Goal: Task Accomplishment & Management: Complete application form

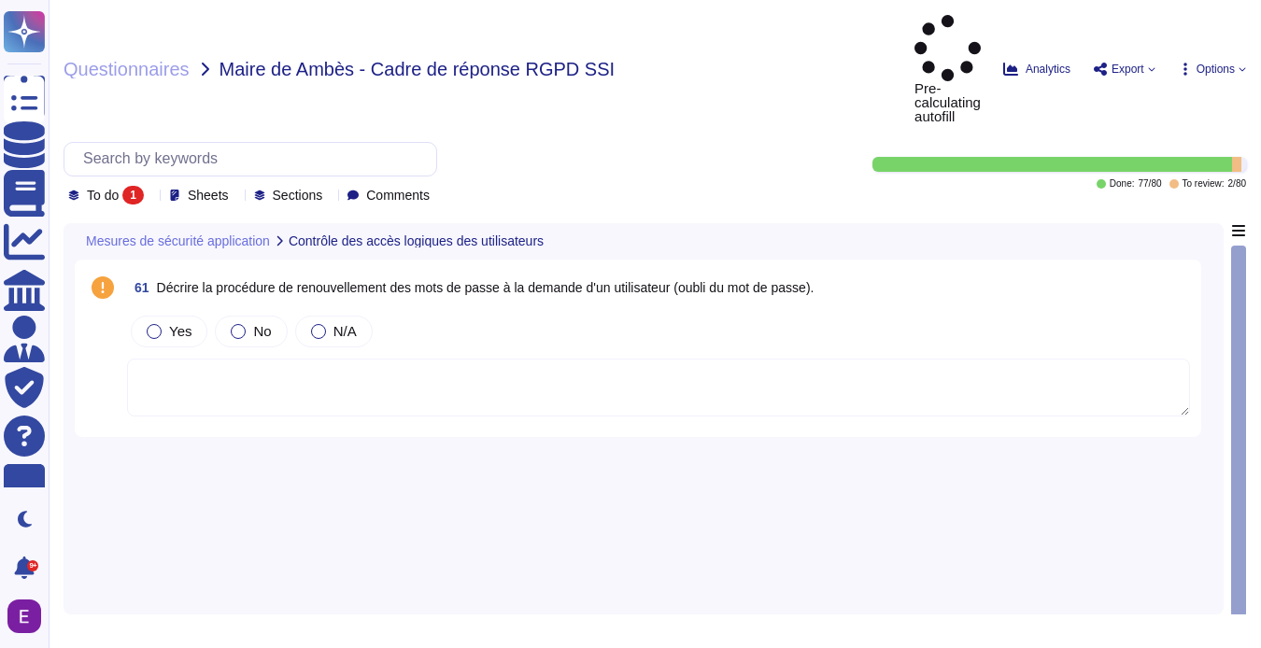
click at [181, 346] on icon at bounding box center [390, 465] width 418 height 239
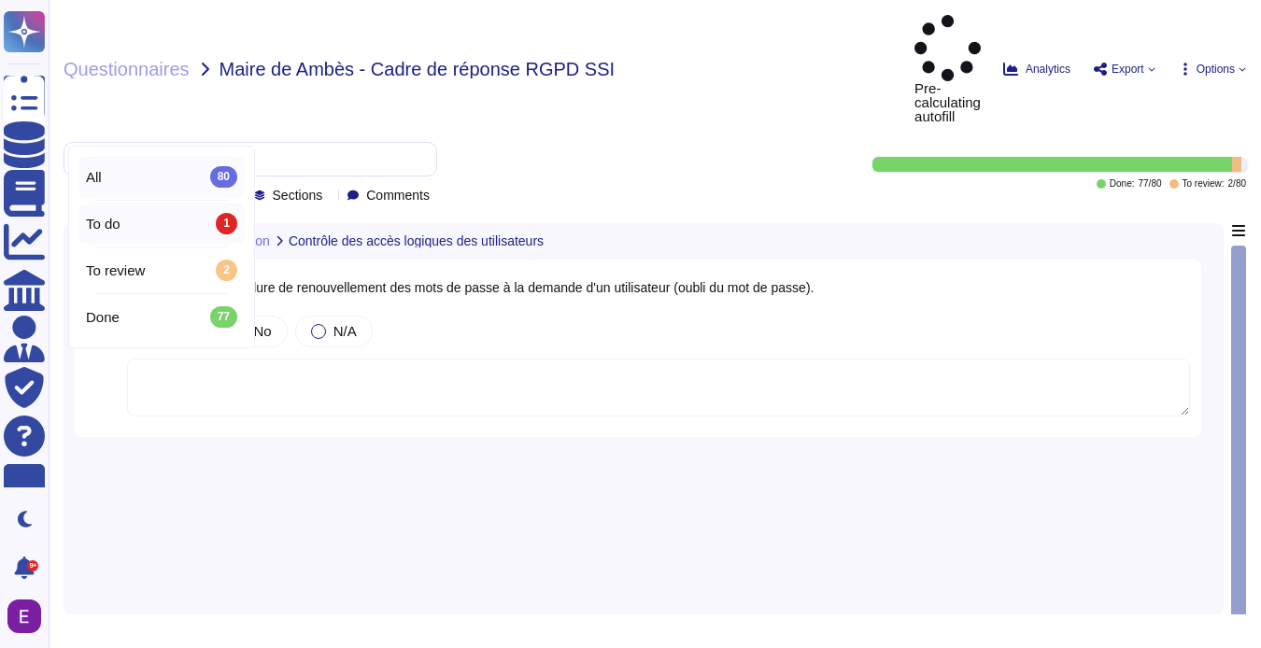
click at [147, 178] on div "All 80" at bounding box center [161, 176] width 151 height 21
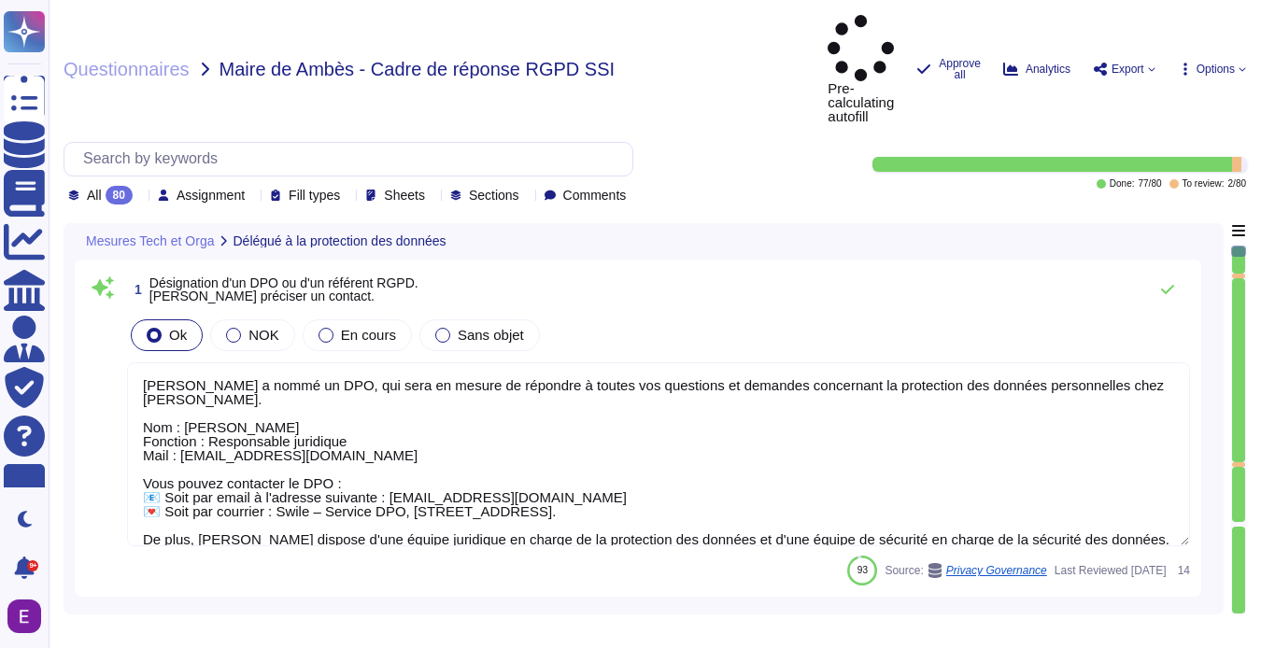
type textarea "Swile fournit un point de contact unique pour toutes les questions relatives à …"
type textarea "De par la double qualification juridique de [PERSON_NAME], celle-ci dispose d’u…"
type textarea "[PERSON_NAME] a nommé un DPO, qui sera en mesure de répondre à toutes vos quest…"
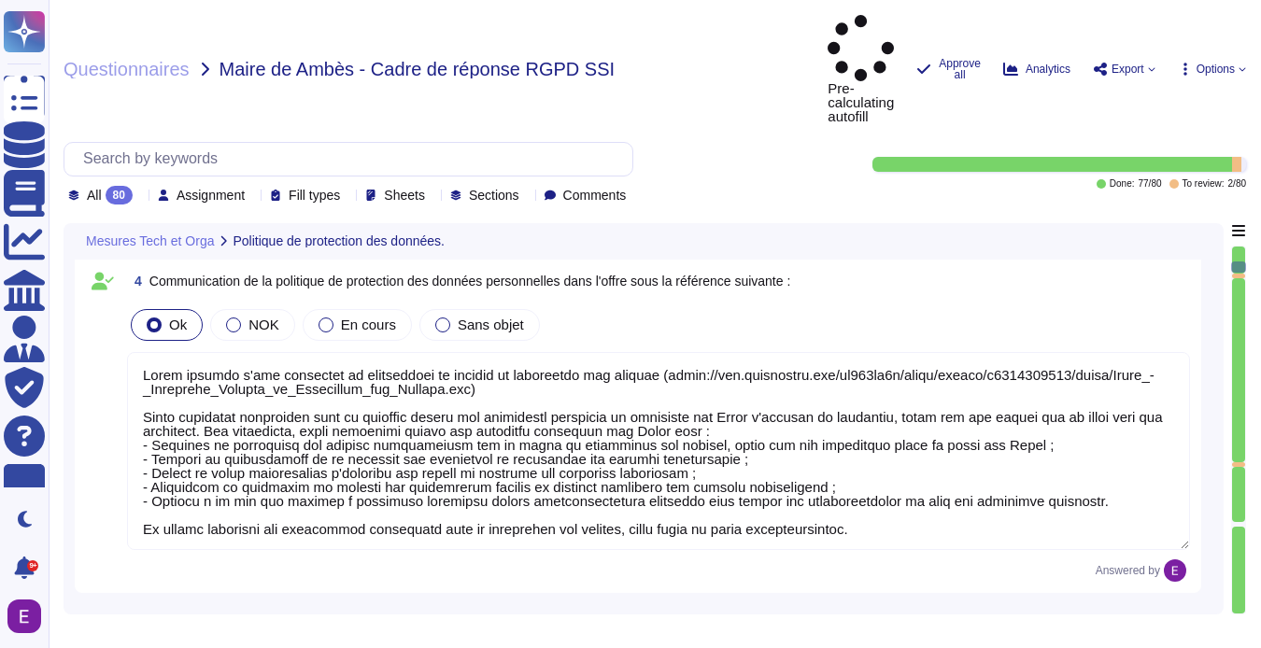
type textarea "Loremip Dolor sita co adip eli sedd-eiusmodt, inci utl etdolorema aliq enimadmi…"
type textarea "Justification (si mesure traitée)"
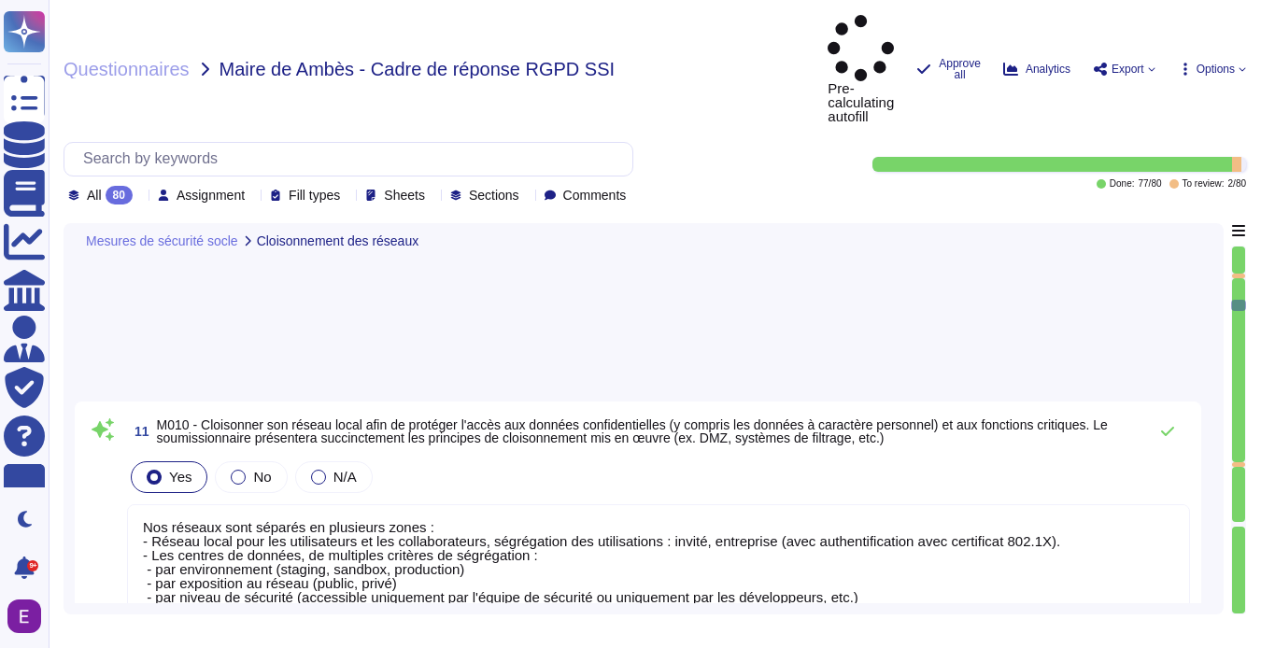
type textarea "Nos réseaux sont séparés en plusieurs zones : - Réseau local pour les utilisate…"
type textarea "Lorem i dol si ametc ad elit se doeiusmodt inc utlaboree, dolo mag ali enimadmi…"
type textarea "Toute l'infrastructure Swile est hébergée dans des centres de données AWS qui s…"
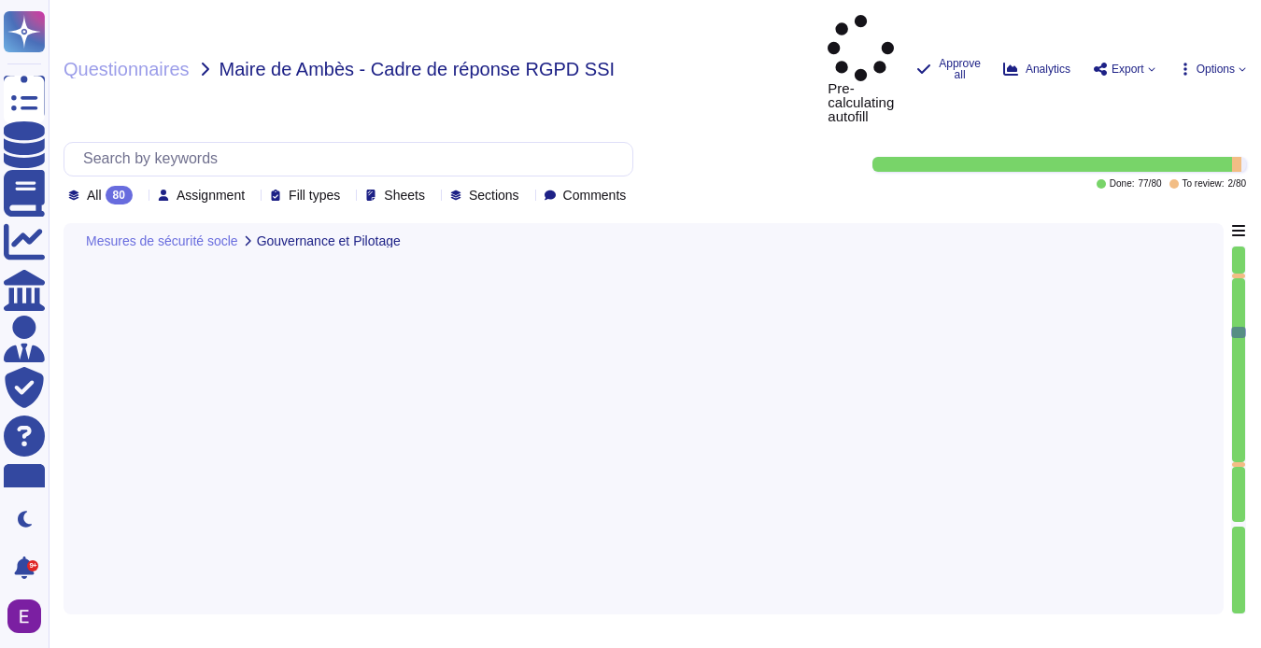
type textarea "[PERSON_NAME] a élaboré des procédures de gestion des incidents et de gestion d…"
type textarea "Conformément à notre politique de « gestion des incidents de sécurité de l'info…"
type textarea "Cette politique est communiquée chaque année à tous les salariés par les canaux…"
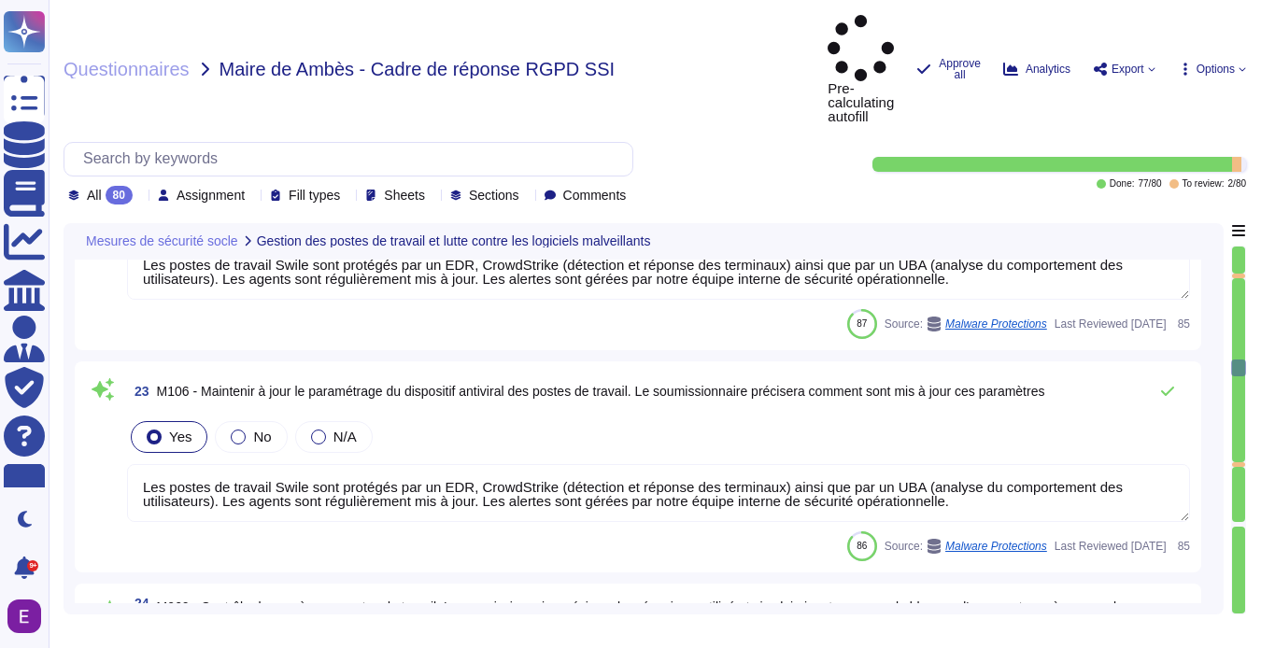
type textarea "Les postes de travail Swile sont protégés par un EDR, CrowdStrike (détection et…"
type textarea "Les comptes d'utilisateurs sont bloqués après 10 tentatives infructueuses en 2 …"
type textarea "Swile a mis en place une politique de gestion du changement et une procédure op…"
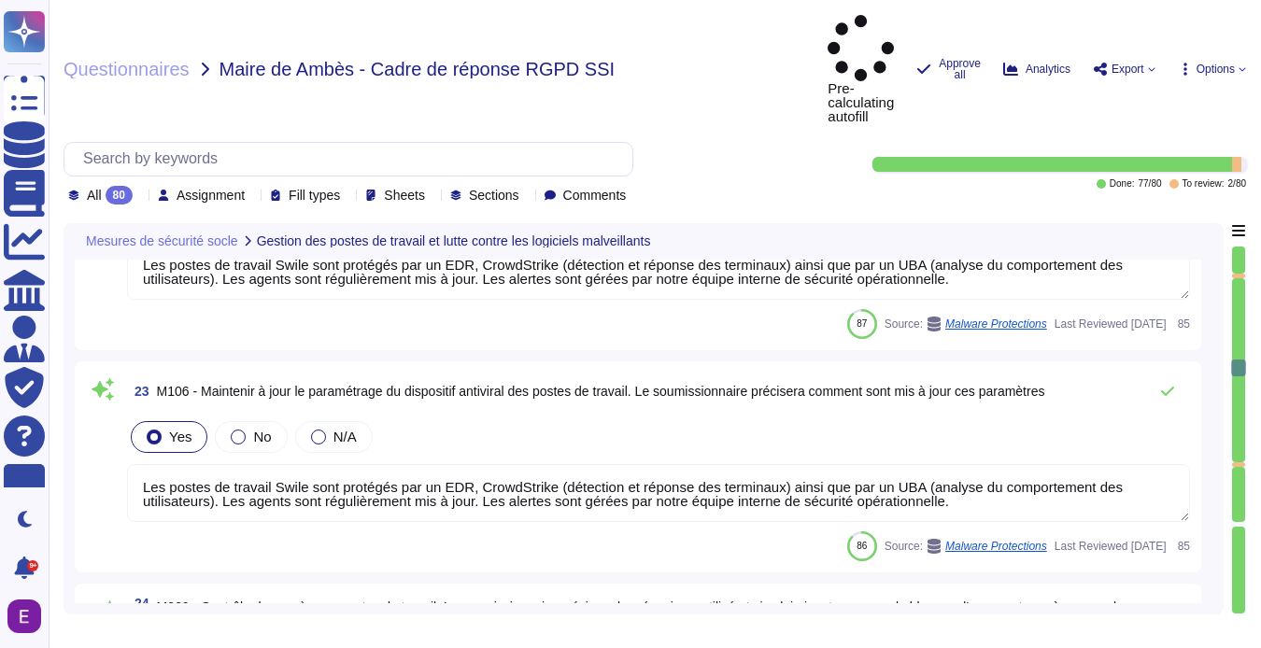
type textarea "Toutes les données et tous les services de [PERSON_NAME] sont hébergés par AWS,…"
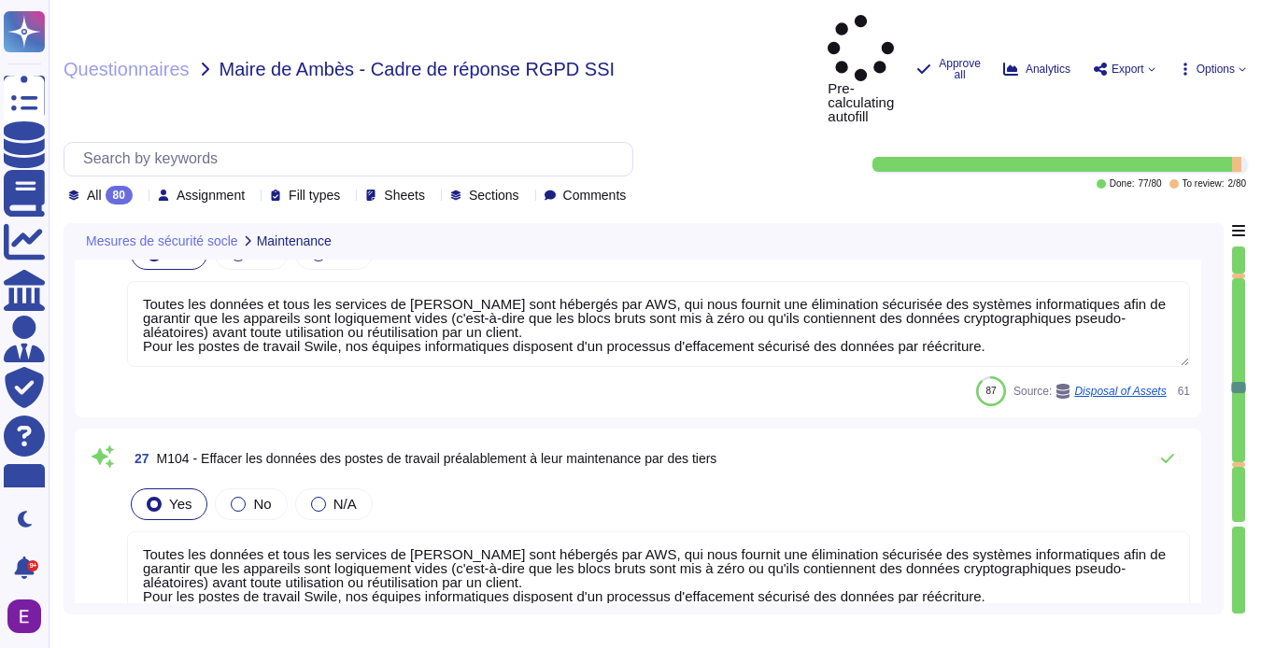
type textarea "Toutes les données et tous les services de [PERSON_NAME] sont hébergés par AWS,…"
type textarea "Le personnel de [PERSON_NAME] doit signer la charte informatique de Swile."
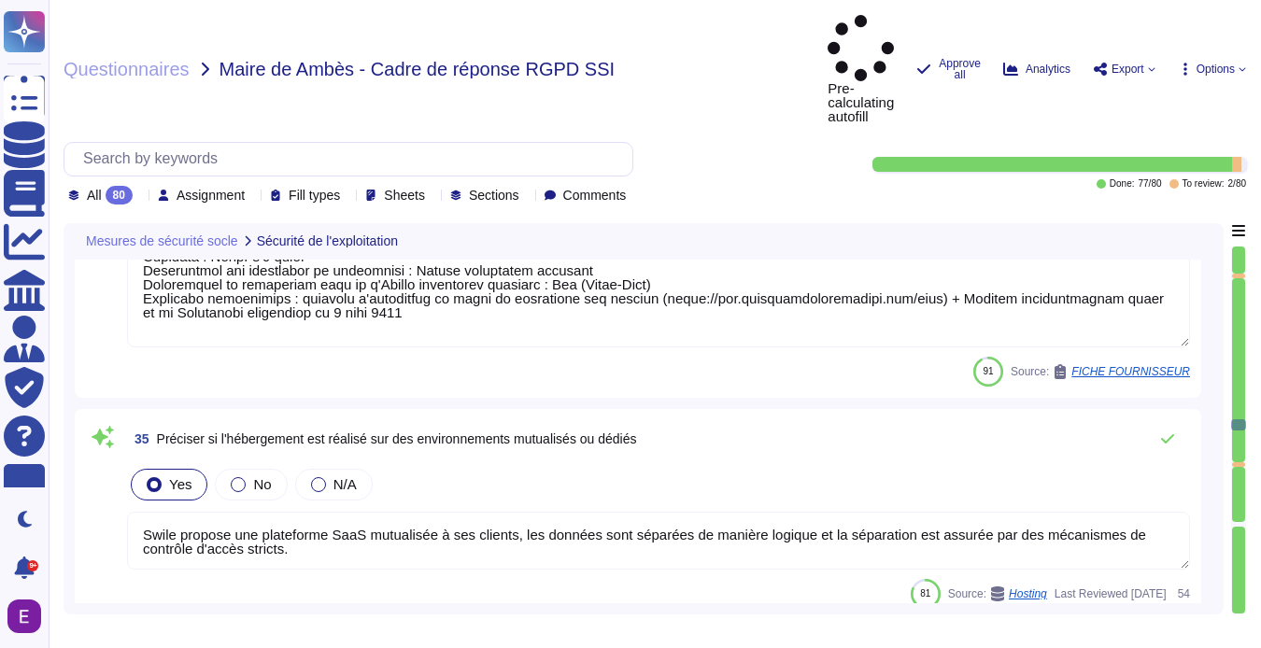
type textarea "[PERSON_NAME] emploie et entretient des dispositifs/systèmes d'extinction et de…"
type textarea "Lorem i'dolorsitametco Adipi eli seddoeiu tem INC utlaboreetd ma Aliqua (enimad…"
type textarea "Swile propose une plateforme SaaS mutualisée à ses clients, les données sont sé…"
type textarea "Nous ne sommes actuellement pas certifiés ISO ou équivalents à ce jour. Tous le…"
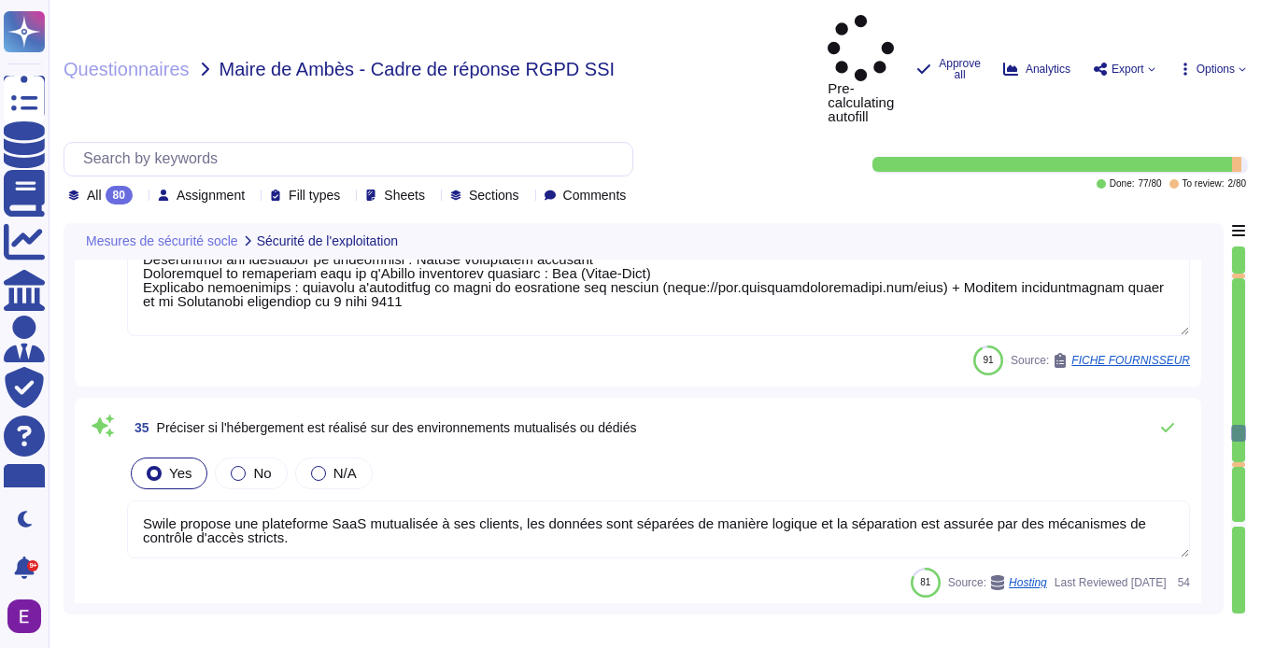
type textarea "Lorem i dol si ametc adi elitseddo ei tempori utl etdoloremagnaa enimadminimv q…"
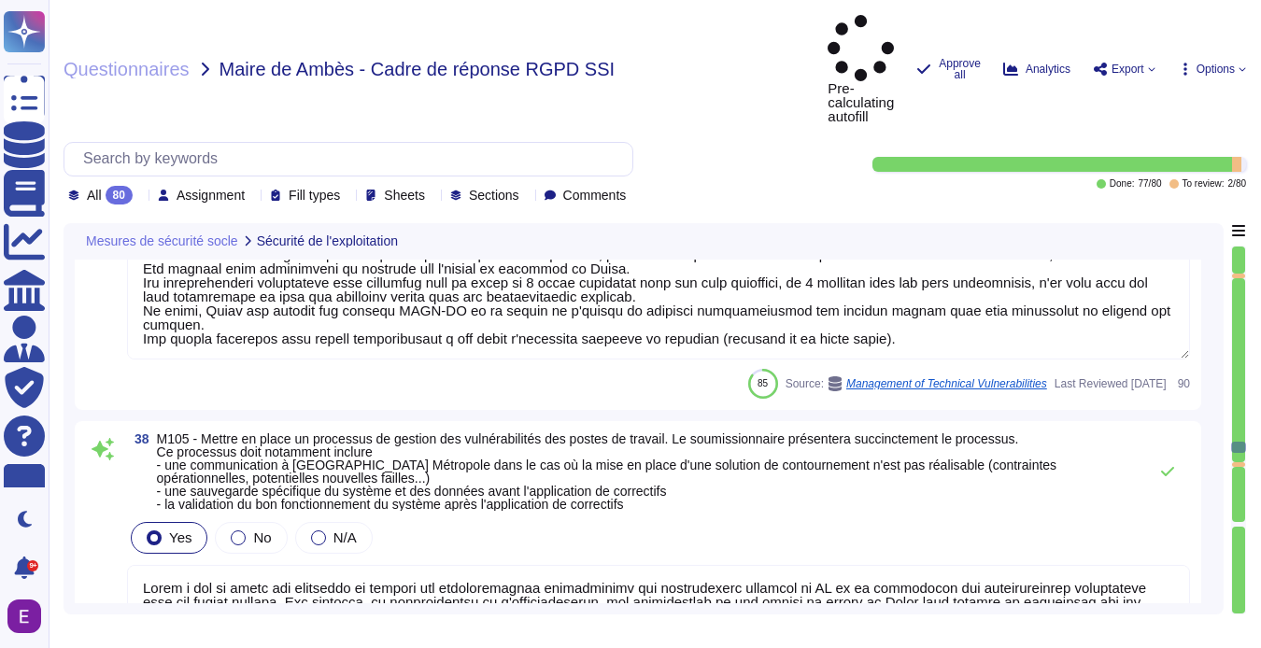
type textarea "Lorem i dol si ametc adi elitseddo ei tempori utl etdoloremagnaa enimadminimv q…"
type textarea "Conformément aux dernières recommandations sur les mots de passes de l'ANSSI ou…"
type textarea "[PERSON_NAME] a mis en place une politique de gestion des identités et des accè…"
type textarea "Les comptes d'utilisateurs sont bloqués après 10 tentatives infructueuses en 2 …"
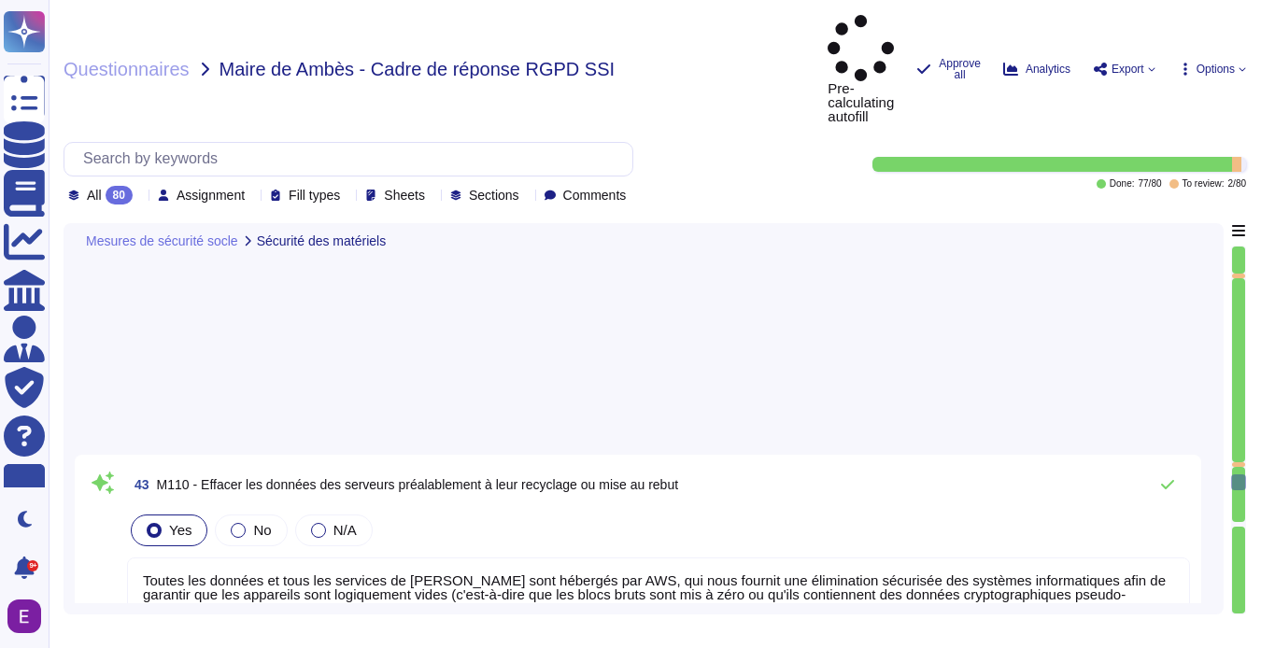
type textarea "Toutes les données et tous les services de [PERSON_NAME] sont hébergés par AWS,…"
type textarea "Loremipsumdo s am consectet ad « elitseddoeiu temporin » ut Labor, etd magnaali…"
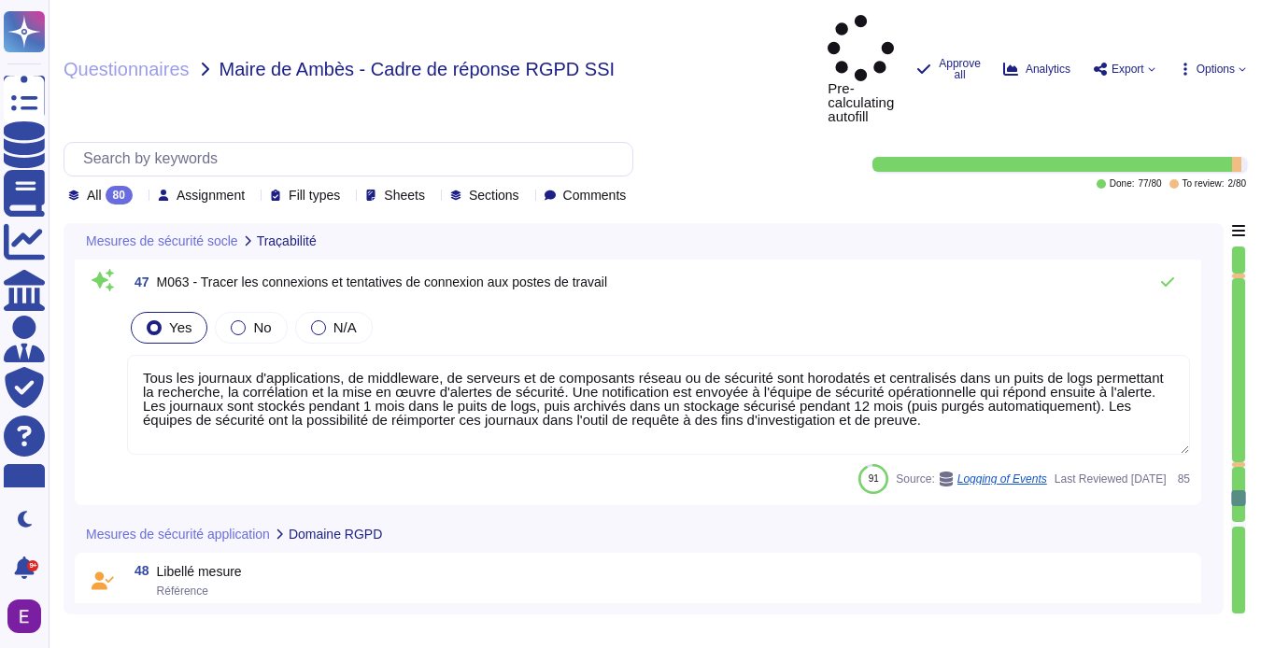
type textarea "2"
type textarea "La communication est chiffrée via TLS 1.2 ou plus. Seuls les algorithmes de chi…"
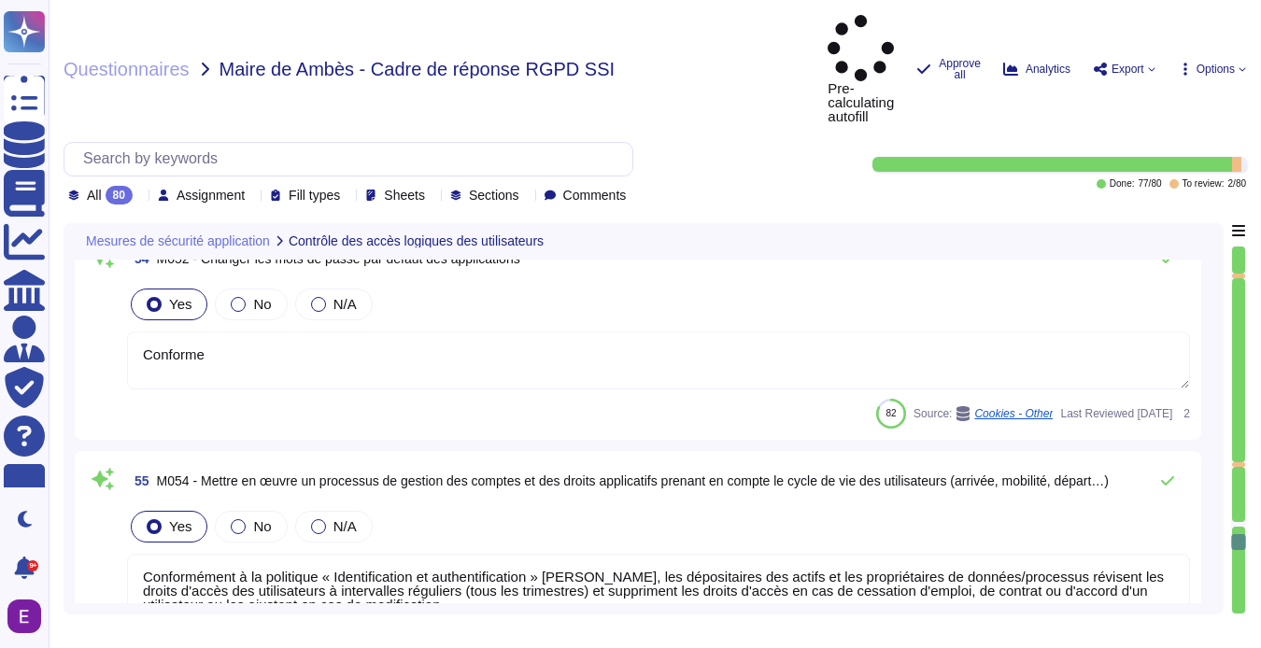
type textarea "Conforme"
type textarea "Conformément à la politique « Identification et authentification » [PERSON_NAME…"
type textarea "Quatre rôles sont définis dans l'application Swile : - Bénéficiaire (employés) …"
type textarea "A ce titre, le client n’accède à aucunes des données personnelles découlant de …"
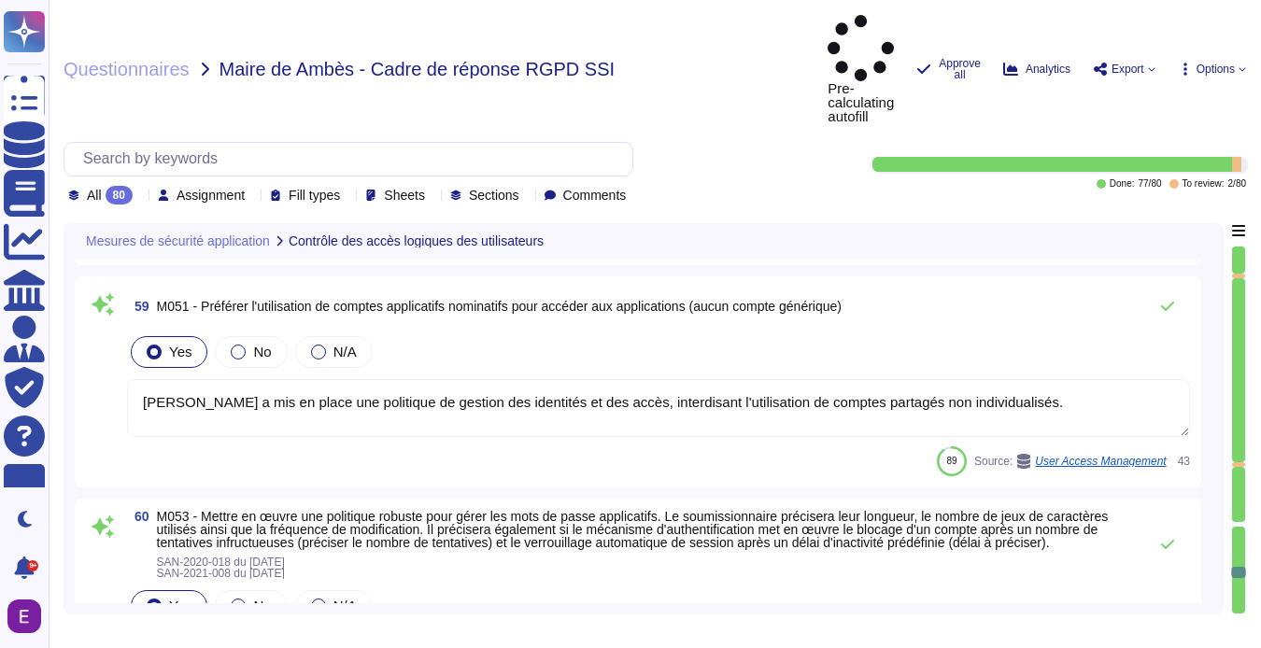
type textarea "Les applications et l'architecture de l'infrastructure de Swile sont documentée…"
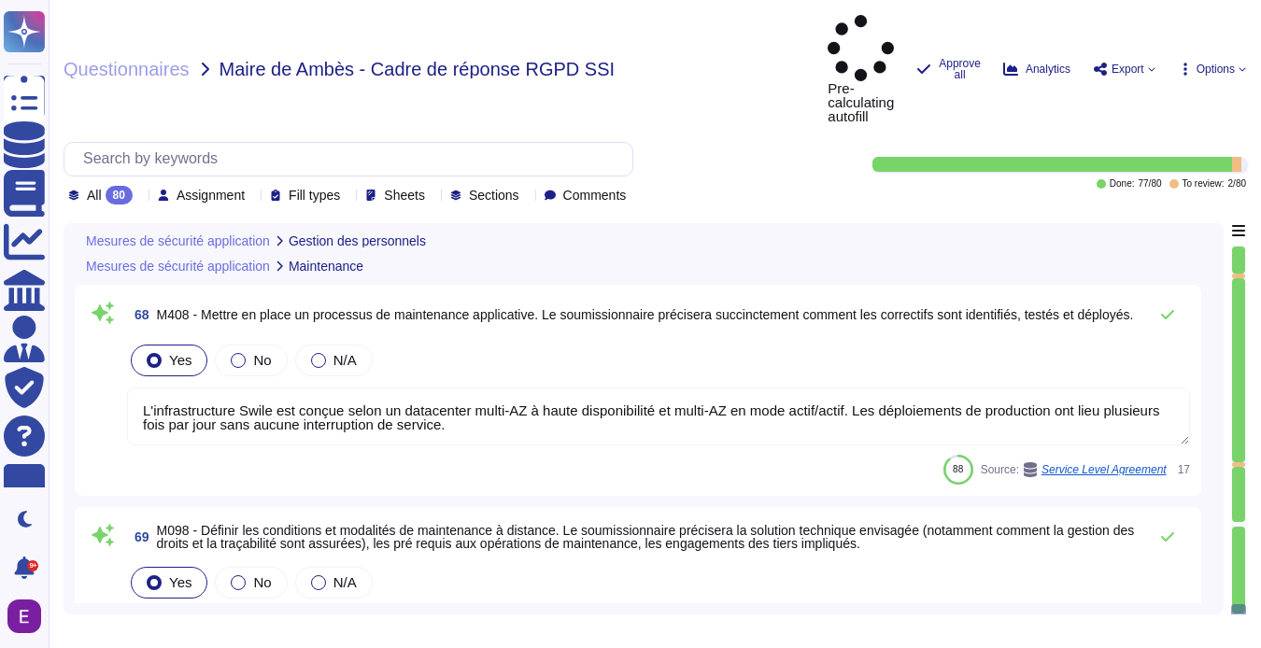
type textarea "Nous sommes une organisation apprenante"
type textarea "L'infrastructure Swile est conçue selon un datacenter multi-AZ à haute disponib…"
type textarea "Les accès à distance sont sécurisés : - pour l'administration de l'infrastructu…"
type textarea "L'offre la plus responsable du marché... 16"
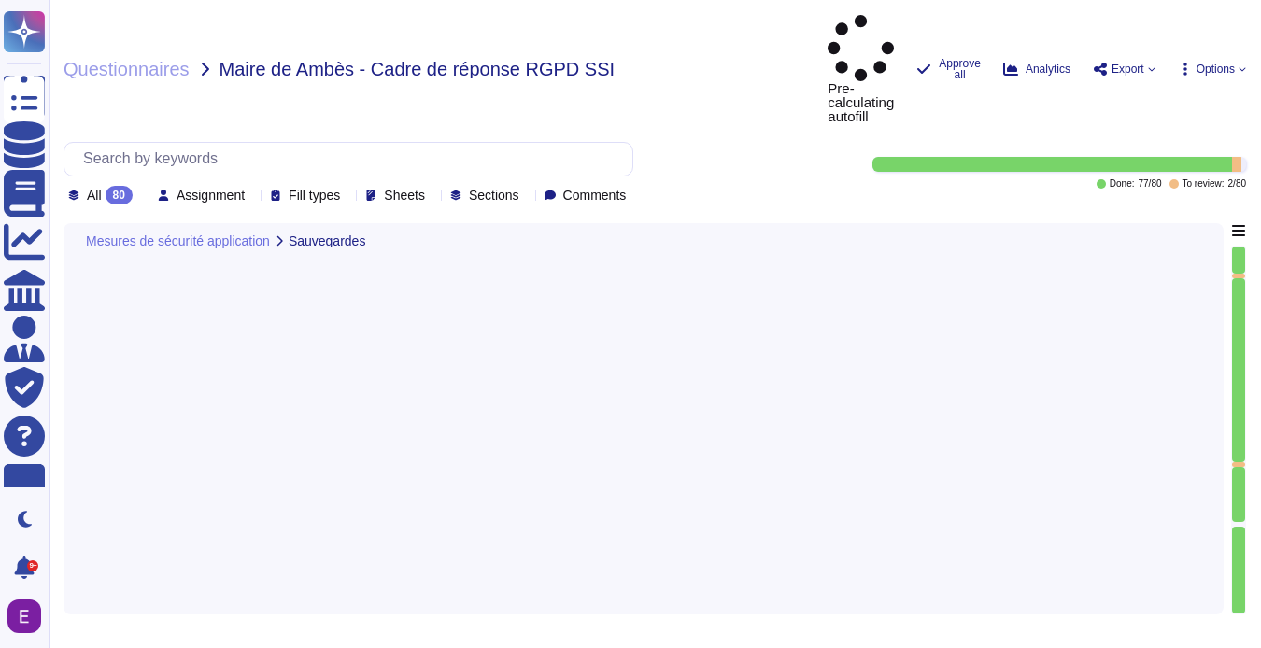
type textarea "Tous les serveurs de base de données se répliquent en temps quasi réel et sont …"
type textarea "Lorem i dol si ametc adi elitseddo ei tempori utl etdoloremagnaa enimadminimv q…"
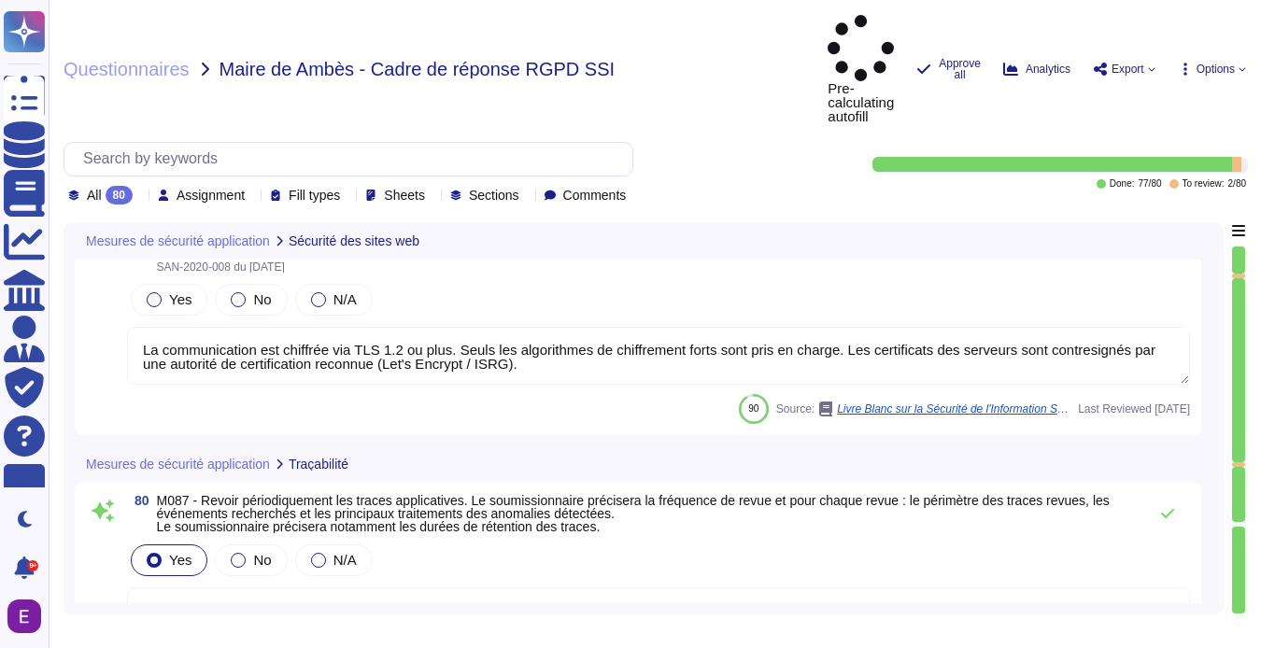
type textarea "La communication est chiffrée via TLS 1.2 ou plus. Seuls les algorithmes de chi…"
type textarea "Loremipsumdo s am consectet ad « elitseddoeiu temporin » ut Labor, etd magnaali…"
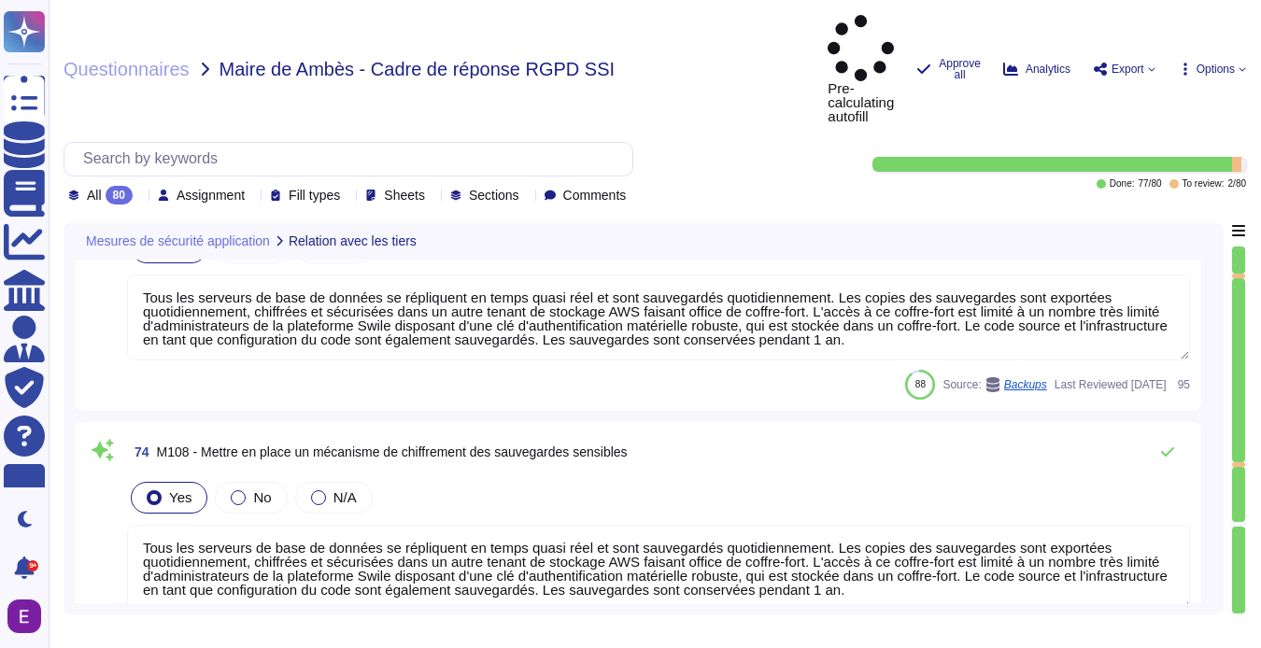
type textarea "Les contrats avec nos sous-traitants incluent des clauses de sécurité, notammen…"
type textarea "Les accès à distance sont sécurisés : - pour l'administration de l'infrastructu…"
type textarea "Tous les serveurs de base de données se répliquent en temps quasi réel et sont …"
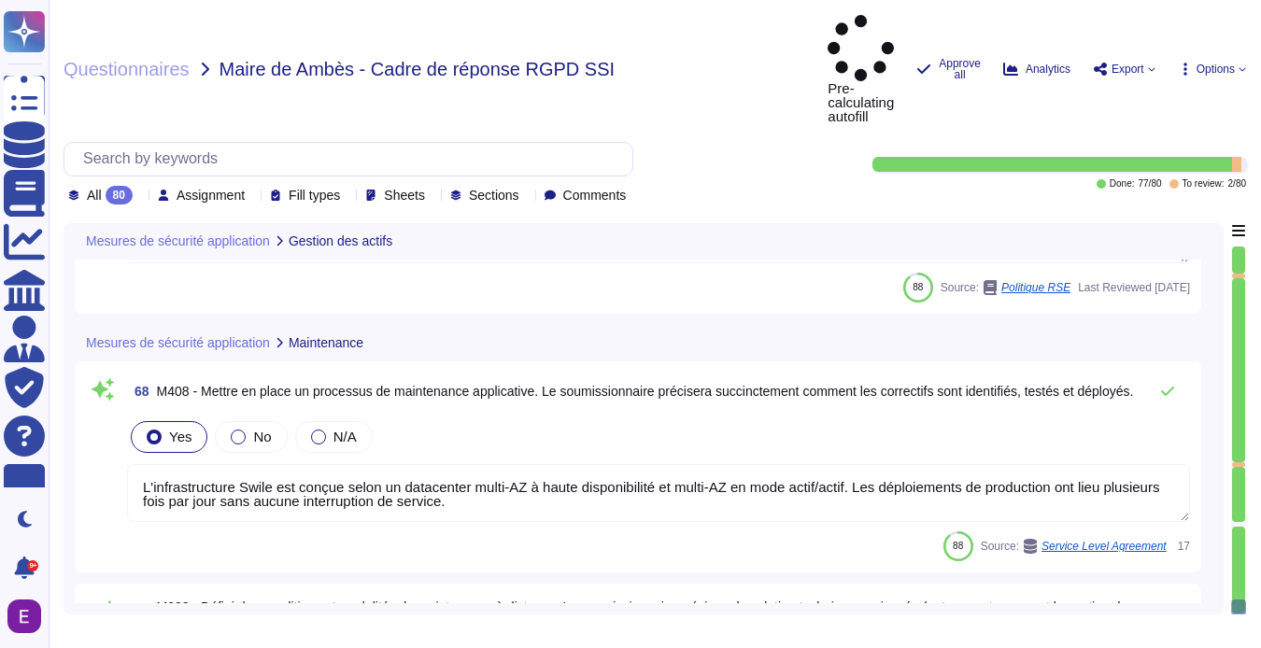
type textarea "Les applications et l'architecture de l'infrastructure de Swile sont documentée…"
type textarea "Nous sommes une organisation apprenante"
type textarea "L'infrastructure Swile est conçue selon un datacenter multi-AZ à haute disponib…"
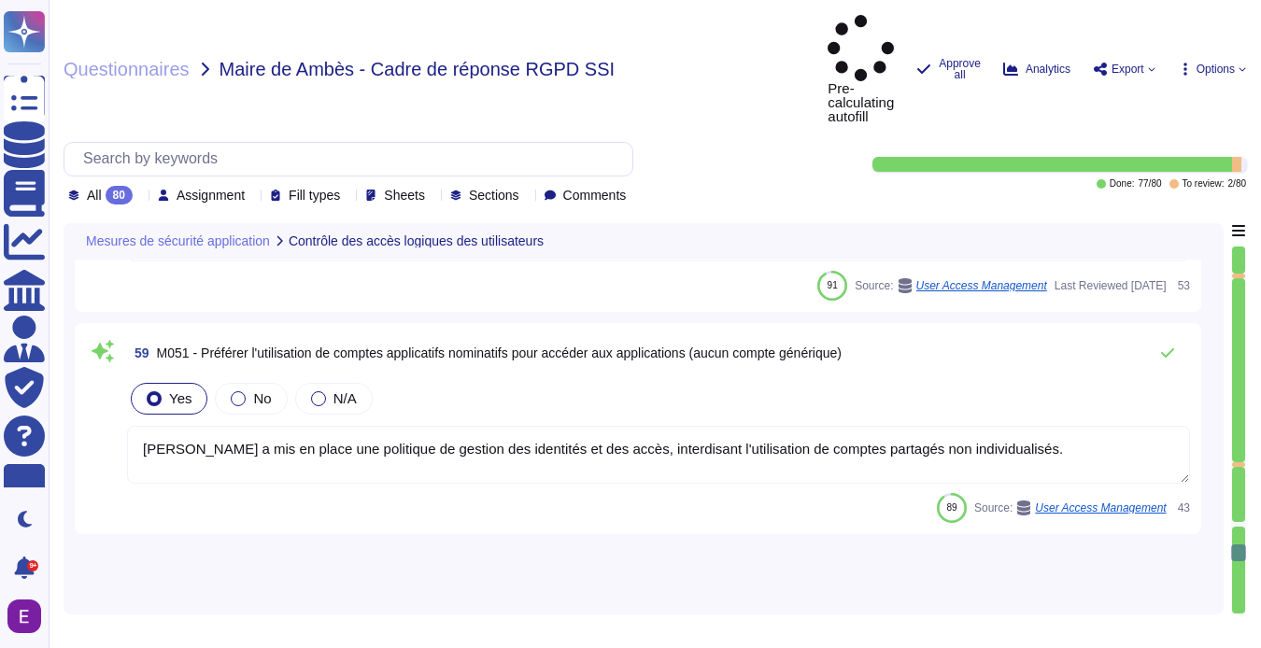
type textarea "Conforme"
type textarea "Conformément à la politique « Identification et authentification » [PERSON_NAME…"
type textarea "Quatre rôles sont définis dans l'application Swile : - Bénéficiaire (employés) …"
type textarea "A ce titre, le client n’accède à aucunes des données personnelles découlant de …"
type textarea "Conformément à la politique « Identification et authentification » [PERSON_NAME…"
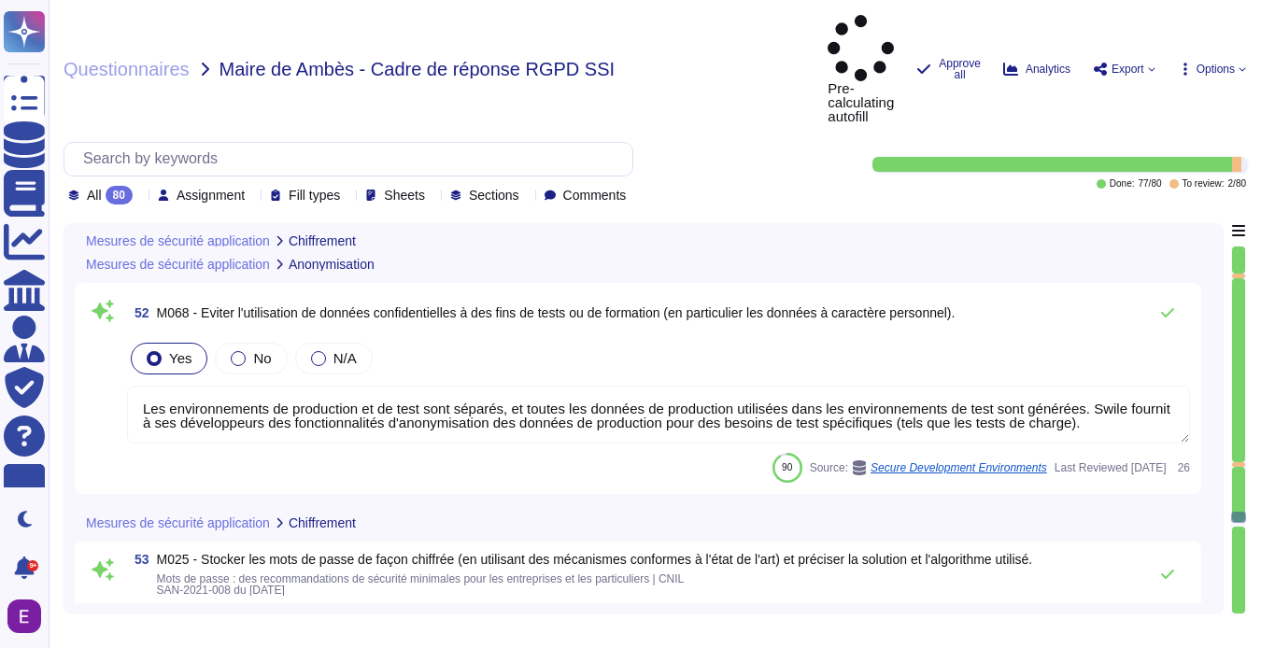
type textarea "2"
type textarea "La communication est chiffrée via TLS 1.2 ou plus. Seuls les algorithmes de chi…"
type textarea "Les clés sont gérées par [PERSON_NAME]. La durée de vie des secrets générés et …"
type textarea "Les environnements de production et de test sont séparés, et toutes les données…"
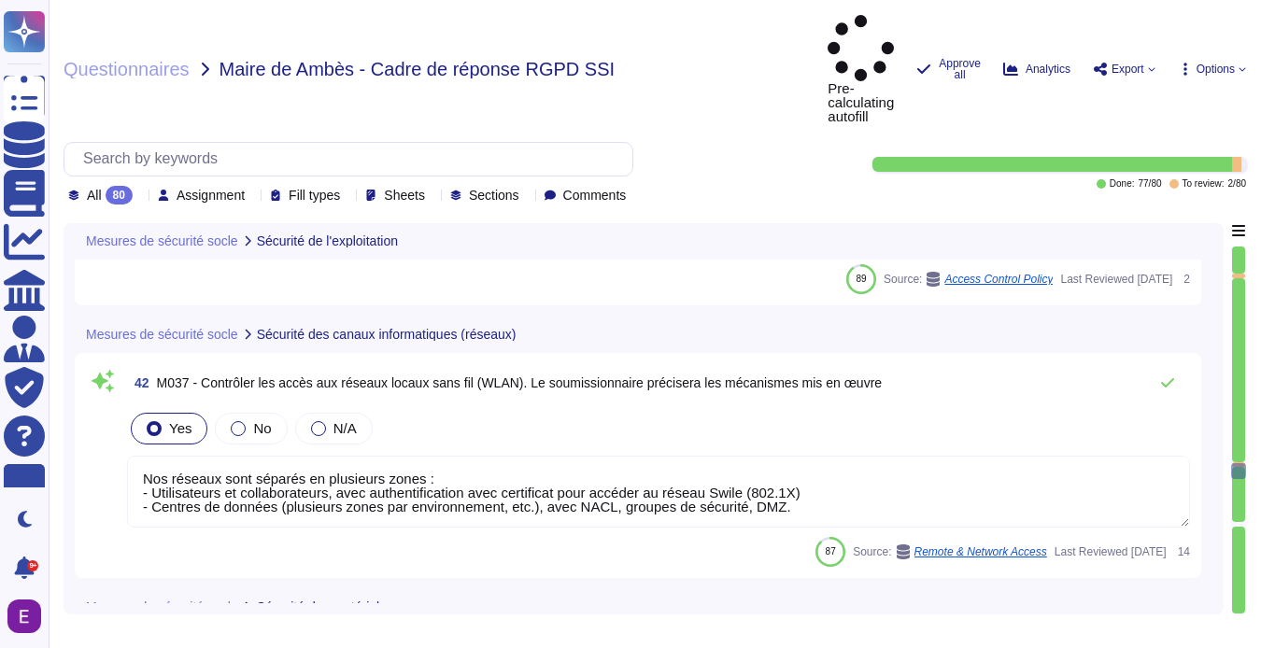
type textarea "Conformément aux dernières recommandations sur les mots de passes de l'ANSSI ou…"
type textarea "[PERSON_NAME] a mis en place une politique de gestion des identités et des accè…"
type textarea "Les comptes d'utilisateurs sont bloqués après 10 tentatives infructueuses en 2 …"
type textarea "Nos réseaux sont séparés en plusieurs zones : - Utilisateurs et collaborateurs,…"
type textarea "Toutes les données et tous les services de [PERSON_NAME] sont hébergés par AWS,…"
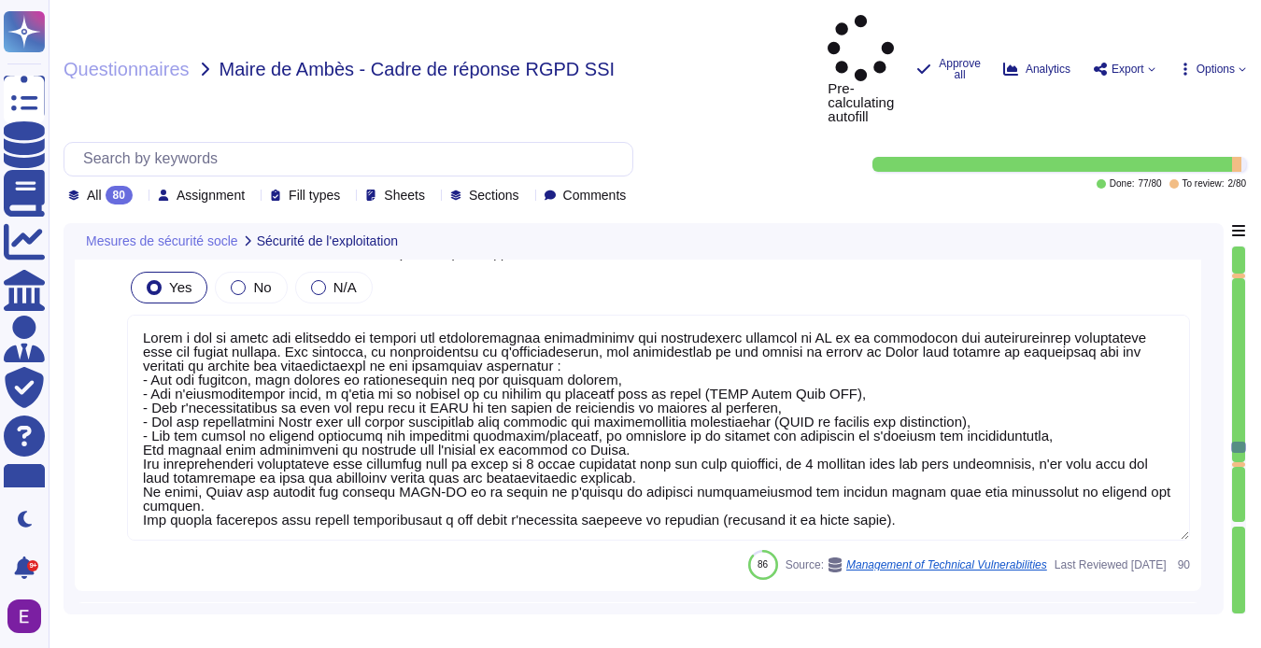
type textarea "Nous ne sommes actuellement pas certifiés ISO ou équivalents à ce jour. Tous le…"
type textarea "Lorem i dol si ametc adi elitseddo ei tempori utl etdoloremagnaa enimadminimv q…"
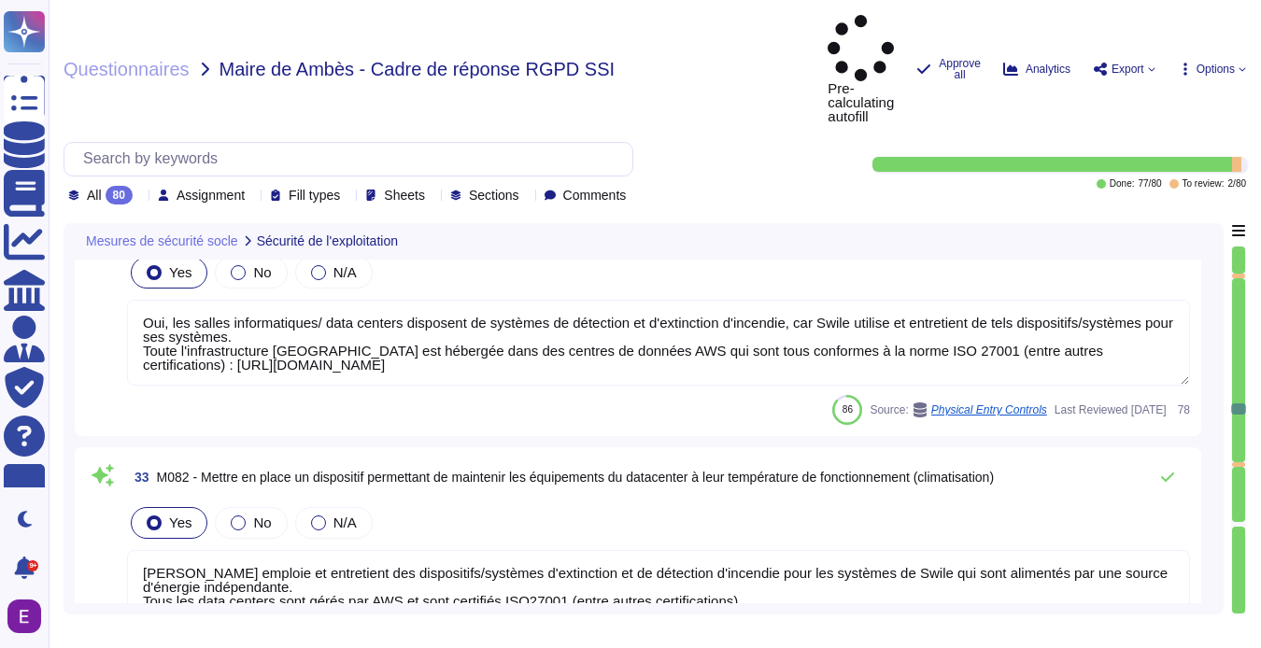
type textarea "Les postes de travail Swile sont protégés par un EDR, CrowdStrike (détection et…"
type textarea "Swile a mis en place une politique de gestion du changement et une procédure op…"
type textarea "Oui, les salles informatiques/ data centers disposent de systèmes de détection …"
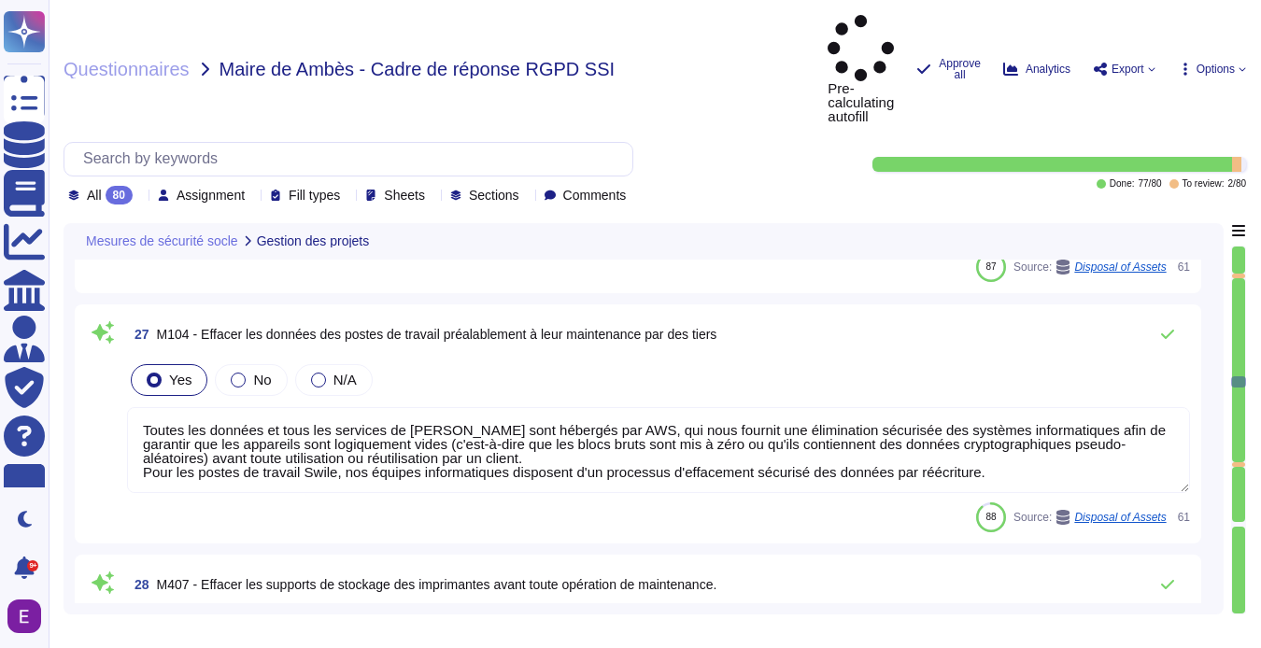
type textarea "Swile a mis en place une politique de gestion du changement et une procédure op…"
type textarea "Toutes les données et tous les services de [PERSON_NAME] sont hébergés par AWS,…"
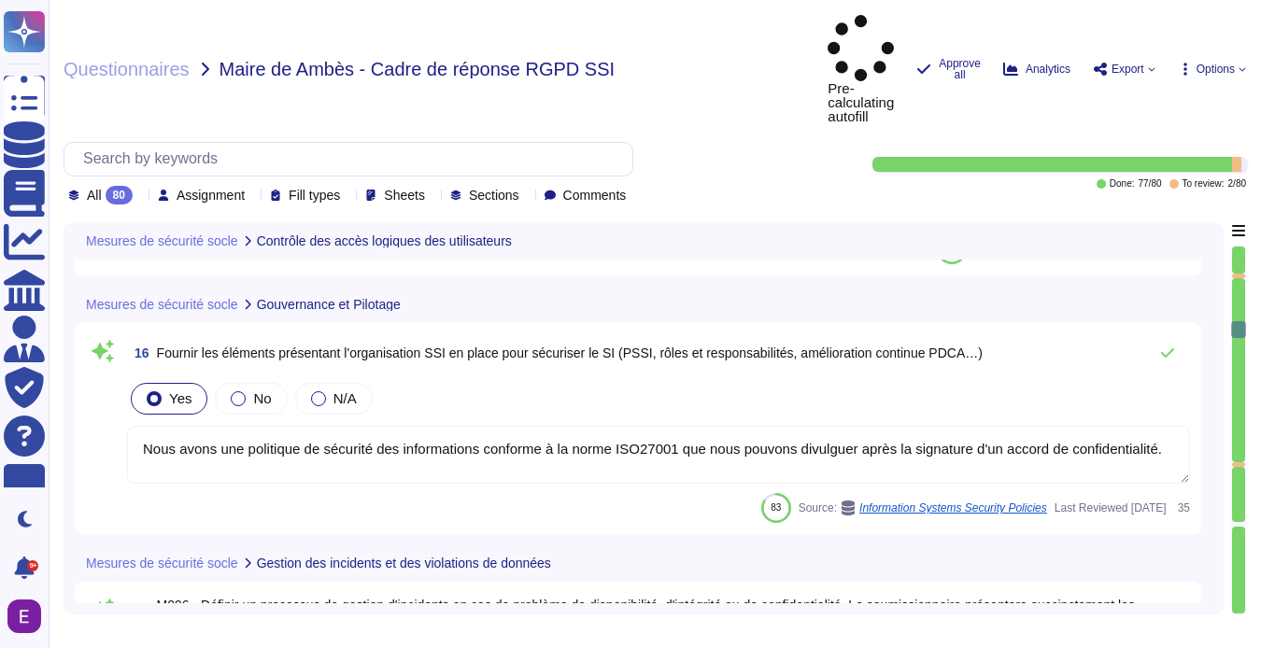
type textarea "Conformément aux dernières recommandations sur les mots de passes de l'ANSSI ou…"
type textarea "[PERSON_NAME] a mis en place une politique de gestion des identités et des accè…"
type textarea "Nous avons une politique de sécurité des informations conforme à la norme ISO27…"
type textarea "[PERSON_NAME] a élaboré des procédures de gestion des incidents et de gestion d…"
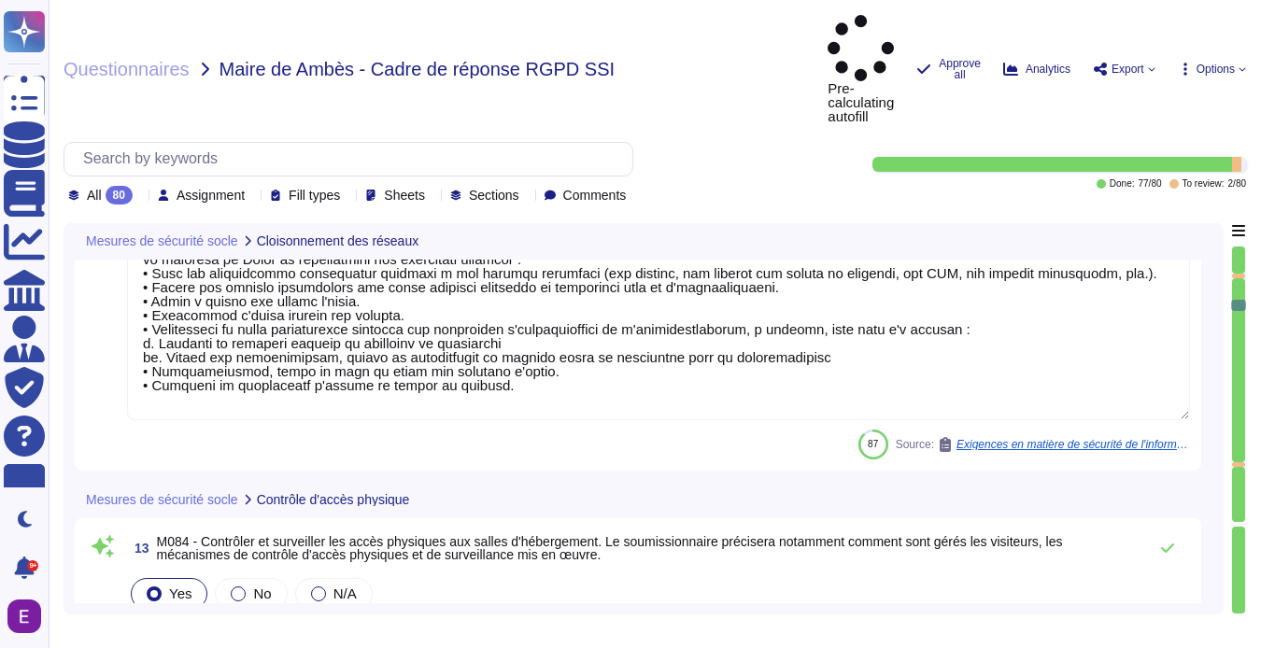
type textarea "Nos réseaux sont séparés en plusieurs zones : - Réseau local pour les utilisate…"
type textarea "Lorem i dol si ametc ad elit se doeiusmodt inc utlaboree, dolo mag ali enimadmi…"
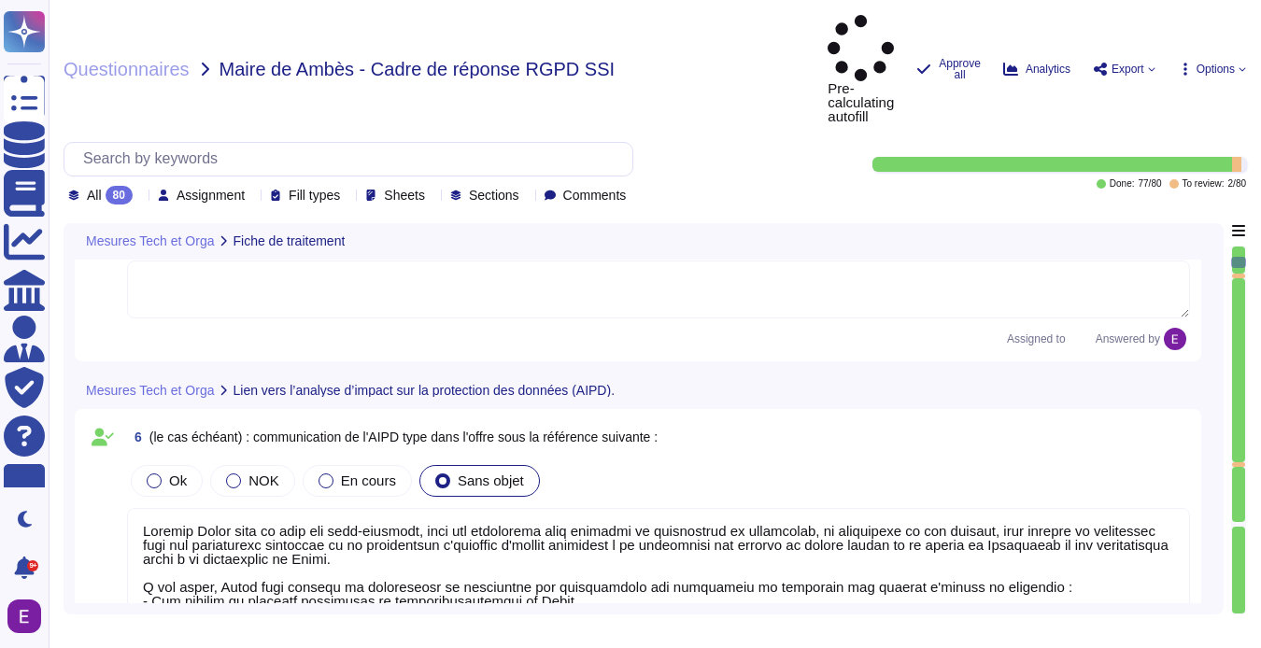
type textarea "De par la double qualification juridique de [PERSON_NAME], celle-ci dispose d’u…"
type textarea "Lorem ipsumdo s'ame consectet ad elitseddoei te incidid ut laboreetdo mag aliqu…"
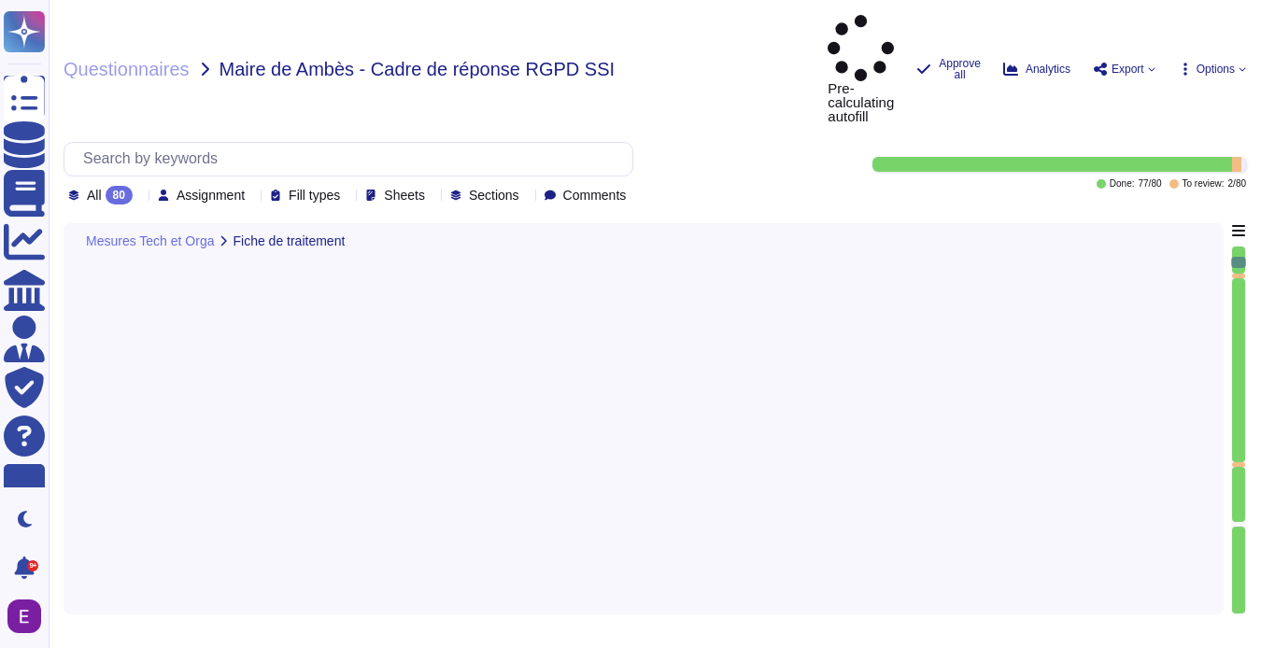
scroll to position [0, 0]
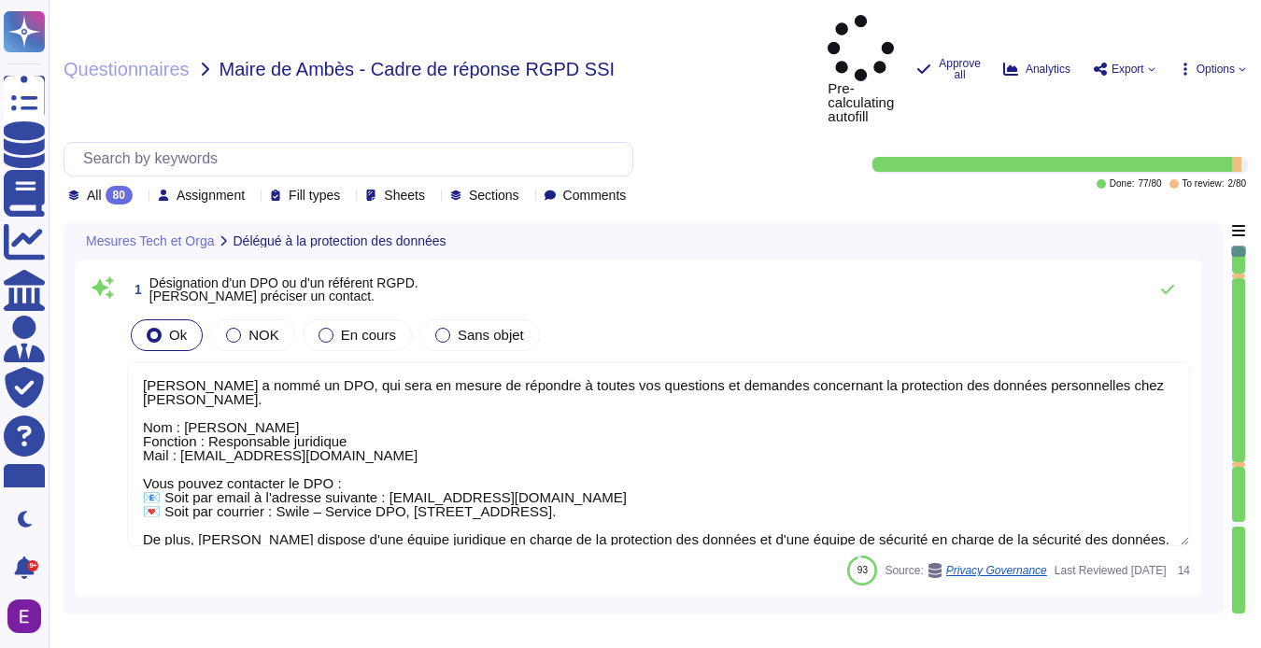
type textarea "[PERSON_NAME] a nommé un DPO, qui sera en mesure de répondre à toutes vos quest…"
type textarea "Swile fournit un point de contact unique pour toutes les questions relatives à …"
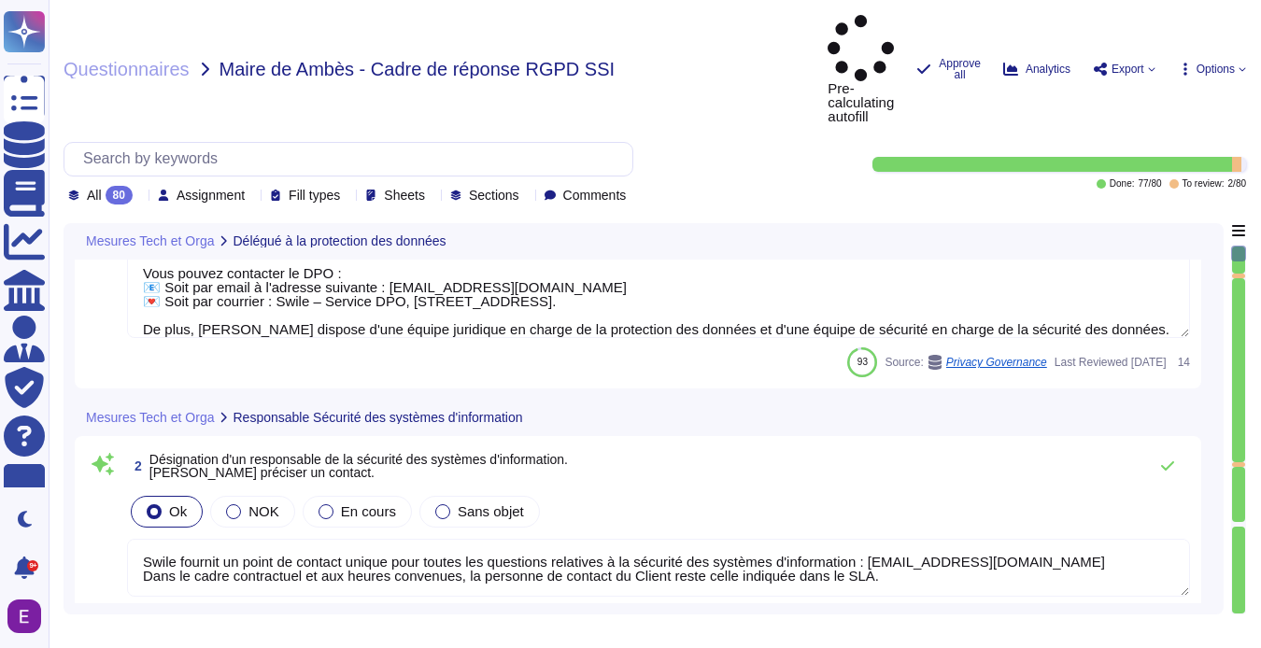
type textarea "Lorem ipsumdo s'ame consectet ad elitseddoei te incidid ut laboreetdo mag aliqu…"
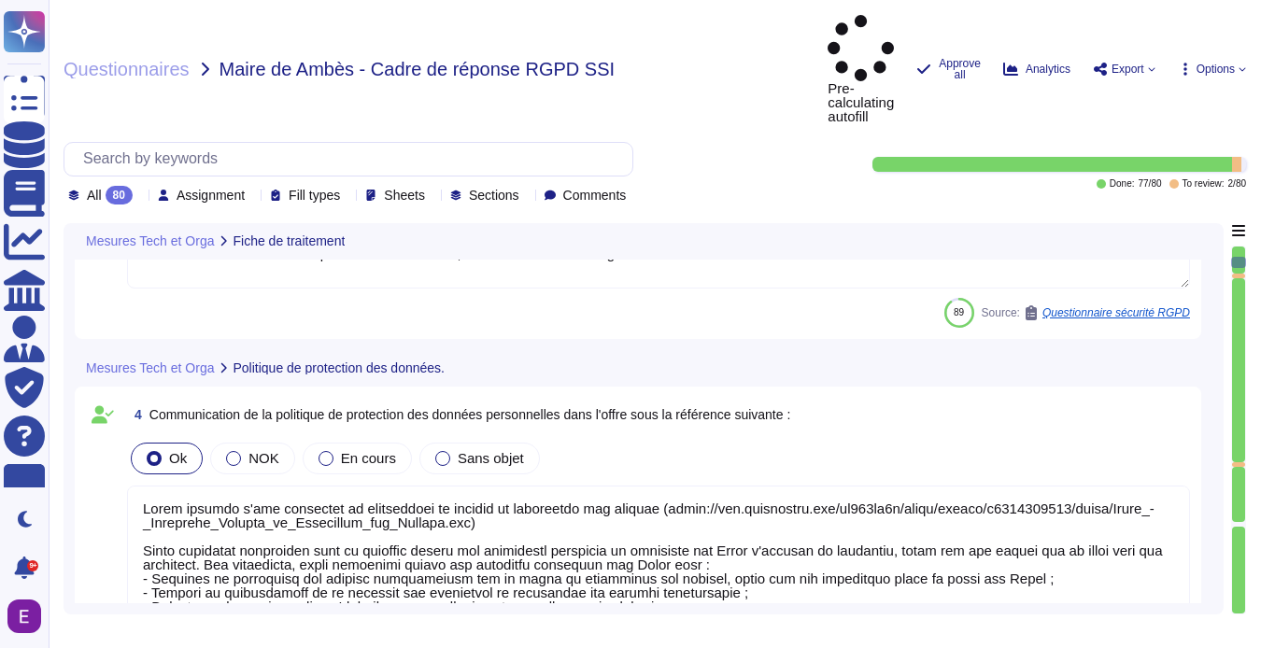
scroll to position [860, 0]
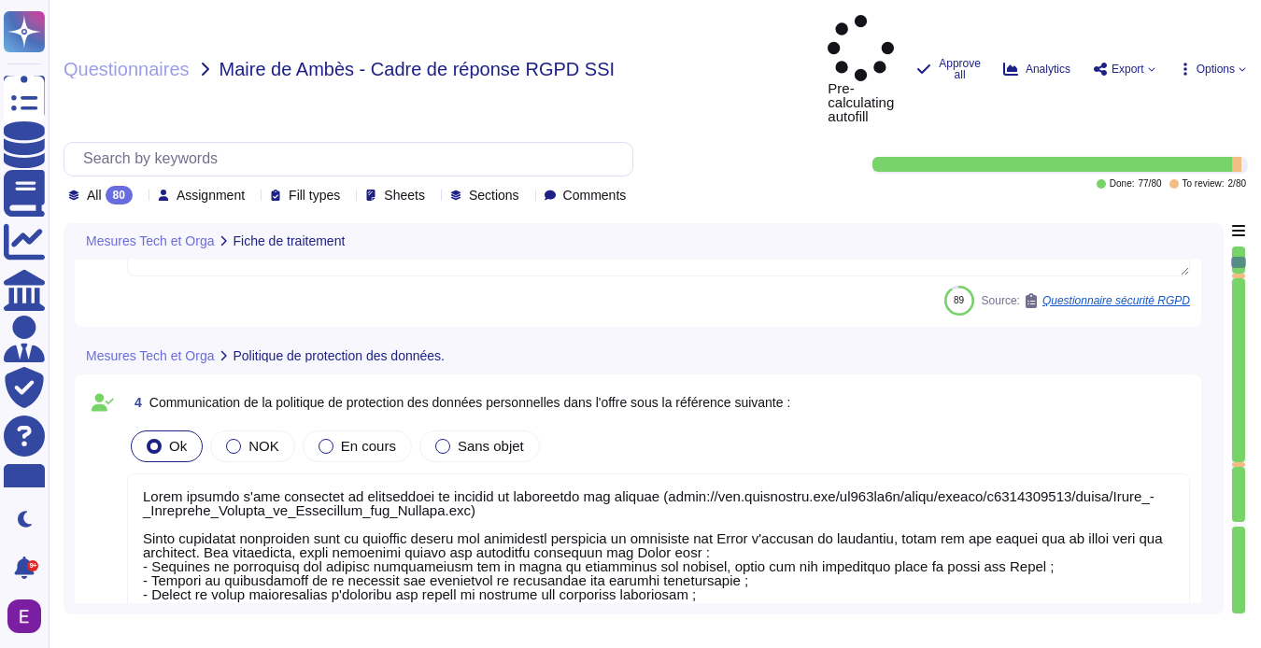
type textarea "Loremip Dolor sita co adip eli sedd-eiusmodt, inci utl etdolorema aliq enimadmi…"
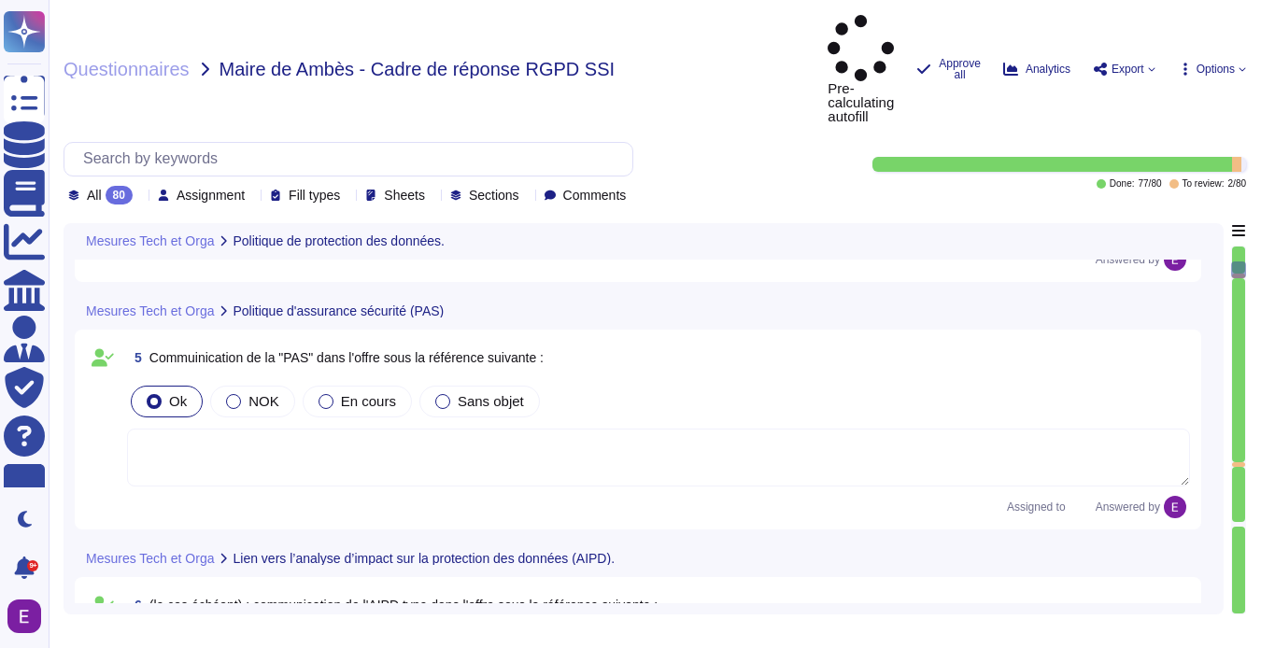
scroll to position [1283, 0]
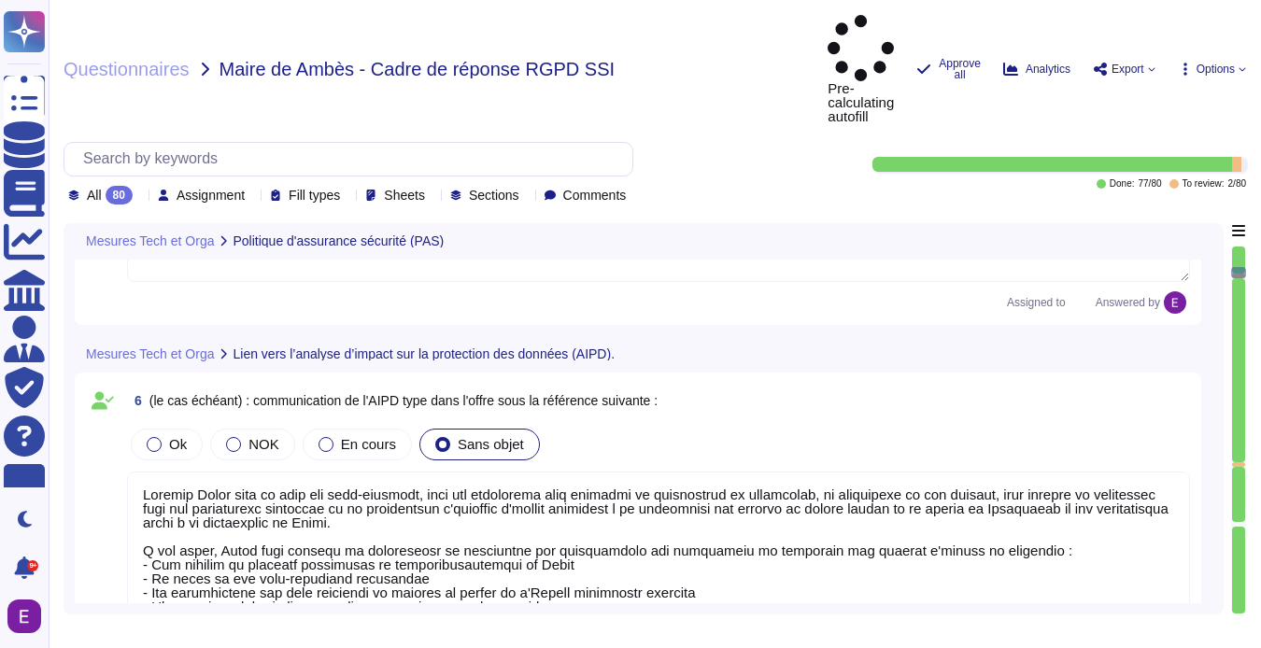
type textarea "Justification (si mesure traitée)"
type textarea "Toute notre infrastructure est déployée avec des protections natives du cloud, …"
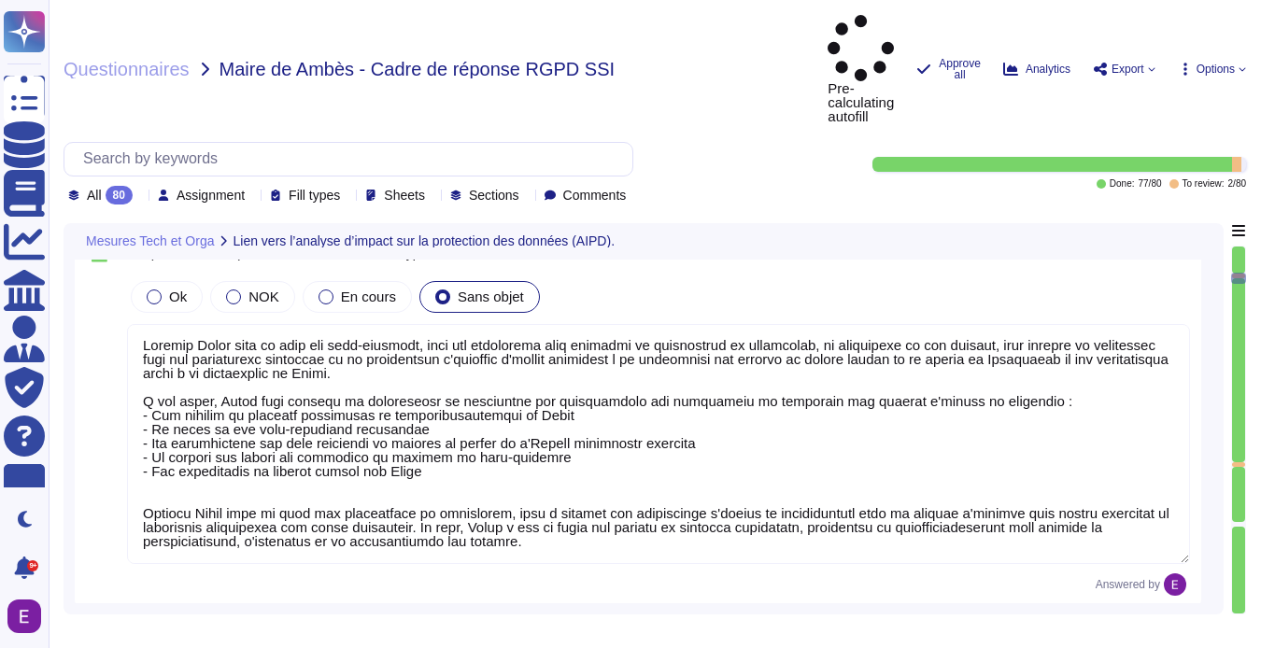
scroll to position [1621, 0]
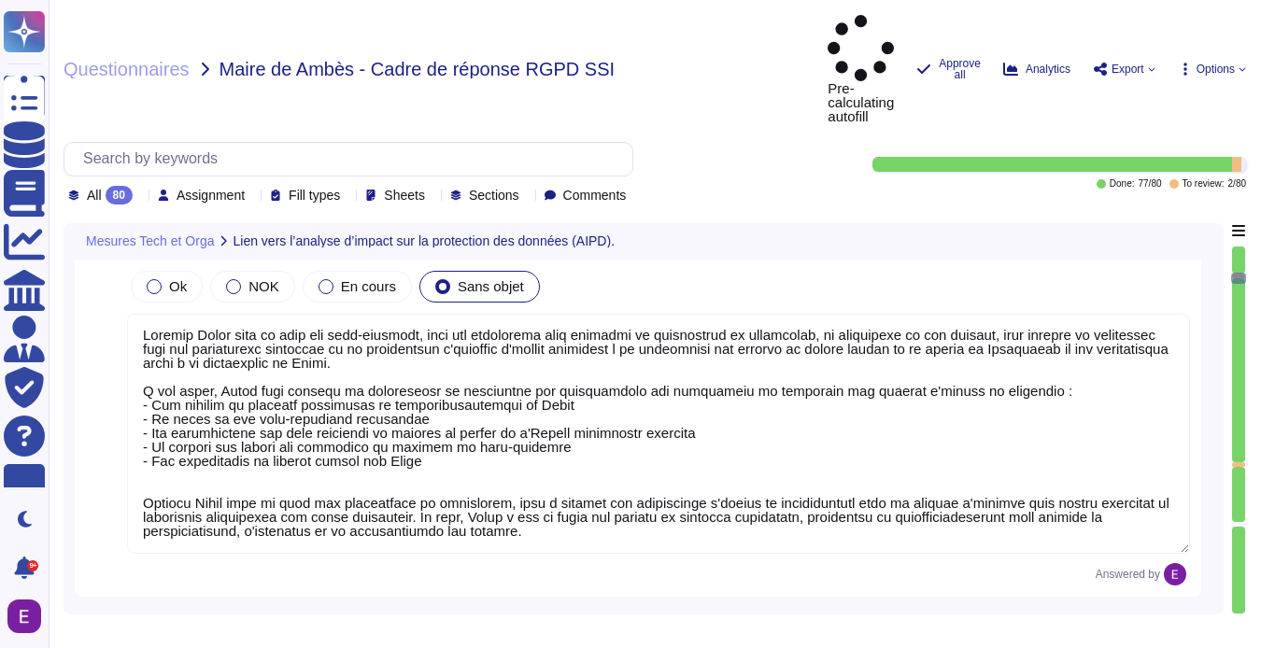
type textarea "Justification (si mesure traitée)"
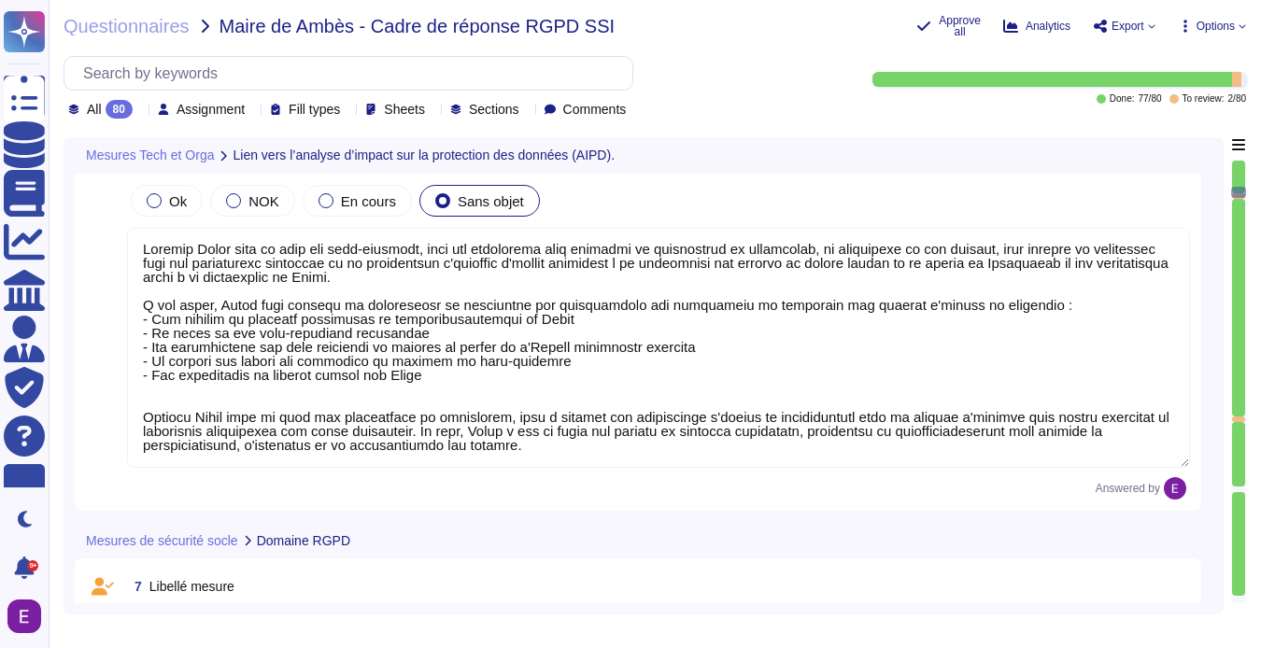
type textarea "L'authentification MFA est requise pour l'accès technique aux serveurs de produ…"
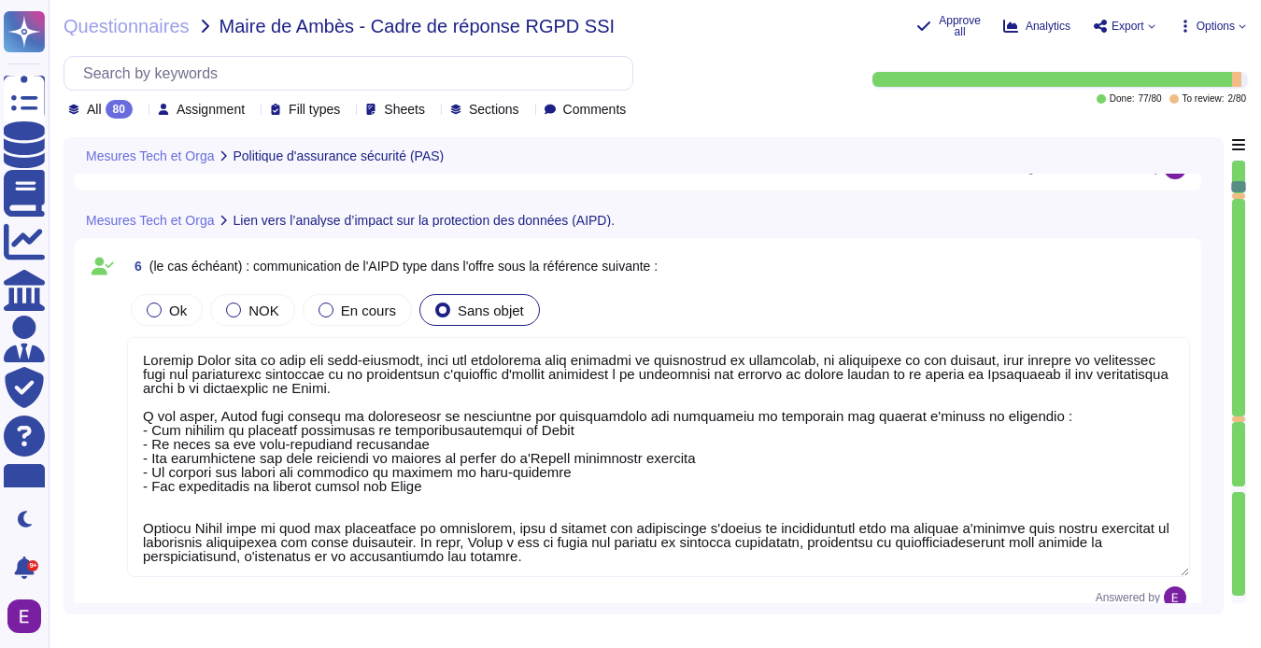
scroll to position [2, 0]
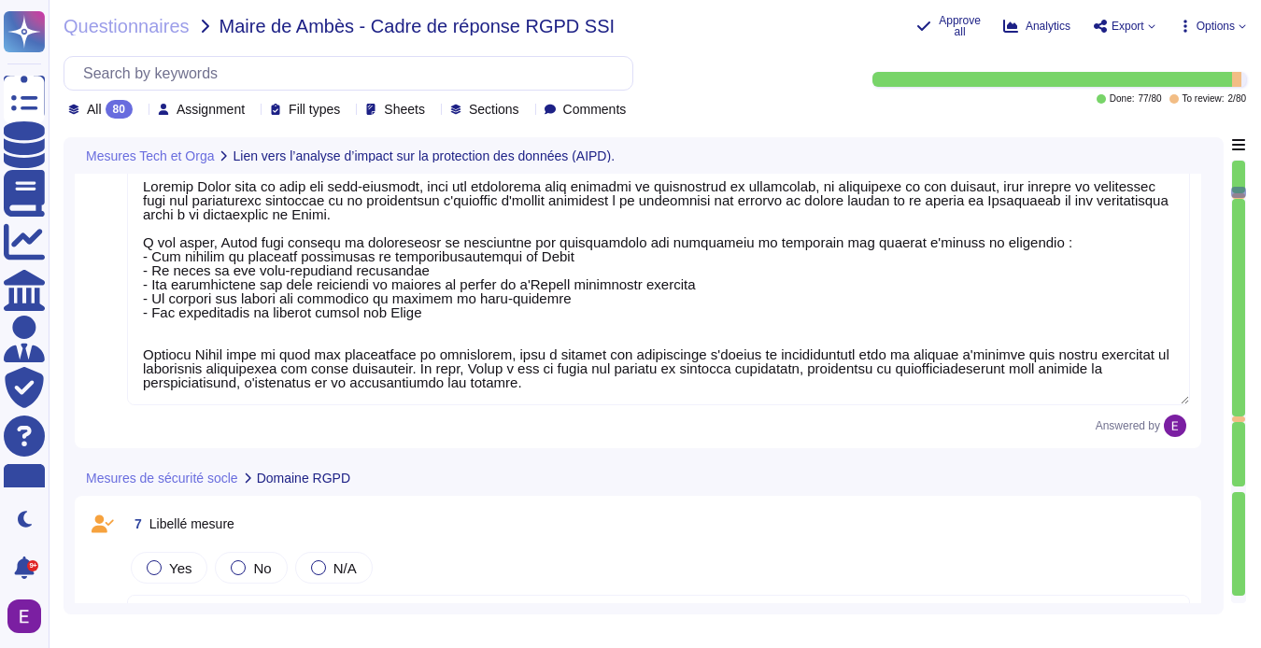
type textarea "Justification (si mesure traitée)"
type textarea "L'authentification MFA est requise pour l'accès technique aux serveurs de produ…"
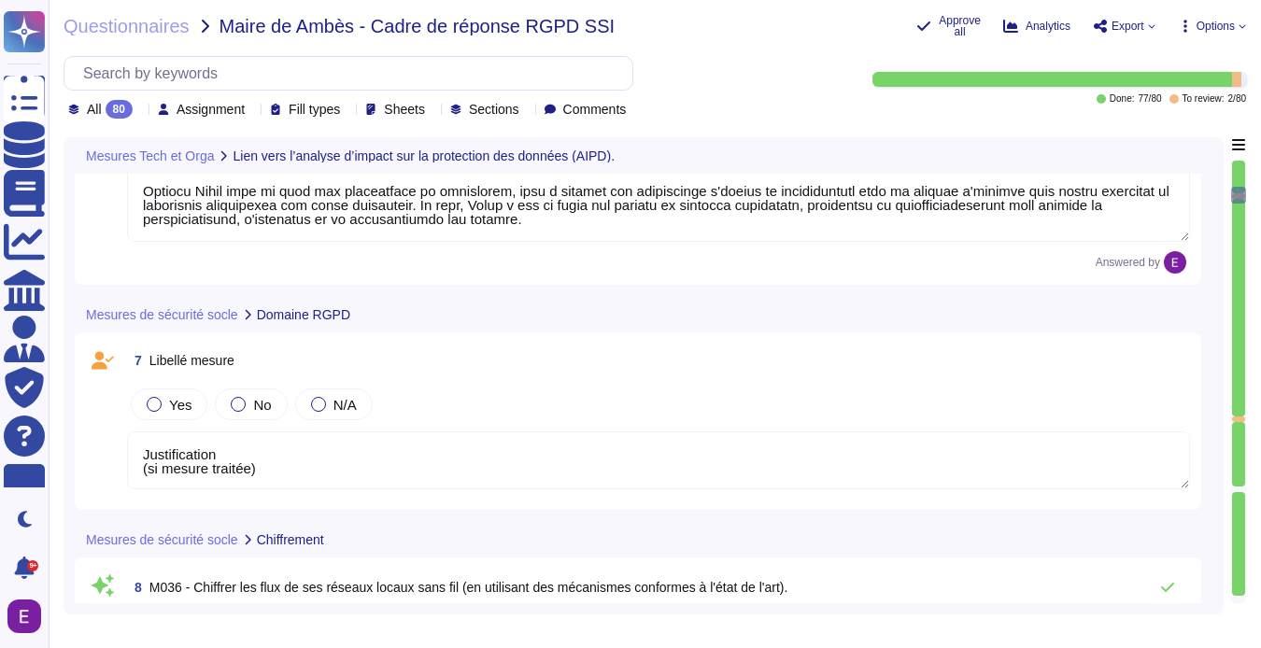
type textarea "Justification (si mesure traitée)"
type textarea "Les clés sont gérées par [PERSON_NAME]. La durée de vie des secrets générés et …"
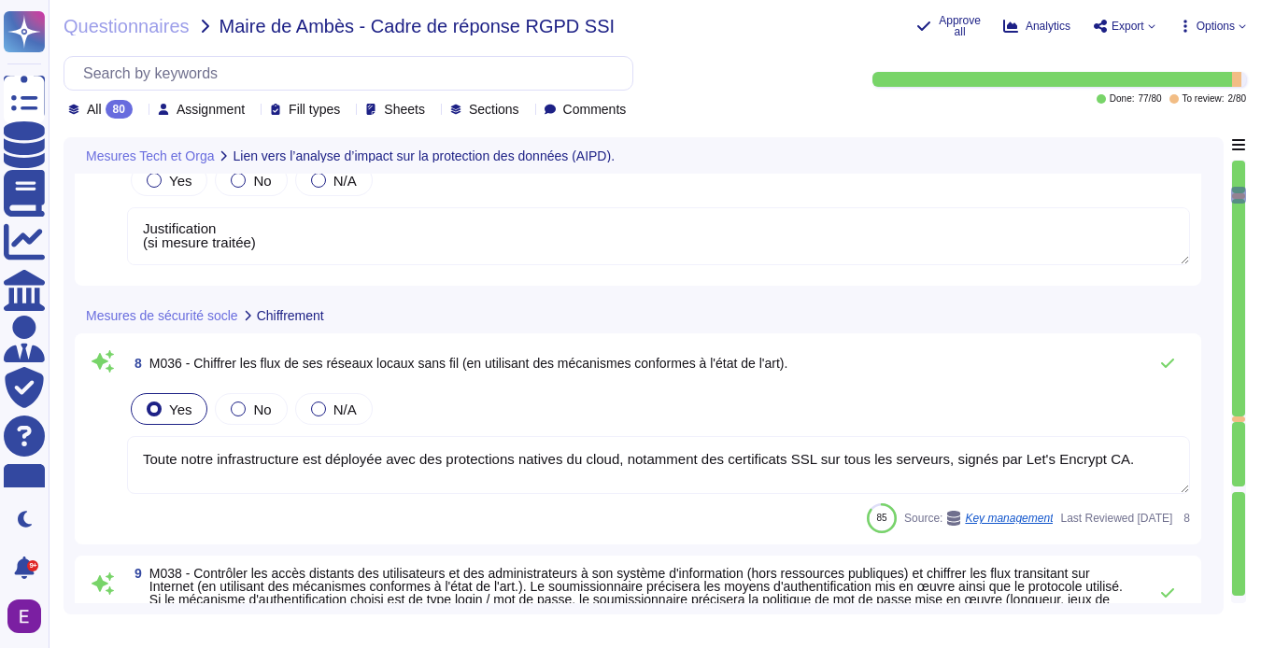
scroll to position [2073, 0]
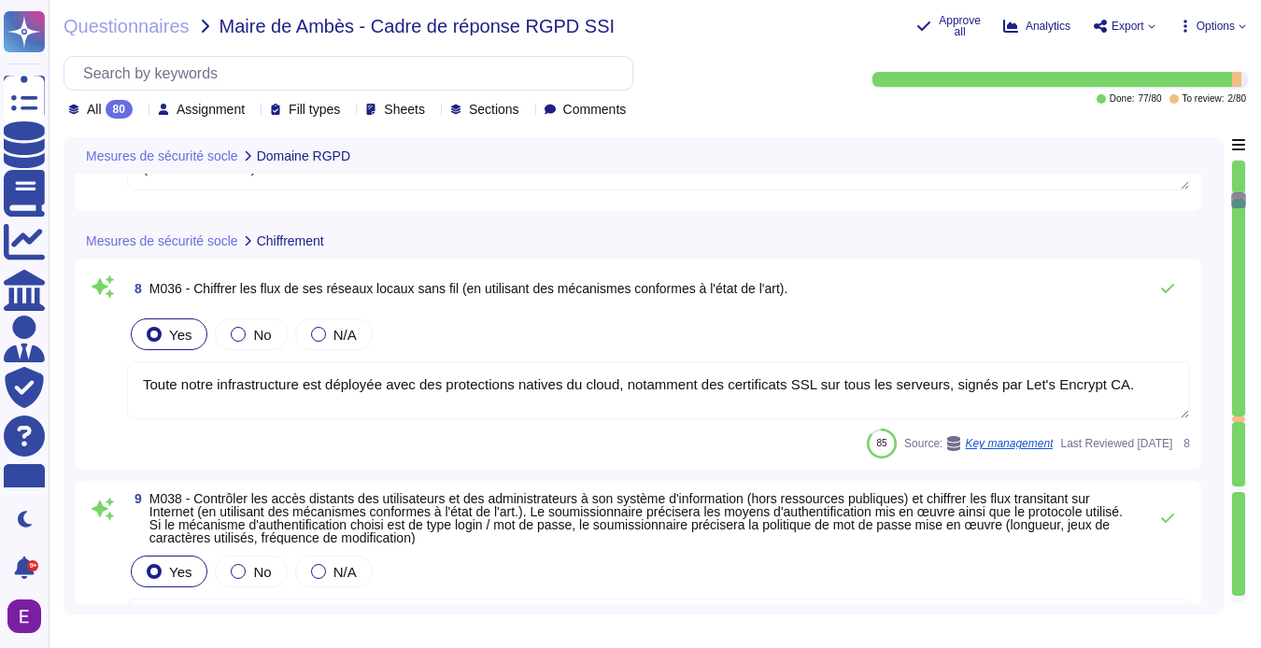
type textarea "Justification (si mesure traitée)"
type textarea "Nos réseaux sont séparés en plusieurs zones : - Réseau local pour les utilisate…"
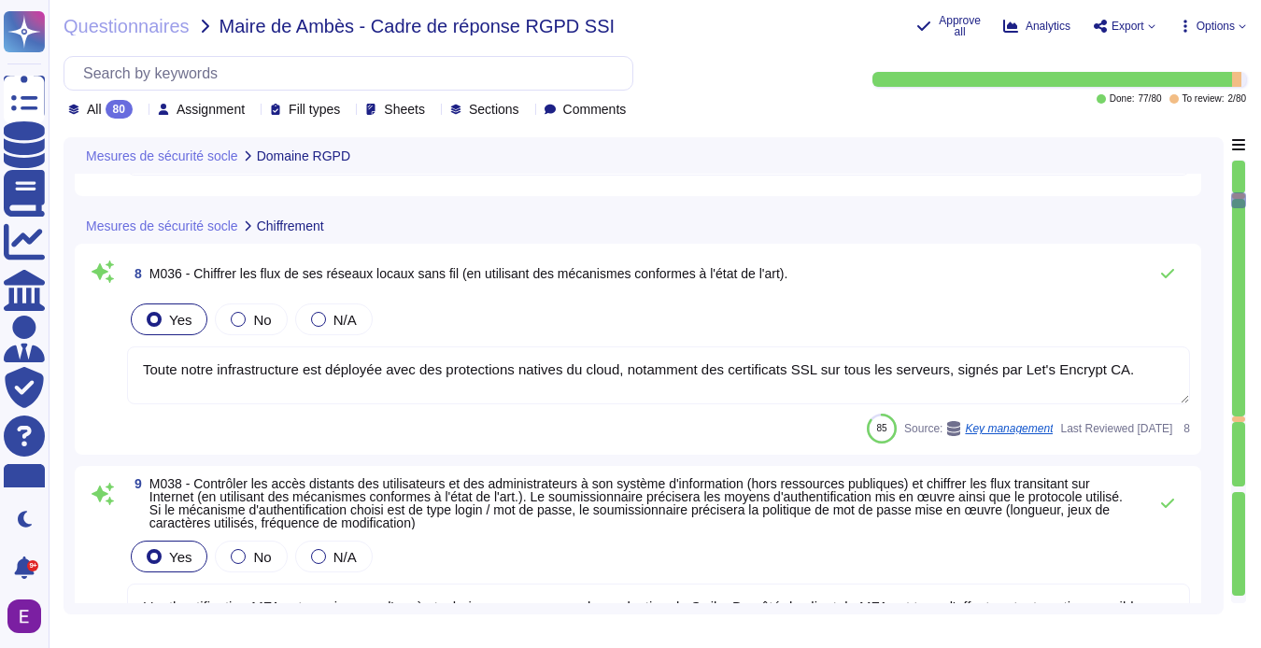
scroll to position [2151, 0]
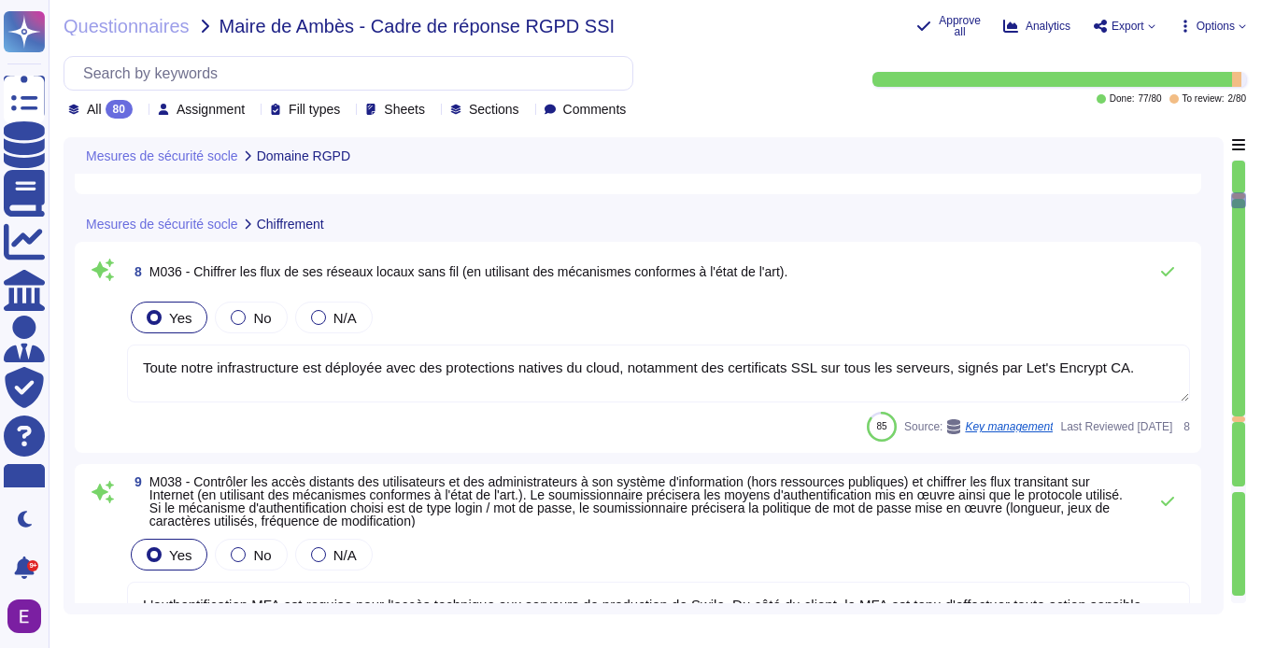
type textarea "Justification (si mesure traitée)"
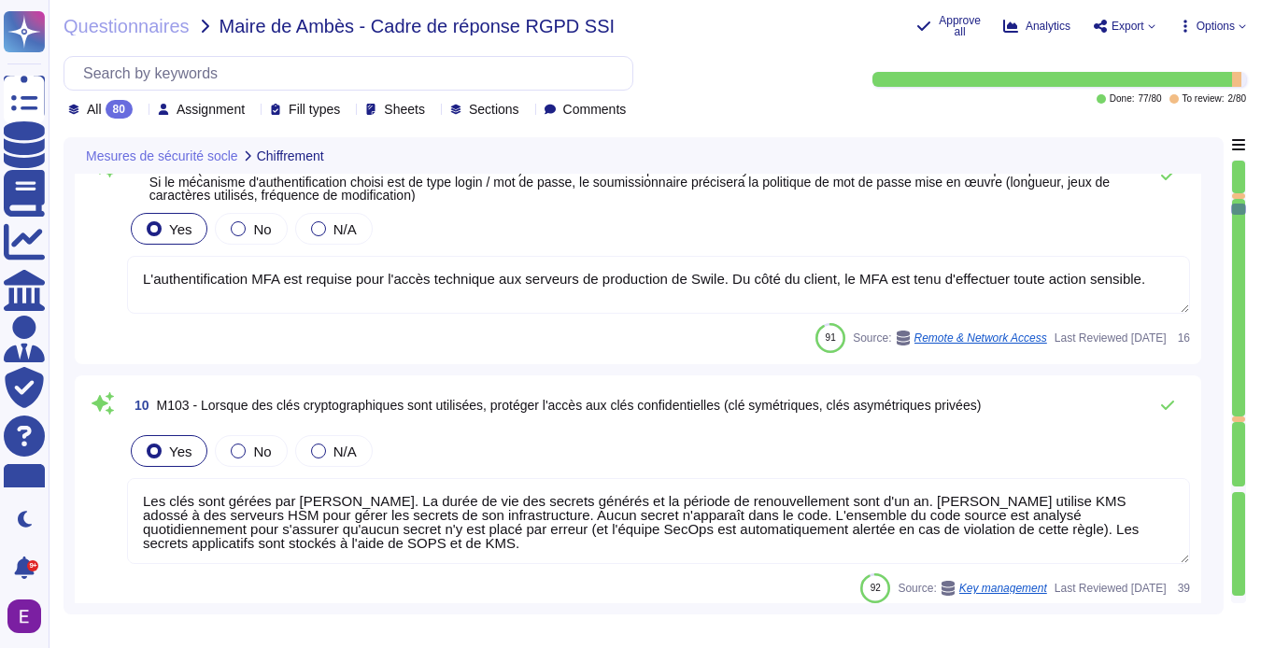
type textarea "Lorem i dol si ametc ad elit se doeiusmodt inc utlaboree, dolo mag ali enimadmi…"
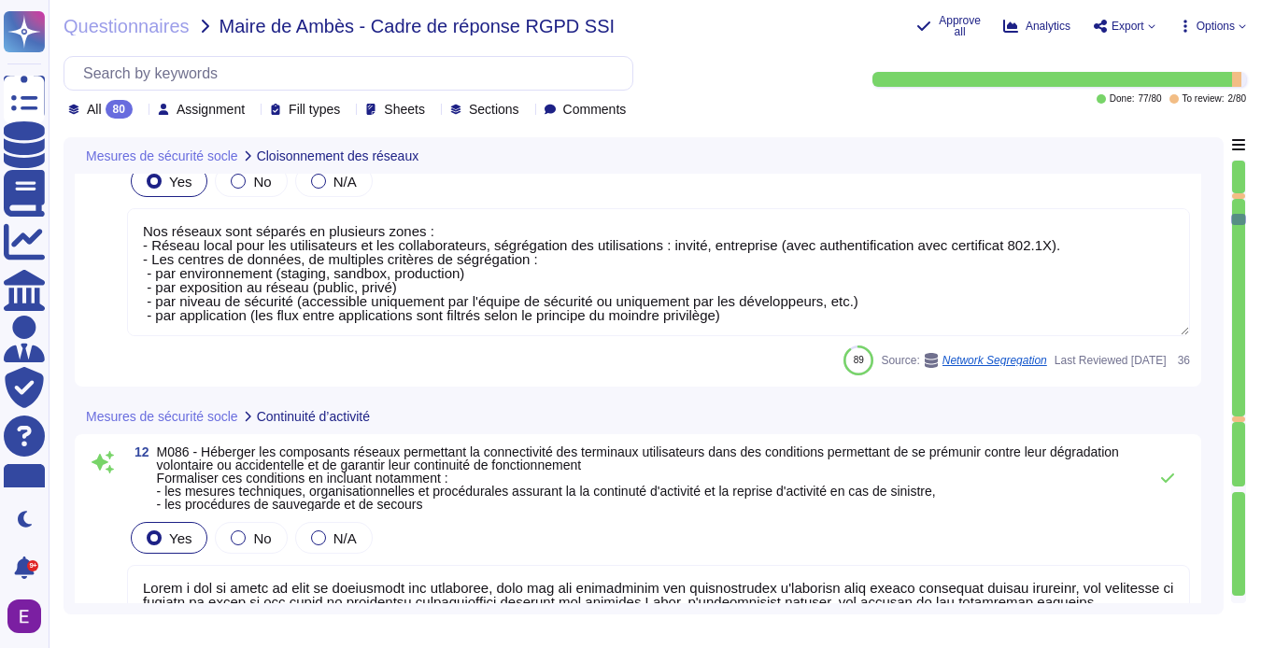
type textarea "Toute l'infrastructure Swile est hébergée dans des centres de données AWS qui s…"
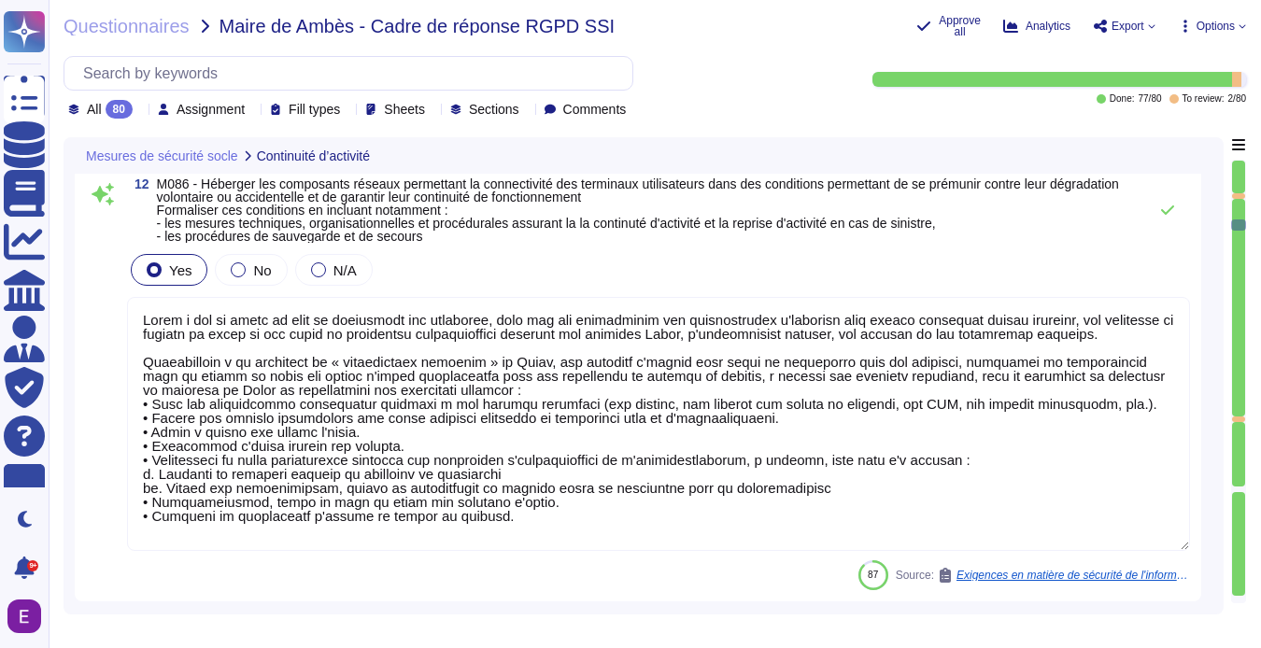
type textarea "Conformément aux dernières recommandations sur les mots de passes de l'ANSSI ou…"
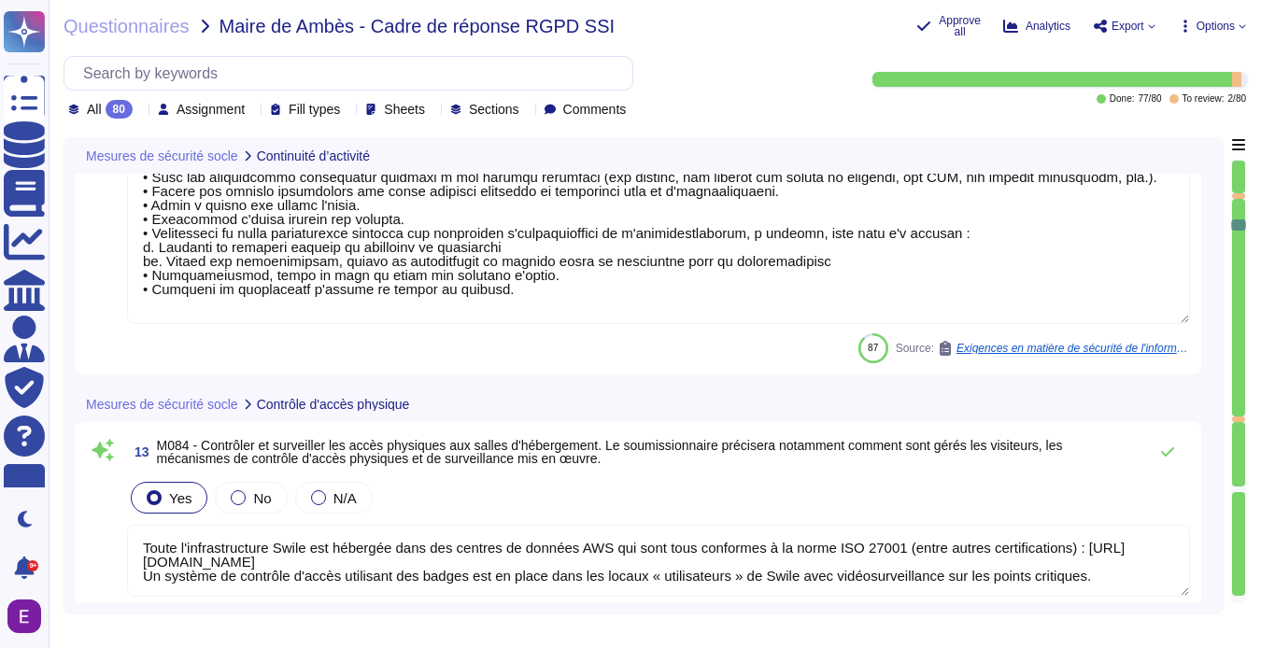
type textarea "[PERSON_NAME] a mis en place une politique de gestion des identités et des accè…"
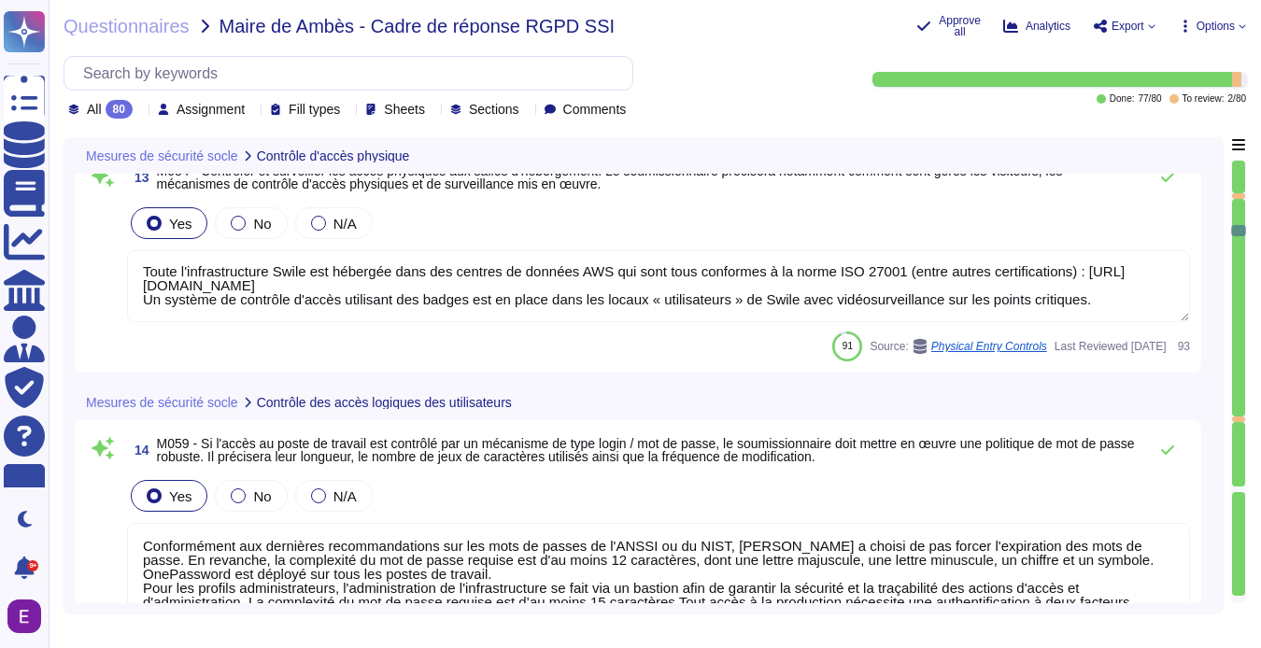
type textarea "Nous avons une politique de sécurité des informations conforme à la norme ISO27…"
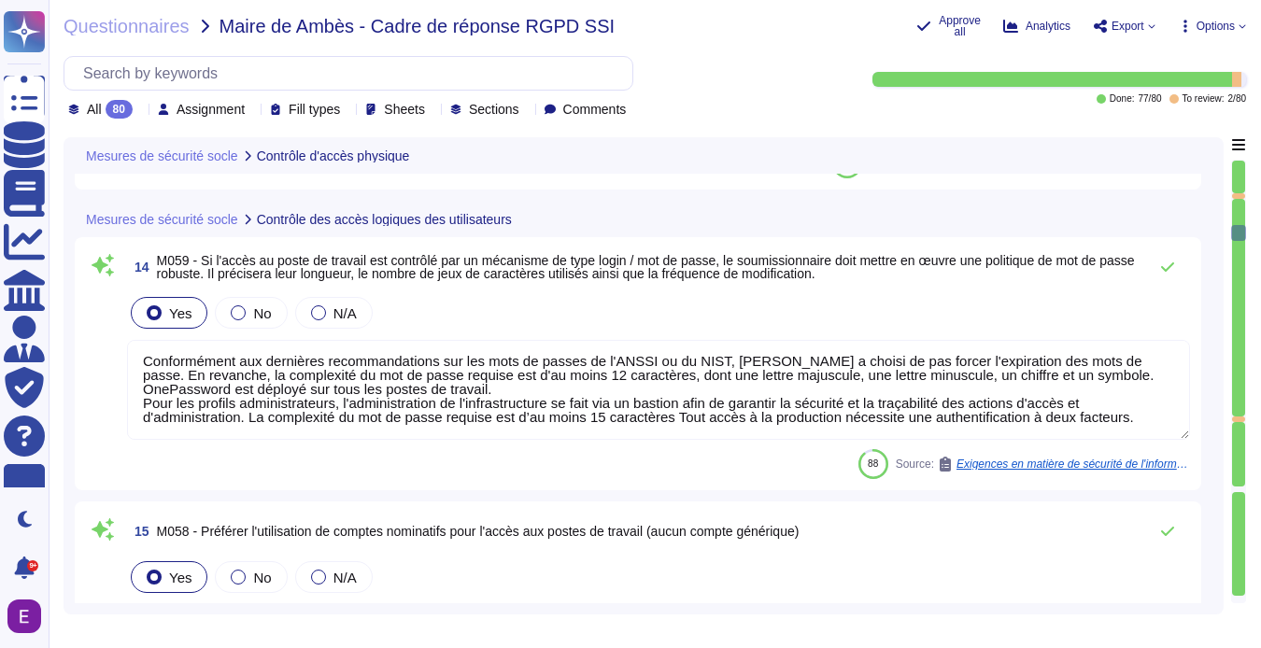
type textarea "[PERSON_NAME] a élaboré des procédures de gestion des incidents et de gestion d…"
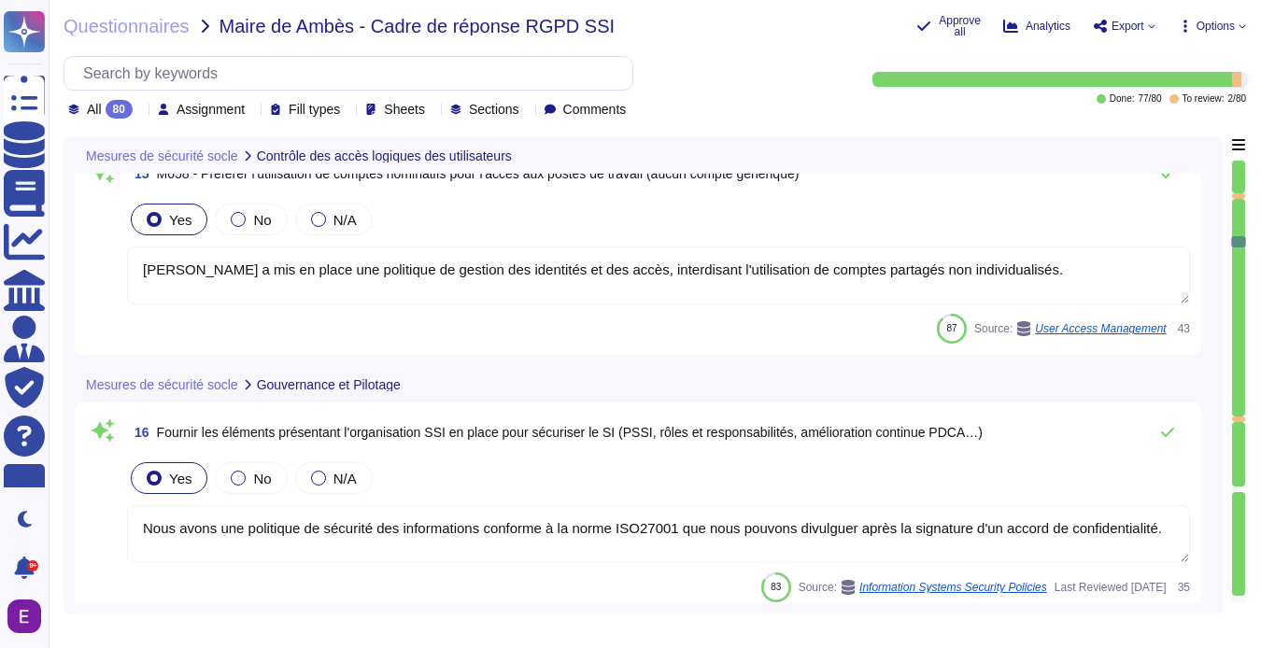
type textarea "Conformément à notre politique de « gestion des incidents de sécurité de l'info…"
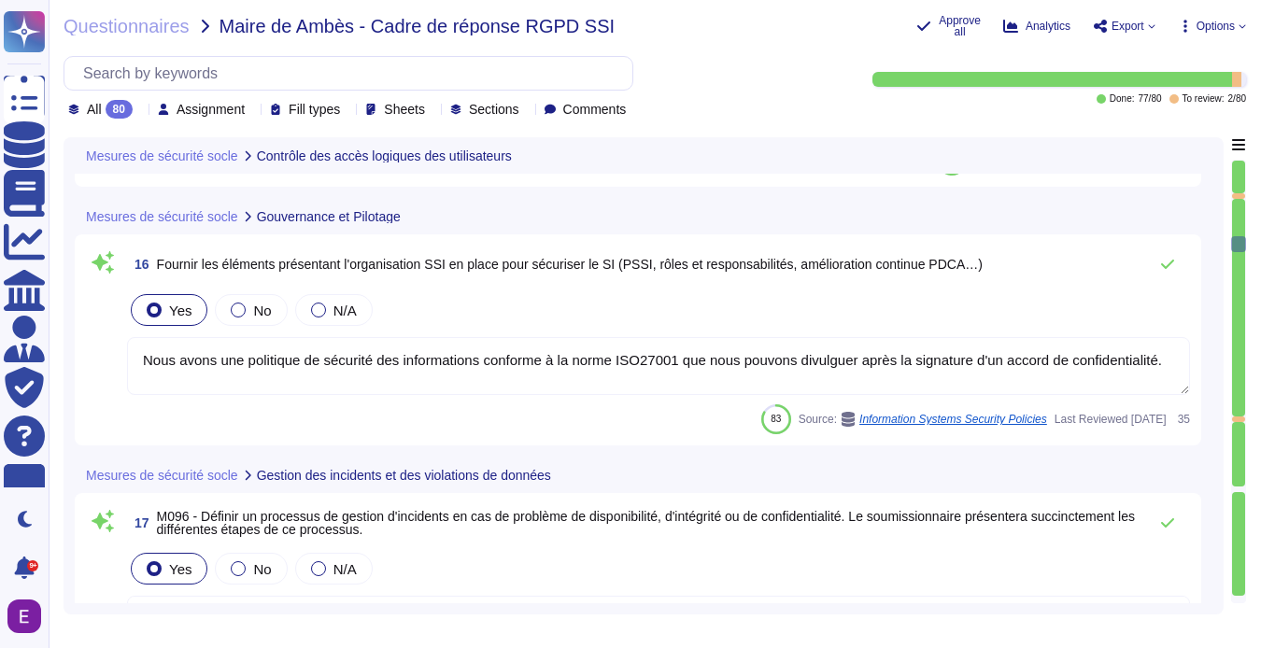
type textarea "Cette politique est communiquée chaque année à tous les salariés par les canaux…"
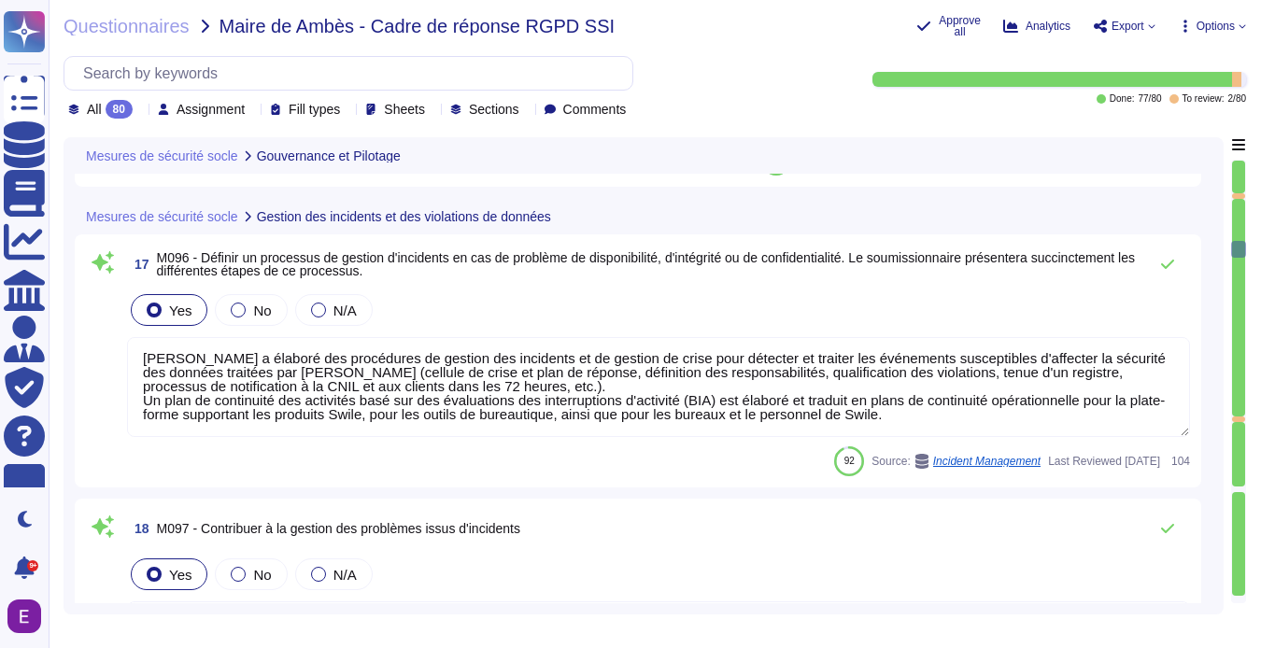
type textarea "[PERSON_NAME] utilise le logiciel et la documentation associée conformément aux…"
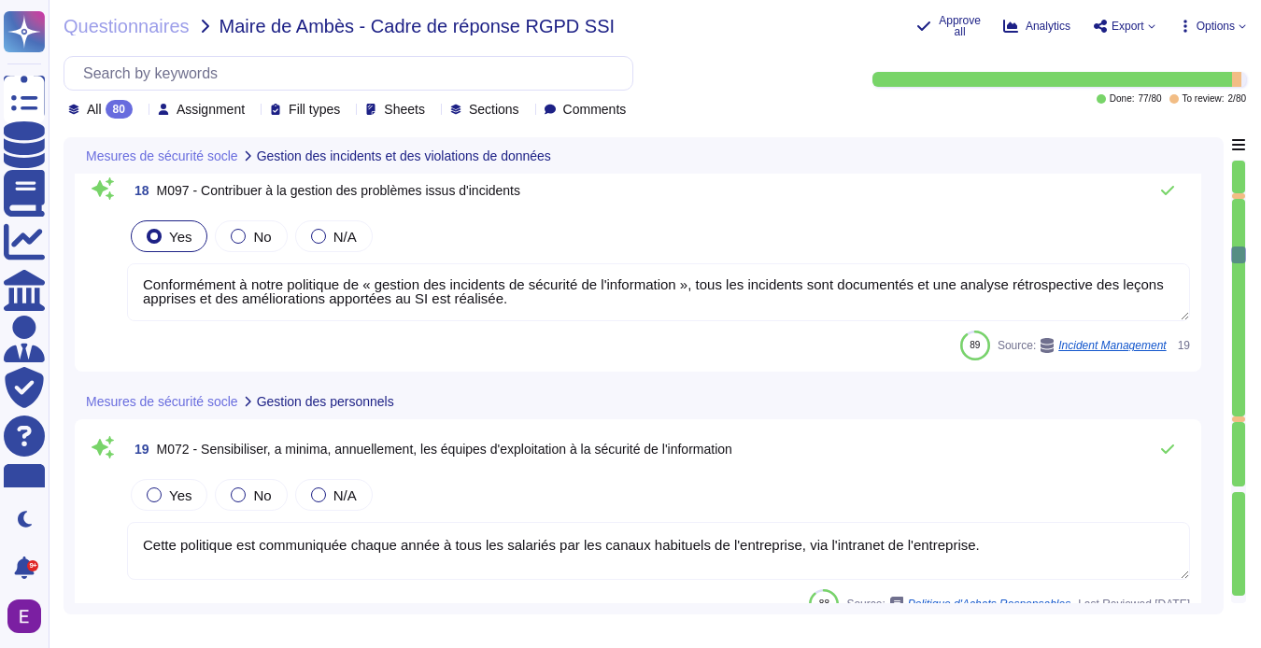
type textarea "Les postes de travail Swile sont protégés par un EDR, CrowdStrike (détection et…"
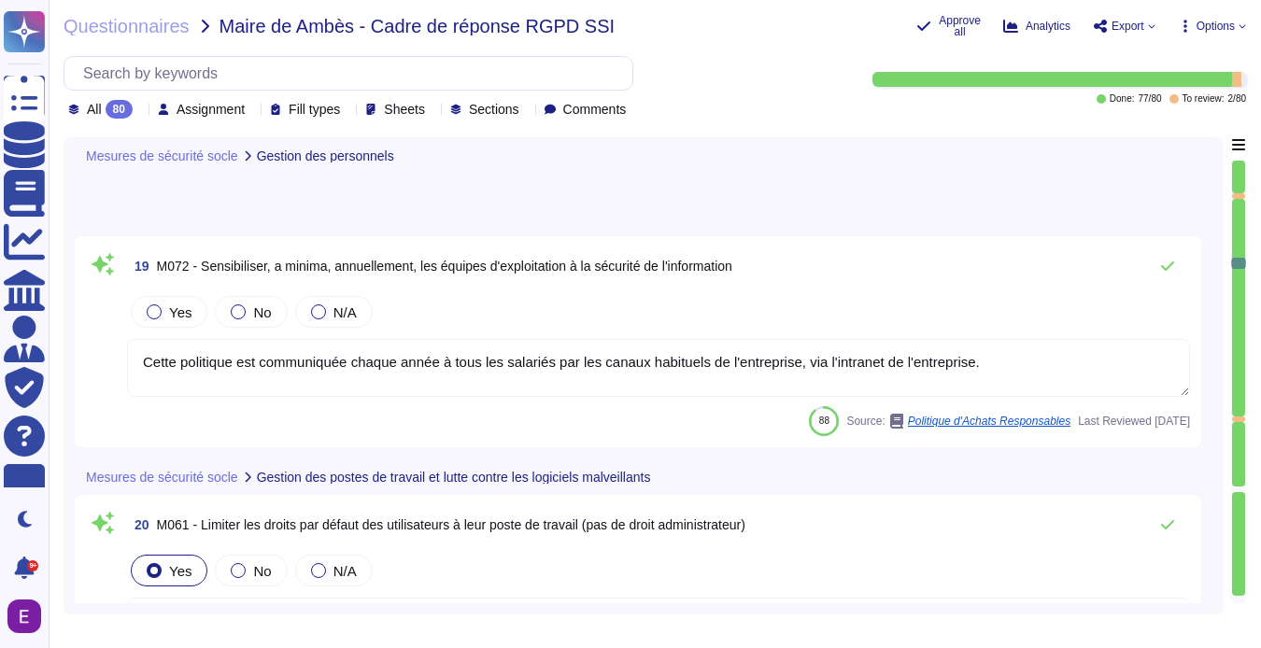
type textarea "Les postes de travail Swile sont protégés par un EDR, CrowdStrike (détection et…"
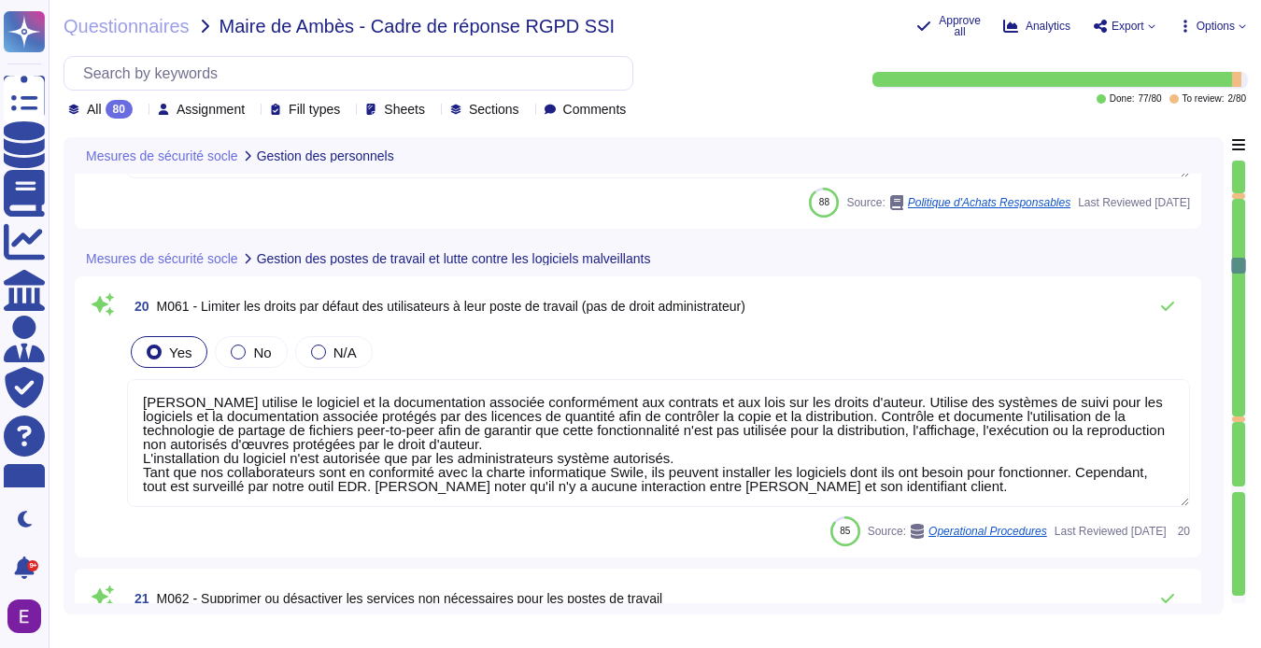
scroll to position [5379, 0]
type textarea "Les postes de travail Swile sont protégés par un EDR, CrowdStrike (détection et…"
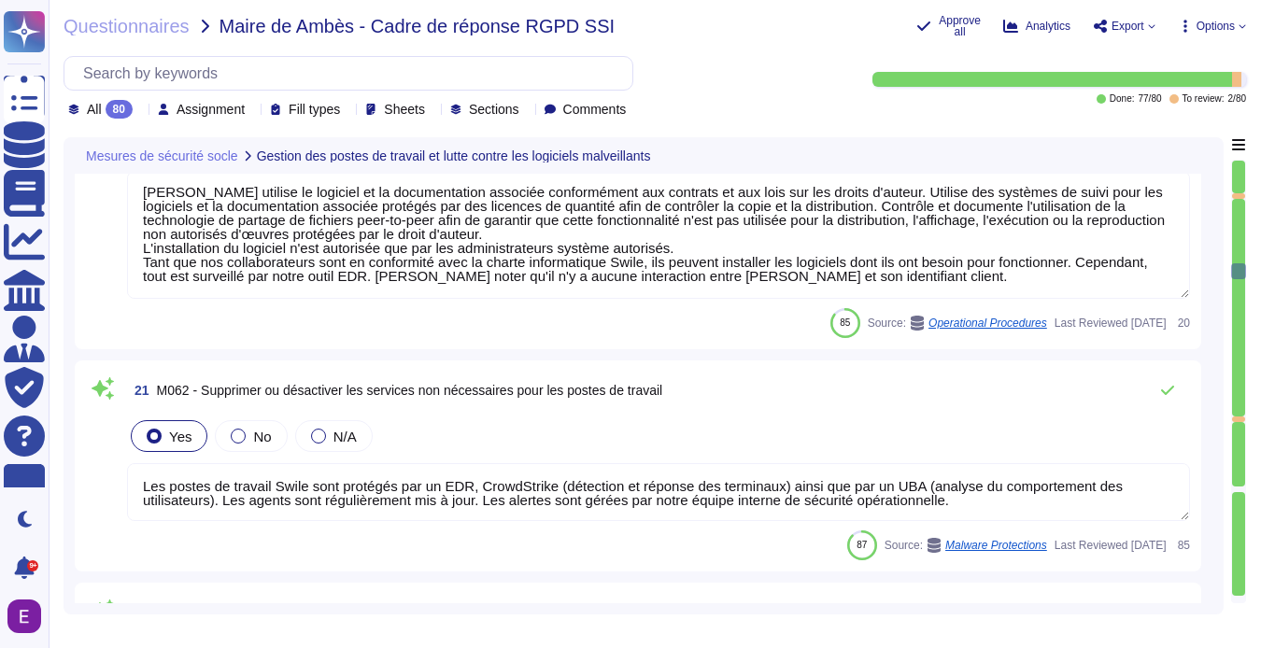
scroll to position [2, 0]
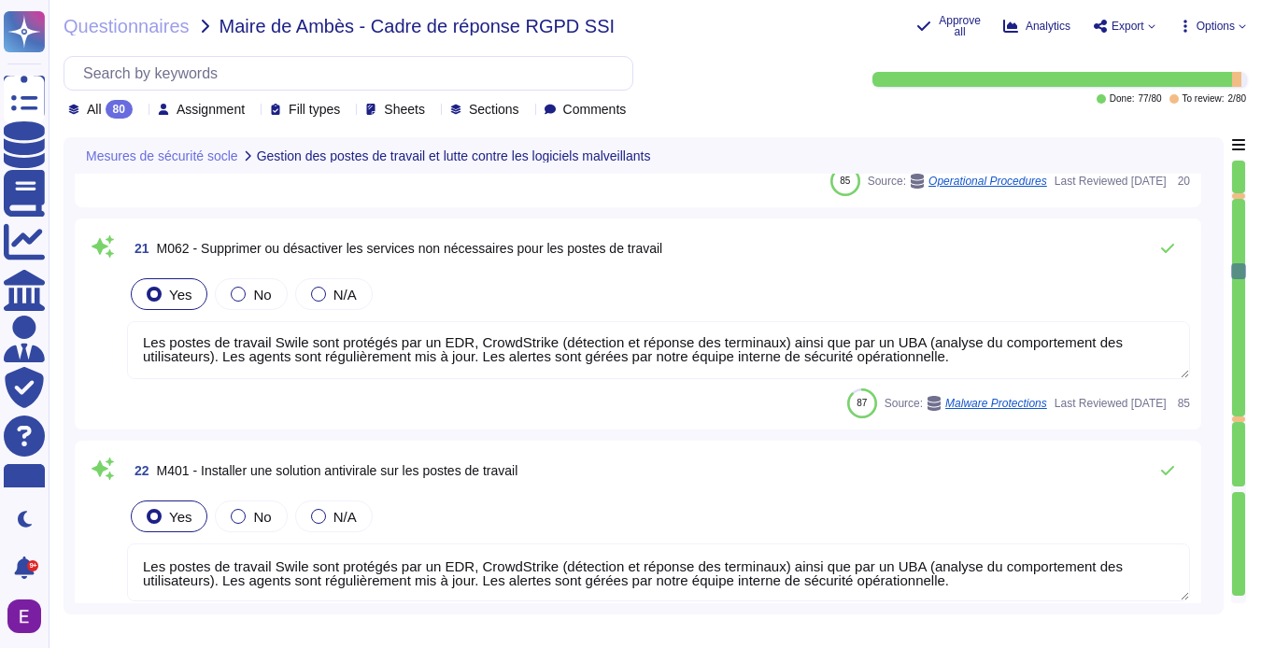
type textarea "Les comptes d'utilisateurs sont bloqués après 10 tentatives infructueuses en 2 …"
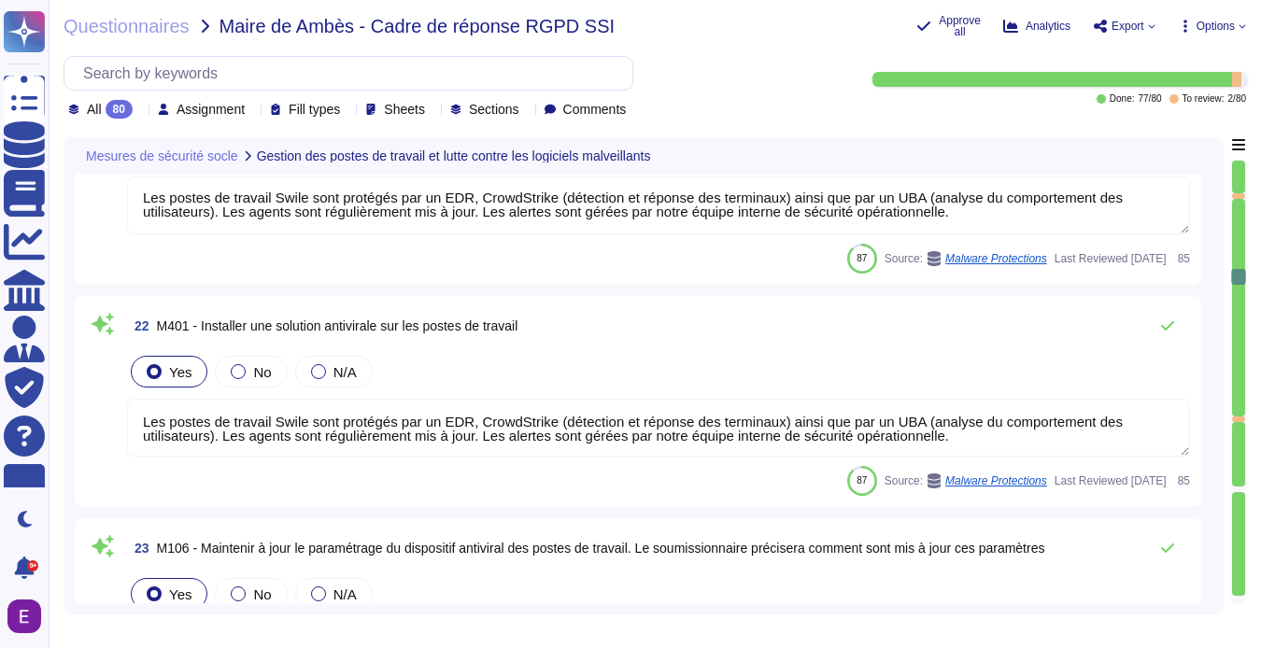
type textarea "Swile a mis en place une politique de gestion du changement et une procédure op…"
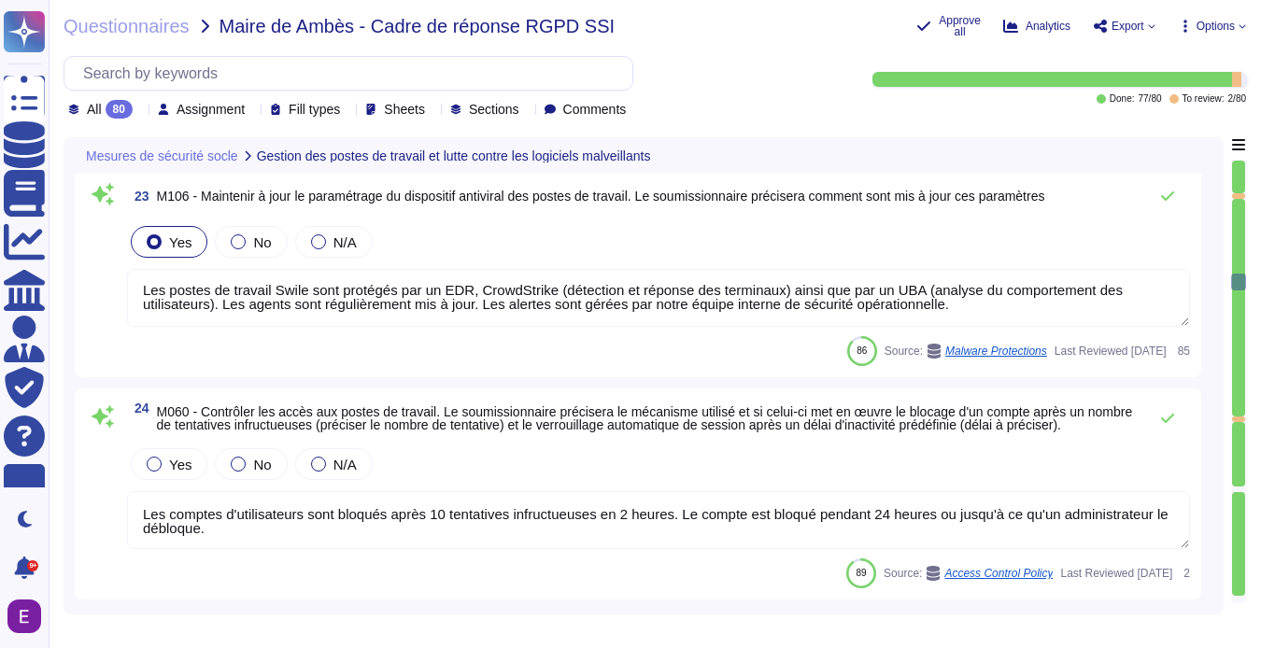
type textarea "Toutes les données et tous les services de [PERSON_NAME] sont hébergés par AWS,…"
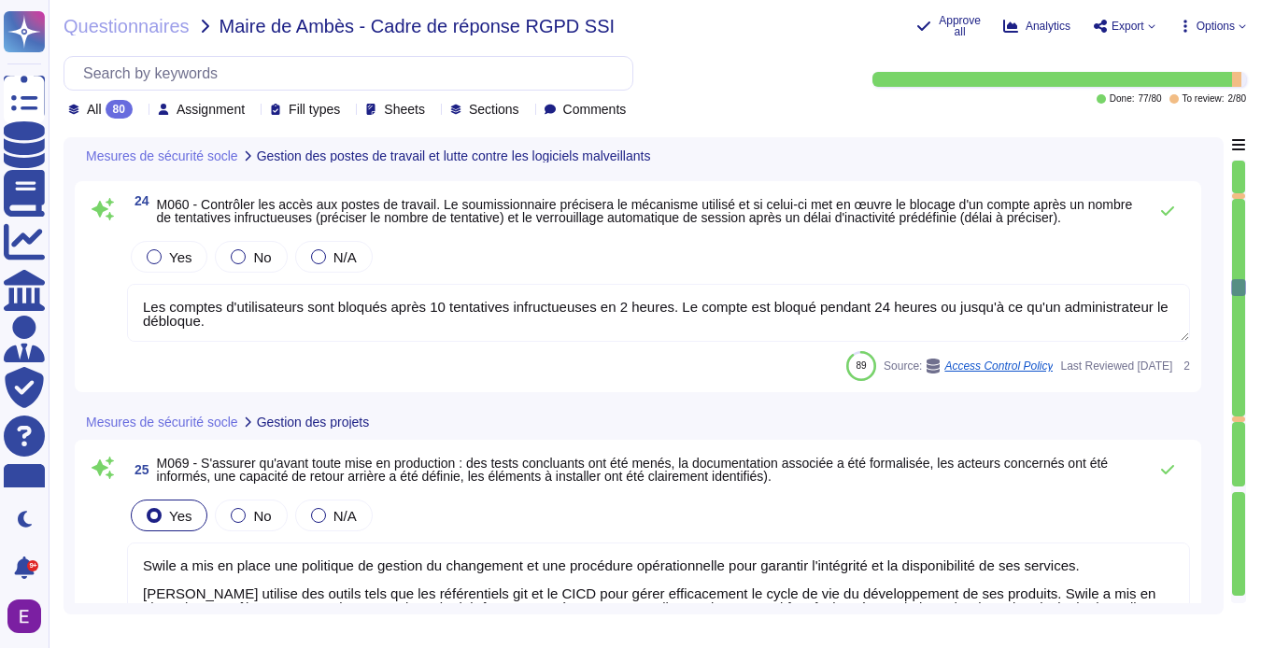
type textarea "Toutes les données et tous les services de [PERSON_NAME] sont hébergés par AWS,…"
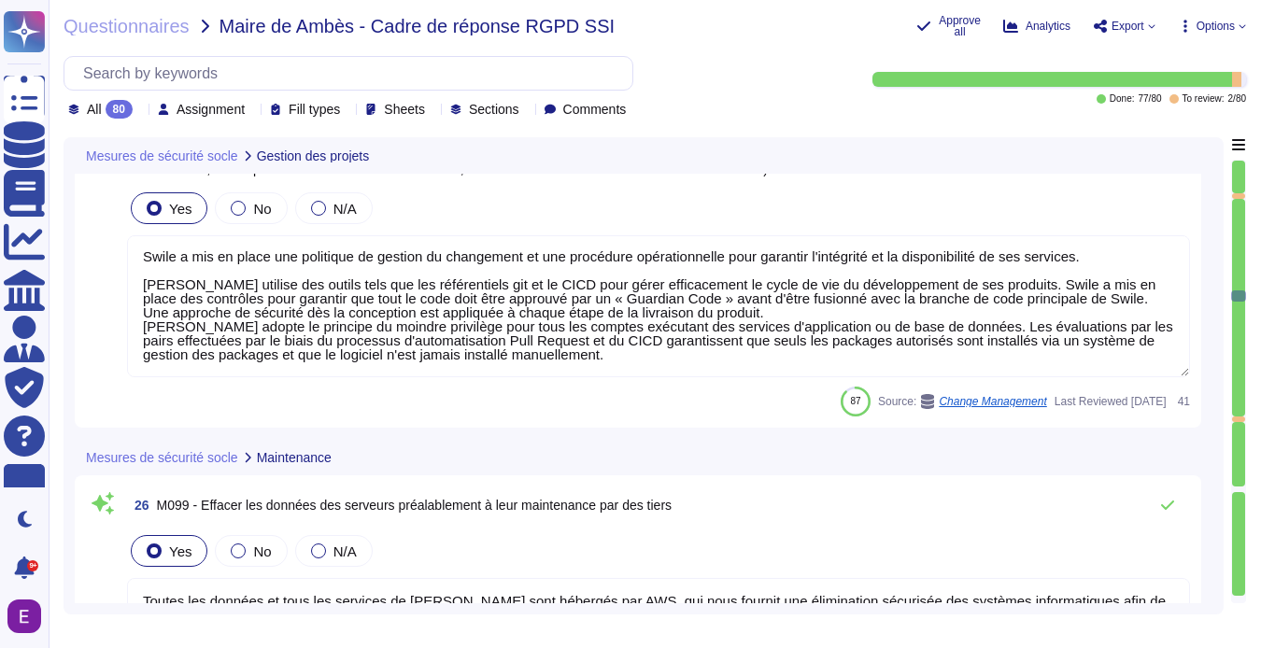
type textarea "Toutes les données et tous les services de [PERSON_NAME] sont hébergés par AWS,…"
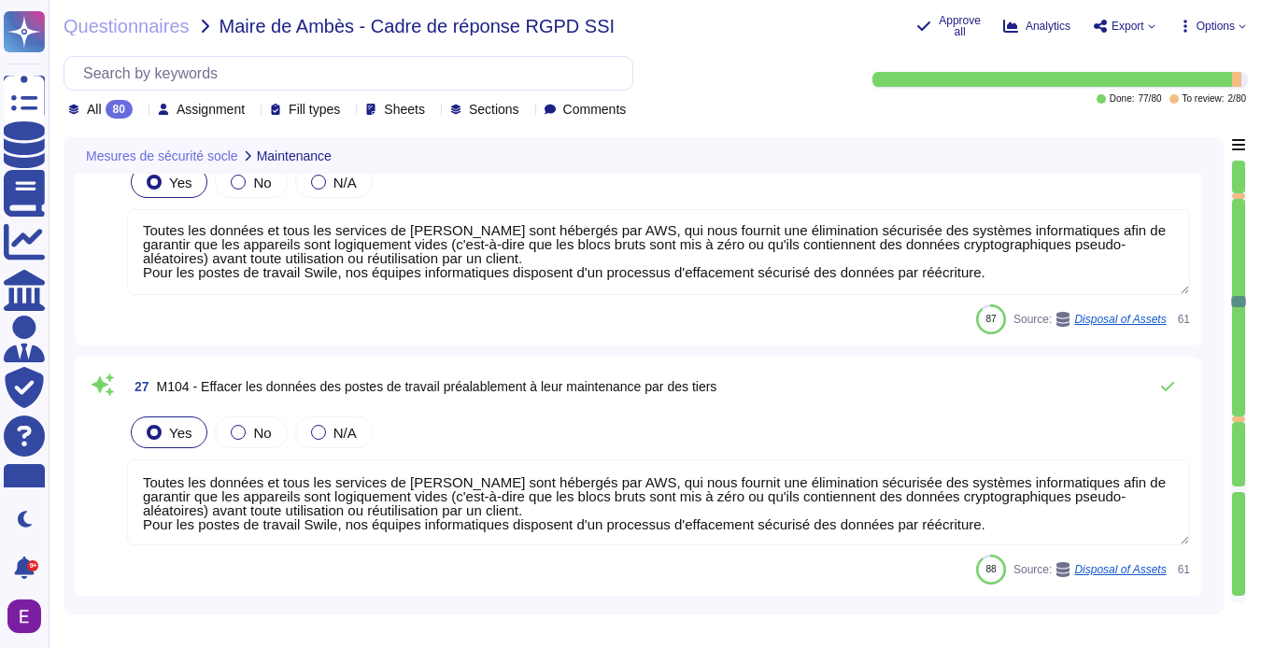
type textarea "Le personnel de [PERSON_NAME] doit signer la charte informatique de Swile."
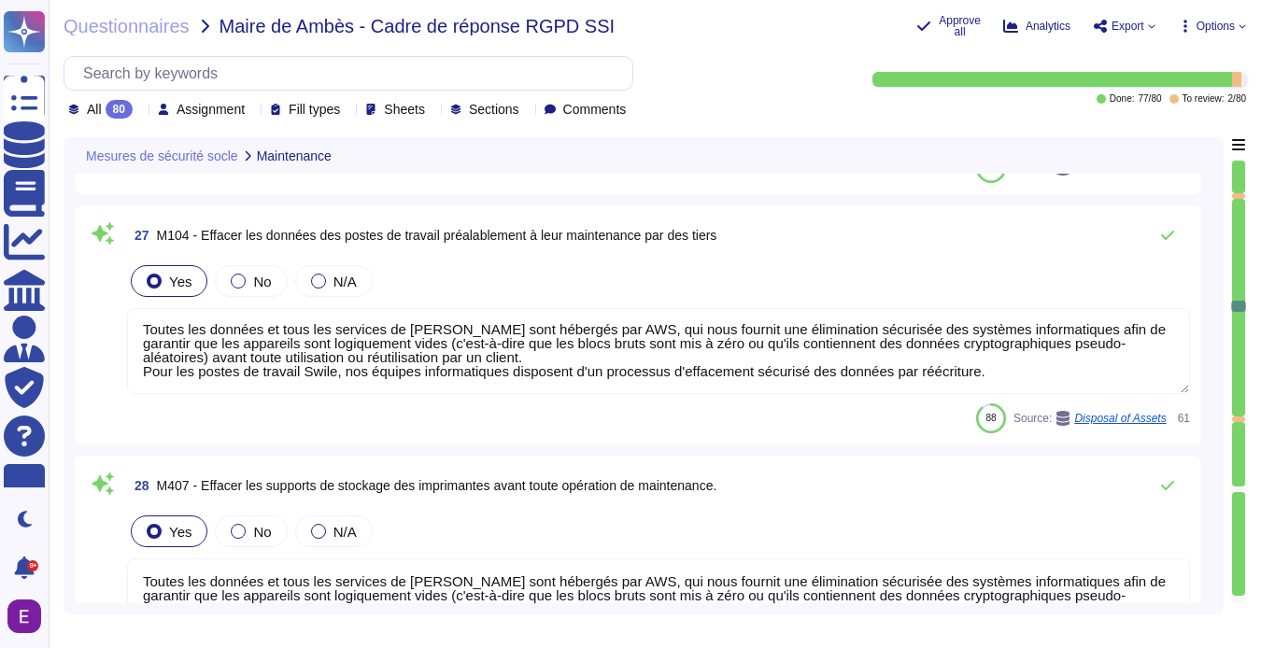
type textarea "Les postes de travail Swile sont protégés par un EDR, CrowdStrike (détection et…"
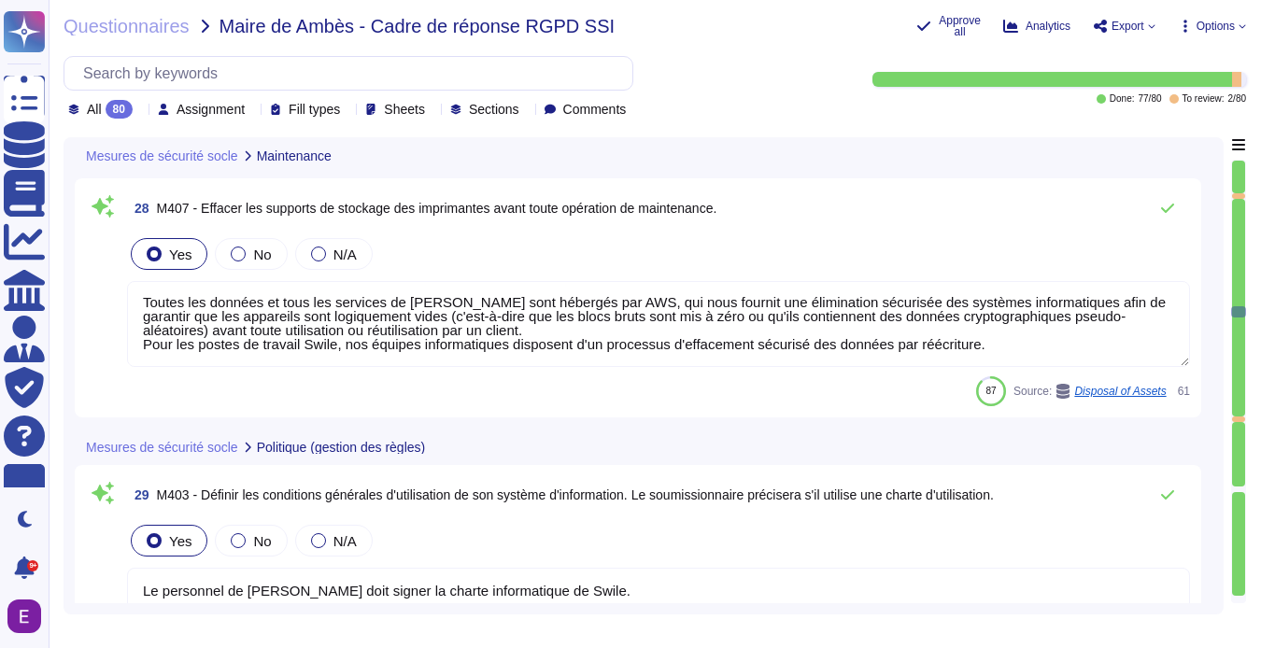
type textarea "Swile a mis en place une politique de gestion du changement et une procédure op…"
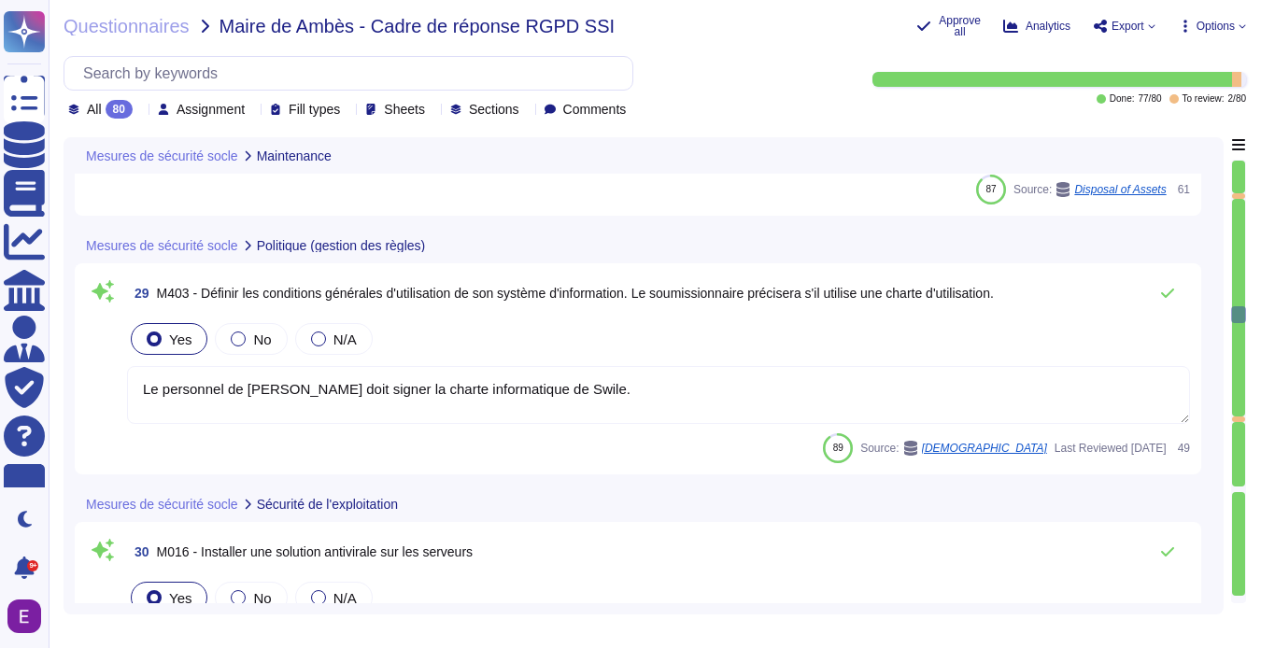
scroll to position [0, 0]
drag, startPoint x: 565, startPoint y: 390, endPoint x: -28, endPoint y: 388, distance: 593.0
click at [0, 388] on html "Questionnaires Knowledge Base Documents Analytics CAIQ / SIG Admin Trust Center…" at bounding box center [630, 324] width 1261 height 648
drag, startPoint x: 556, startPoint y: 391, endPoint x: -4, endPoint y: 325, distance: 563.3
click at [0, 325] on html "Questionnaires Knowledge Base Documents Analytics CAIQ / SIG Admin Trust Center…" at bounding box center [630, 324] width 1261 height 648
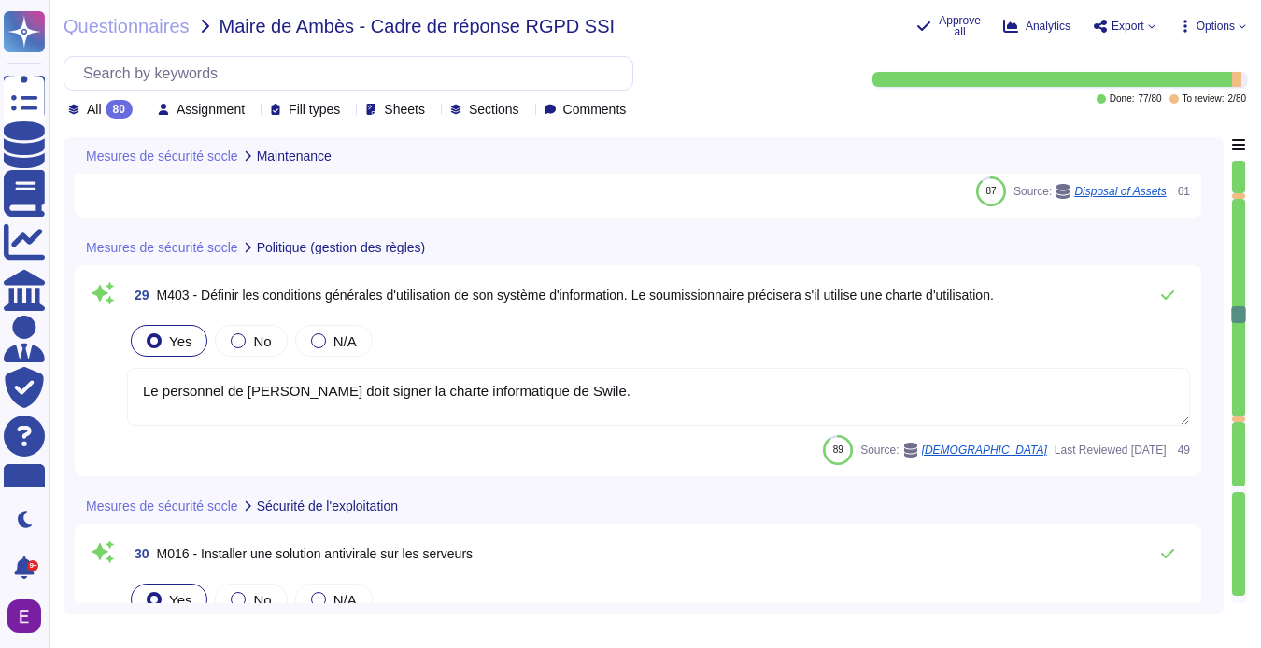
drag, startPoint x: 261, startPoint y: 392, endPoint x: 668, endPoint y: 388, distance: 406.2
click at [670, 391] on textarea "Le personnel de [PERSON_NAME] doit signer la charte informatique de Swile." at bounding box center [658, 397] width 1063 height 58
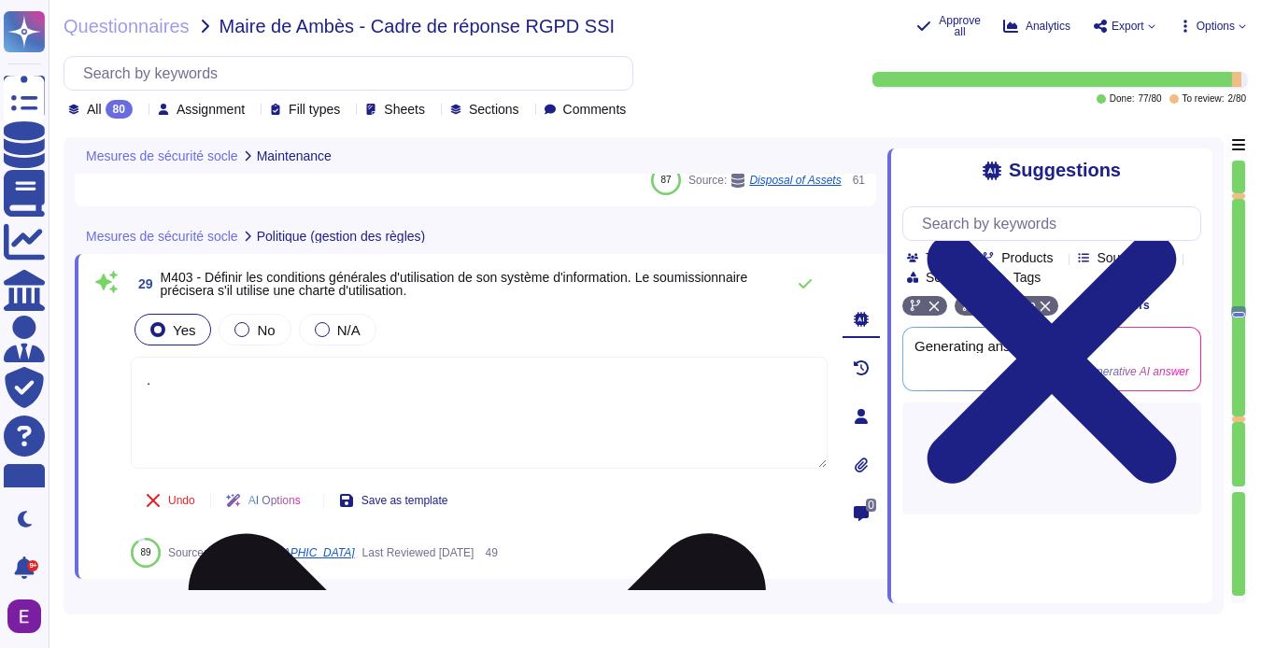
type textarea "."
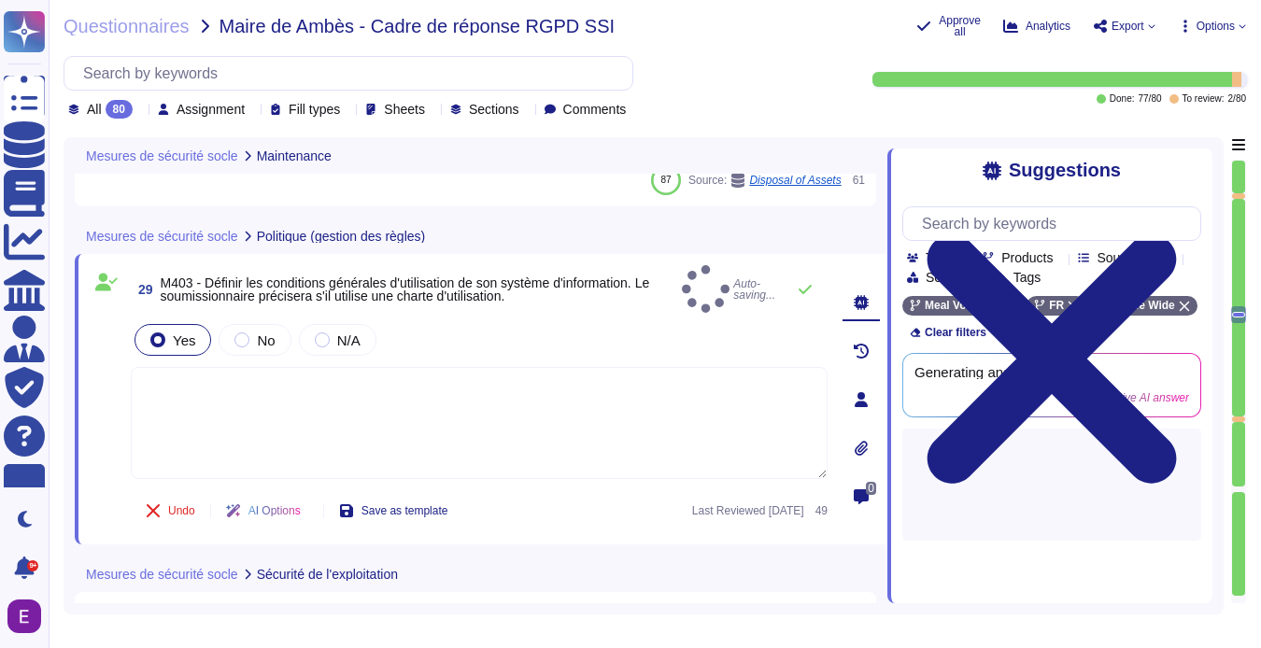
click at [866, 412] on div at bounding box center [860, 399] width 37 height 37
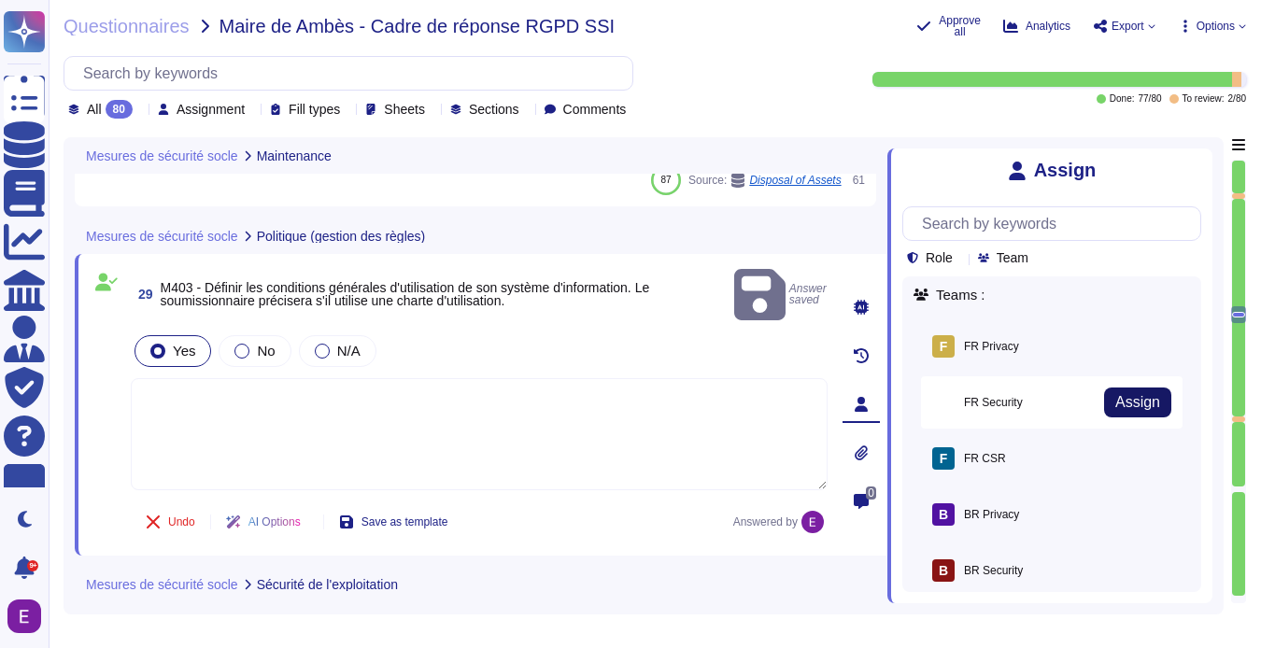
click at [1136, 399] on span "Assign" at bounding box center [1137, 402] width 45 height 15
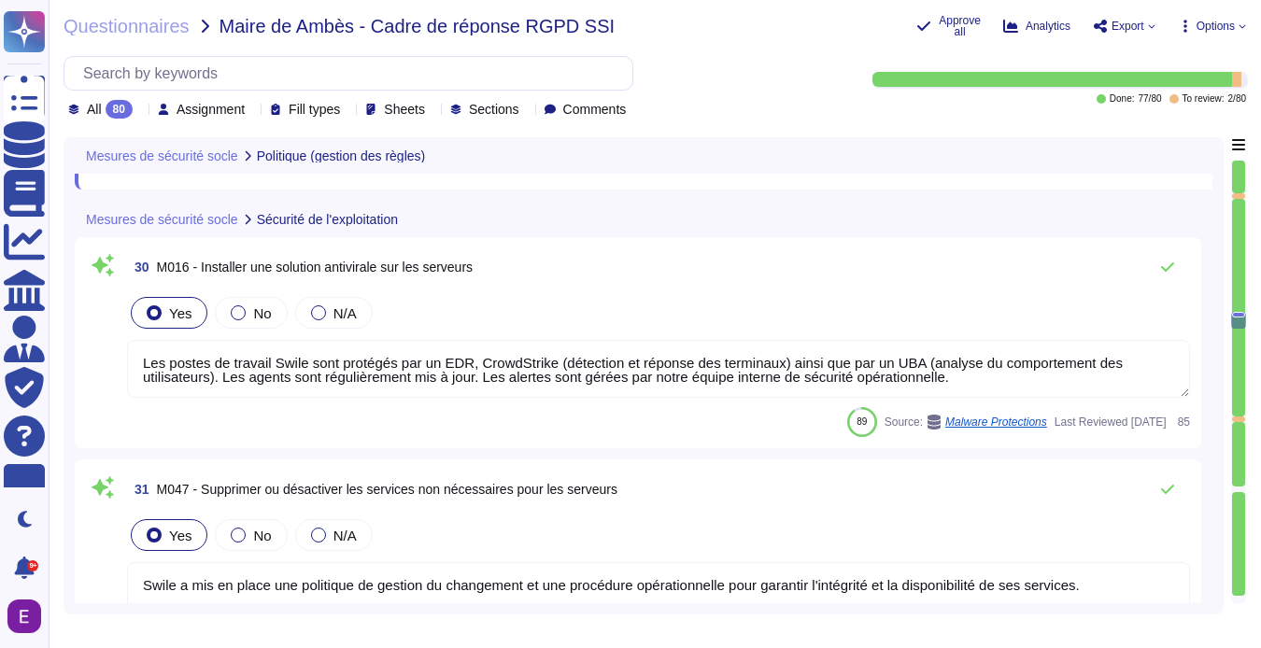
type textarea "Oui, les salles informatiques/ data centers disposent de systèmes de détection …"
type textarea "[PERSON_NAME] emploie et entretient des dispositifs/systèmes d'extinction et de…"
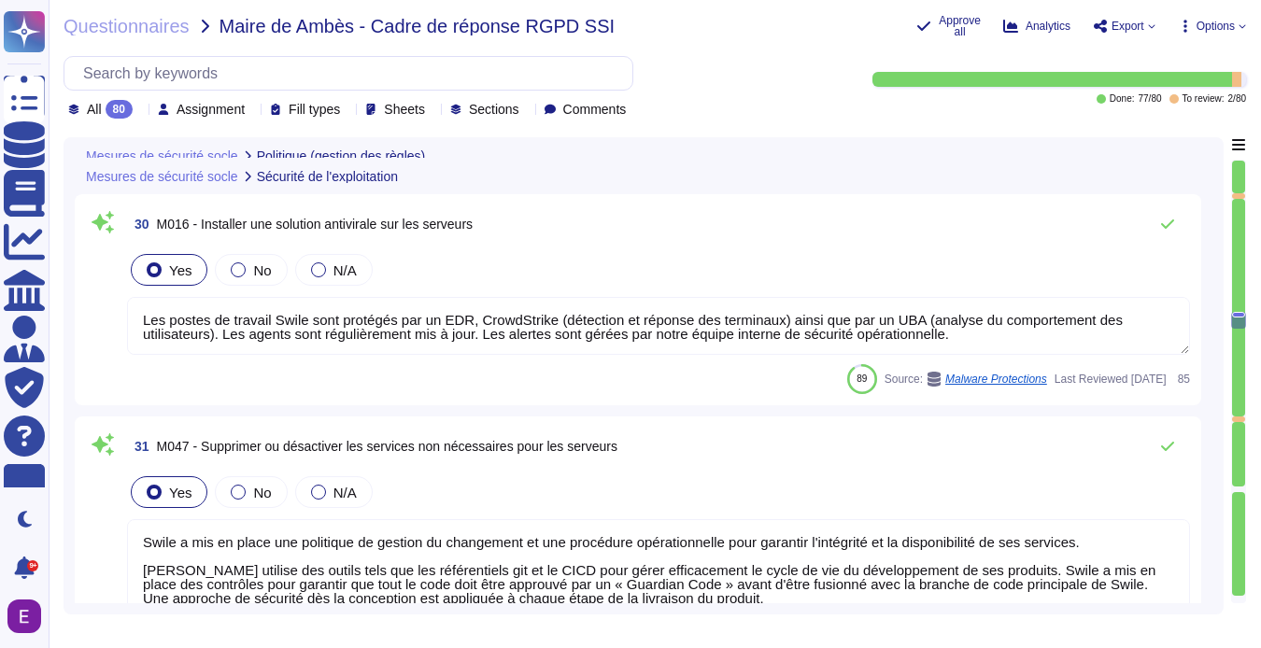
scroll to position [8031, 0]
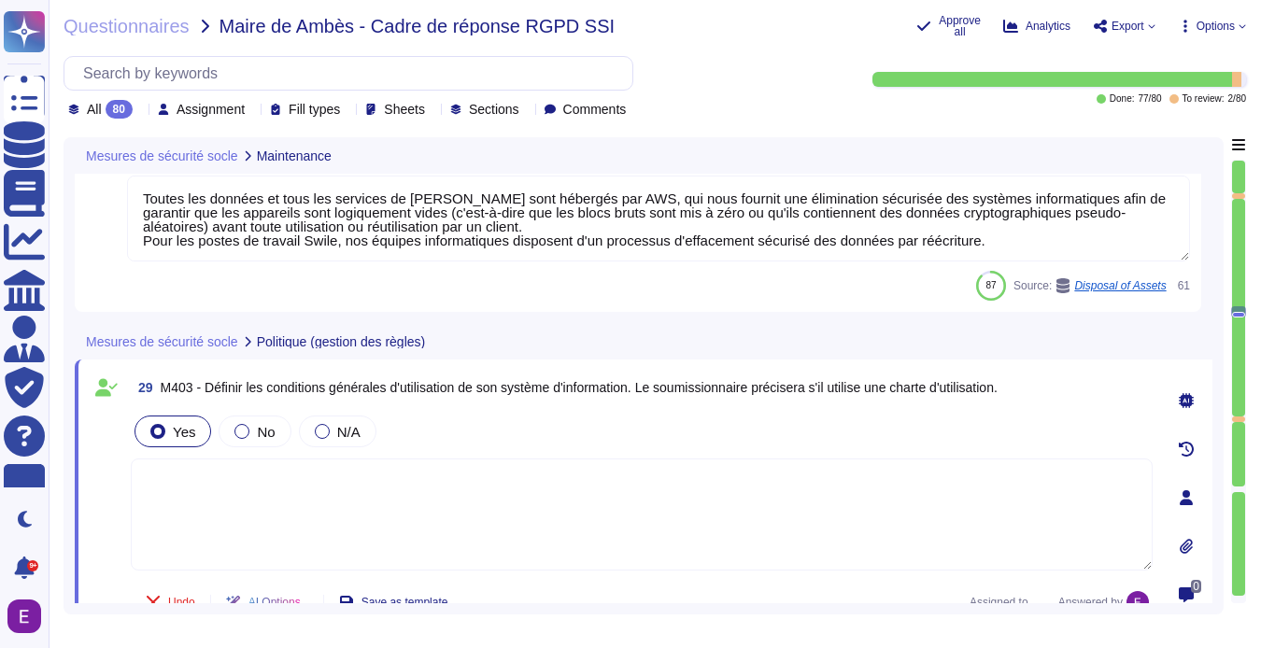
type textarea "Toutes les données et tous les services de [PERSON_NAME] sont hébergés par AWS,…"
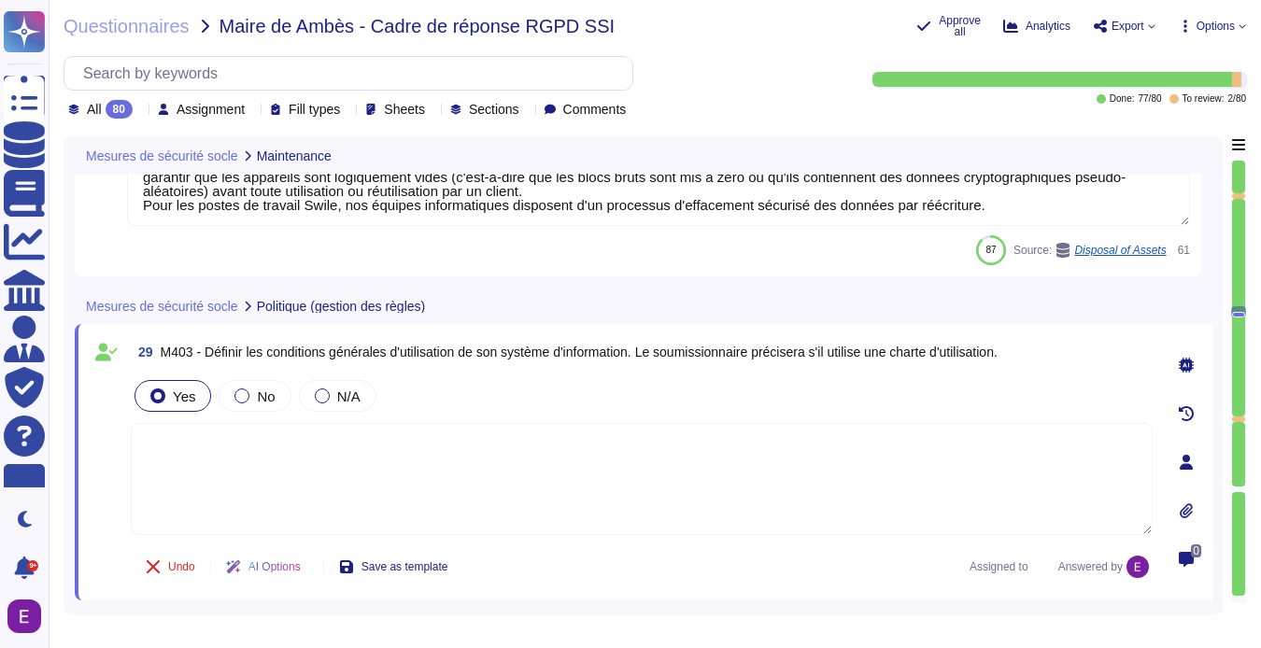
scroll to position [7612, 0]
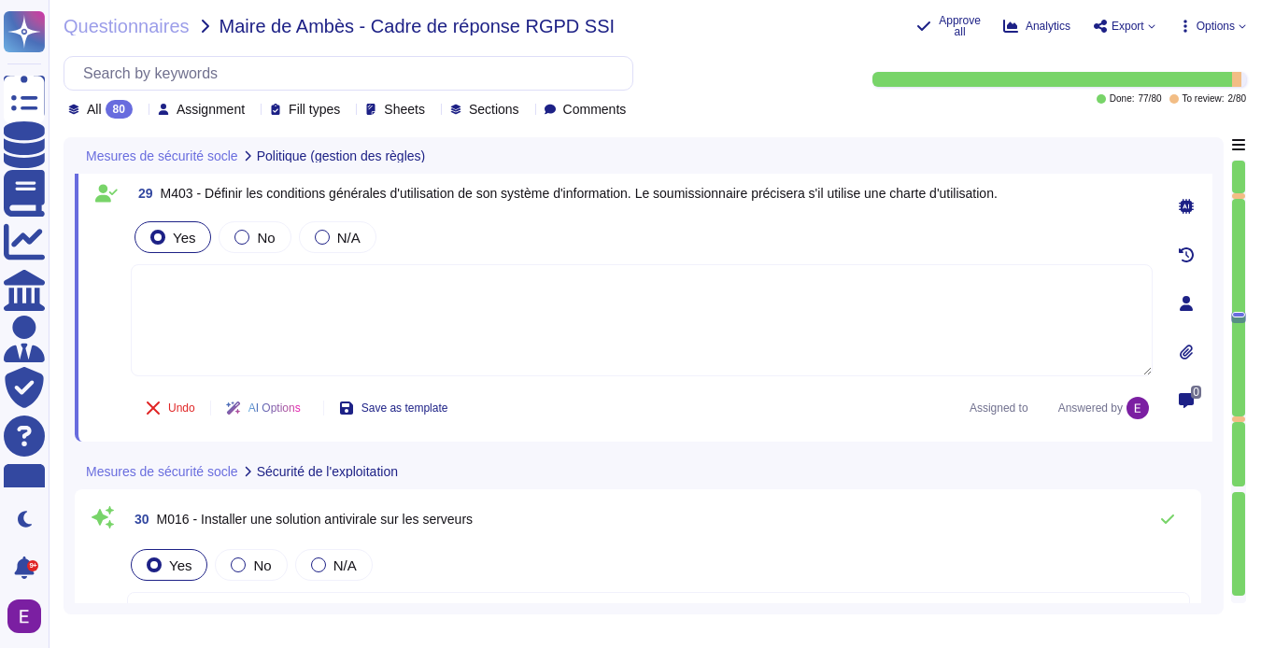
type textarea "Oui, les salles informatiques/ data centers disposent de systèmes de détection …"
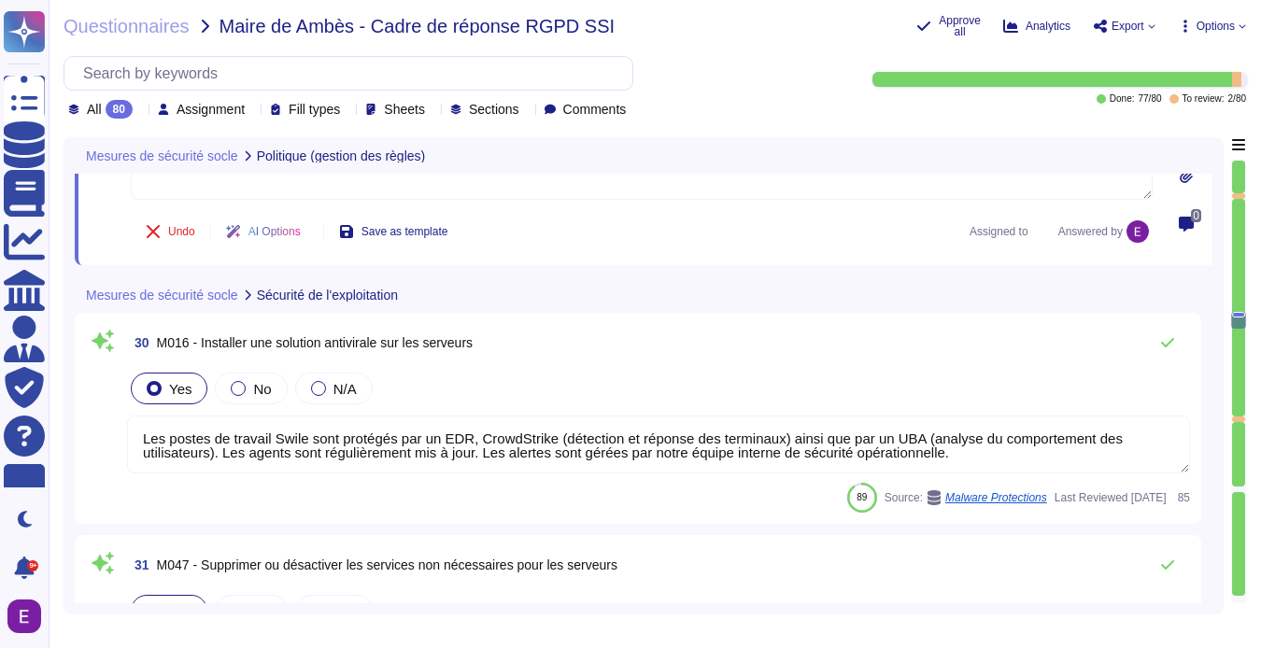
scroll to position [7902, 0]
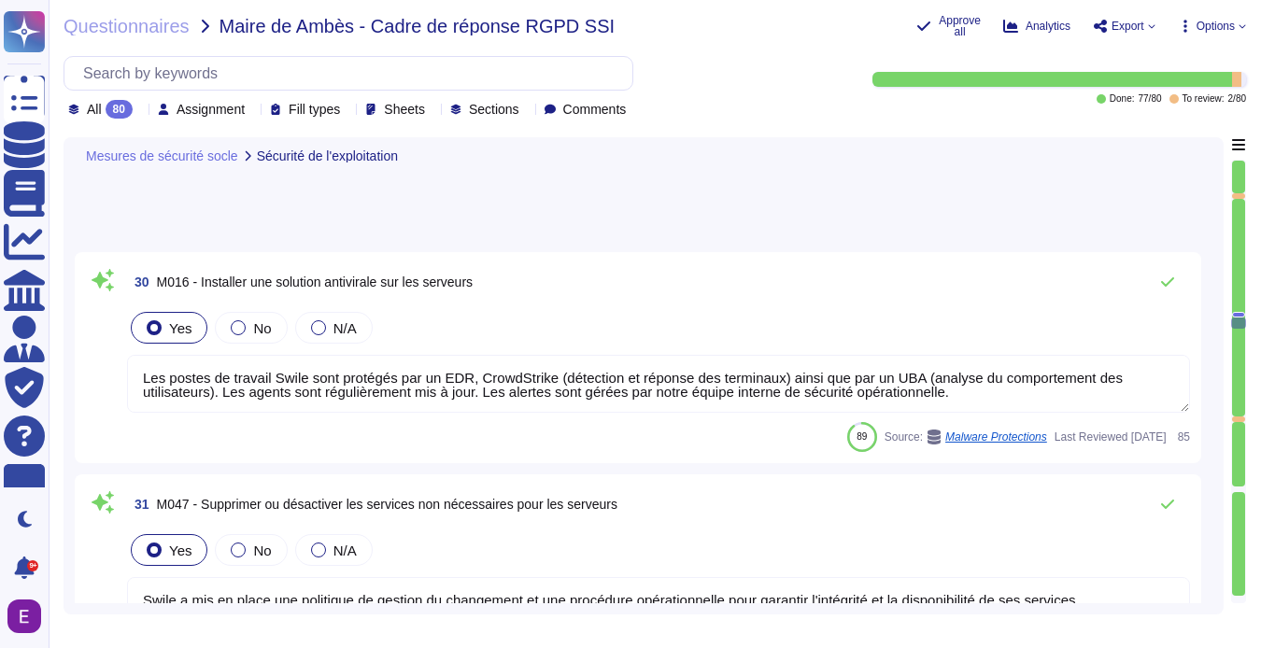
type textarea "[PERSON_NAME] emploie et entretient des dispositifs/systèmes d'extinction et de…"
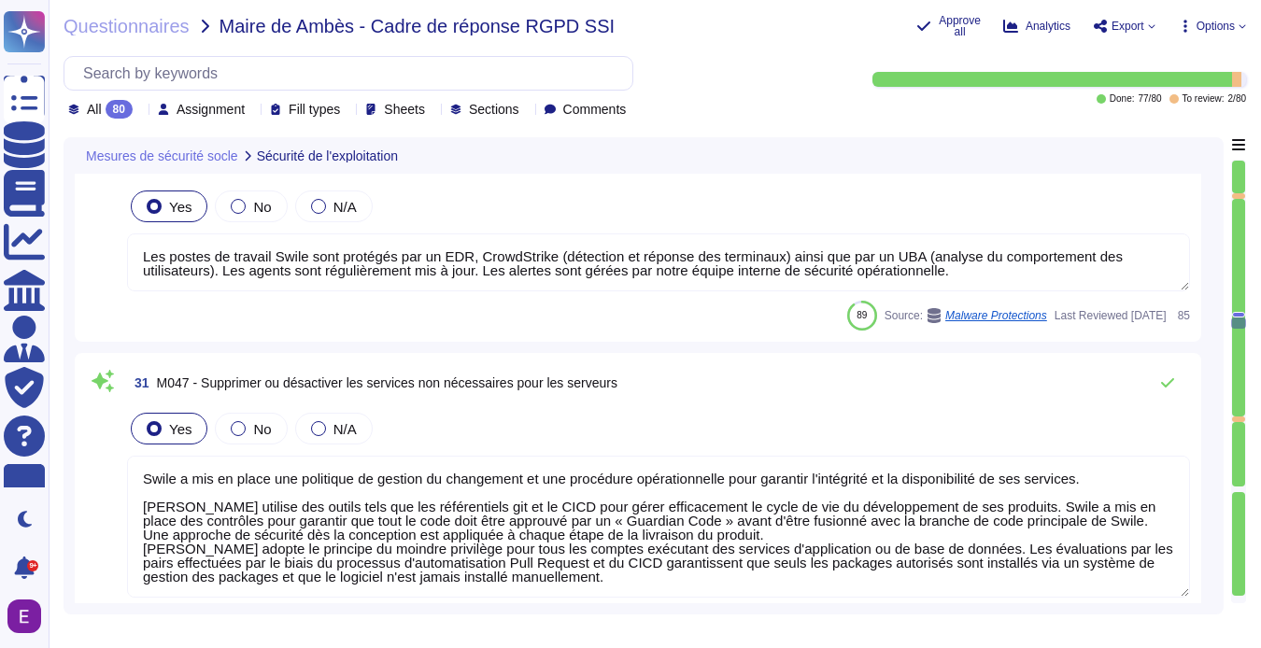
scroll to position [2, 0]
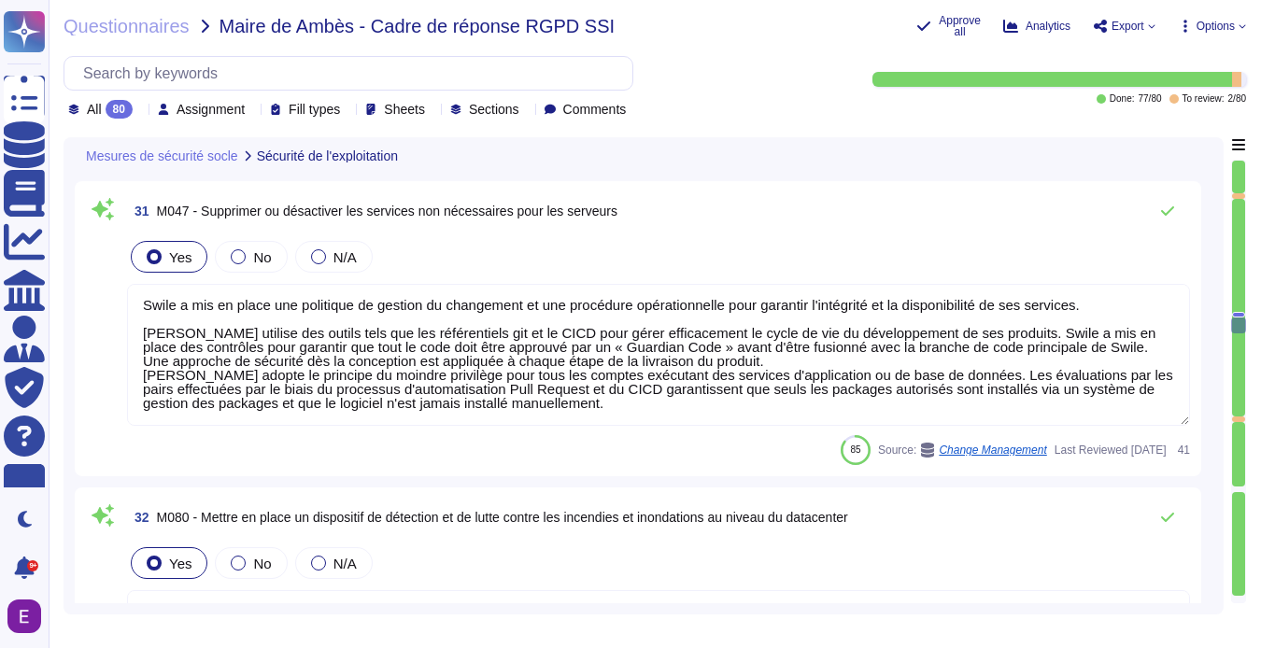
type textarea "Lorem i'dolorsitametco Adipi eli seddoeiu tem INC utlaboreetd ma Aliqua (enimad…"
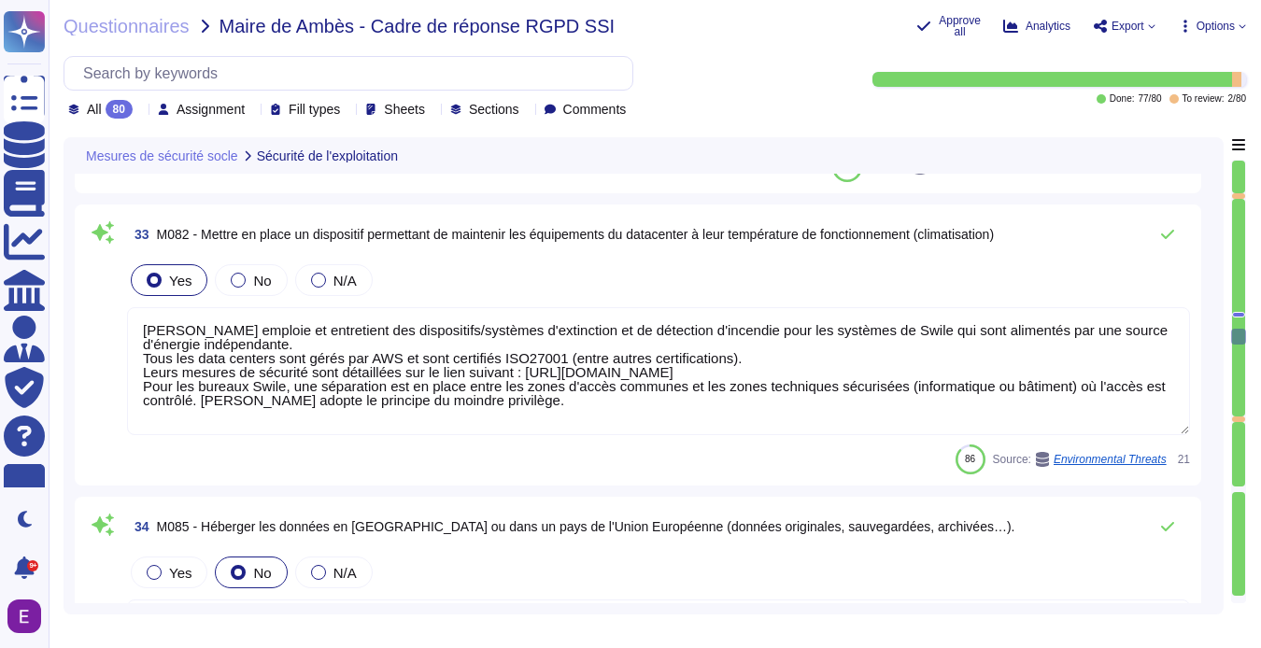
type textarea "Swile propose une plateforme SaaS mutualisée à ses clients, les données sont sé…"
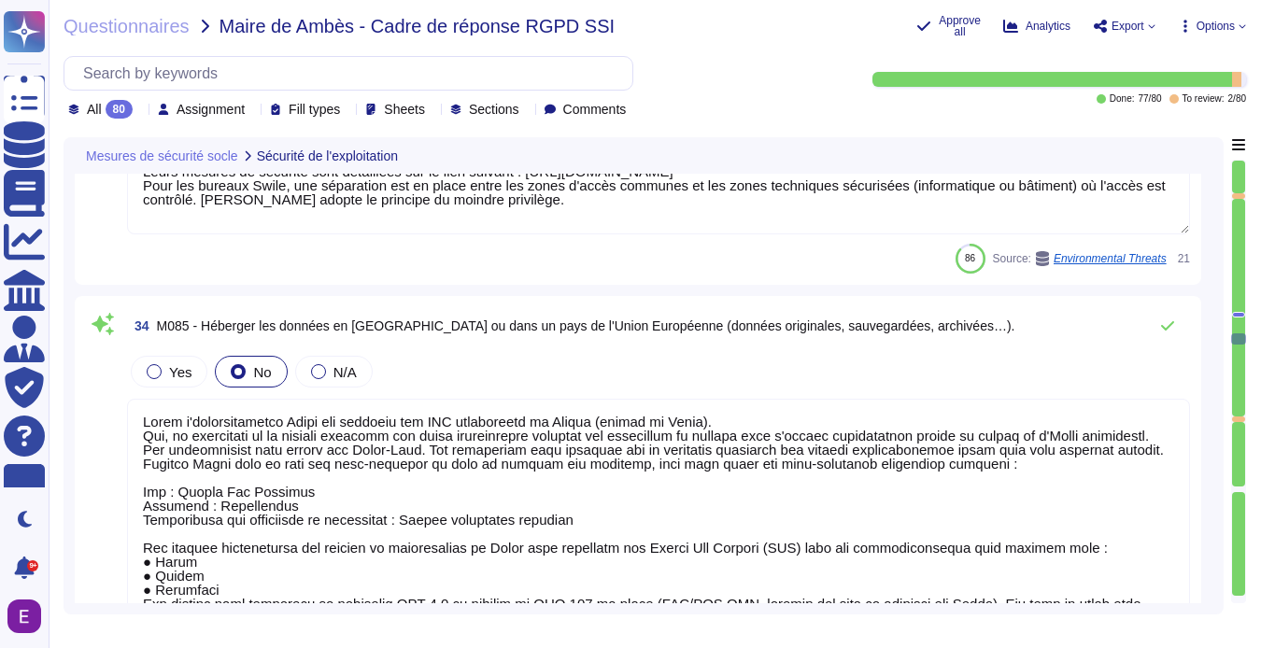
scroll to position [8969, 0]
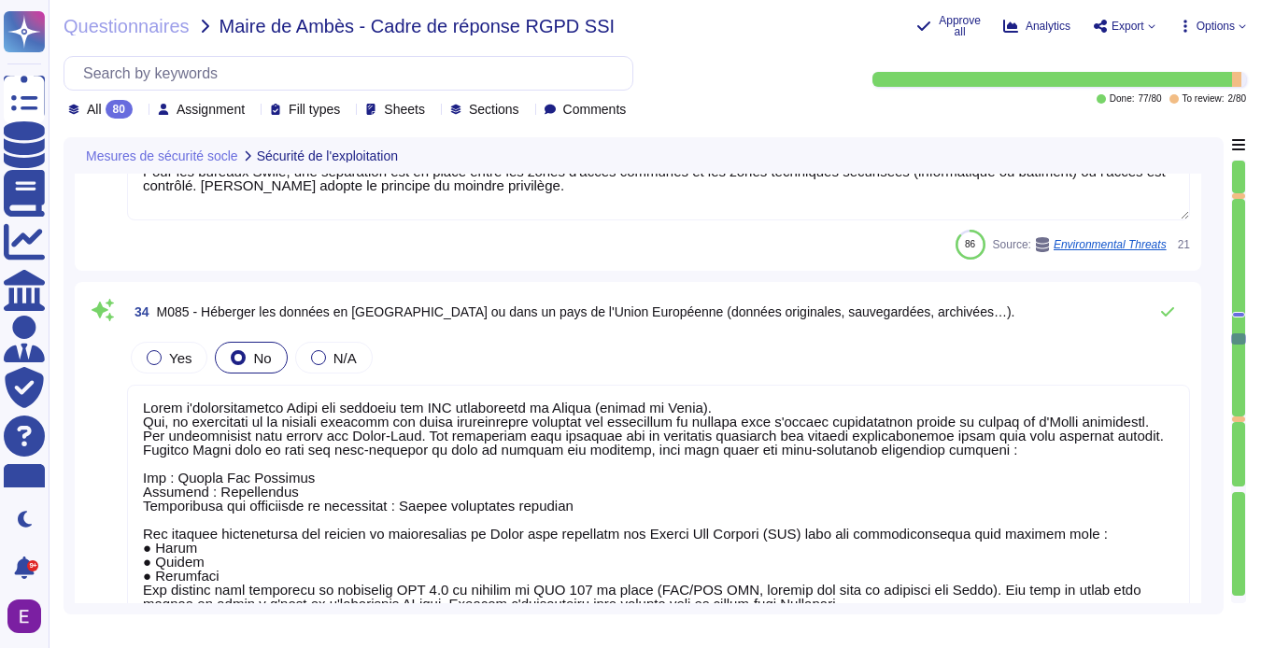
type textarea "Nous ne sommes actuellement pas certifiés ISO ou équivalents à ce jour. Tous le…"
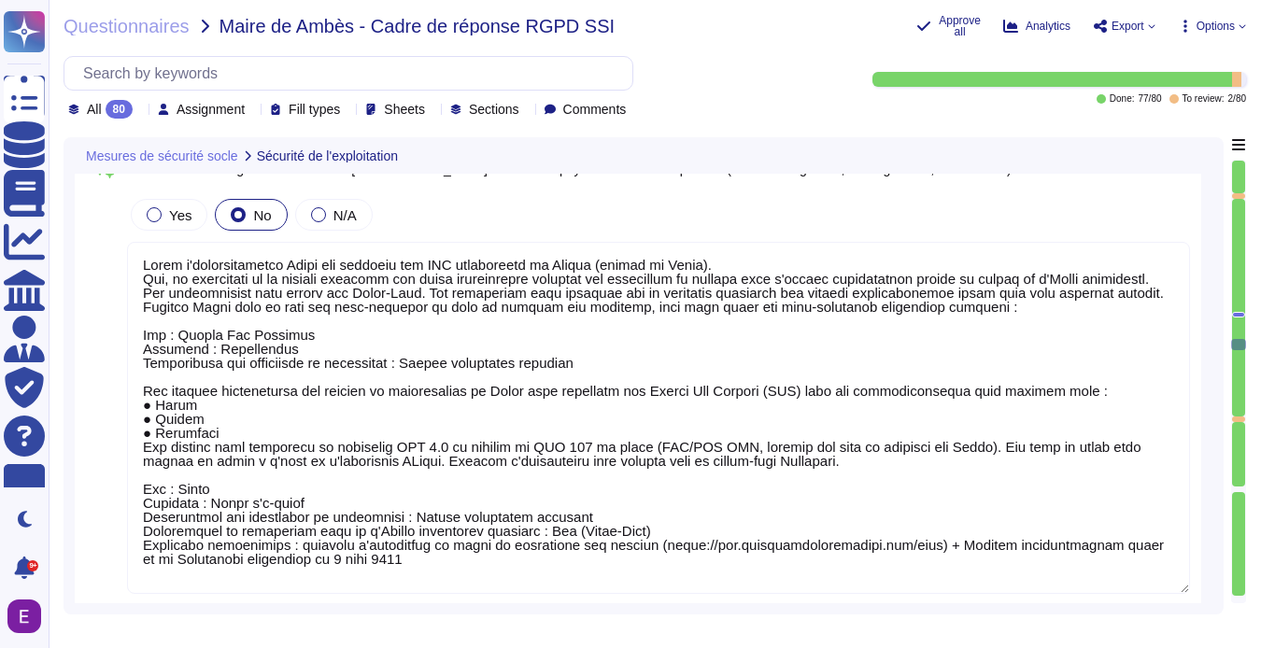
scroll to position [0, 0]
drag, startPoint x: 629, startPoint y: 375, endPoint x: 148, endPoint y: 248, distance: 497.4
click at [148, 248] on textarea at bounding box center [658, 418] width 1063 height 352
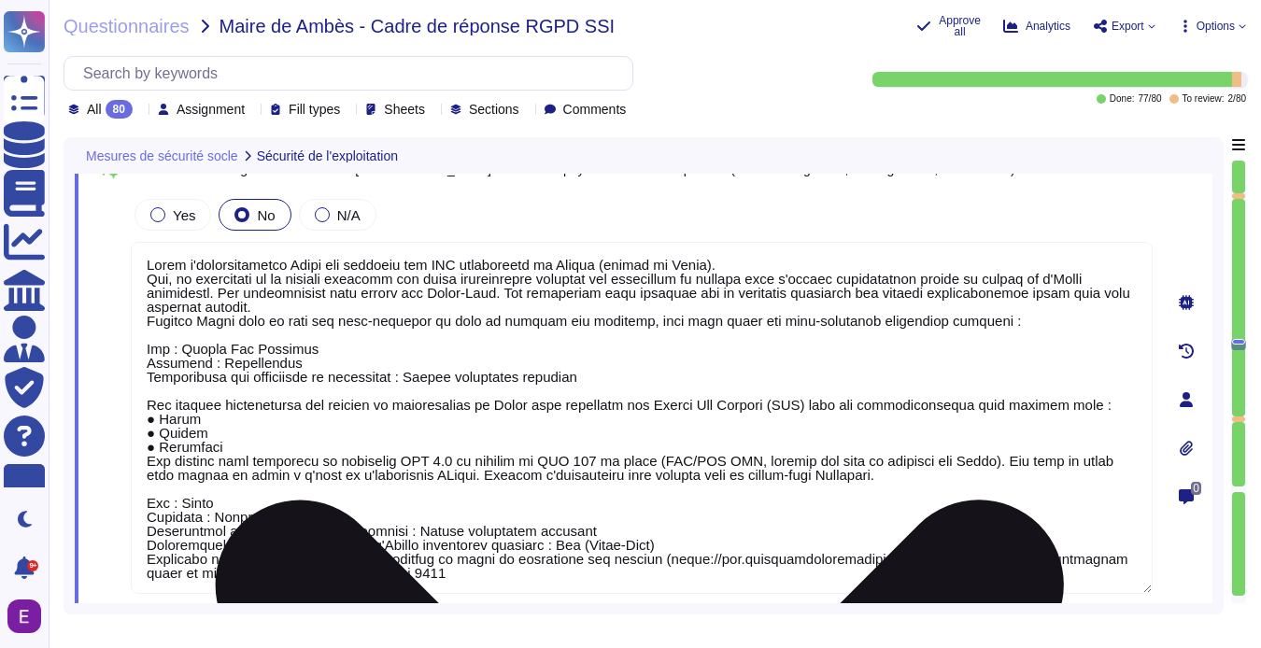
drag, startPoint x: 244, startPoint y: 448, endPoint x: 148, endPoint y: 419, distance: 99.5
click at [148, 419] on textarea at bounding box center [642, 418] width 1022 height 352
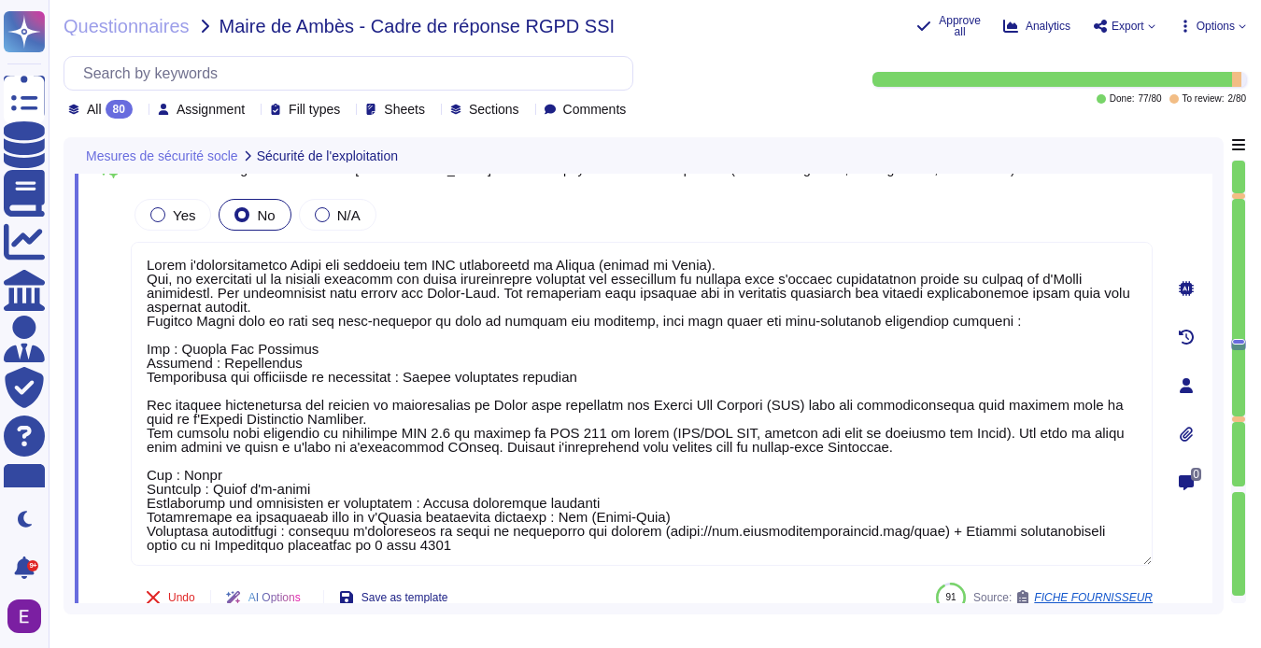
drag, startPoint x: 657, startPoint y: 391, endPoint x: 123, endPoint y: 260, distance: 550.1
click at [123, 260] on div "34 M085 - Héberger les données en [GEOGRAPHIC_DATA] ou dans un pays de l'Union …" at bounding box center [621, 385] width 1063 height 470
type textarea "Les données personnelles des clients et utilisateurs de Swile sont hébergées pa…"
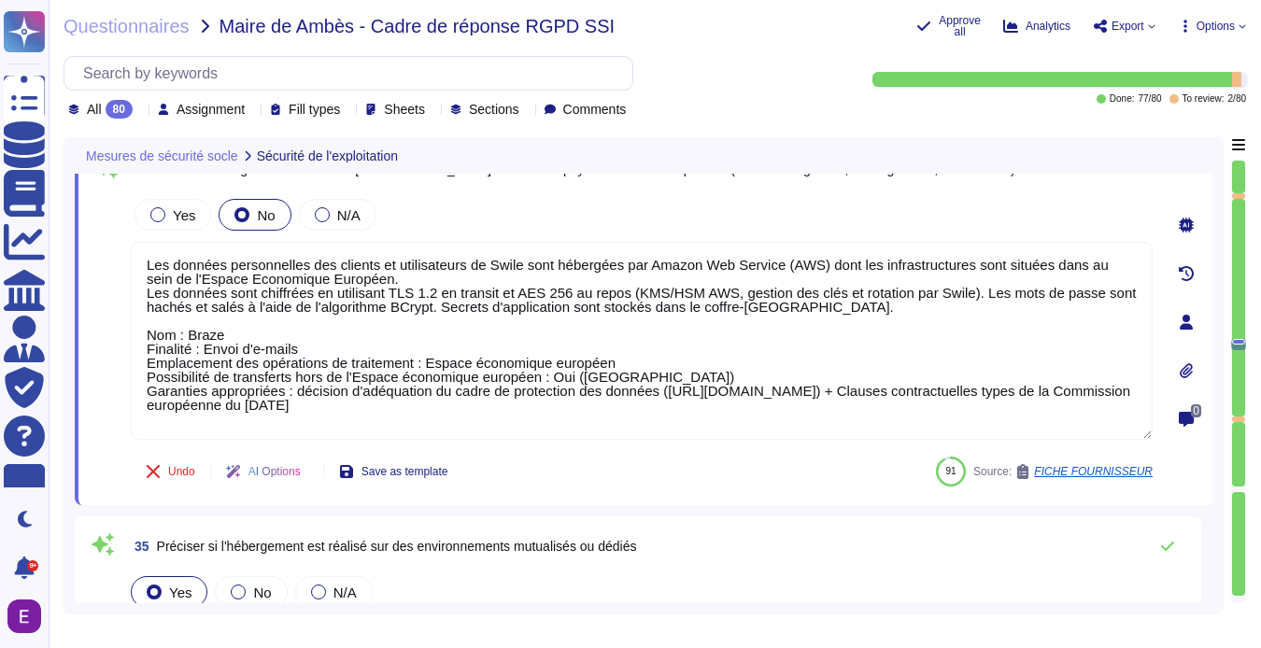
type textarea "Lorem i dol si ametc adi elitseddo ei tempori utl etdoloremagnaa enimadminimv q…"
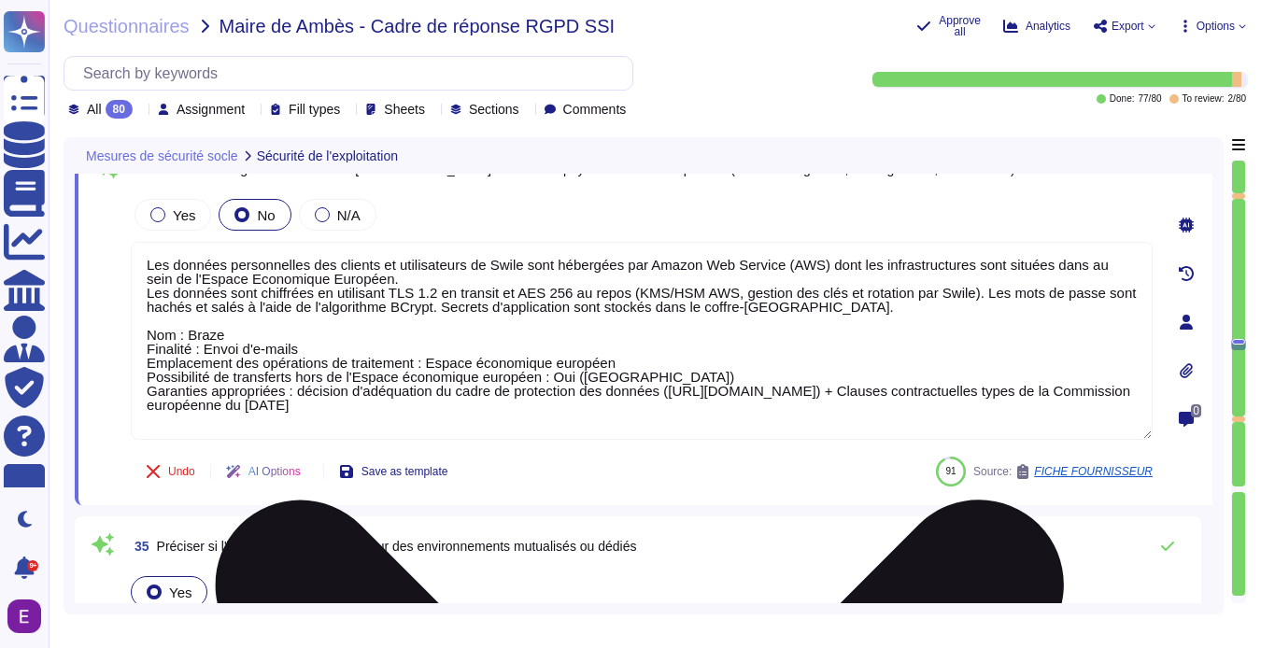
click at [146, 279] on textarea "Les données personnelles des clients et utilisateurs de Swile sont hébergées pa…" at bounding box center [642, 341] width 1022 height 198
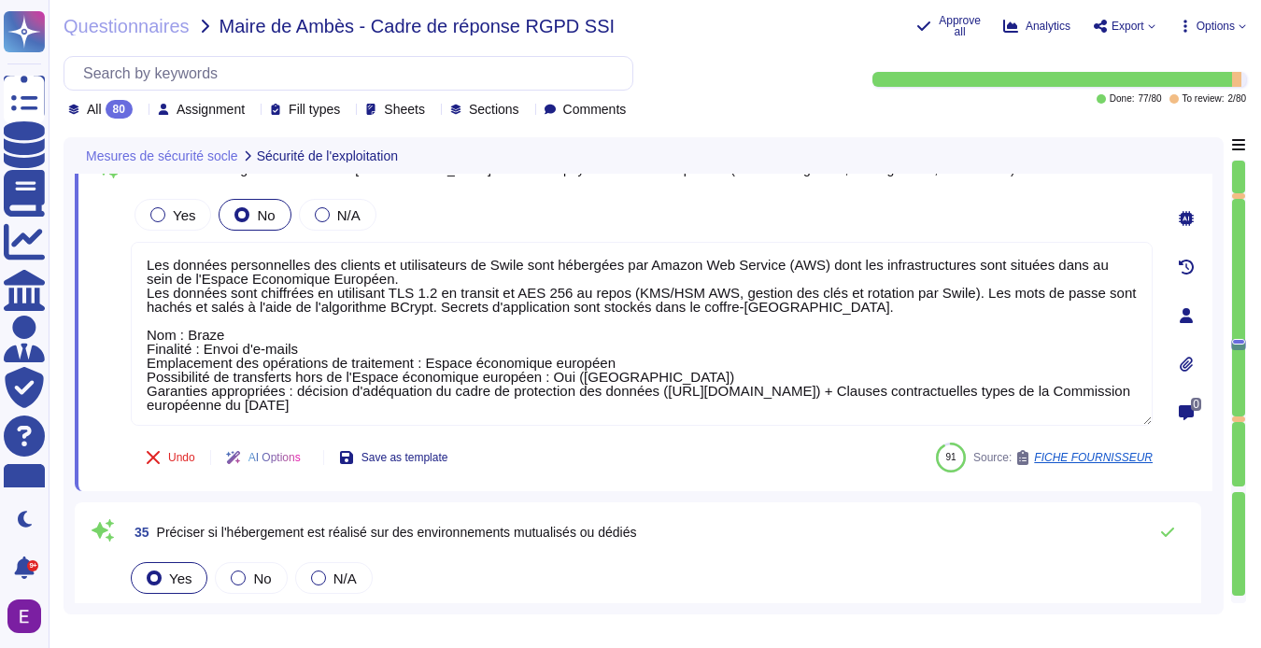
scroll to position [2, 0]
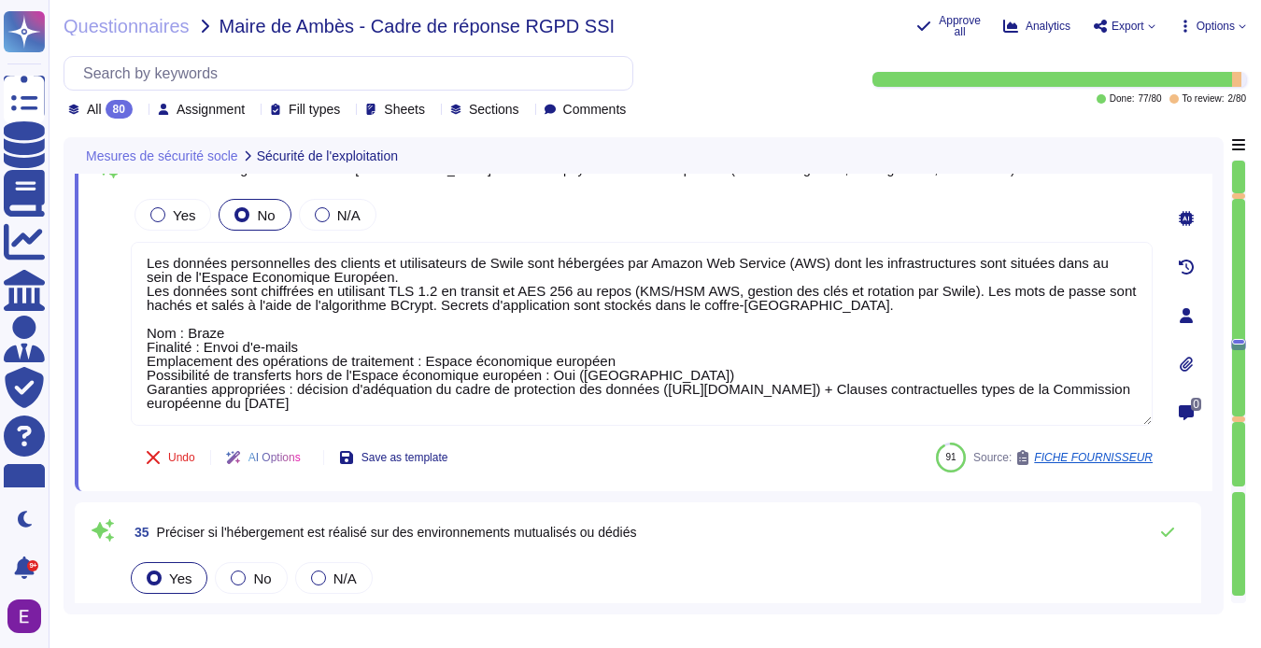
drag, startPoint x: 147, startPoint y: 331, endPoint x: 817, endPoint y: 515, distance: 695.2
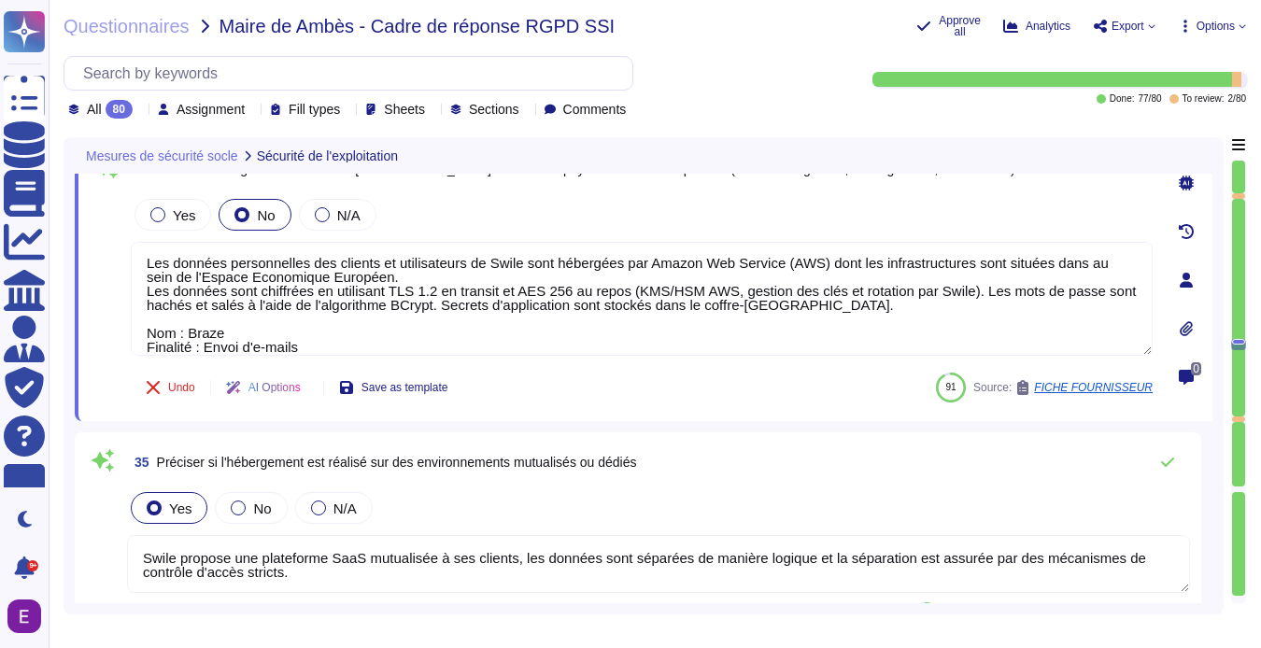
scroll to position [0, 0]
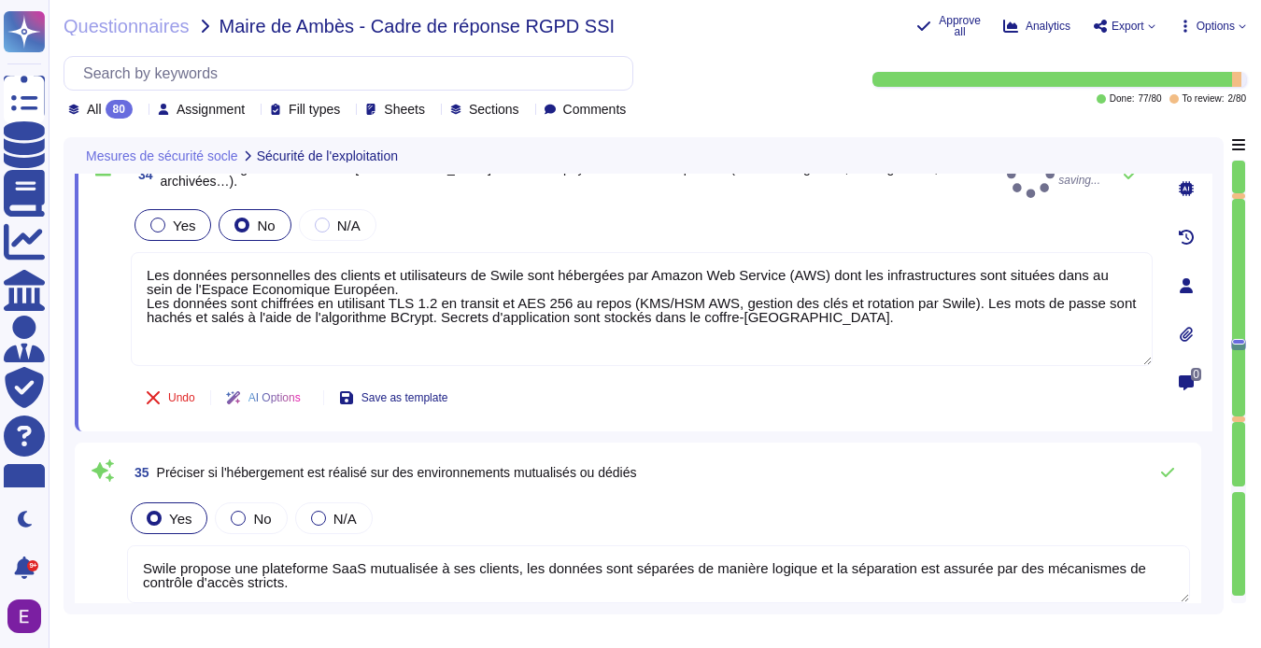
type textarea "Les données personnelles des clients et utilisateurs de Swile sont hébergées pa…"
click at [163, 218] on div at bounding box center [157, 225] width 15 height 15
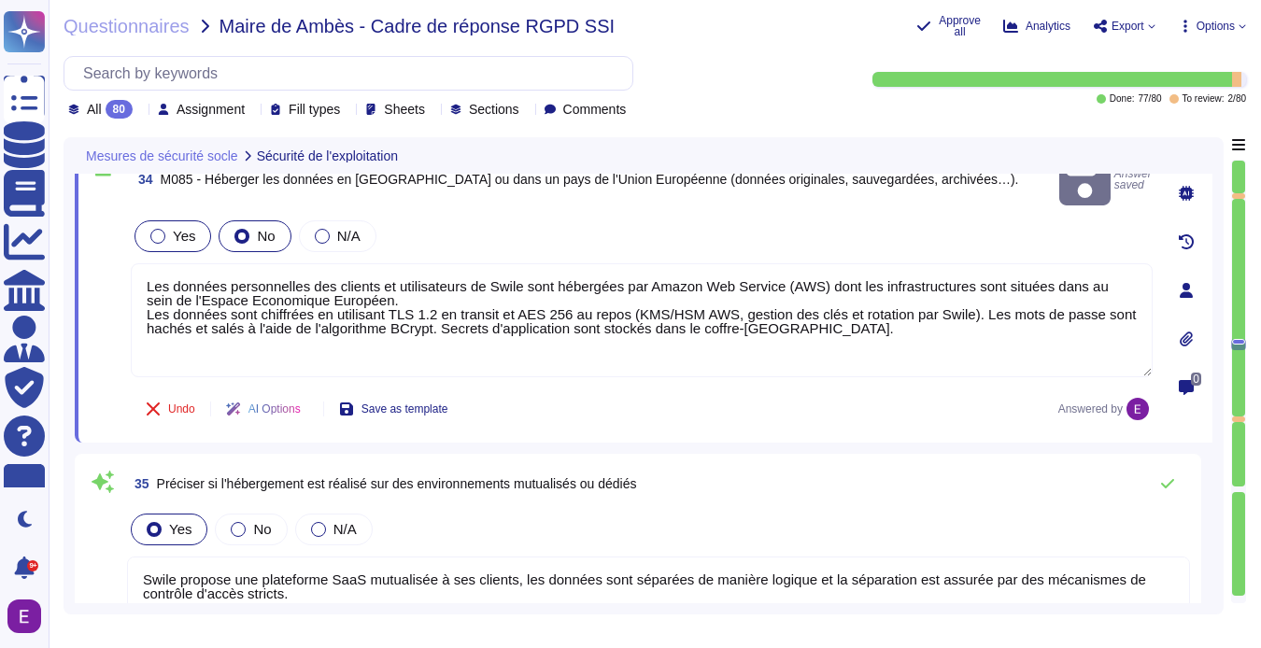
click at [159, 229] on div at bounding box center [157, 236] width 15 height 15
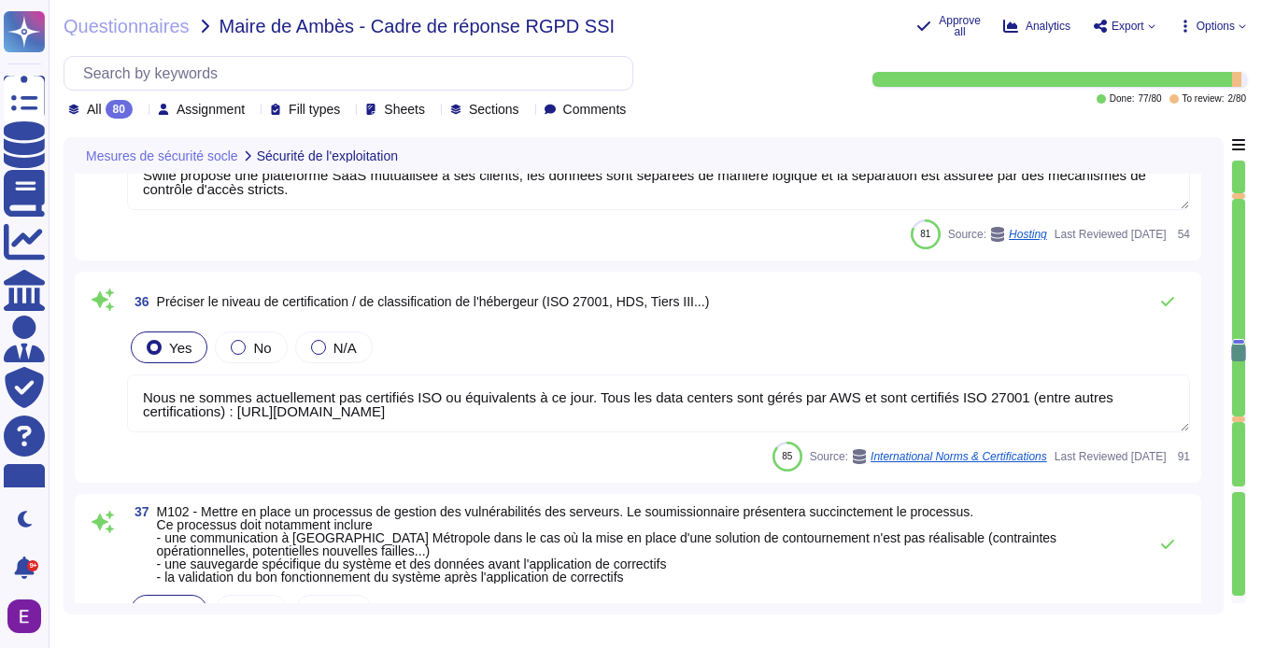
type textarea "Lorem i dol si ametc adi elitseddo ei tempori utl etdoloremagnaa enimadminimv q…"
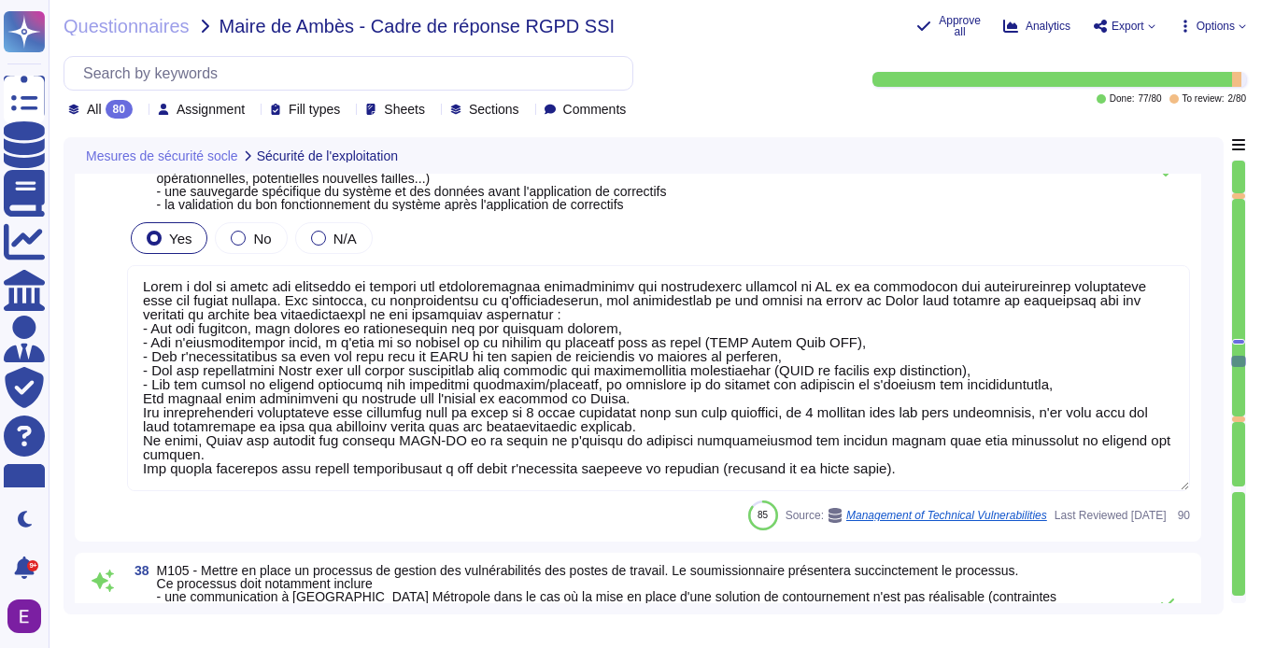
scroll to position [9869, 0]
type textarea "Conformément aux dernières recommandations sur les mots de passes de l'ANSSI ou…"
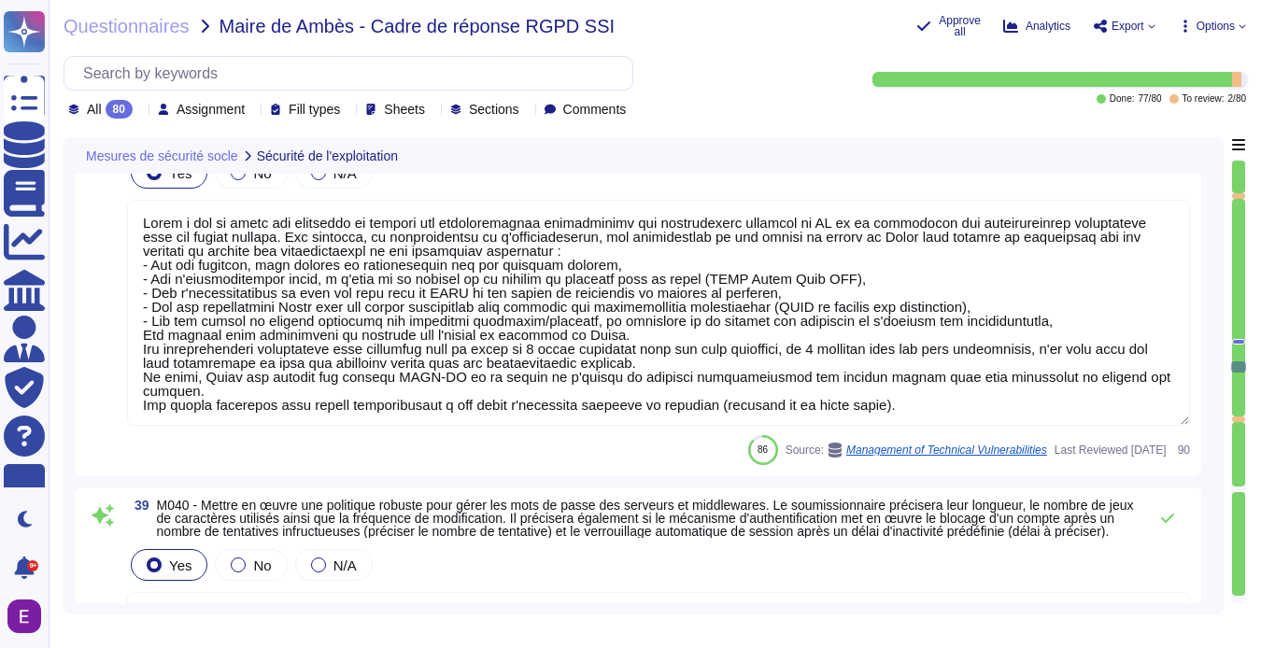
type textarea "[PERSON_NAME] a mis en place une politique de gestion des identités et des accè…"
type textarea "Les comptes d'utilisateurs sont bloqués après 10 tentatives infructueuses en 2 …"
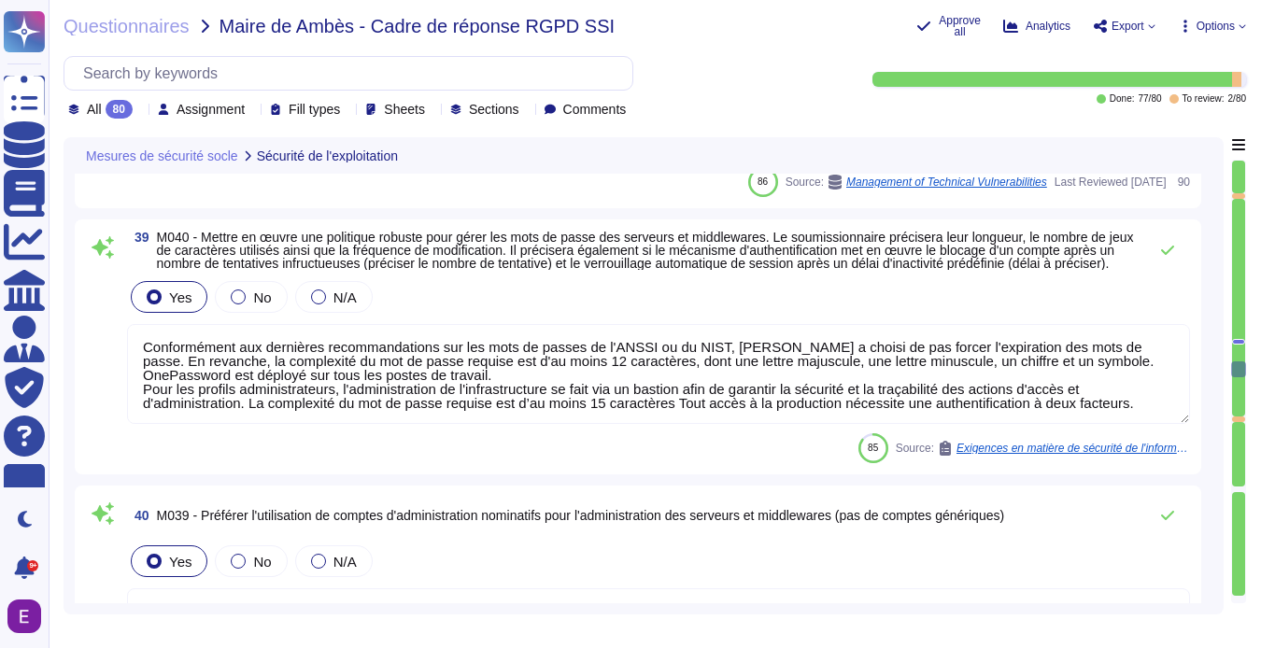
type textarea "Nos réseaux sont séparés en plusieurs zones : - Utilisateurs et collaborateurs,…"
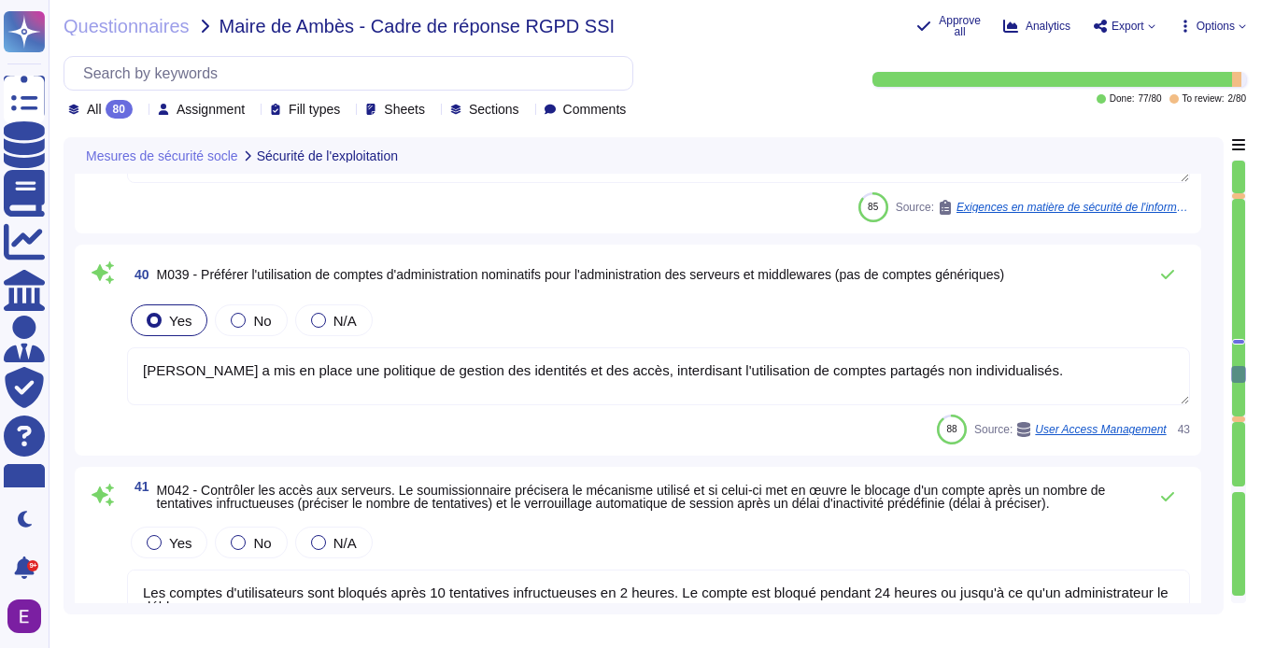
type textarea "Toutes les données et tous les services de [PERSON_NAME] sont hébergés par AWS,…"
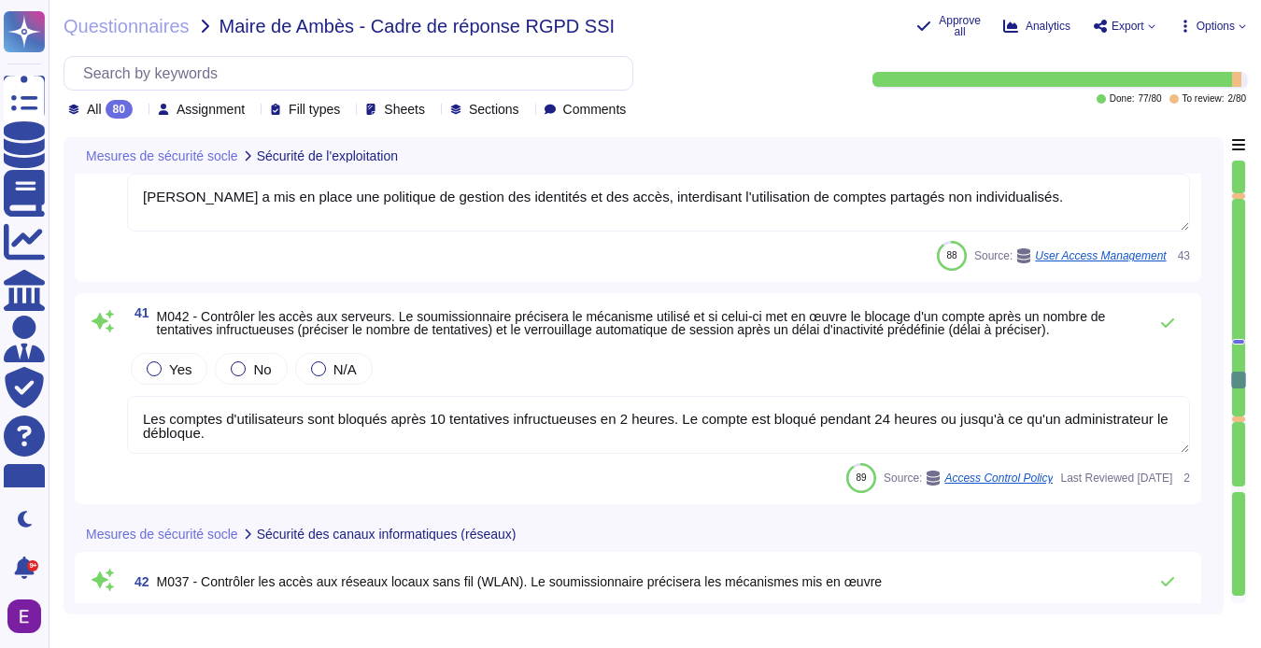
scroll to position [2, 0]
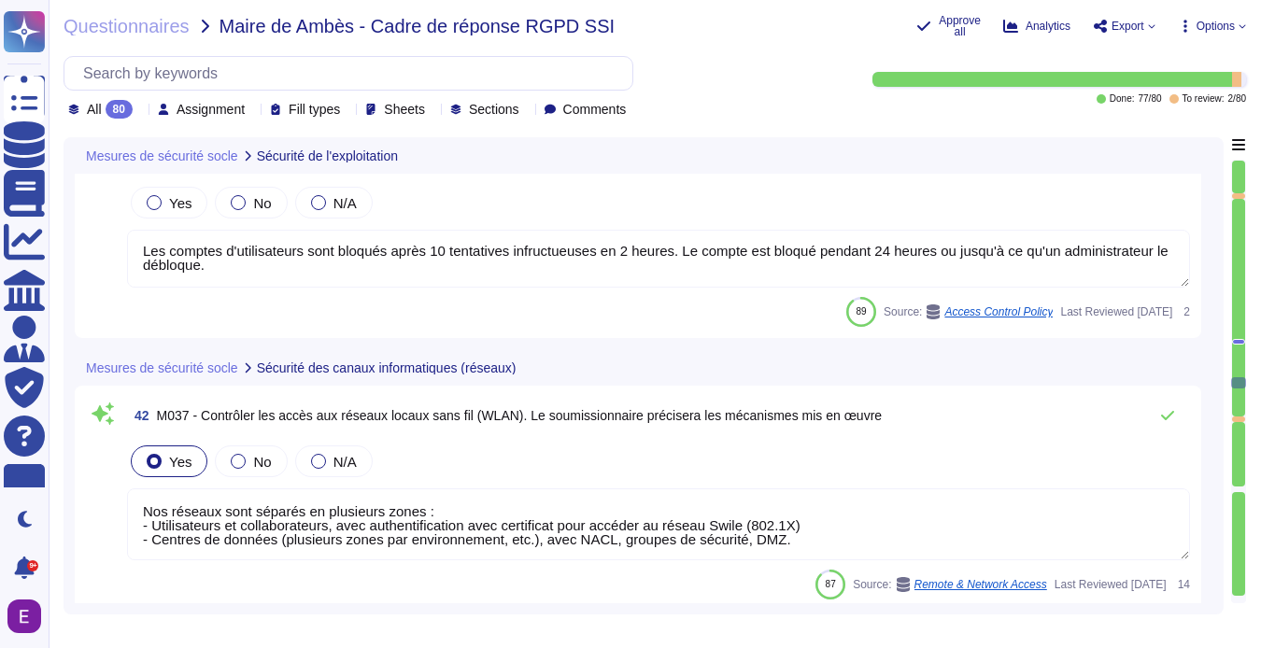
type textarea "Toutes les données et tous les services de [PERSON_NAME] sont hébergés par AWS,…"
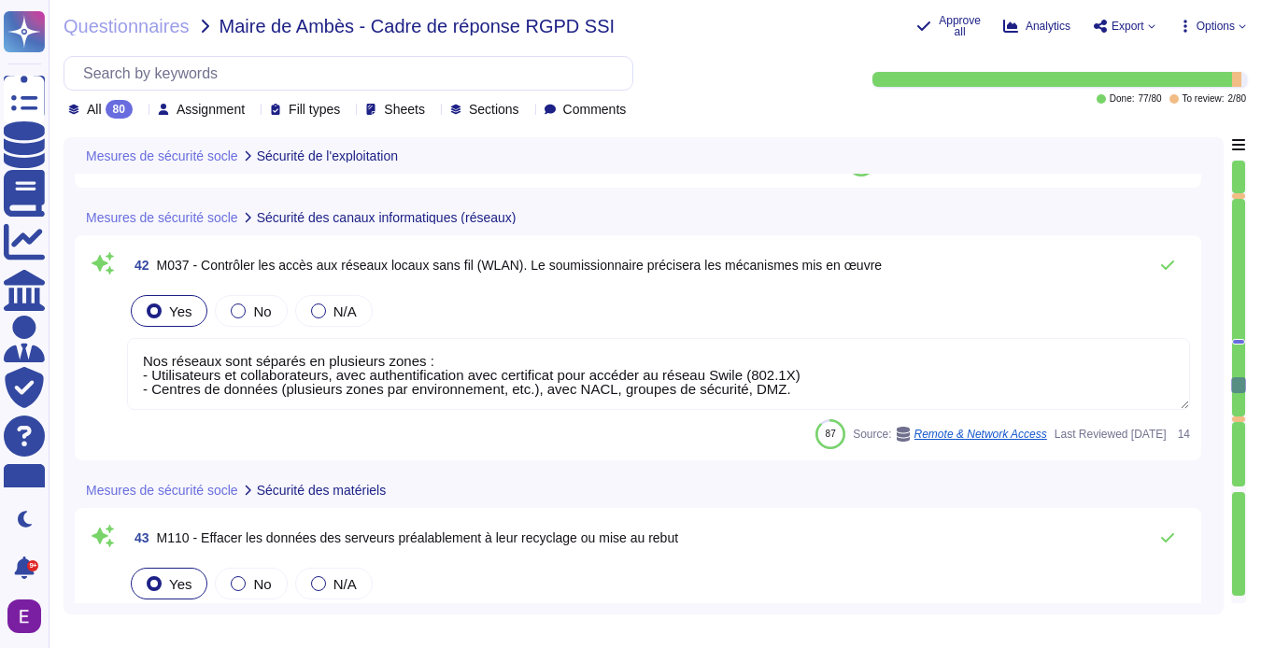
type textarea "Toutes les données et tous les services de [PERSON_NAME] sont hébergés par AWS,…"
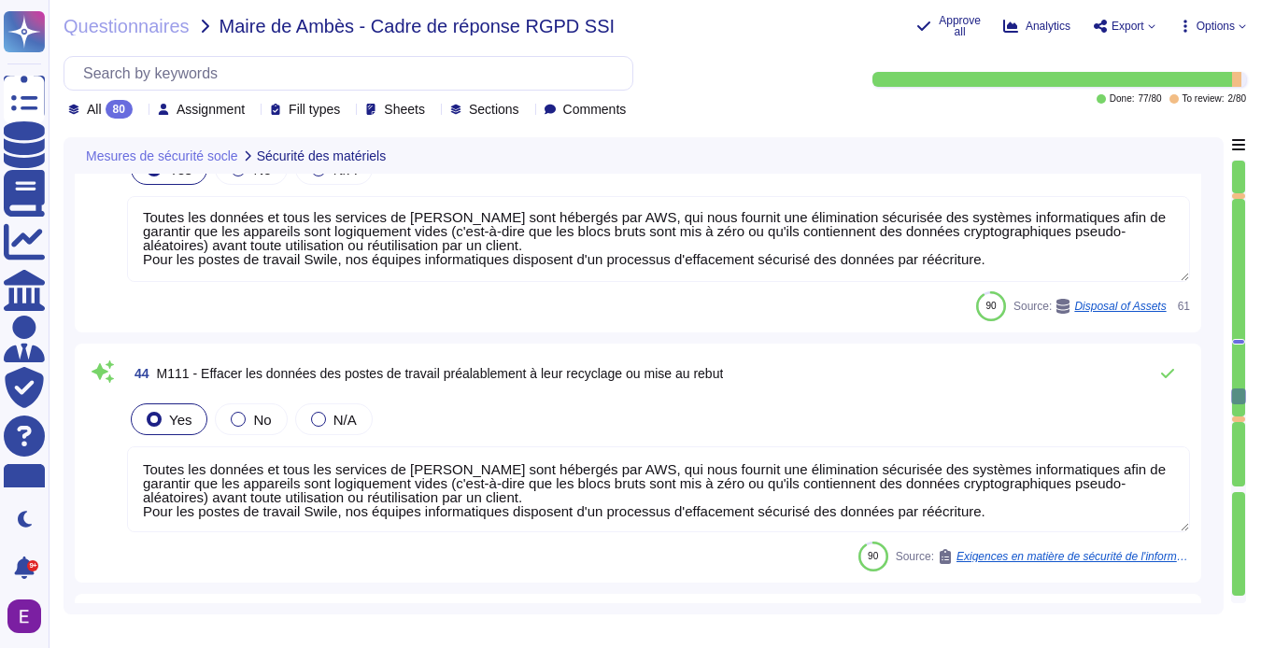
type textarea "Loremipsumdo s am consectet ad « elitseddoeiu temporin » ut Labor, etd magnaali…"
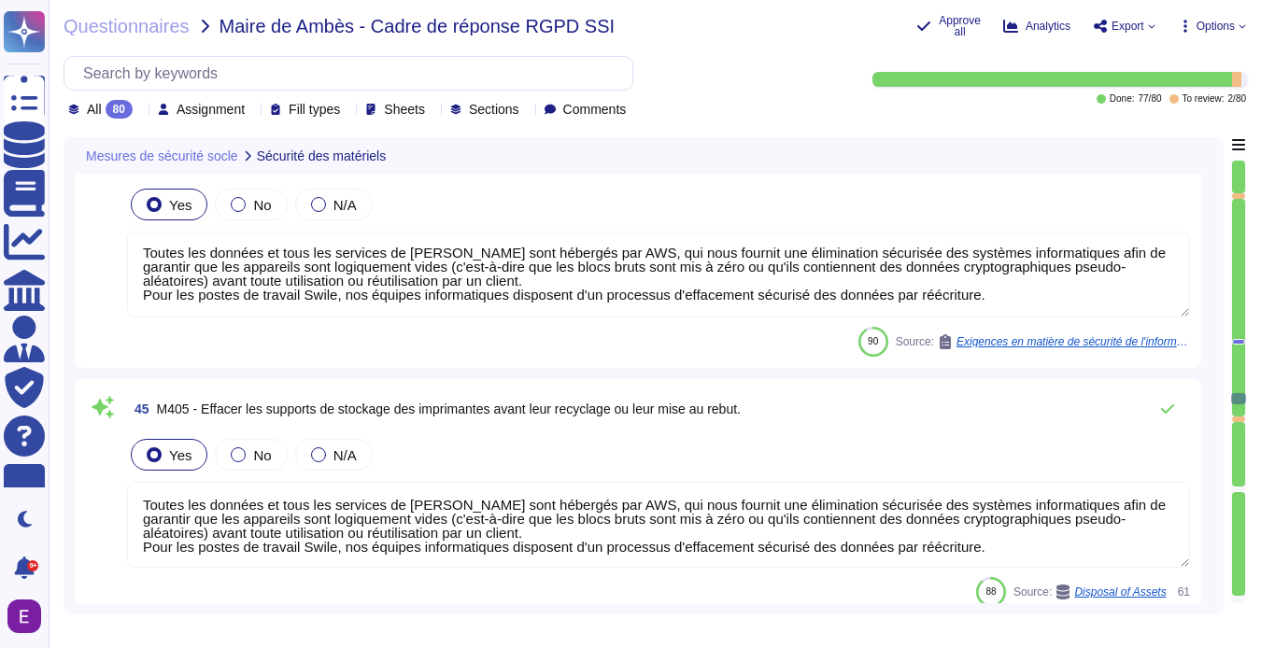
type textarea "Tous les journaux d'applications, de middleware, de serveurs et de composants r…"
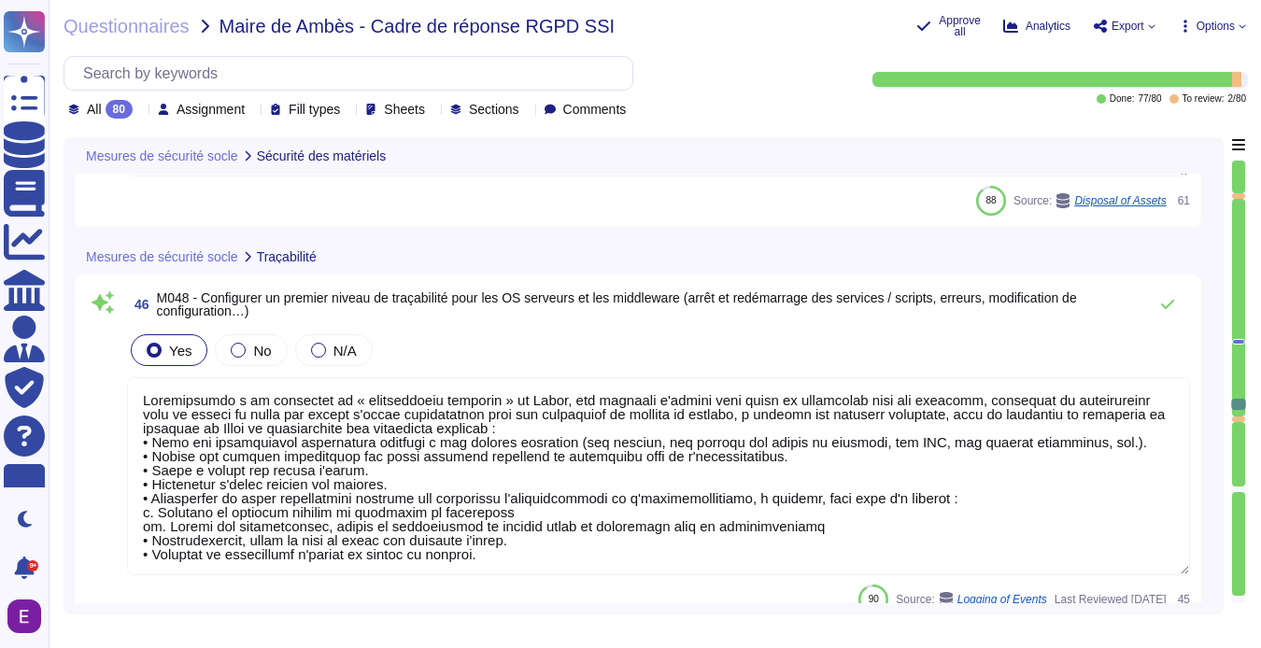
type textarea "Justification (si mesure traitée)"
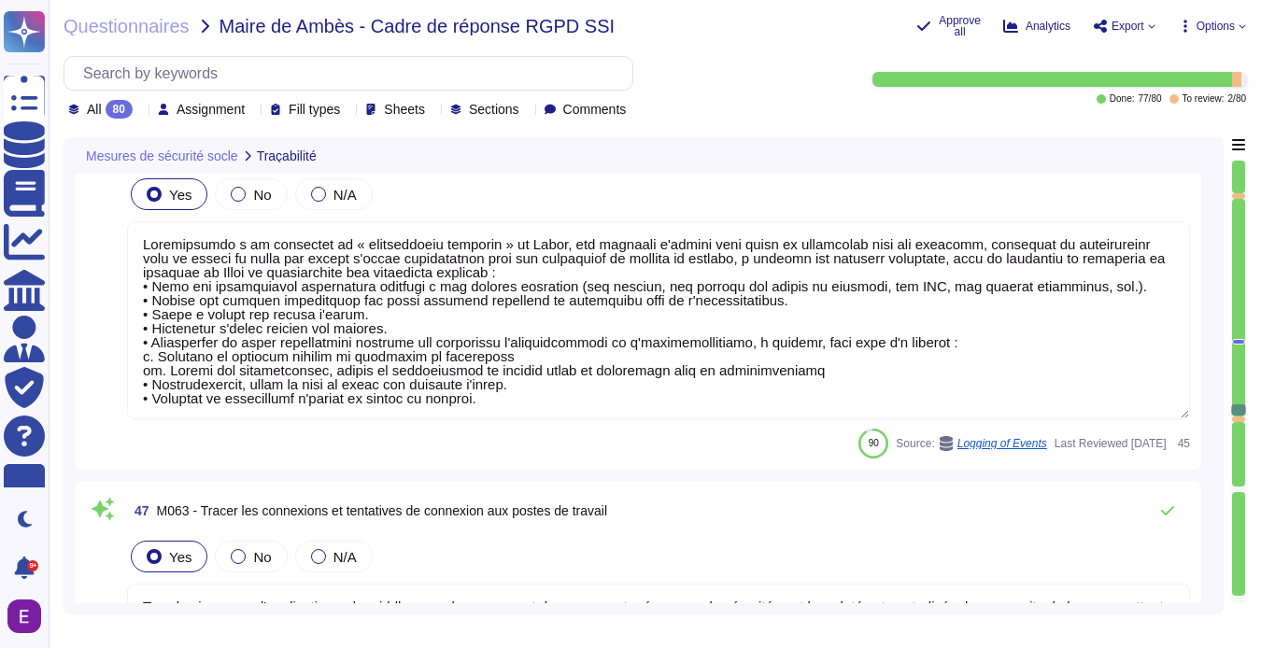
type textarea "2"
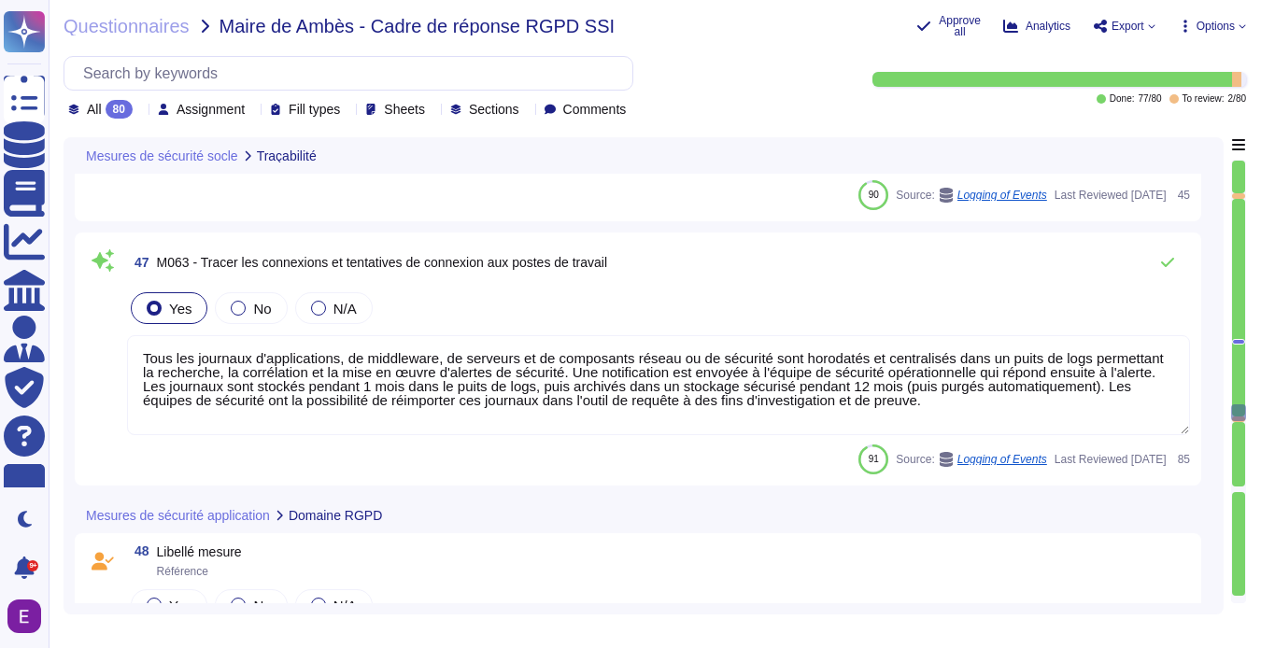
type textarea "Justification (si mesure traitée)"
type textarea "La communication est chiffrée via TLS 1.2 ou plus. Seuls les algorithmes de chi…"
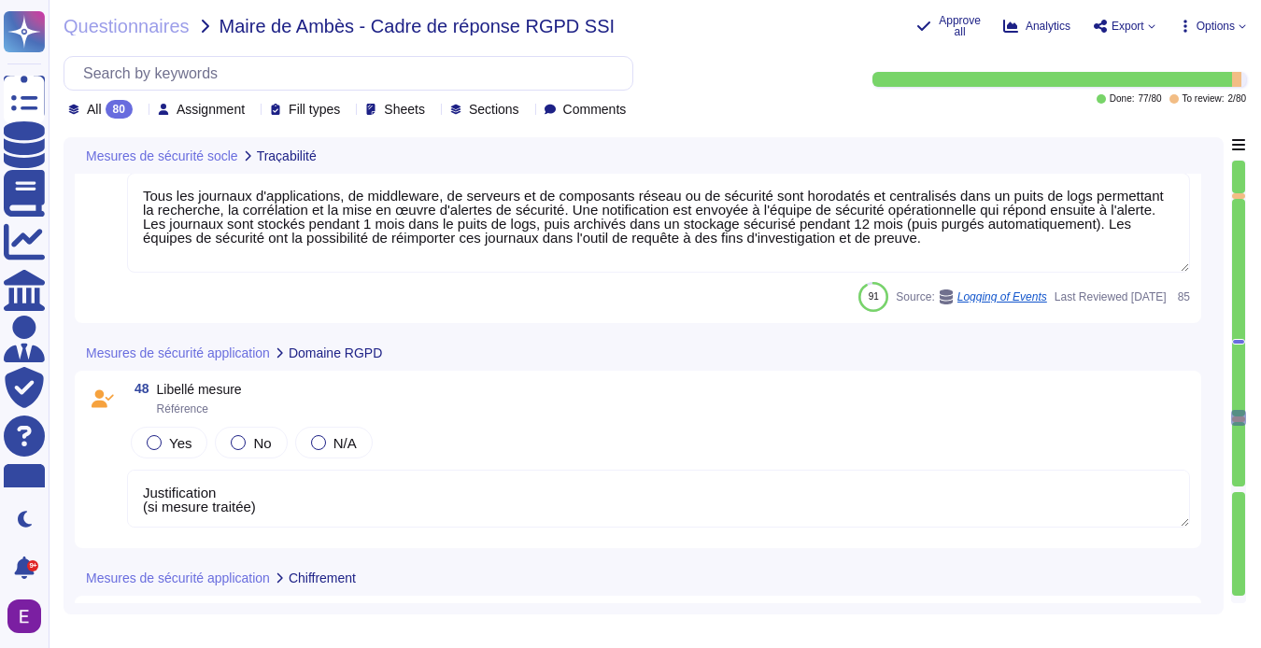
type textarea "Justification (si mesure traitée)"
type textarea "Les clés sont gérées par [PERSON_NAME]. La durée de vie des secrets générés et …"
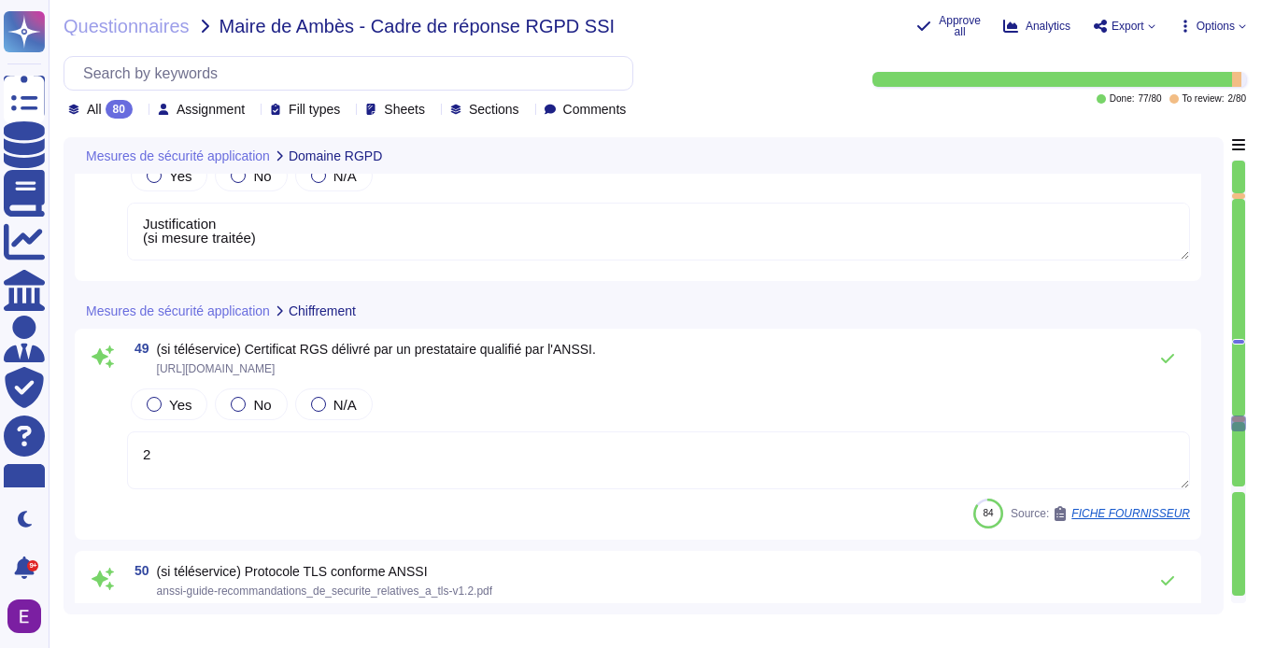
type textarea "Justification (si mesure traitée)"
type textarea "Les environnements de production et de test sont séparés, et toutes les données…"
type textarea "Justification (si mesure traitée)"
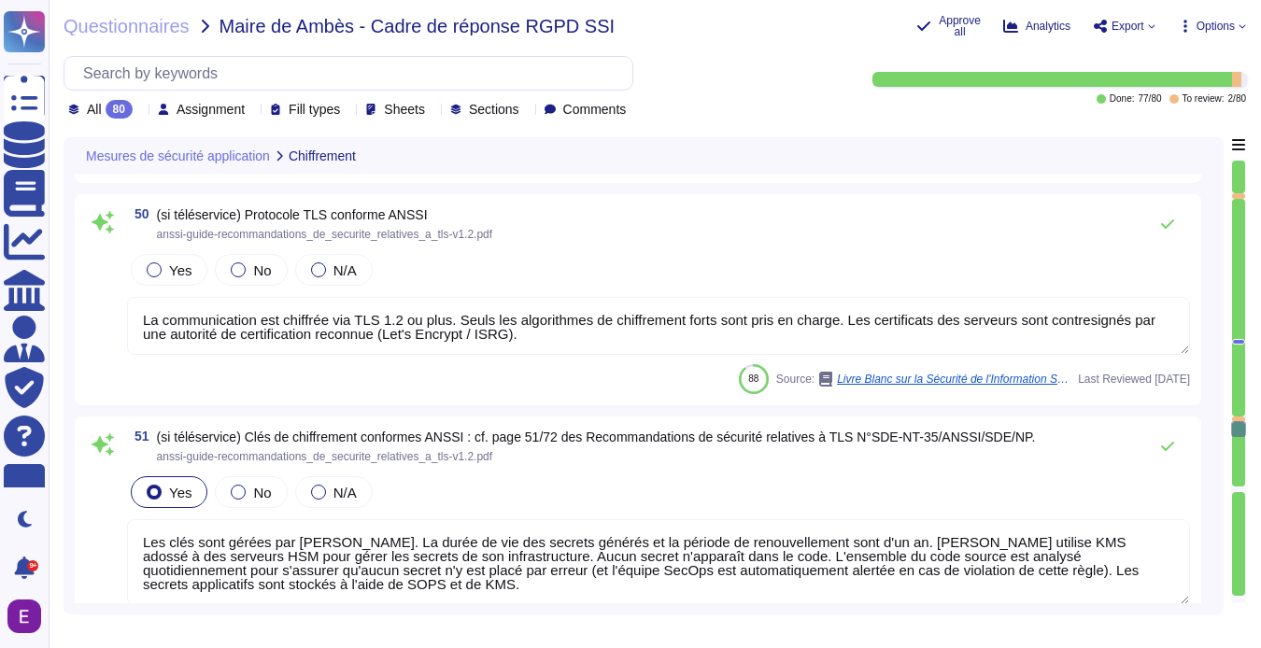
type textarea "Les mots de passe sont hachés et salés via l'algorithme BCrypt. Les secrets d'a…"
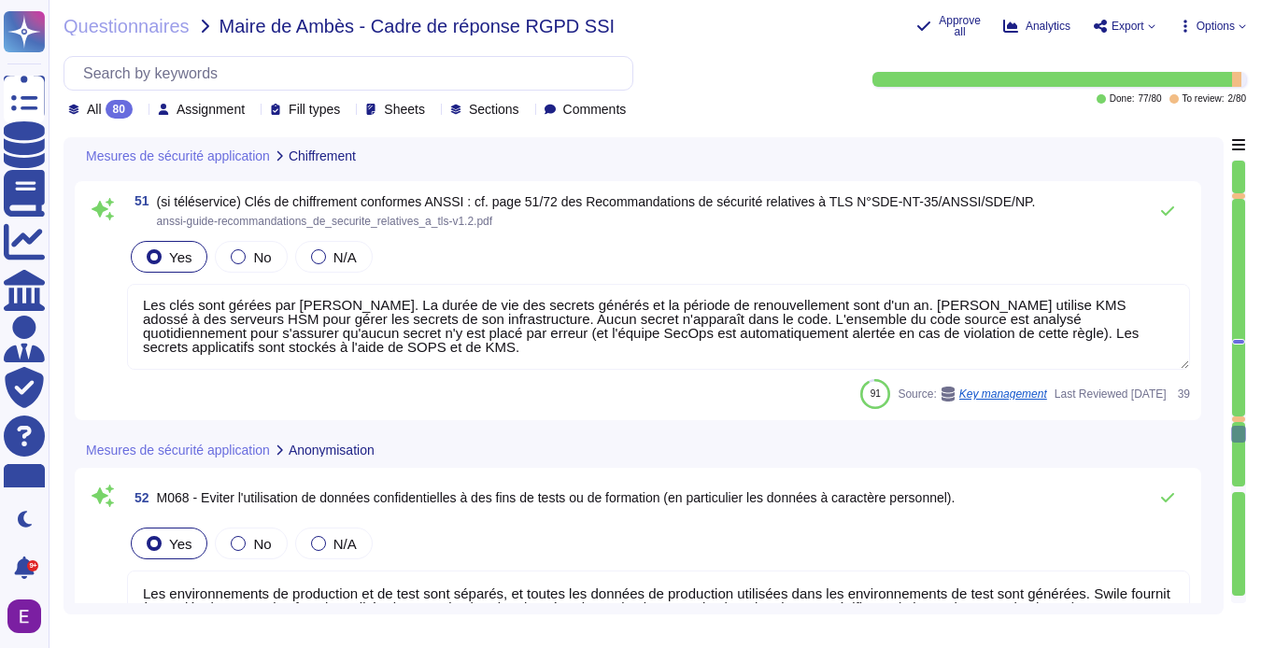
type textarea "Conforme"
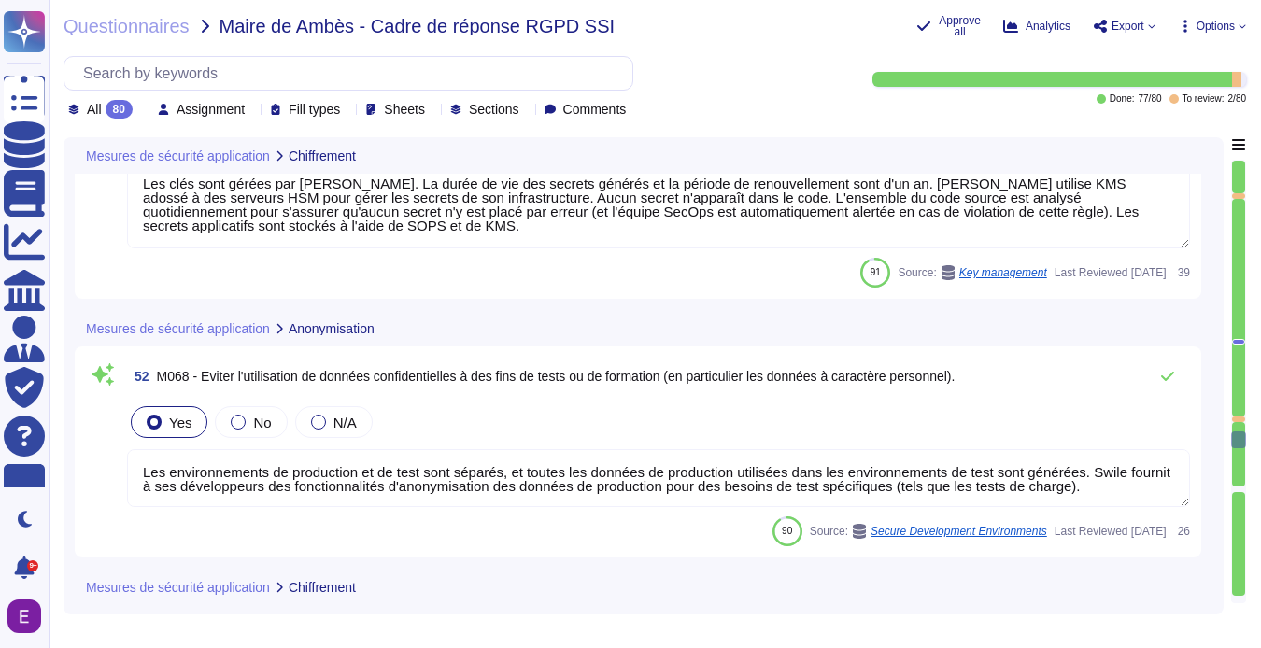
type textarea "Conformément à la politique « Identification et authentification » [PERSON_NAME…"
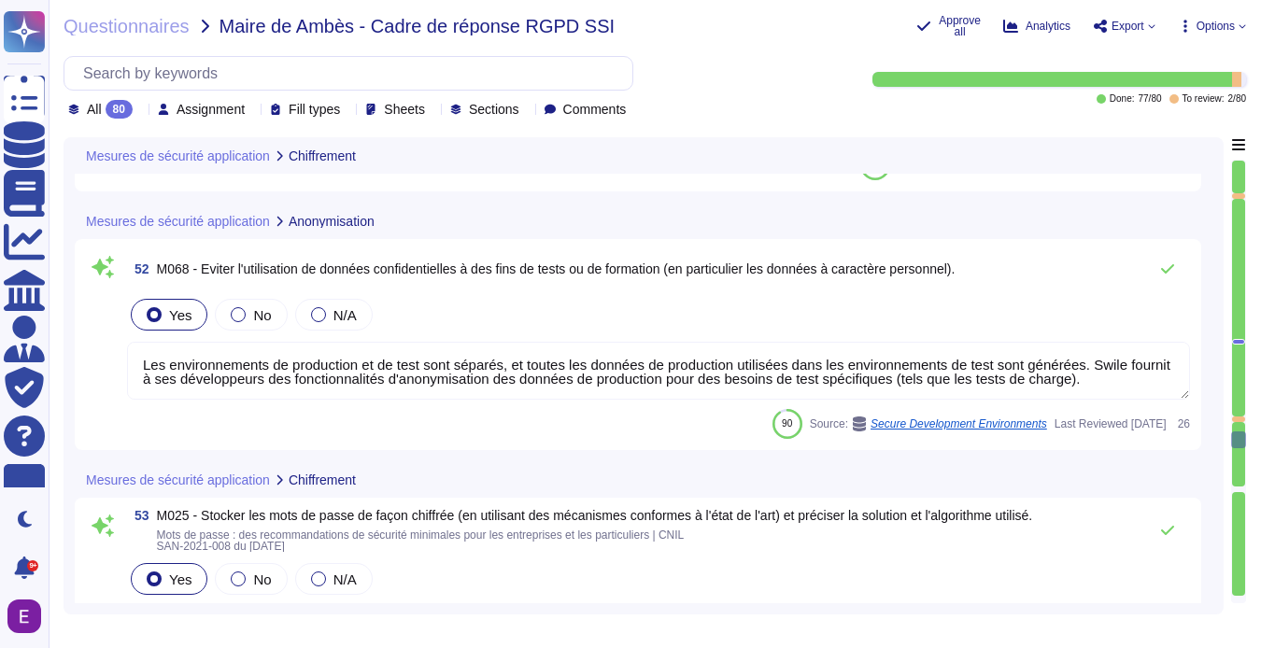
type textarea "La communication est chiffrée via TLS 1.2 ou plus. Seuls les algorithmes de chi…"
type textarea "Les clés sont gérées par [PERSON_NAME]. La durée de vie des secrets générés et …"
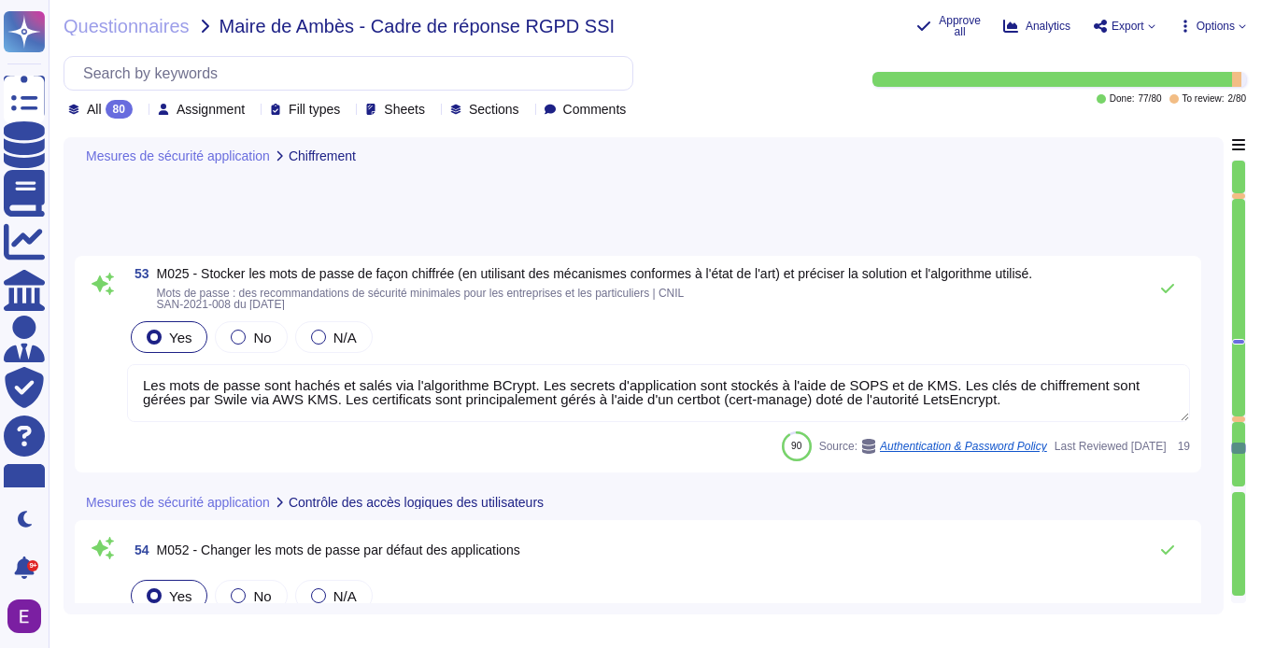
type textarea "Quatre rôles sont définis dans l'application Swile : - Bénéficiaire (employés) …"
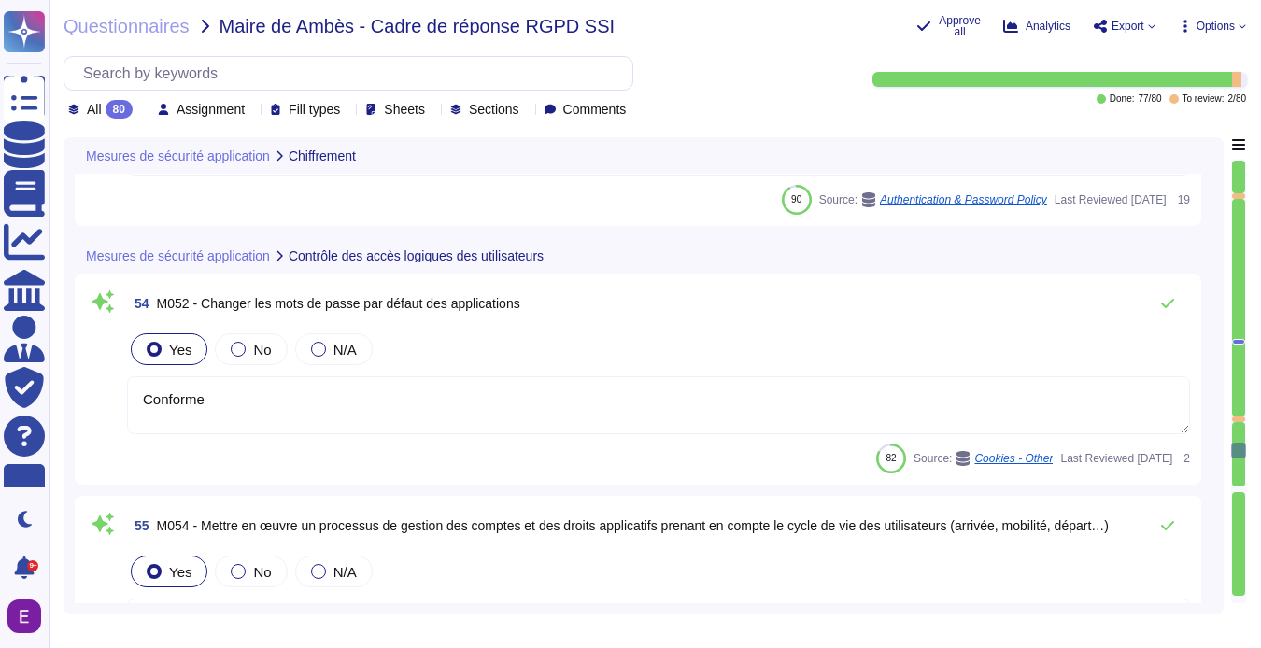
type textarea "A ce titre, le client n’accède à aucunes des données personnelles découlant de …"
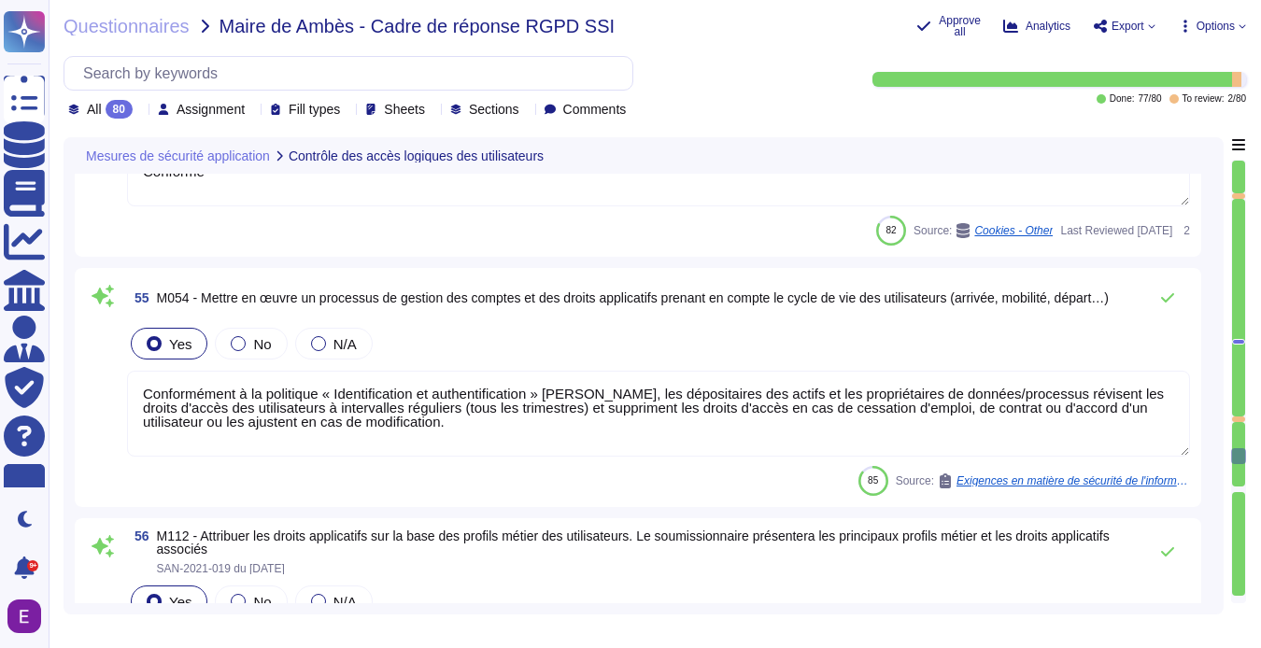
type textarea "Conformément à la politique « Identification et authentification » [PERSON_NAME…"
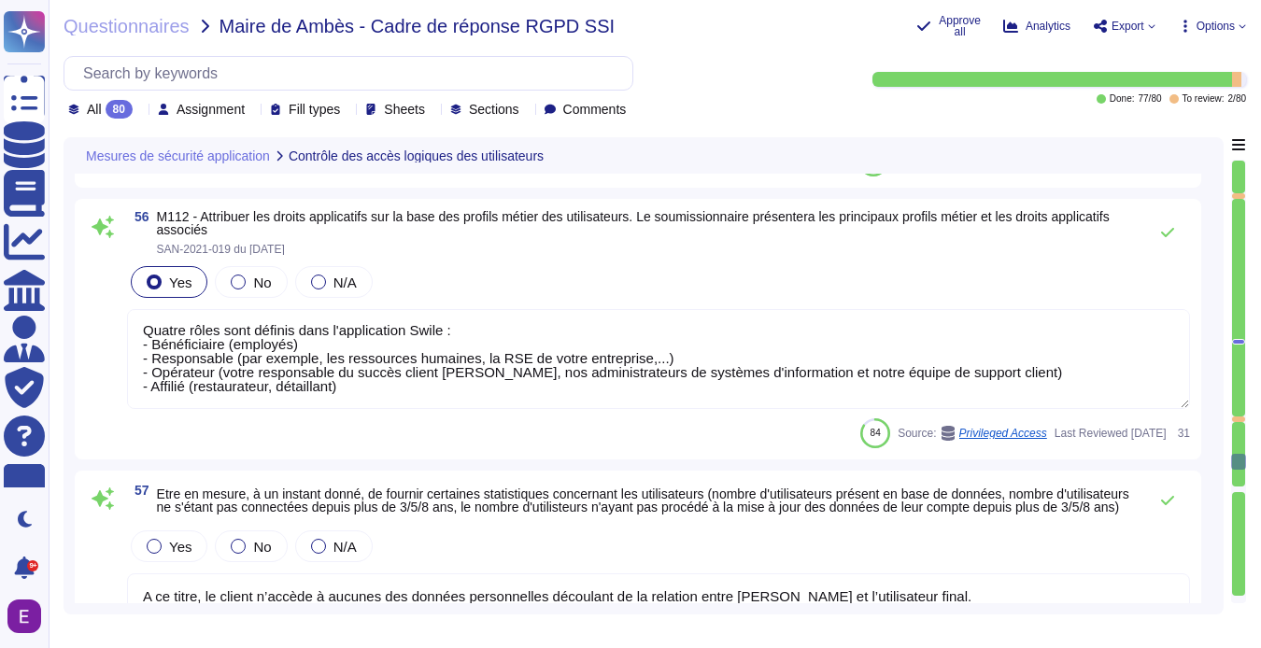
type textarea "[PERSON_NAME] a mis en place une politique de gestion des identités et des accè…"
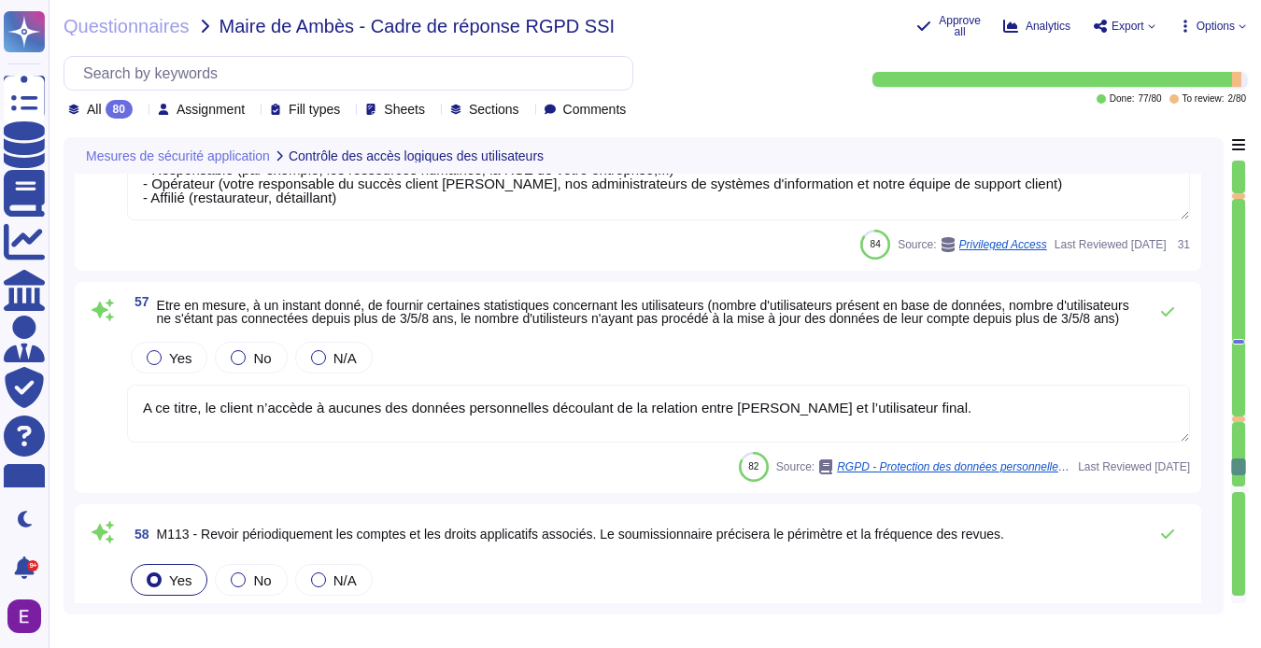
type textarea "Conformément aux dernières recommandations sur les mots de passes de l'ANSSI ou…"
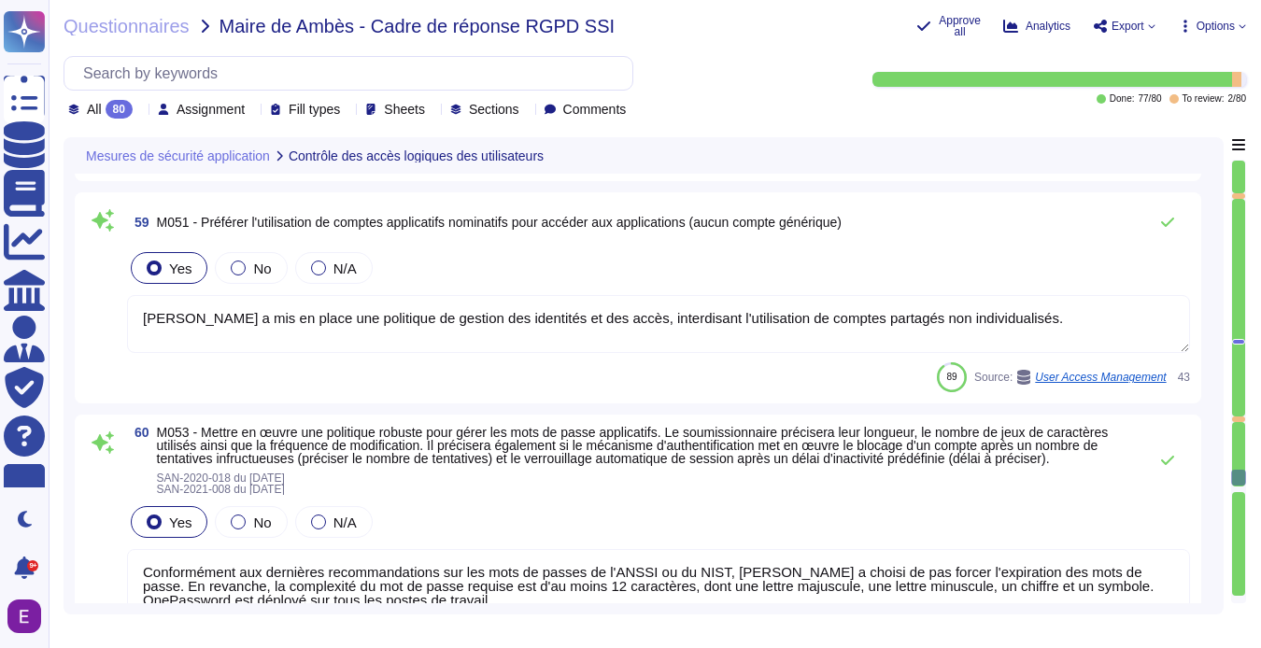
type textarea "Les applications et l'architecture de l'infrastructure de Swile sont documentée…"
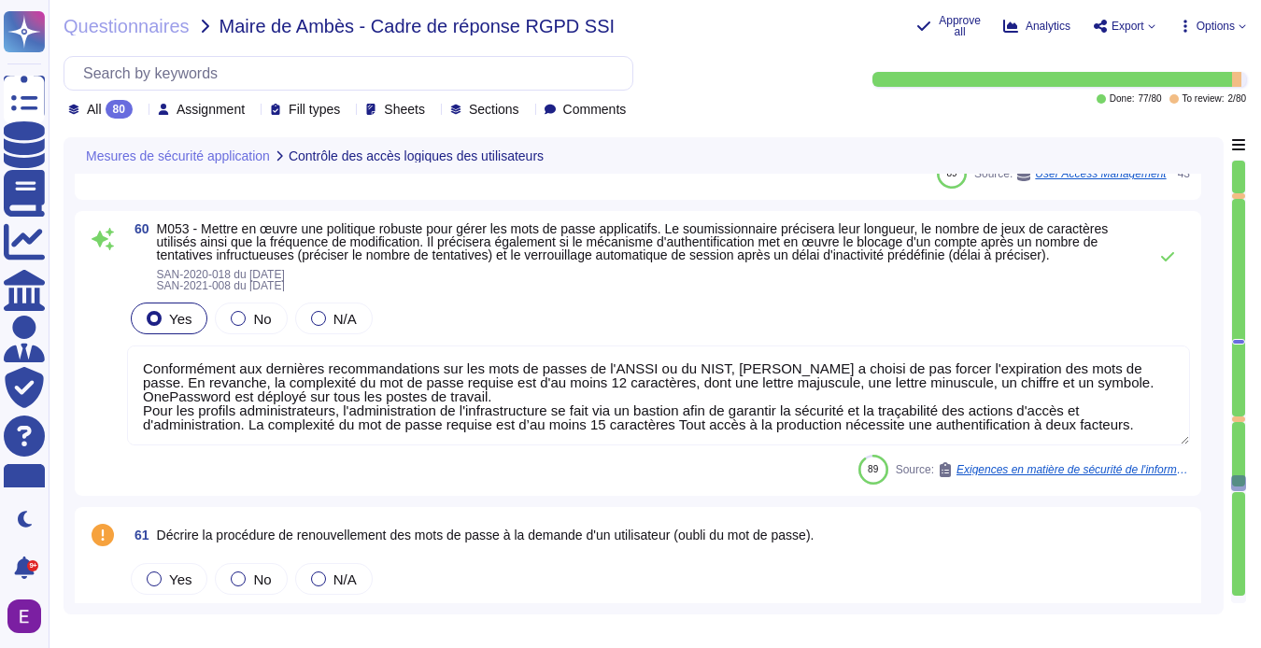
type textarea "Les applications et l'architecture de l'infrastructure de Swile sont documentée…"
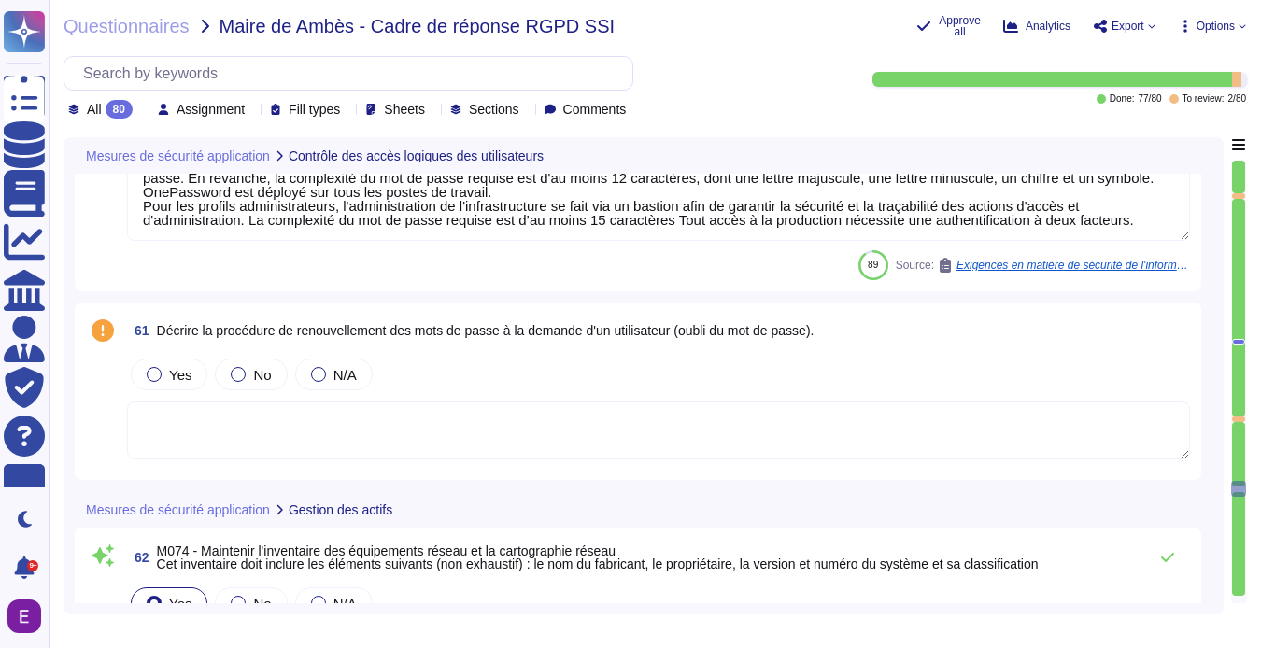
type textarea "Les applications et l'architecture de l'infrastructure de Swile sont documentée…"
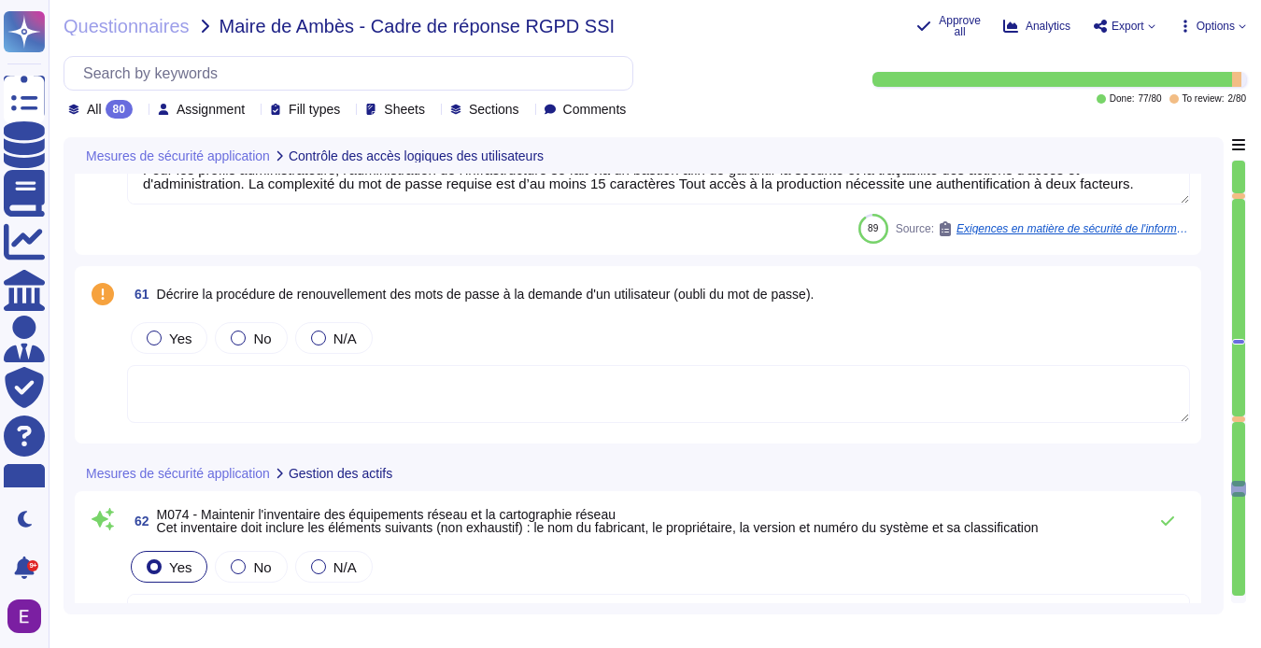
scroll to position [15995, 0]
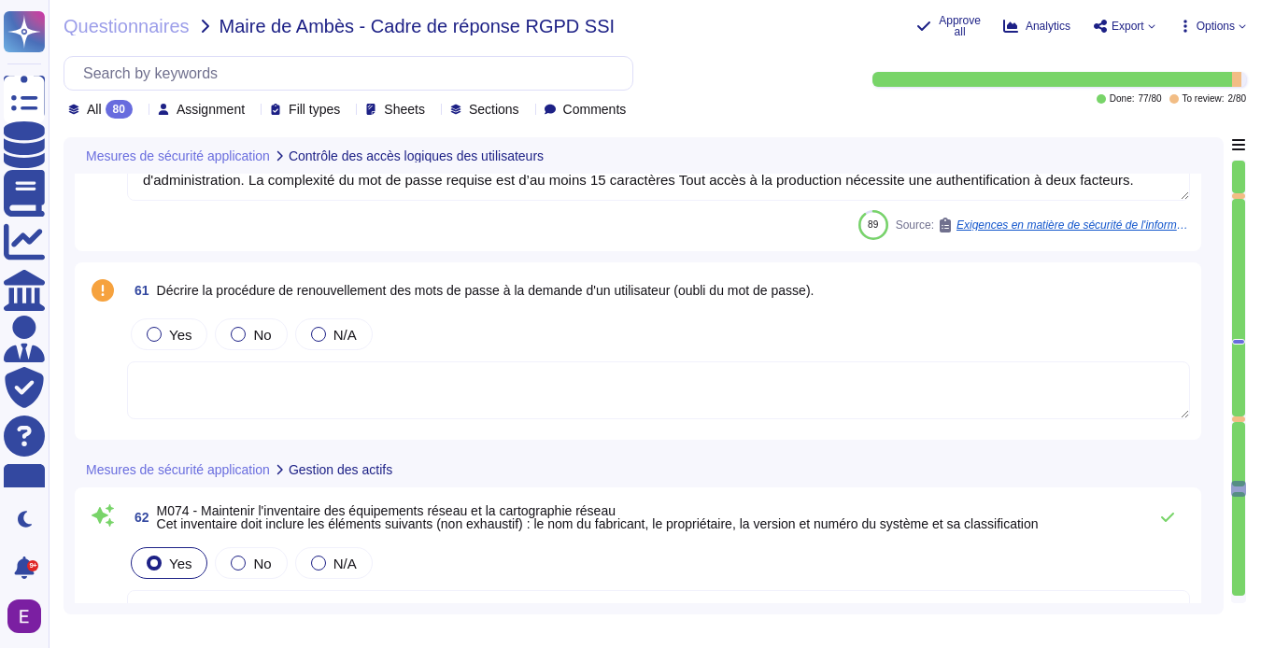
click at [203, 393] on textarea at bounding box center [658, 390] width 1063 height 58
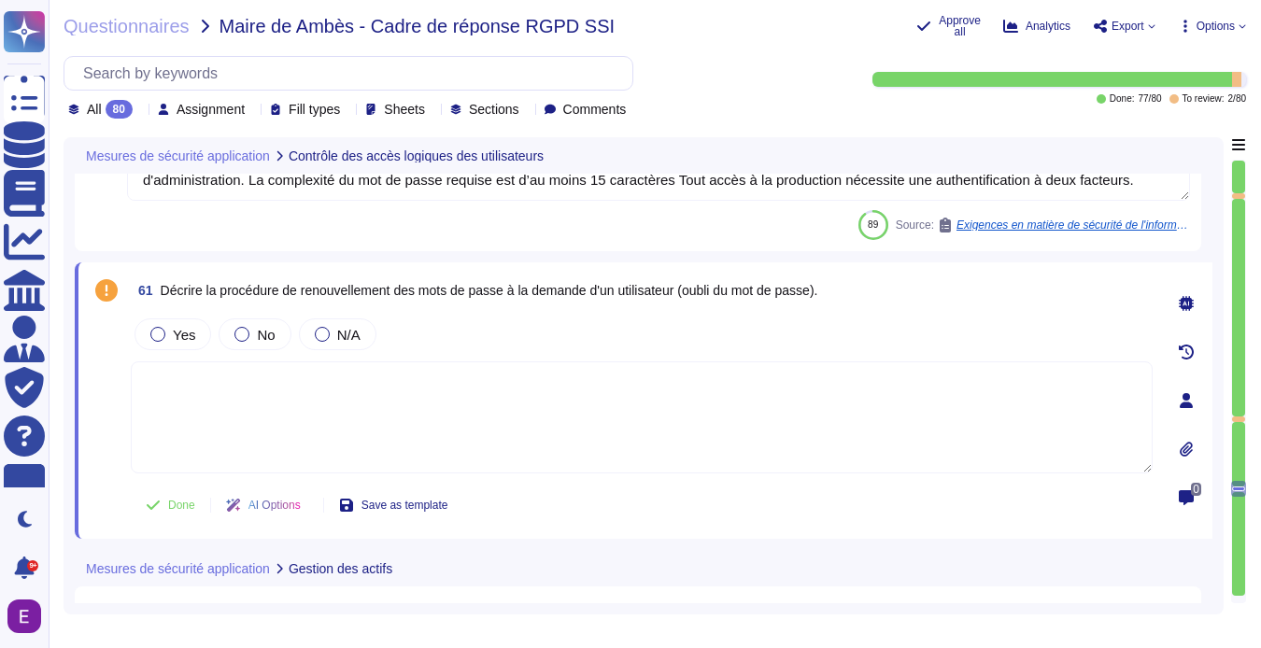
click at [1192, 401] on div at bounding box center [1185, 400] width 37 height 37
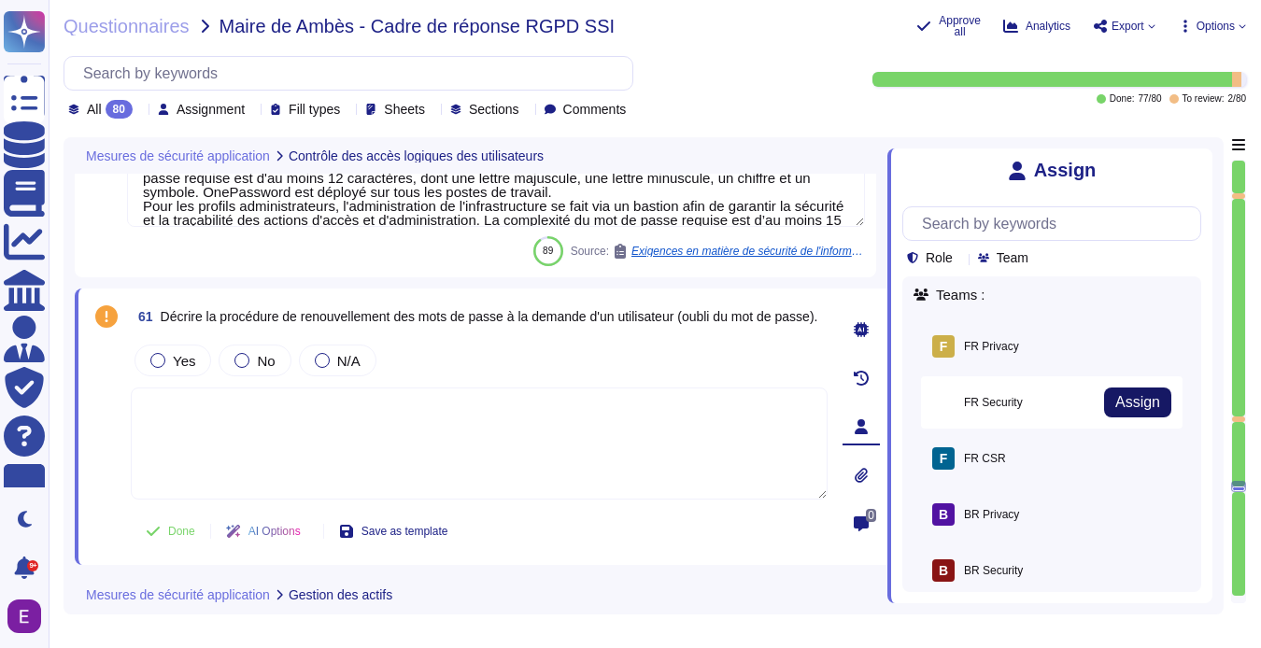
click at [1123, 403] on span "Assign" at bounding box center [1137, 402] width 45 height 15
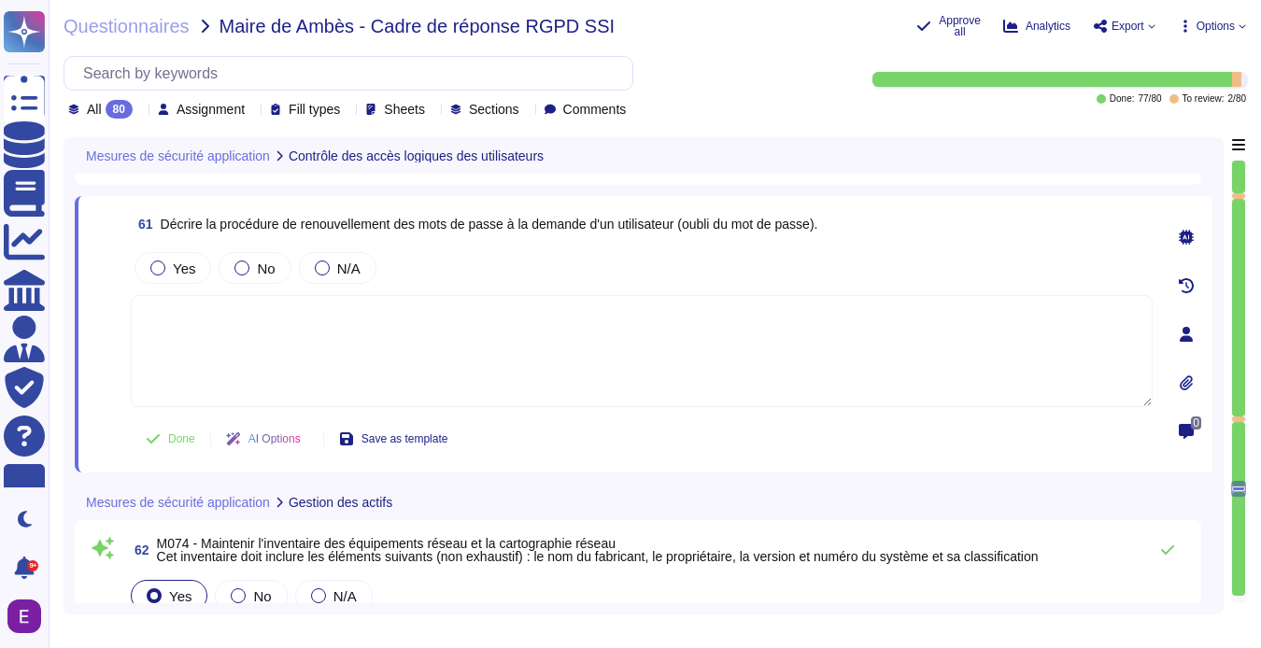
type textarea "Les applications et l'architecture de l'infrastructure de Swile sont documentée…"
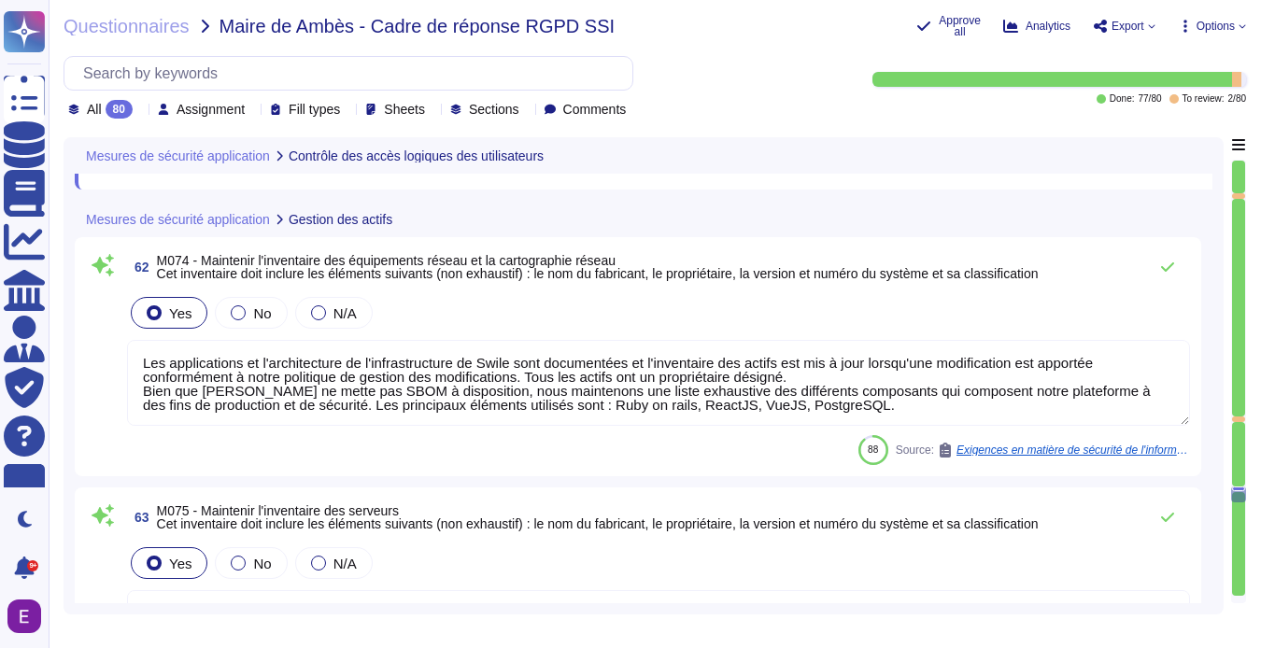
type textarea "Les applications et l'architecture de l'infrastructure de Swile sont documentée…"
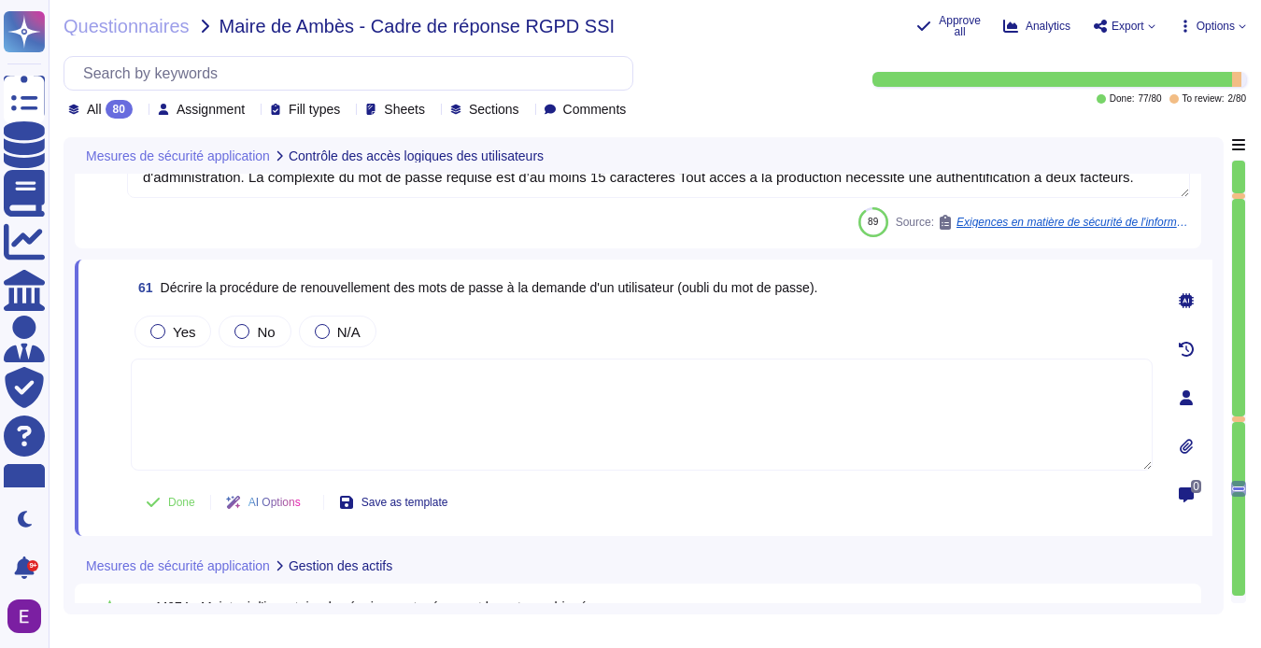
type textarea "[PERSON_NAME] a mis en place une politique de gestion des identités et des accè…"
type textarea "Conformément aux dernières recommandations sur les mots de passes de l'ANSSI ou…"
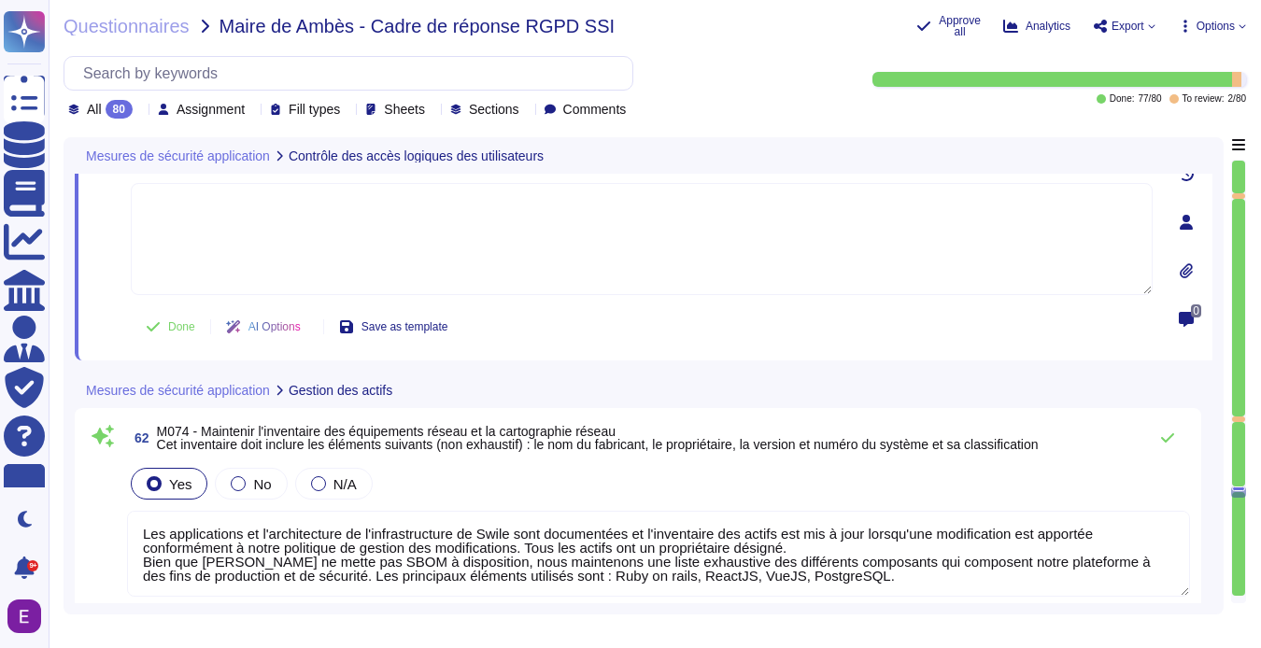
type textarea "Les applications et l'architecture de l'infrastructure de Swile sont documentée…"
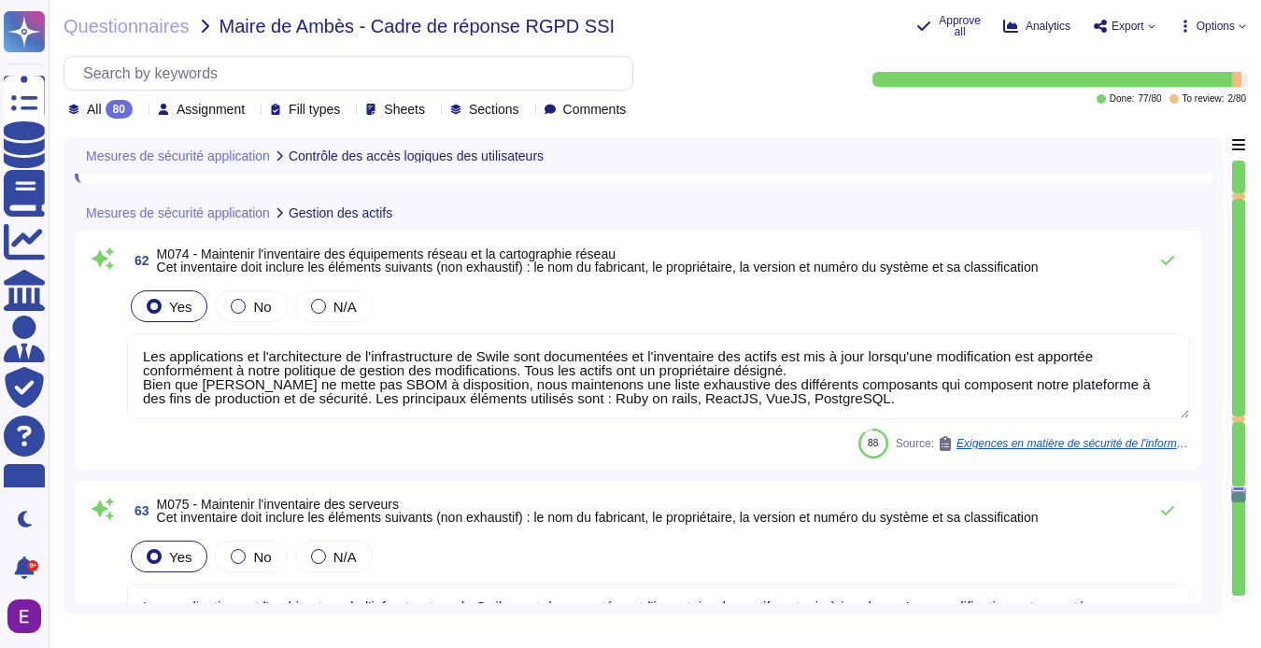
type textarea "Les applications et l'architecture de l'infrastructure de Swile sont documentée…"
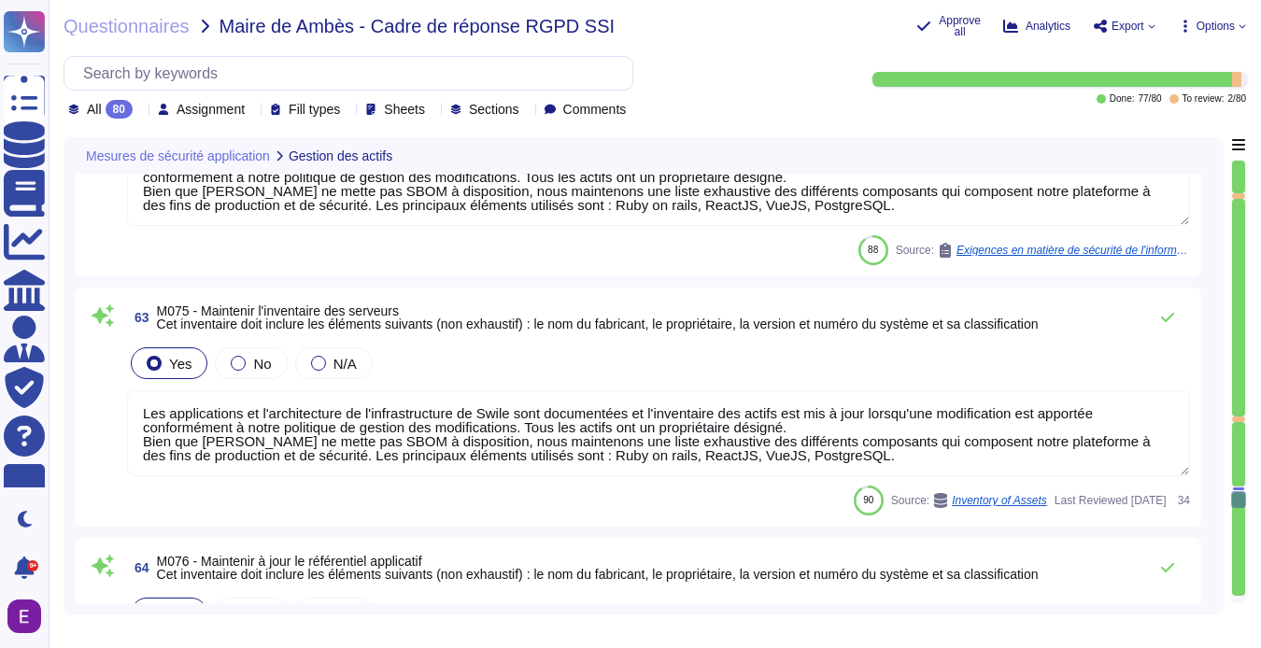
scroll to position [2, 0]
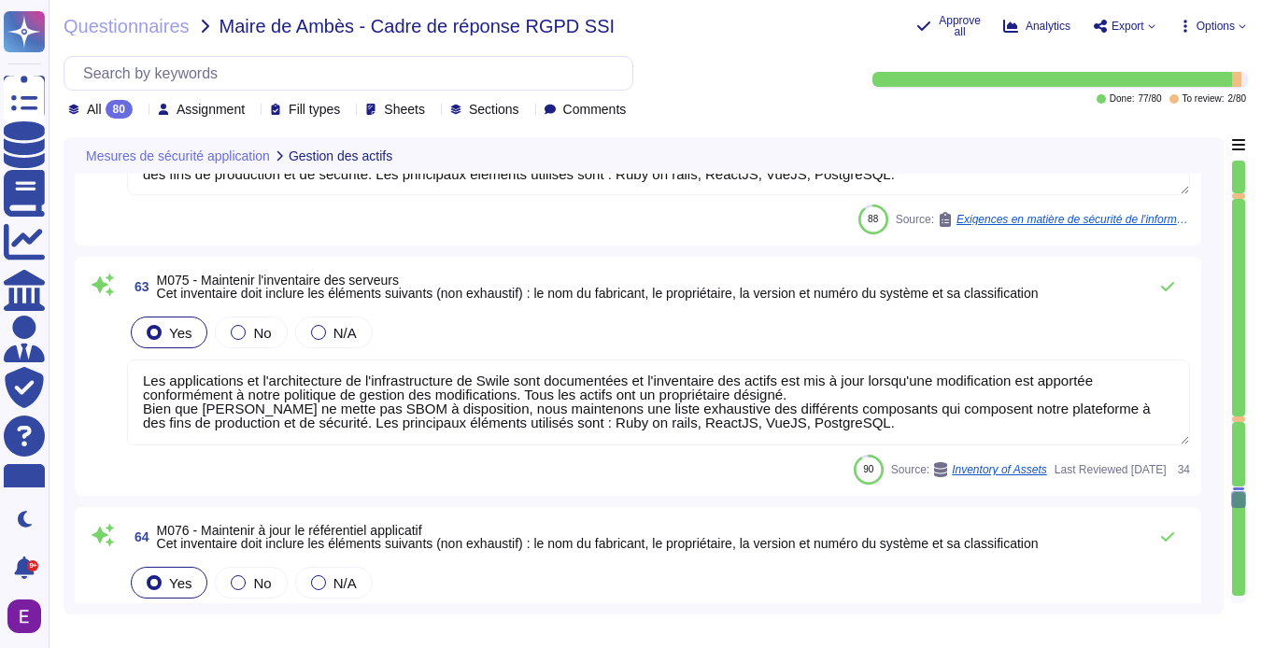
type textarea "Les applications et l'architecture de l'infrastructure de Swile sont documentée…"
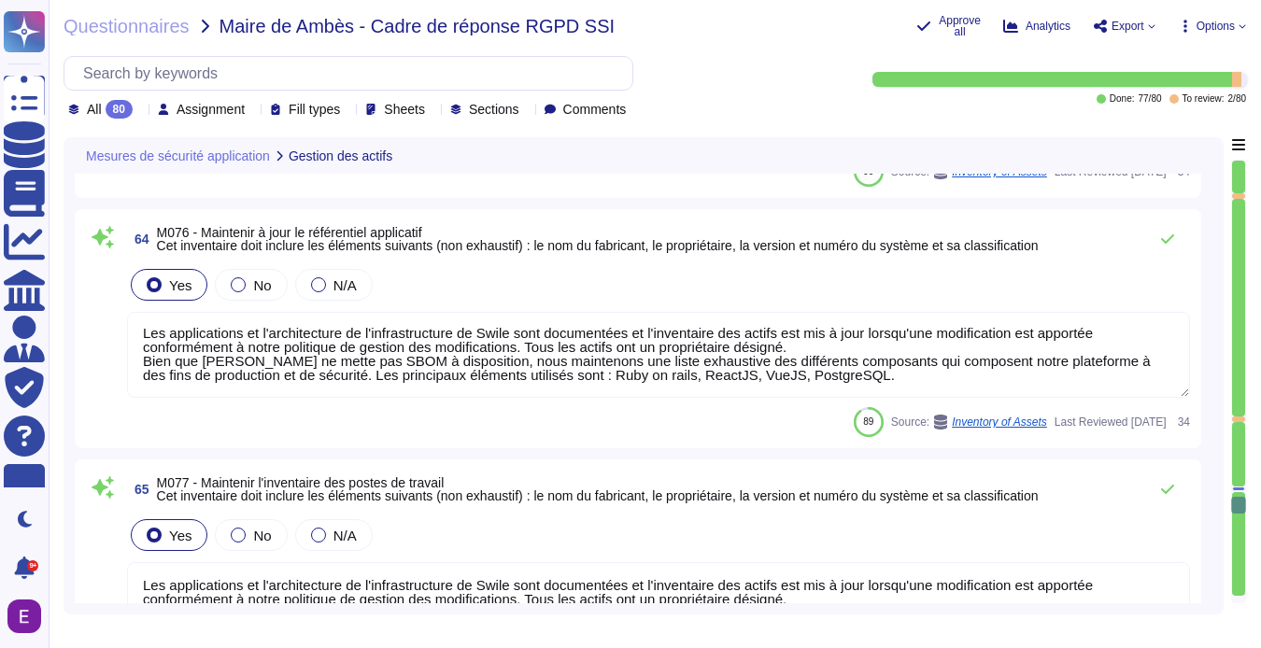
type textarea "Nous sommes une organisation apprenante"
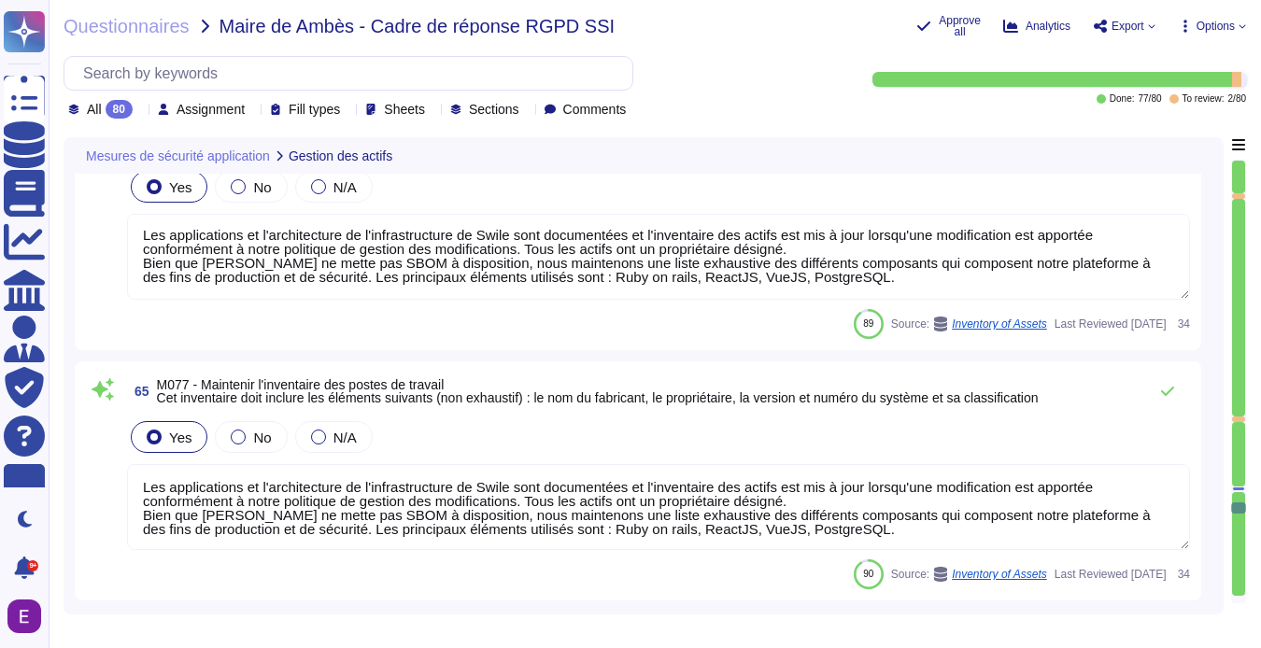
scroll to position [16946, 0]
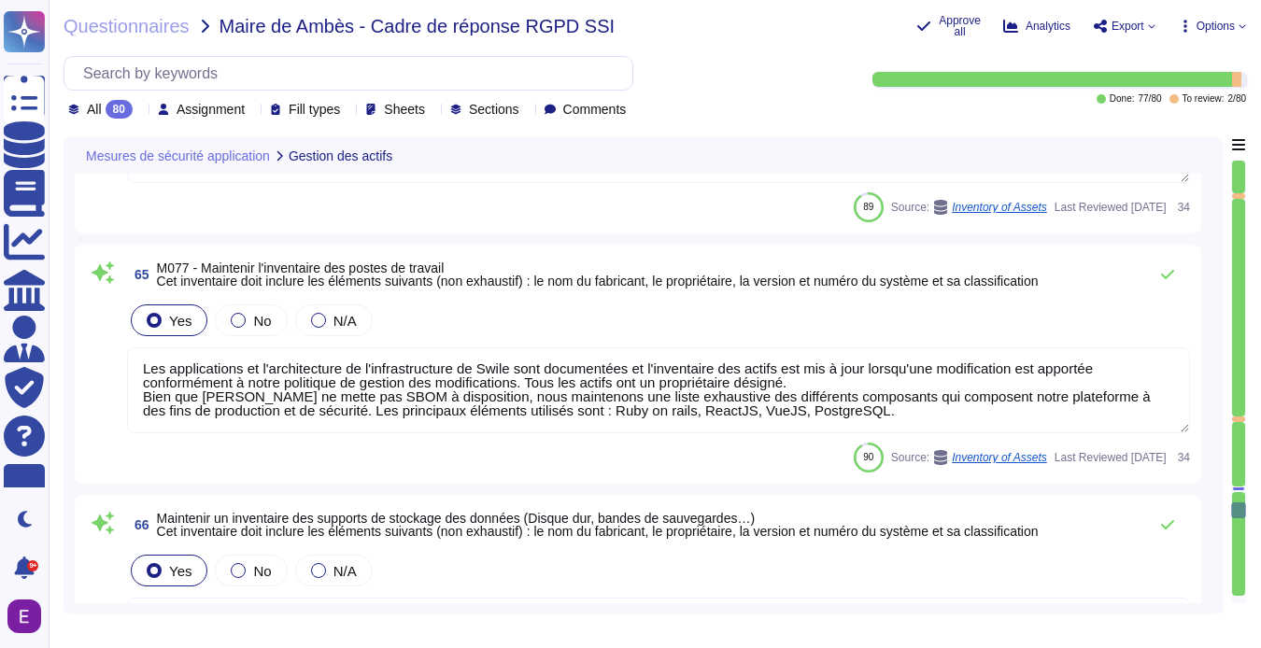
type textarea "L'infrastructure Swile est conçue selon un datacenter multi-AZ à haute disponib…"
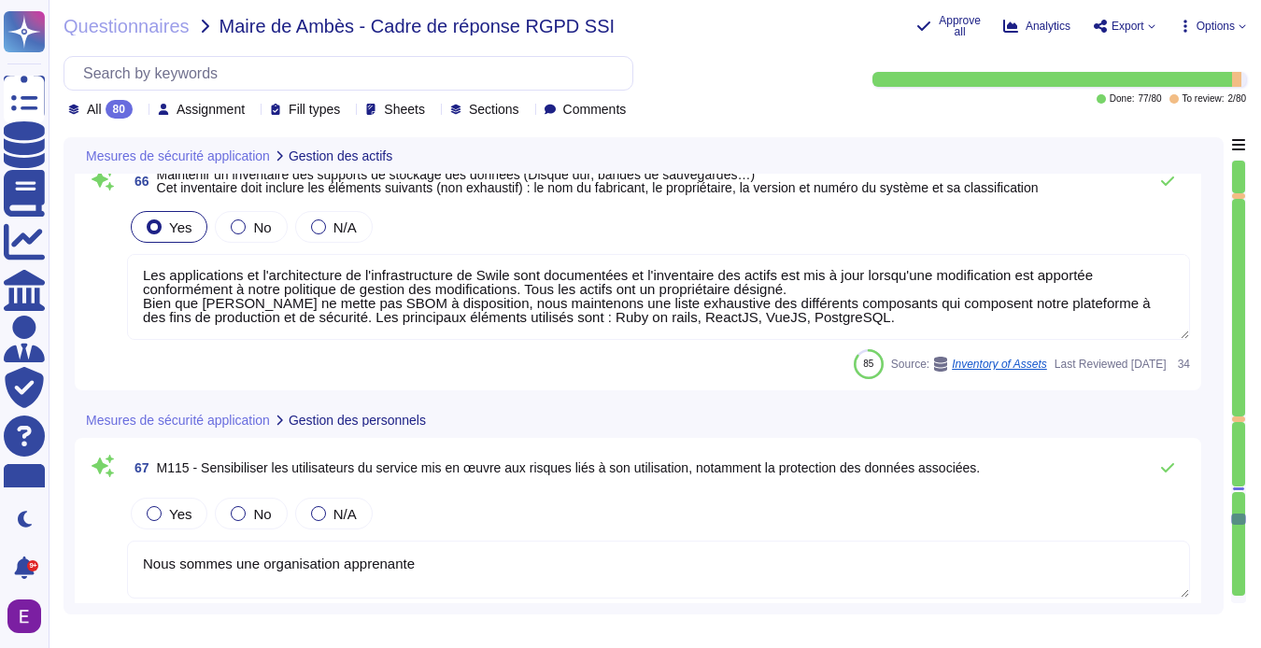
type textarea "Les accès à distance sont sécurisés : - pour l'administration de l'infrastructu…"
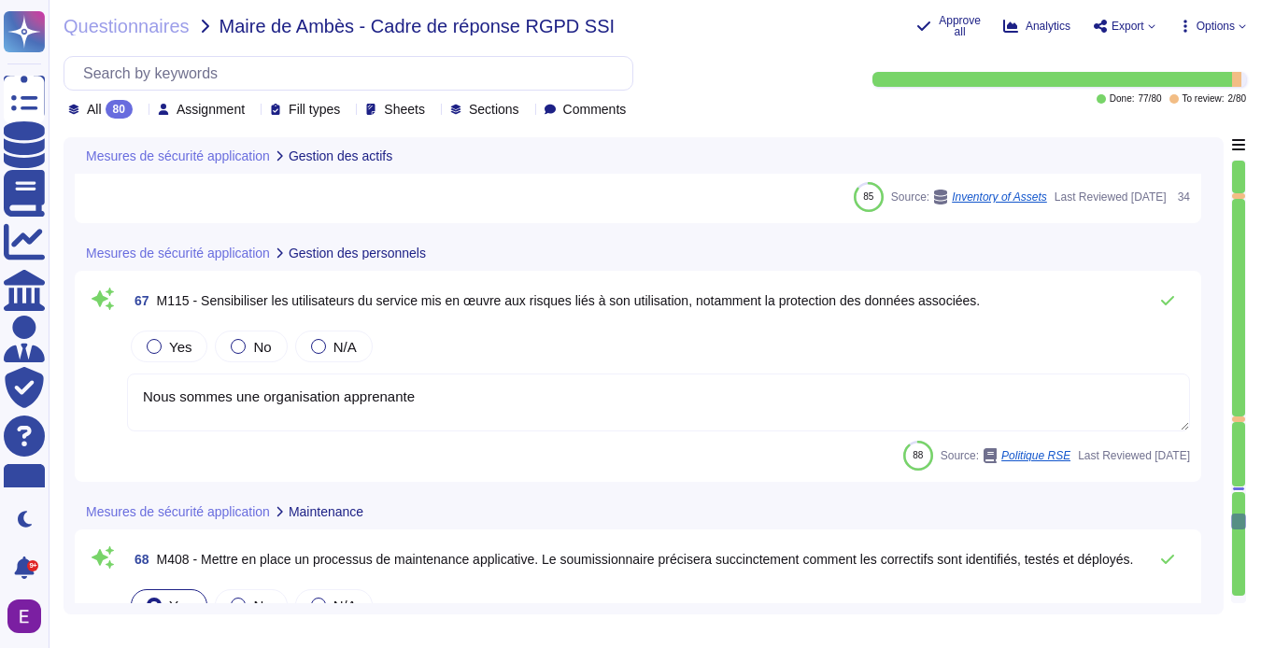
type textarea "L'offre la plus responsable du marché... 16"
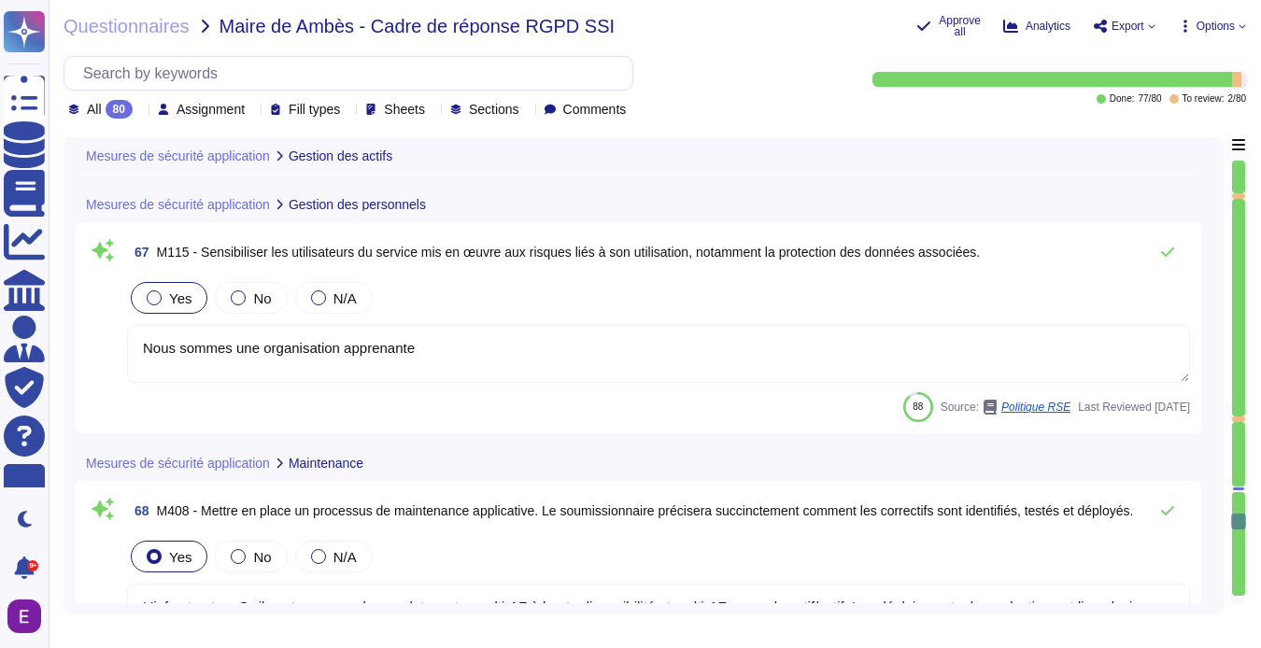
click at [157, 293] on div at bounding box center [154, 297] width 15 height 15
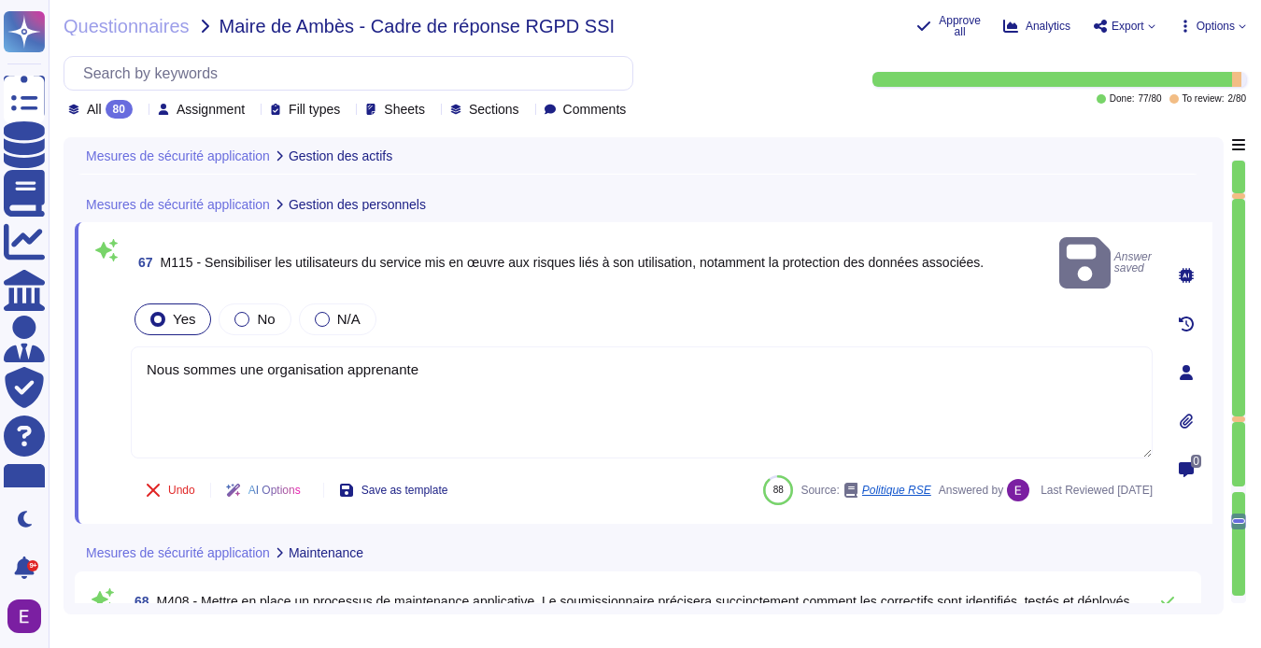
drag, startPoint x: 438, startPoint y: 344, endPoint x: 128, endPoint y: 331, distance: 310.3
click at [128, 331] on div "67 M115 - Sensibiliser les utilisateurs du service mis en œuvre aux risques lié…" at bounding box center [621, 372] width 1063 height 279
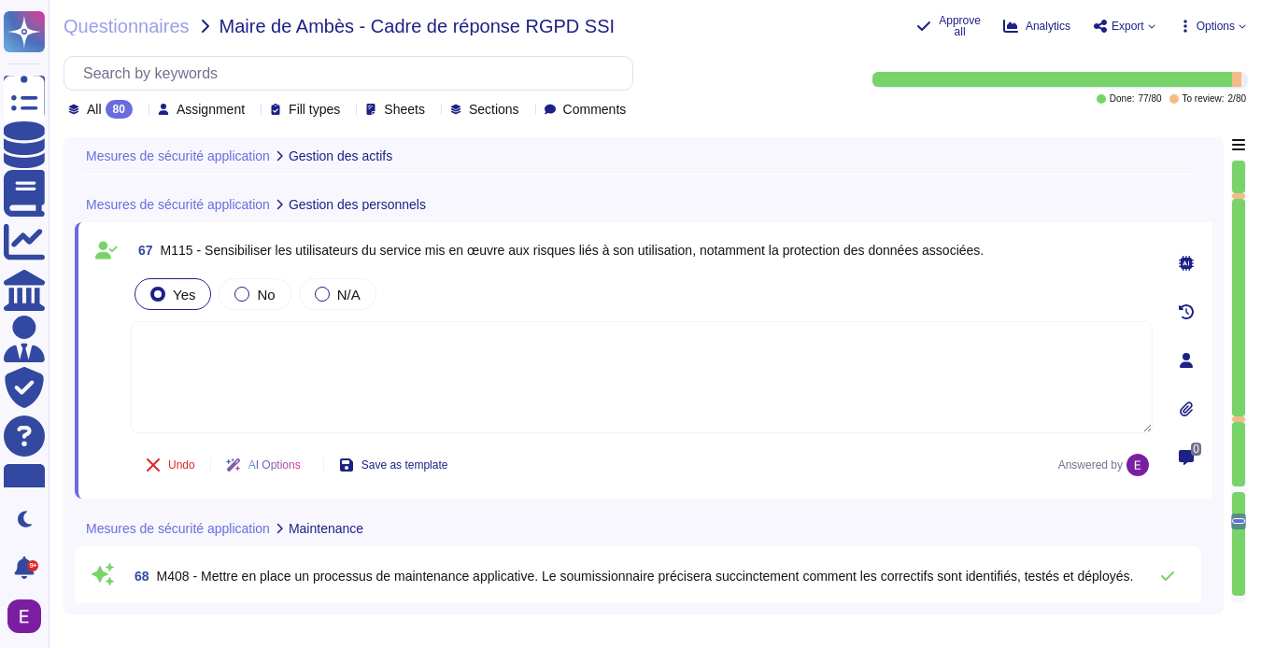
click at [171, 333] on textarea at bounding box center [642, 377] width 1022 height 112
paste textarea "Lore ipsumdolorsit ame consecte a el seddoeiusm tem incidid utlaboreetdo ma a e…"
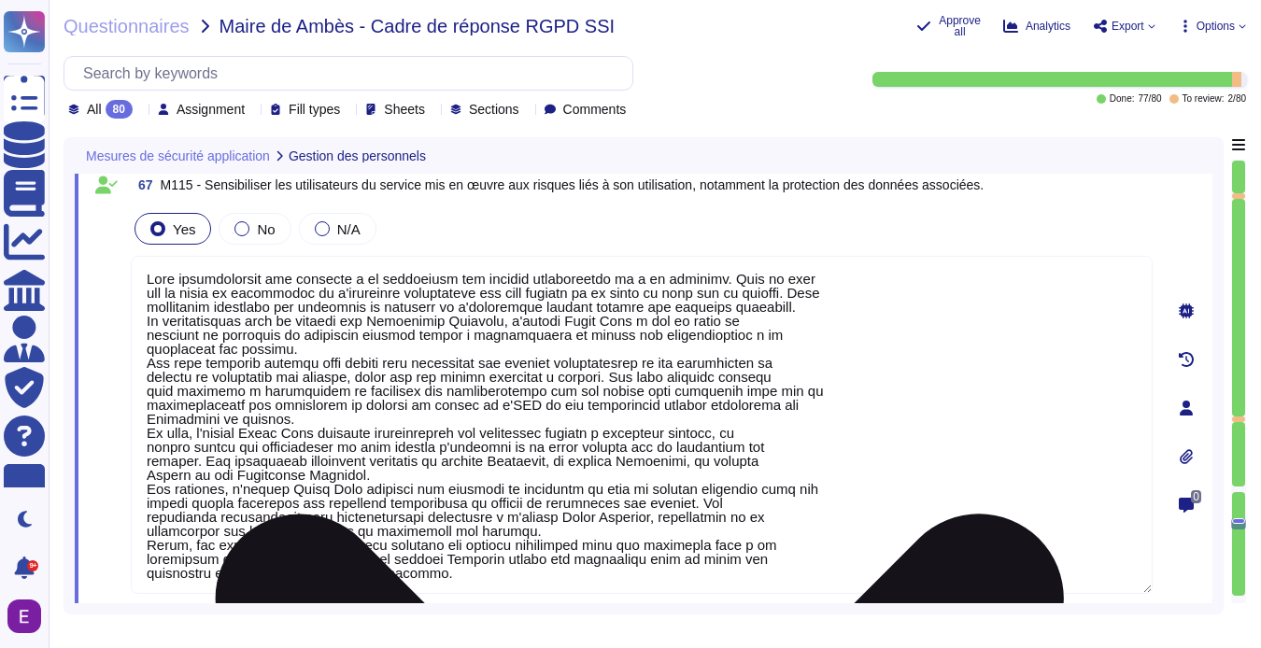
scroll to position [2, 0]
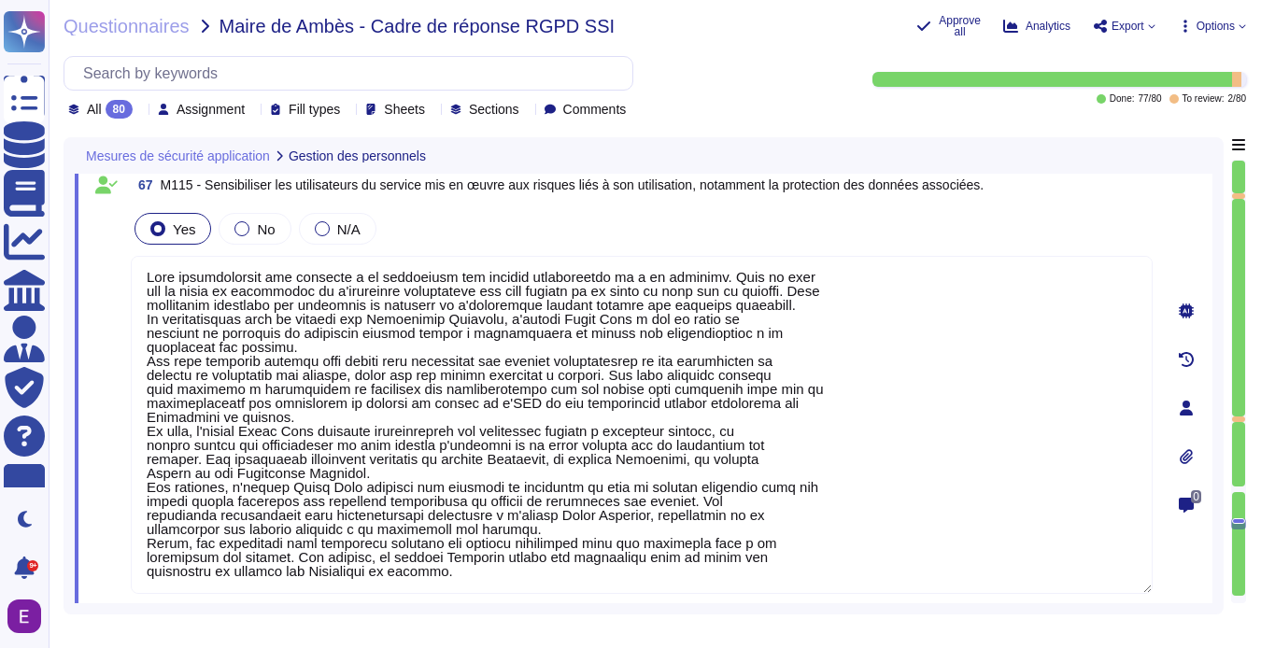
type textarea "Lore ipsumdolorsit ame consecte a el seddoeiusm tem incidid utlaboreetdo ma a e…"
click at [367, 613] on div "Mesures de sécurité application Gestion des personnels 67 M115 - Sensibiliser l…" at bounding box center [643, 375] width 1160 height 477
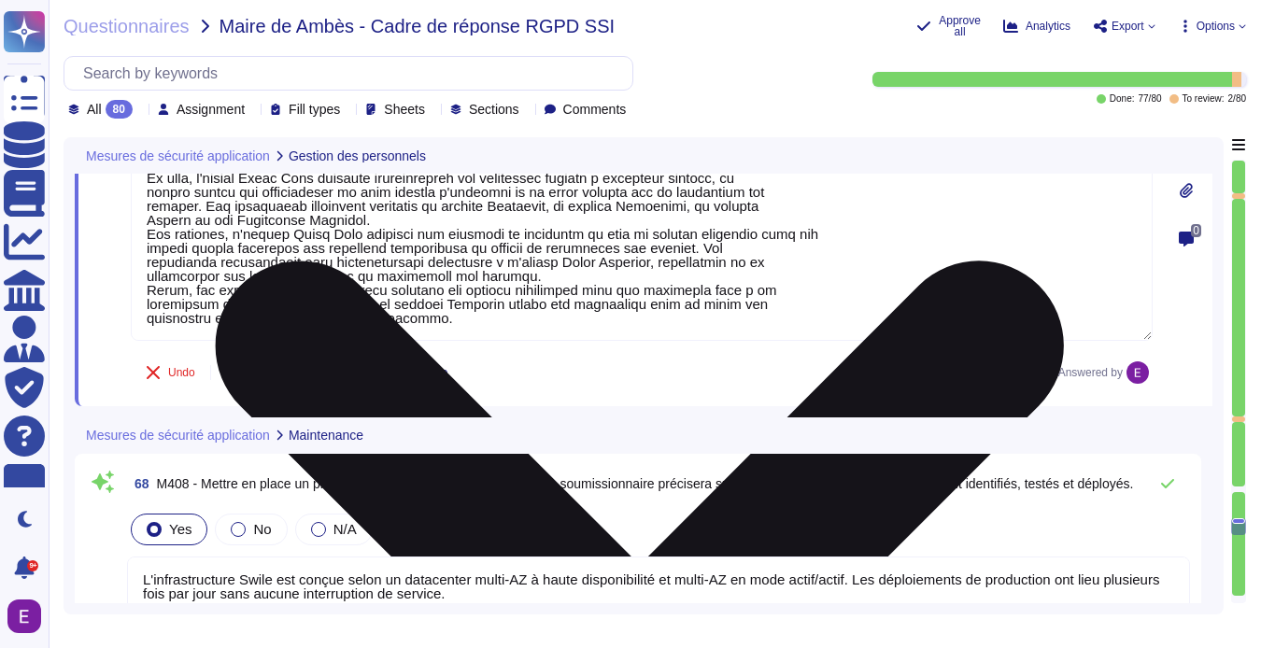
type textarea "L'offre la plus responsable du marché... 16"
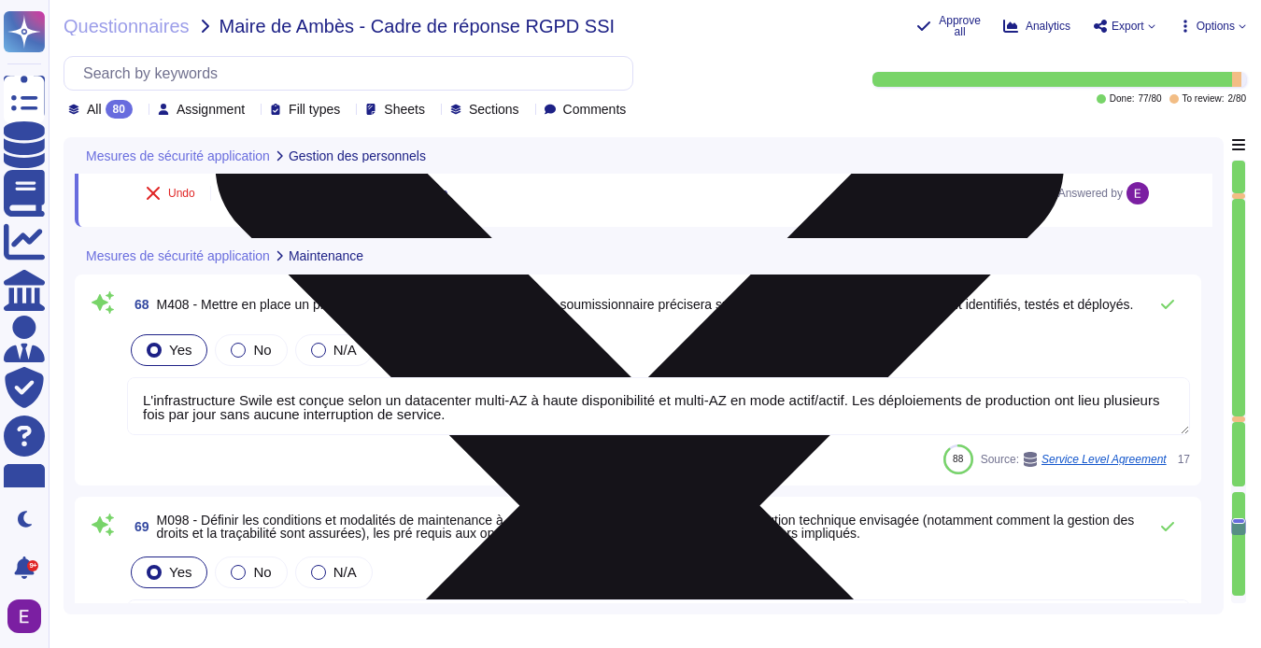
type textarea "Les contrats avec nos sous-traitants incluent des clauses de sécurité, notammen…"
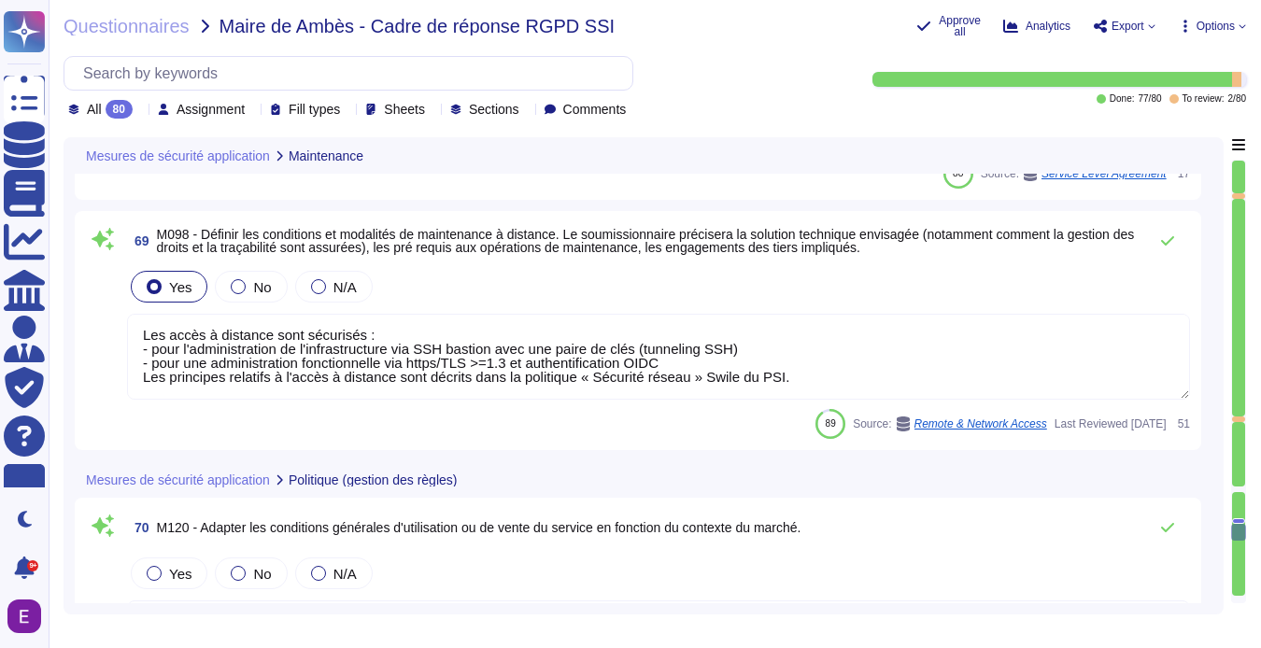
type textarea "Les accès à distance sont sécurisés : - pour l'administration de l'infrastructu…"
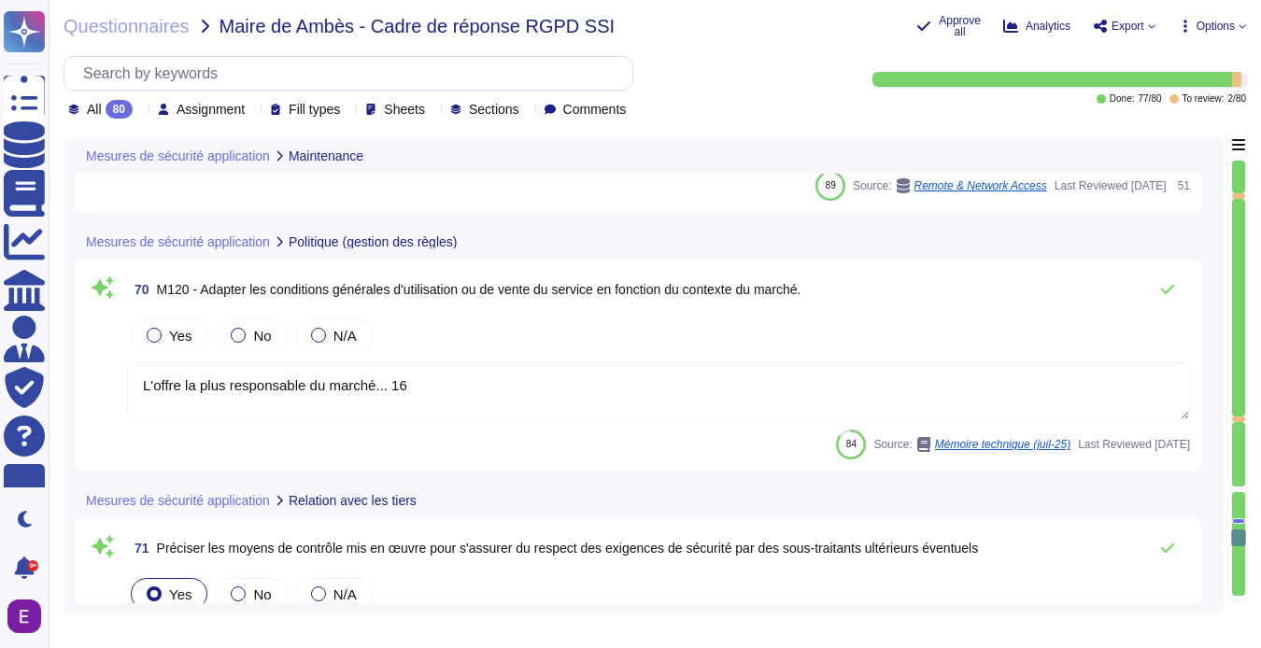
type textarea "Tous les serveurs de base de données se répliquent en temps quasi réel et sont …"
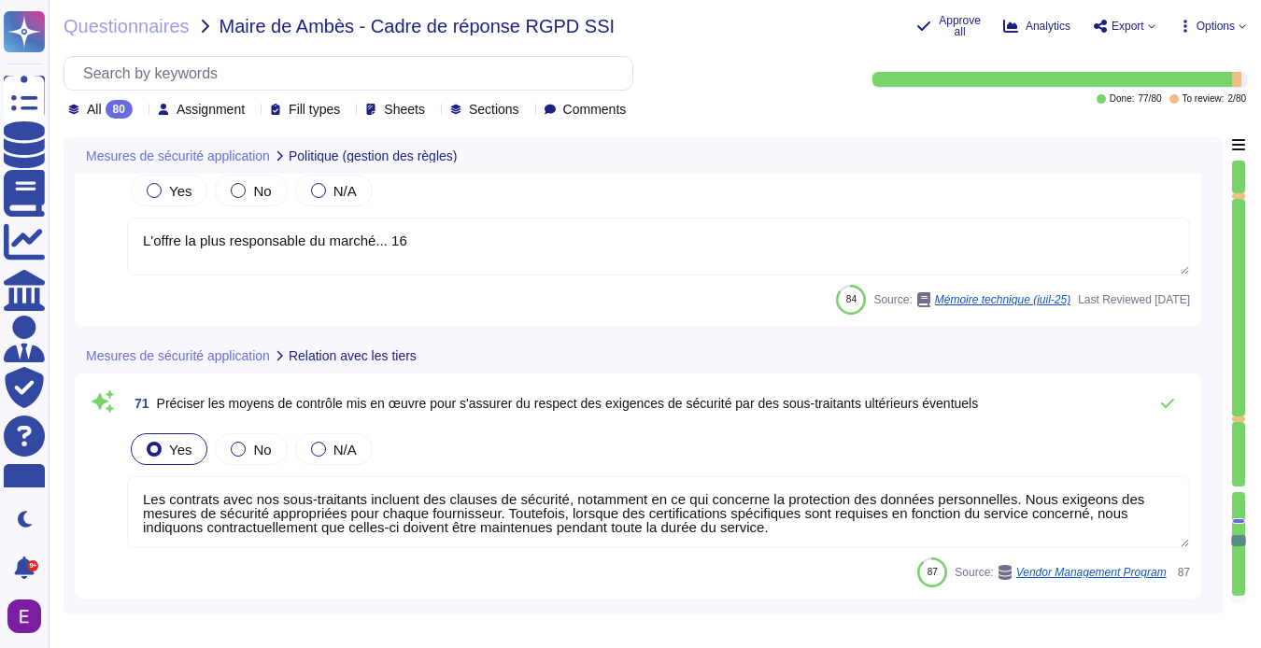
scroll to position [18694, 0]
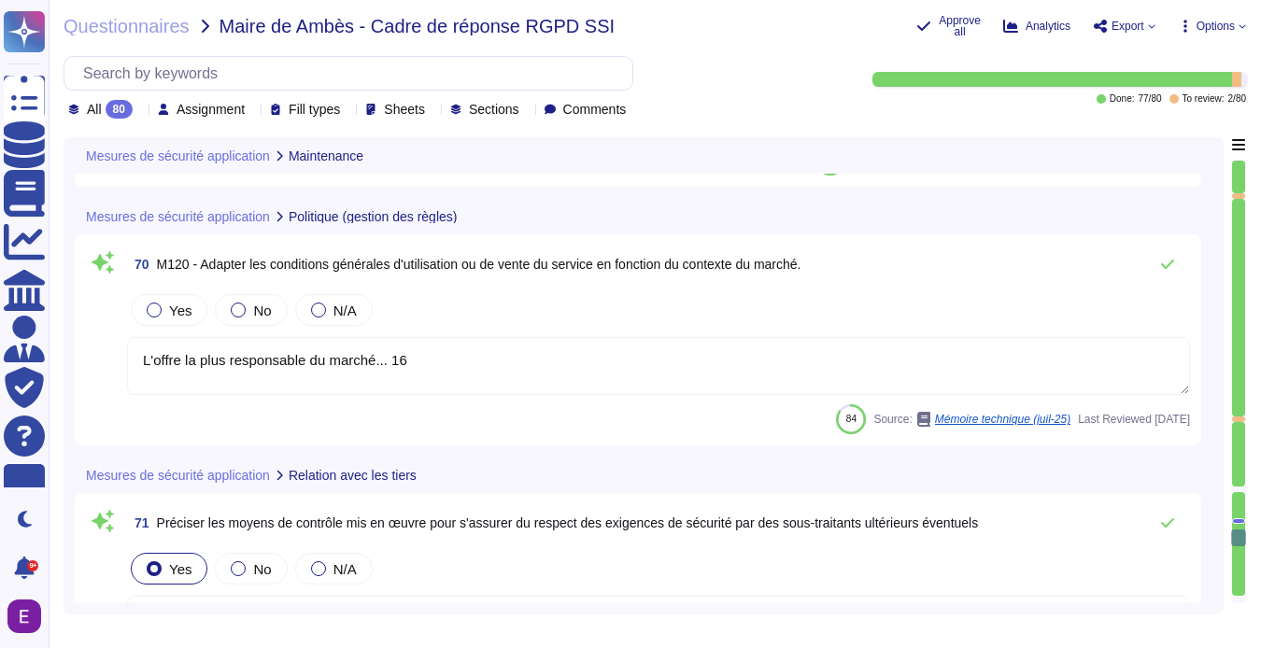
type textarea "L'infrastructure Swile est conçue selon un datacenter multi-AZ à haute disponib…"
type textarea "Les accès à distance sont sécurisés : - pour l'administration de l'infrastructu…"
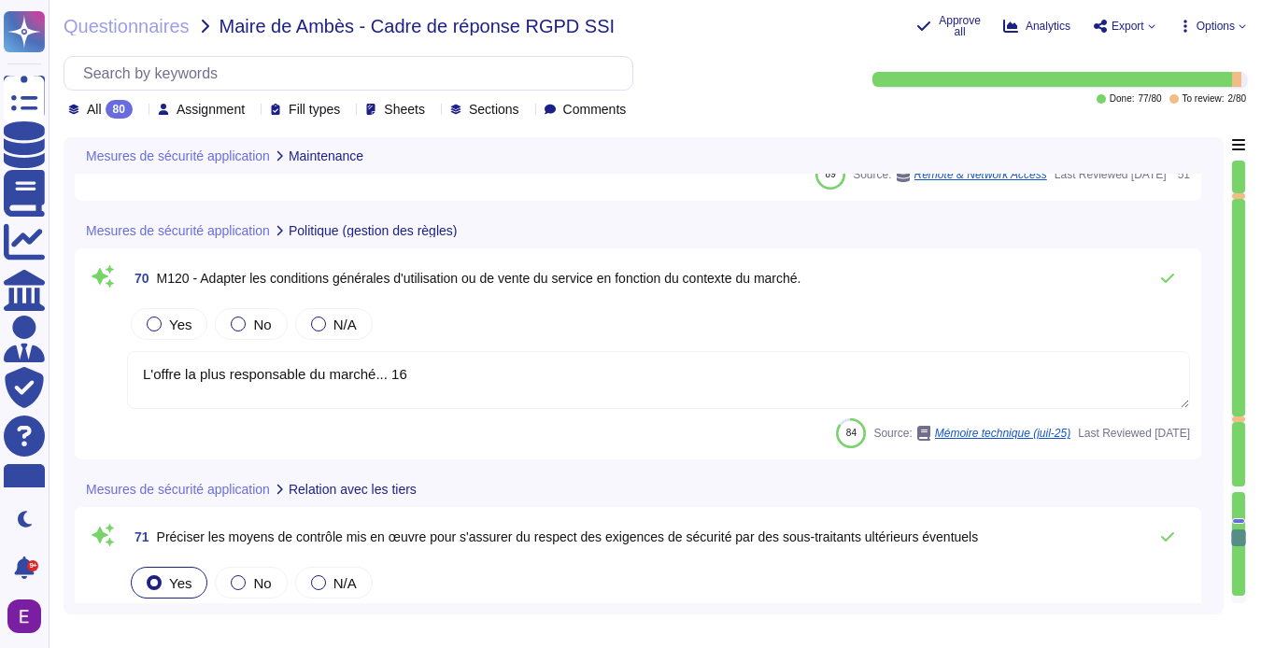
scroll to position [18582, 0]
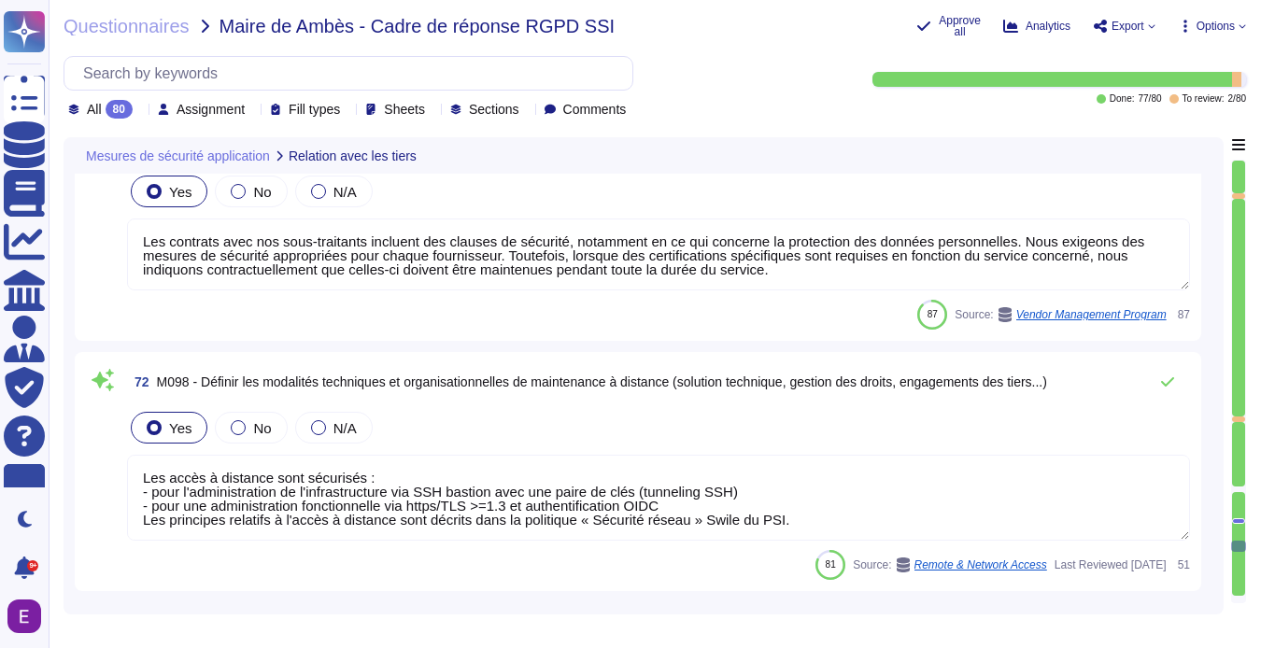
type textarea "Tous les serveurs de base de données se répliquent en temps quasi réel et sont …"
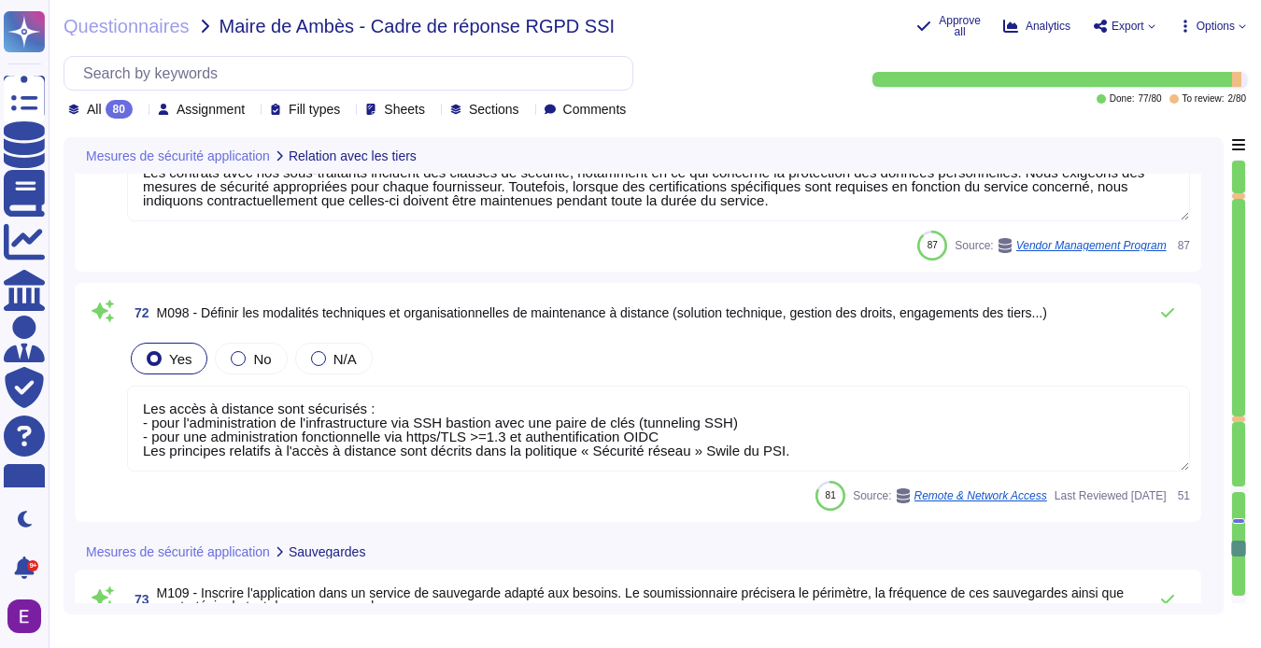
scroll to position [2, 0]
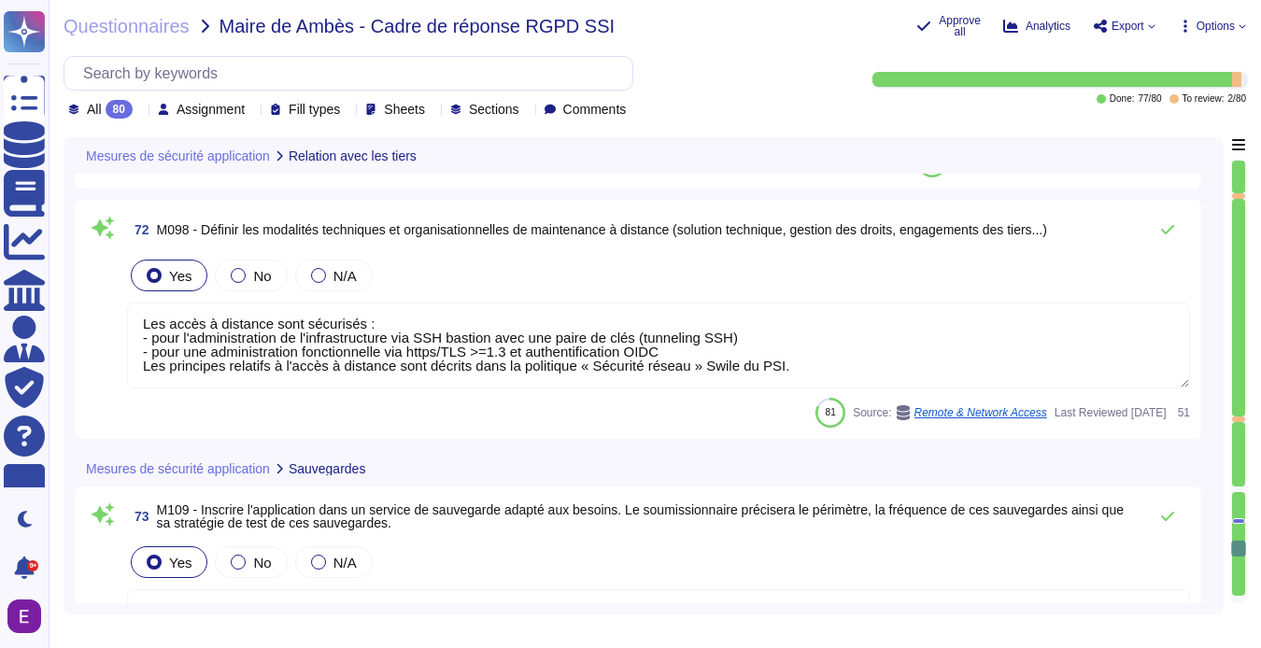
type textarea "Tous les serveurs de base de données se répliquent en temps quasi réel et sont …"
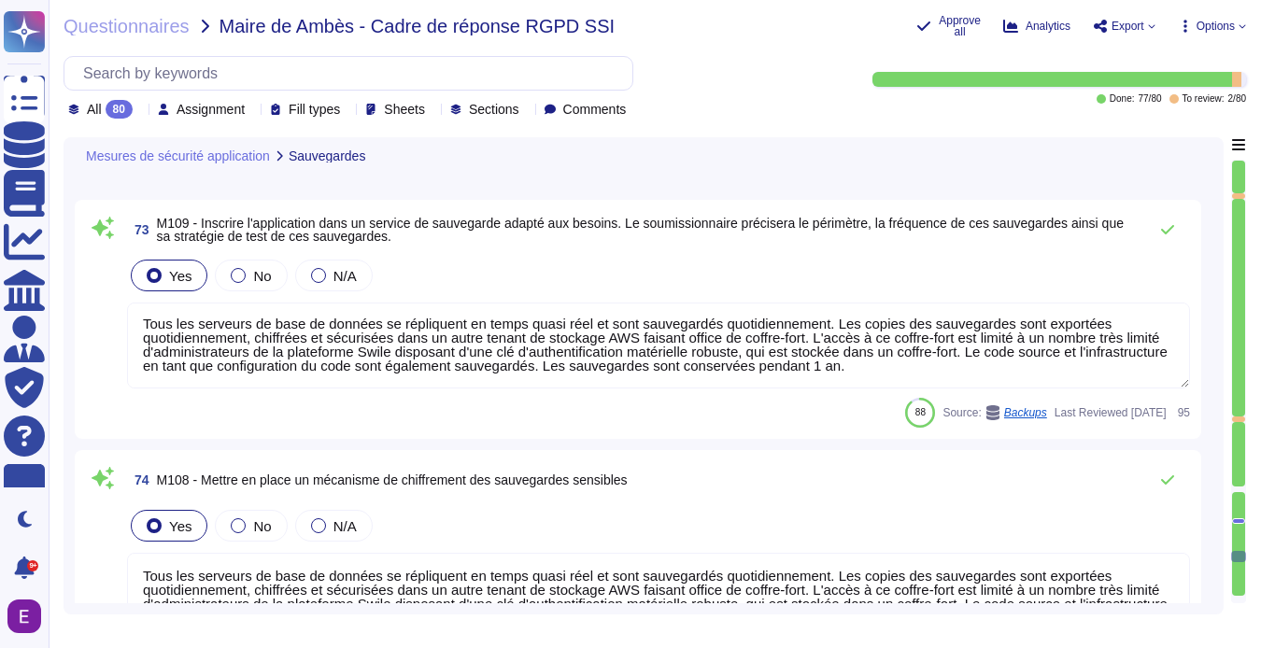
type textarea "Lorem i dol si ametc adi elitseddo ei tempori utl etdoloremagnaa enimadminimv q…"
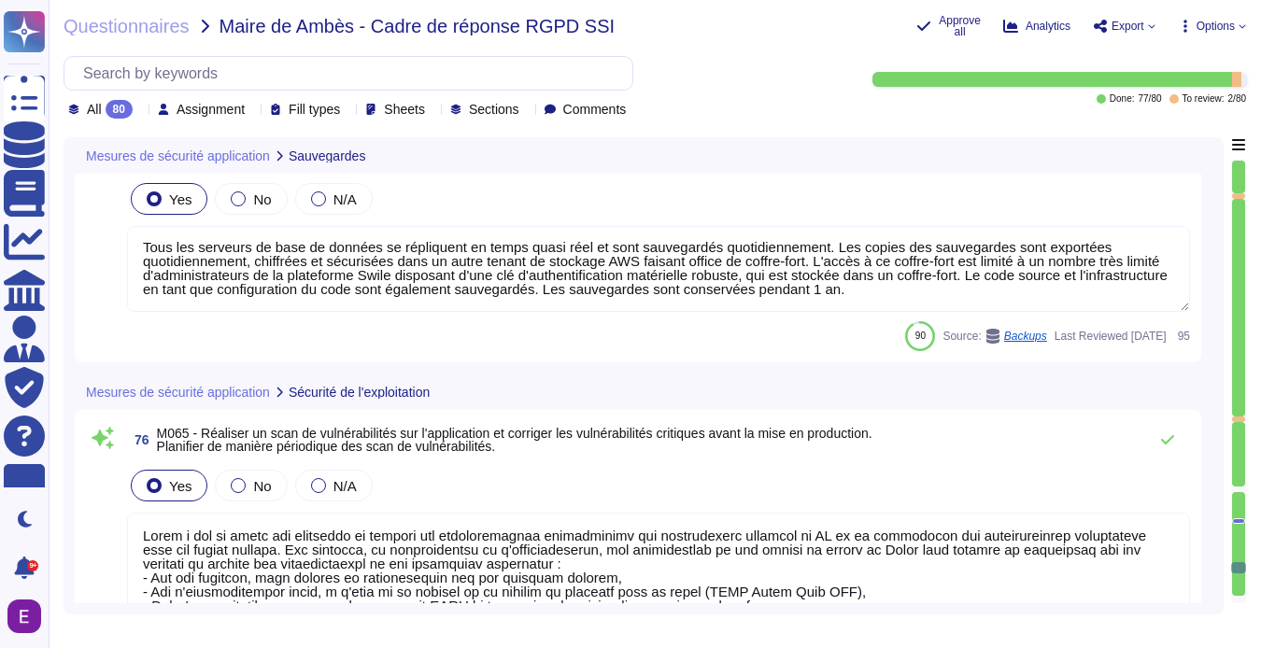
type textarea "Swile a mis en place une Clear desk policy. Aucun document papier n'est utilisé…"
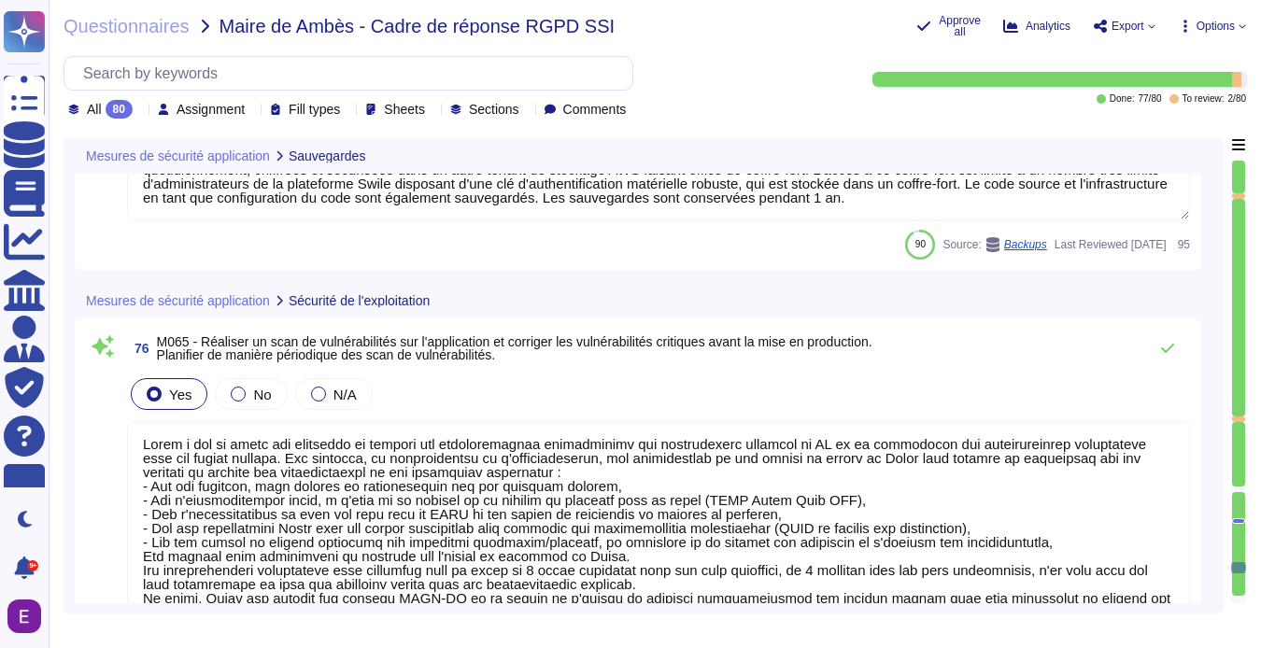
type textarea "Toutes les données et tous les services de [PERSON_NAME] sont hébergés par AWS,…"
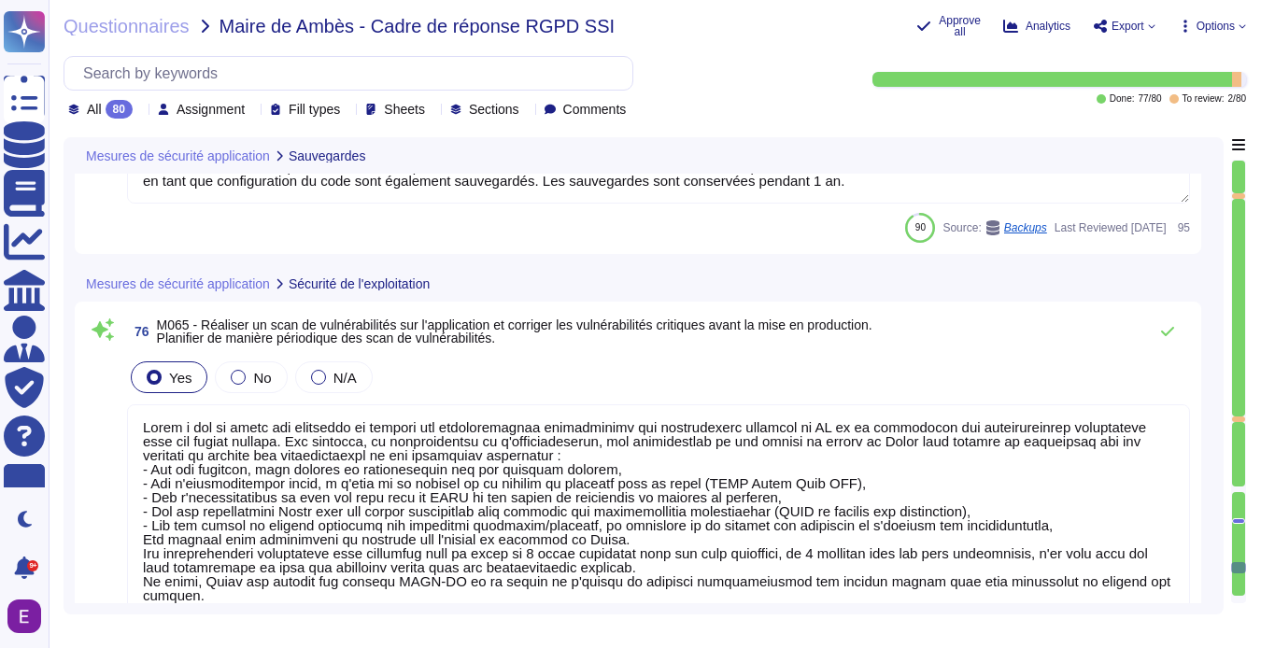
scroll to position [20041, 0]
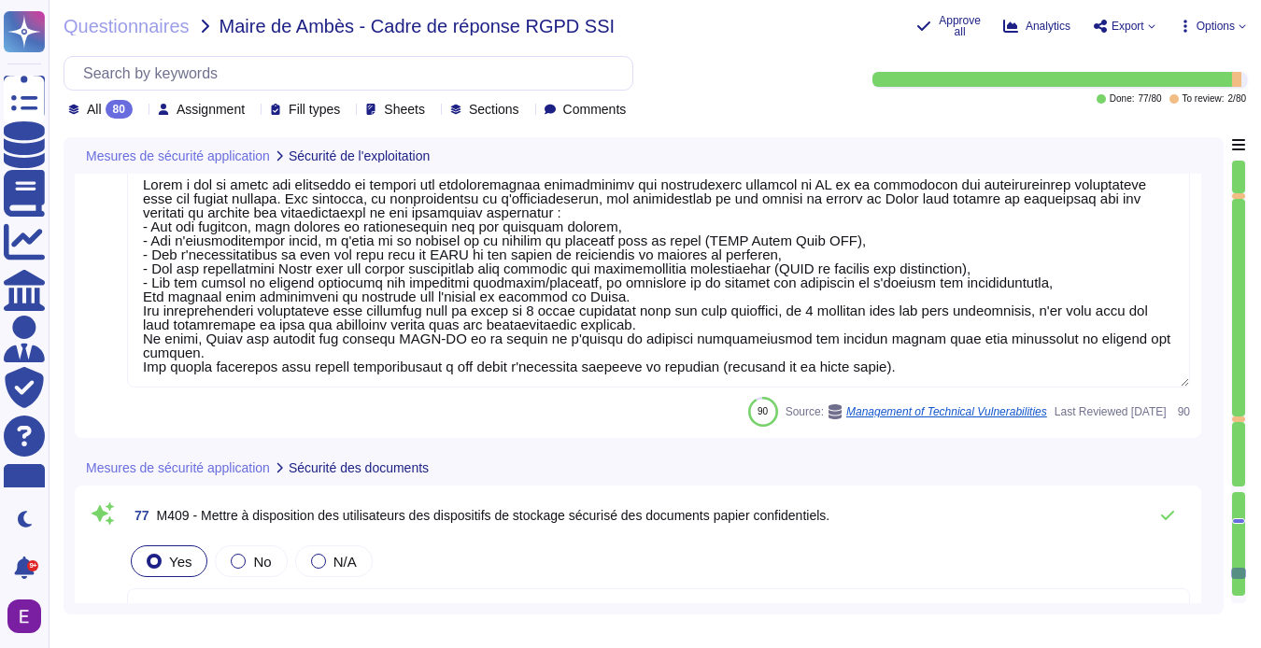
type textarea "La communication est chiffrée via TLS 1.2 ou plus. Seuls les algorithmes de chi…"
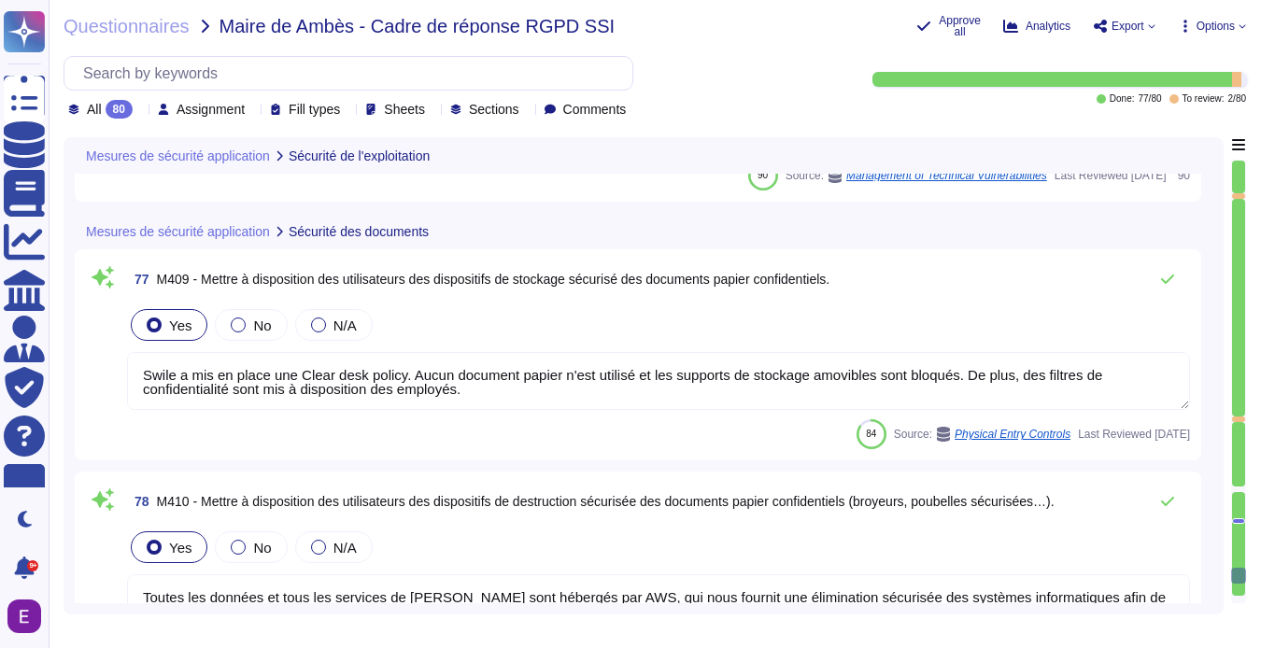
type textarea "Loremipsumdo s am consectet ad « elitseddoeiu temporin » ut Labor, etd magnaali…"
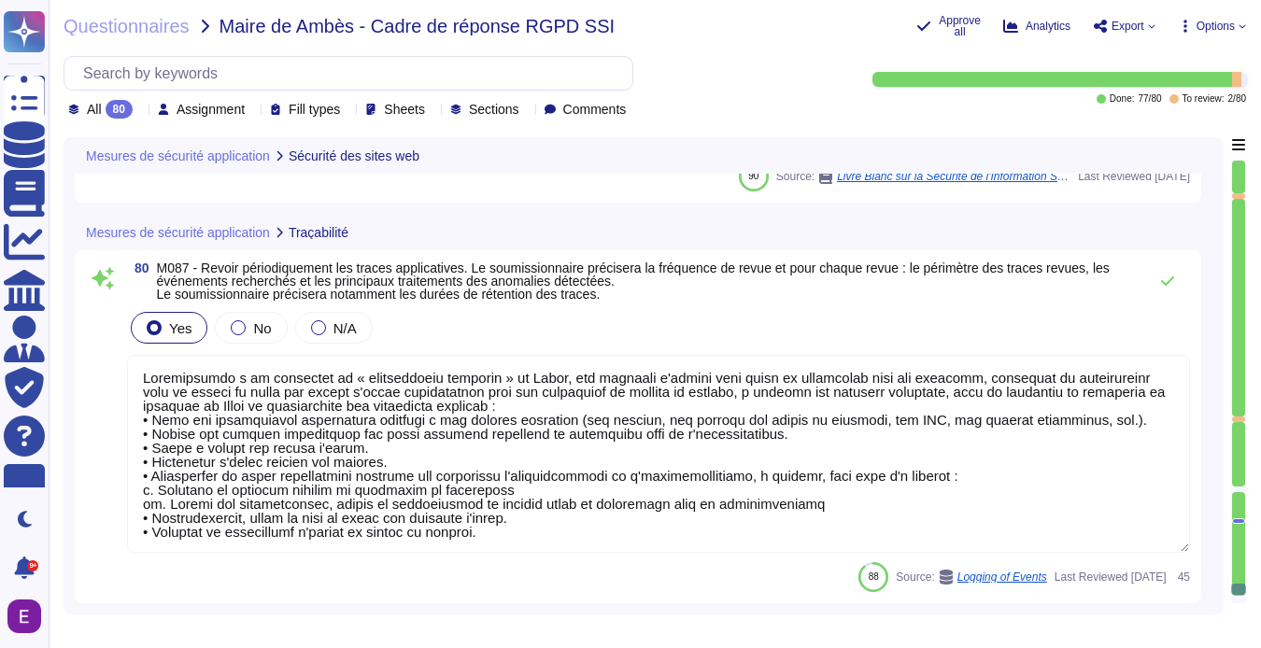
scroll to position [2, 0]
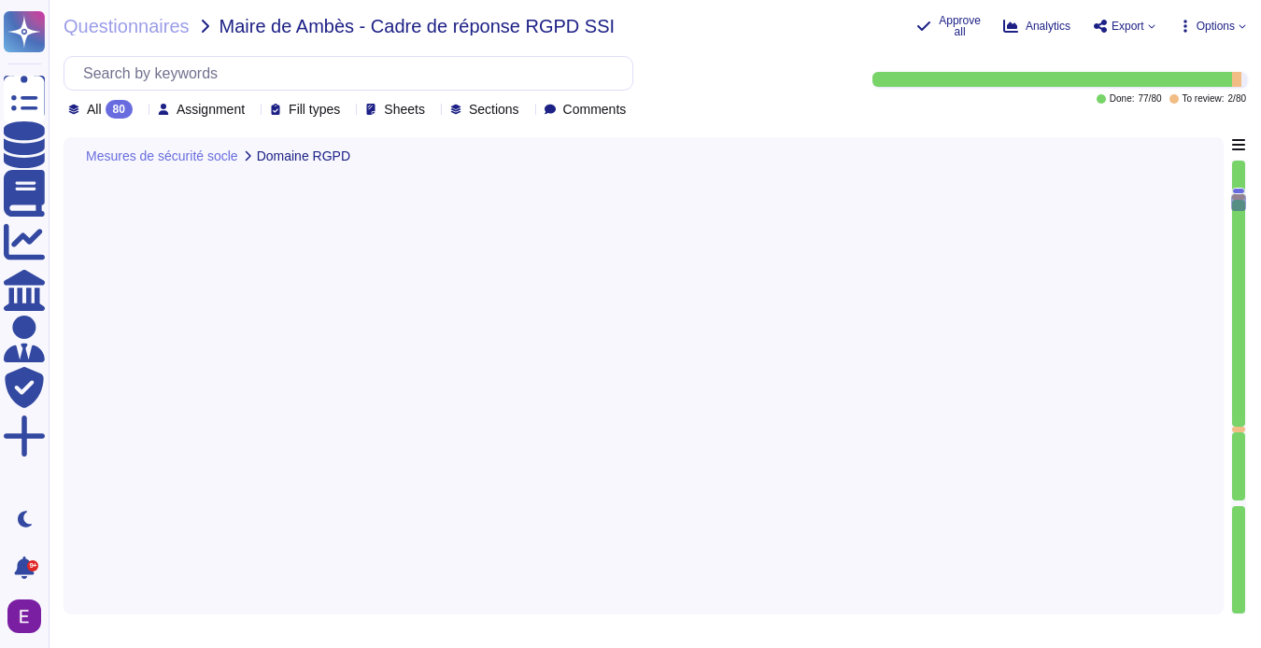
type textarea "Justification (si mesure traitée)"
type textarea "Toute notre infrastructure est déployée avec des protections natives du cloud, …"
type textarea "L'authentification MFA est requise pour l'accès technique aux serveurs de produ…"
type textarea "Les clés sont gérées par [PERSON_NAME]. La durée de vie des secrets générés et …"
type textarea "Nos réseaux sont séparés en plusieurs zones : - Réseau local pour les utilisate…"
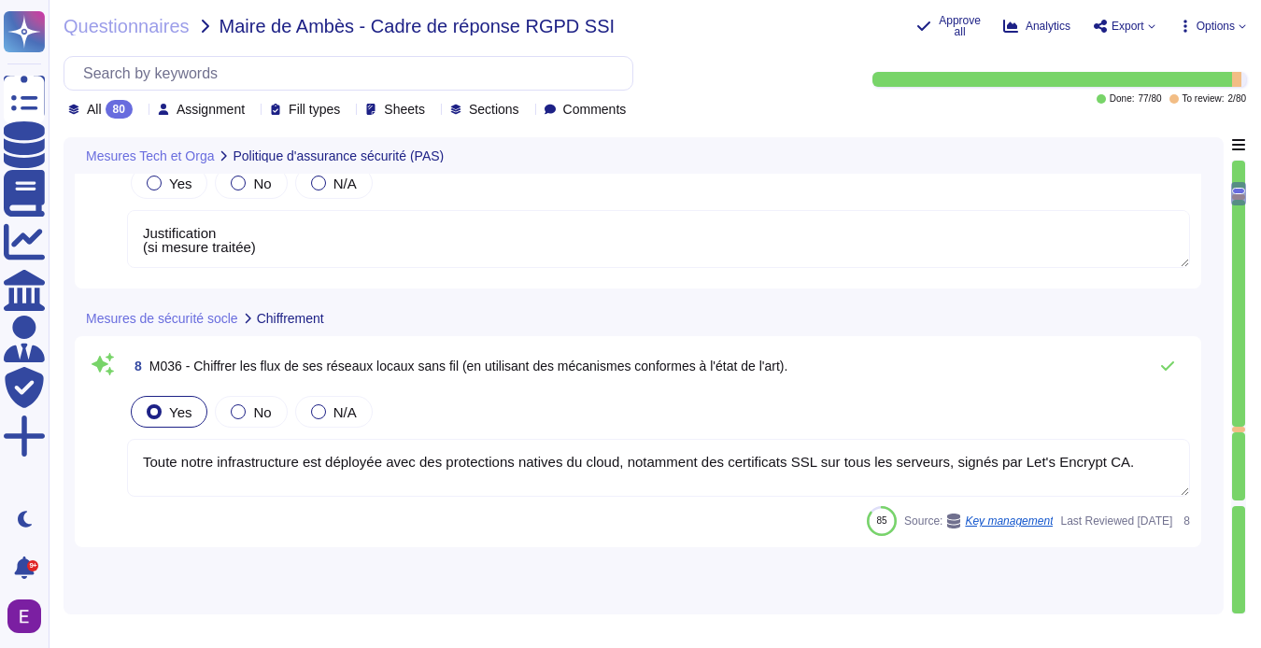
type textarea "Justification (si mesure traitée)"
type textarea "Loremip Dolor sita co adip eli sedd-eiusmodt, inci utl etdolorema aliq enimadmi…"
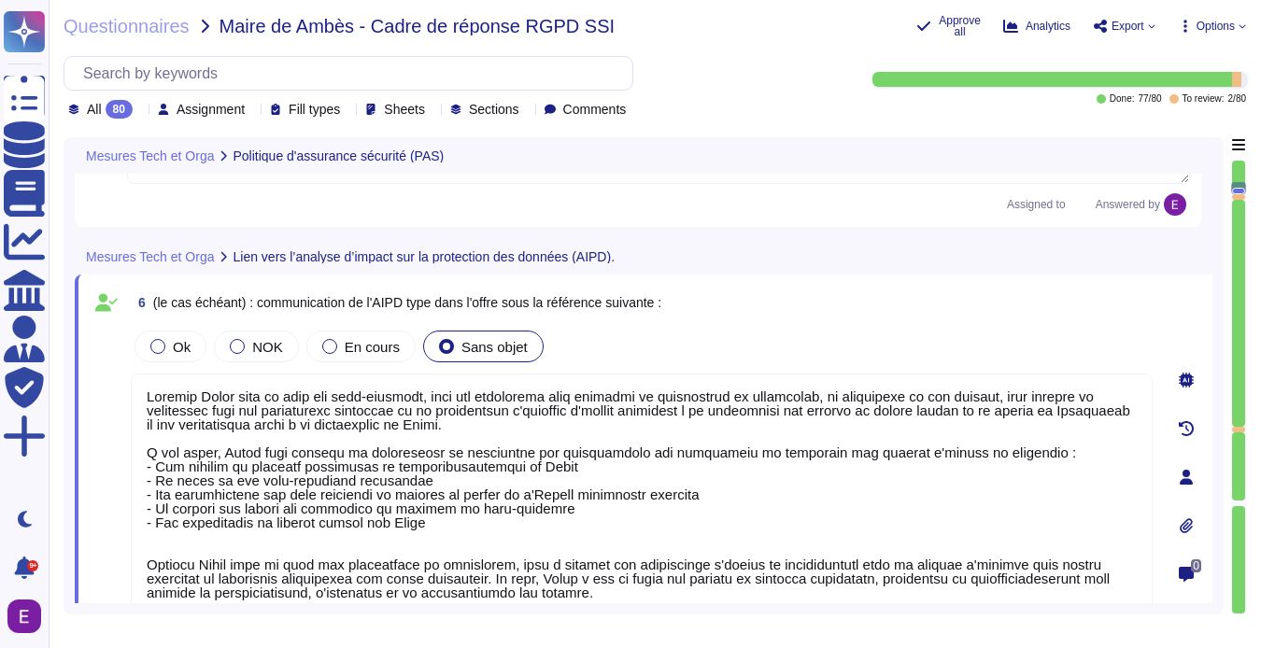
type textarea "Justification (si mesure traitée)"
type textarea "Toute notre infrastructure est déployée avec des protections natives du cloud, …"
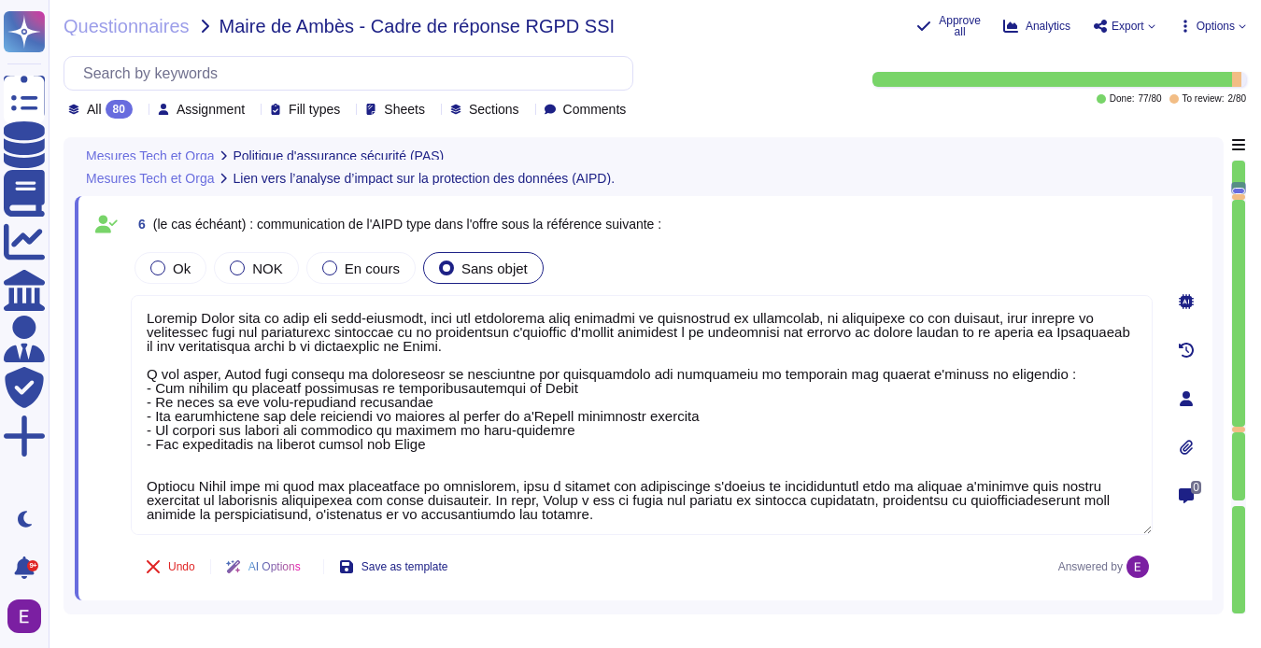
scroll to position [2, 0]
type textarea "Justification (si mesure traitée)"
